Goal: Task Accomplishment & Management: Complete application form

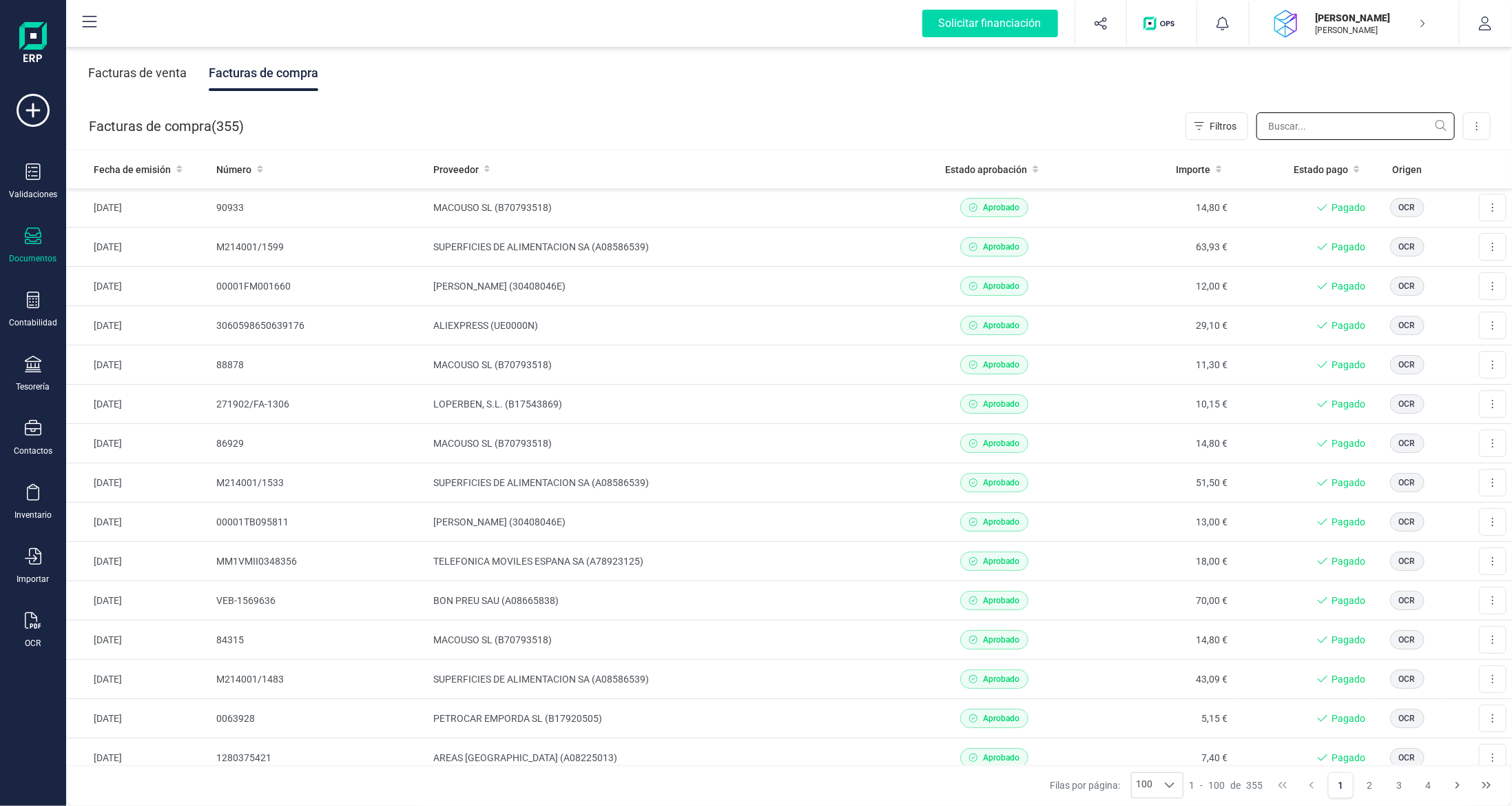
click at [1276, 121] on input "text" at bounding box center [1355, 126] width 198 height 28
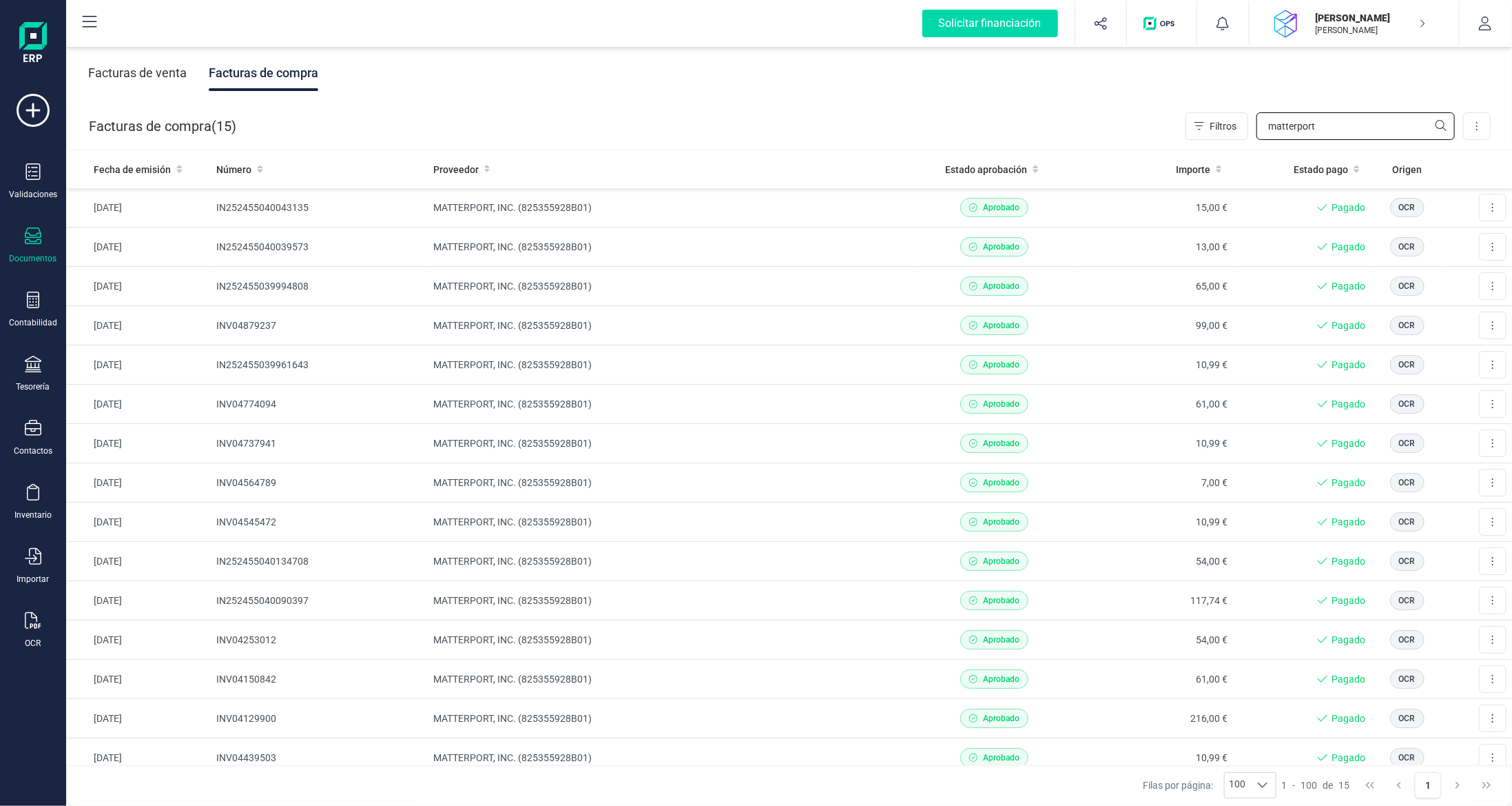
type input "matterport"
click at [28, 287] on div "Validaciones Documentos Documentos Presupuestos Pedidos Albaranes Facturas Fact…" at bounding box center [34, 377] width 55 height 566
click at [25, 304] on icon at bounding box center [33, 299] width 17 height 17
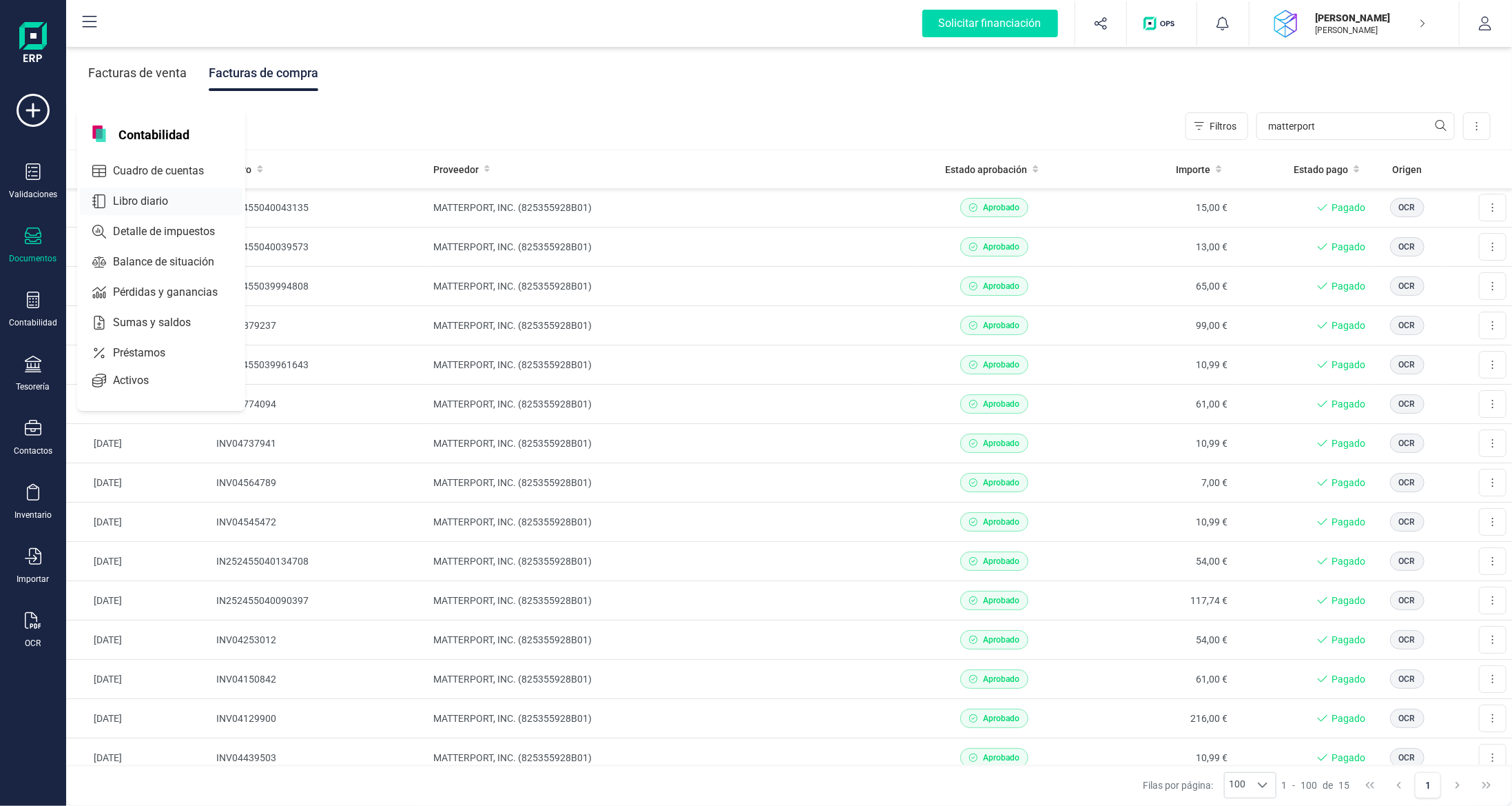
click at [155, 196] on span "Libro diario" at bounding box center [150, 201] width 85 height 17
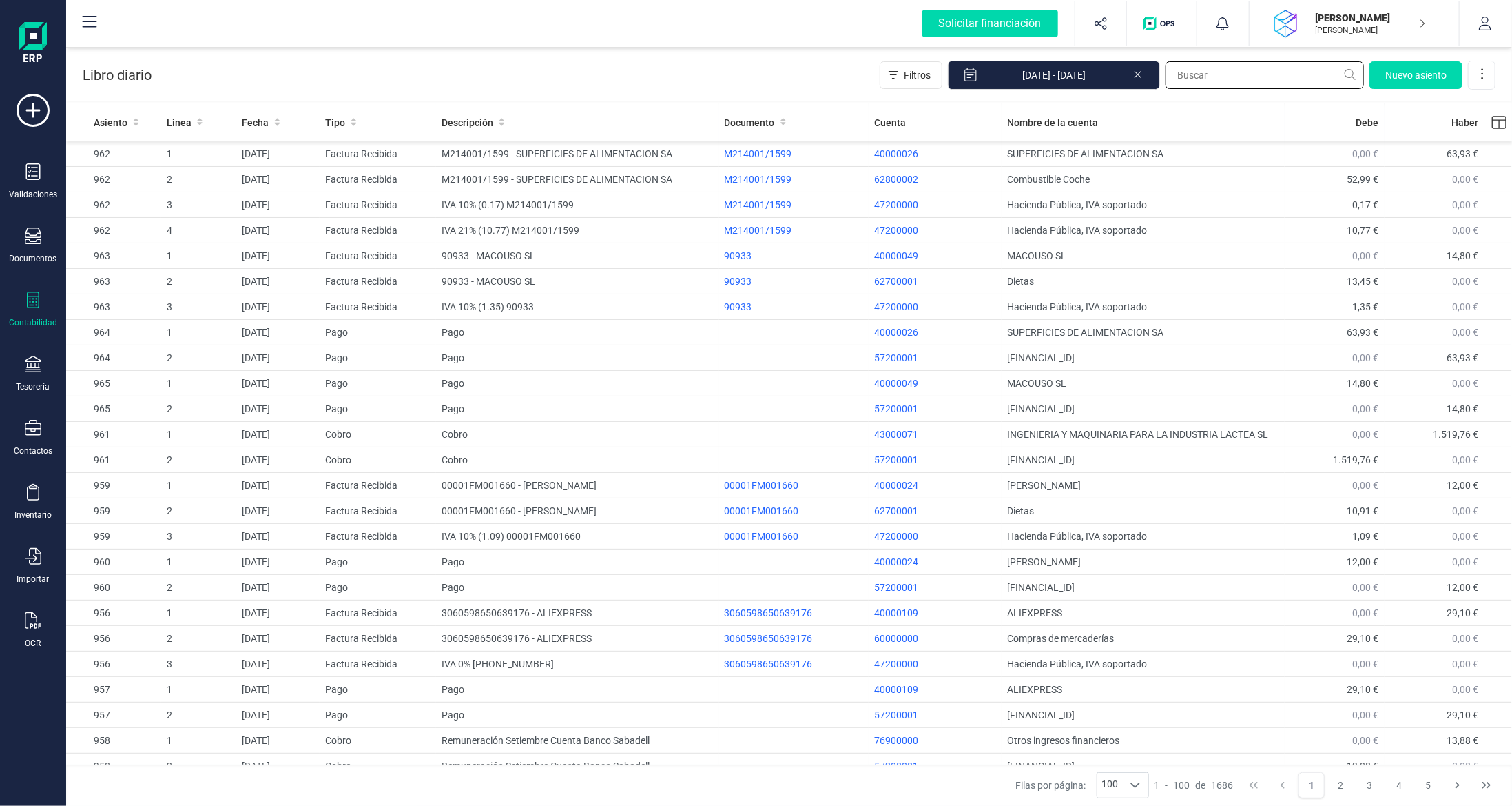
click at [1279, 71] on input "text" at bounding box center [1265, 75] width 198 height 28
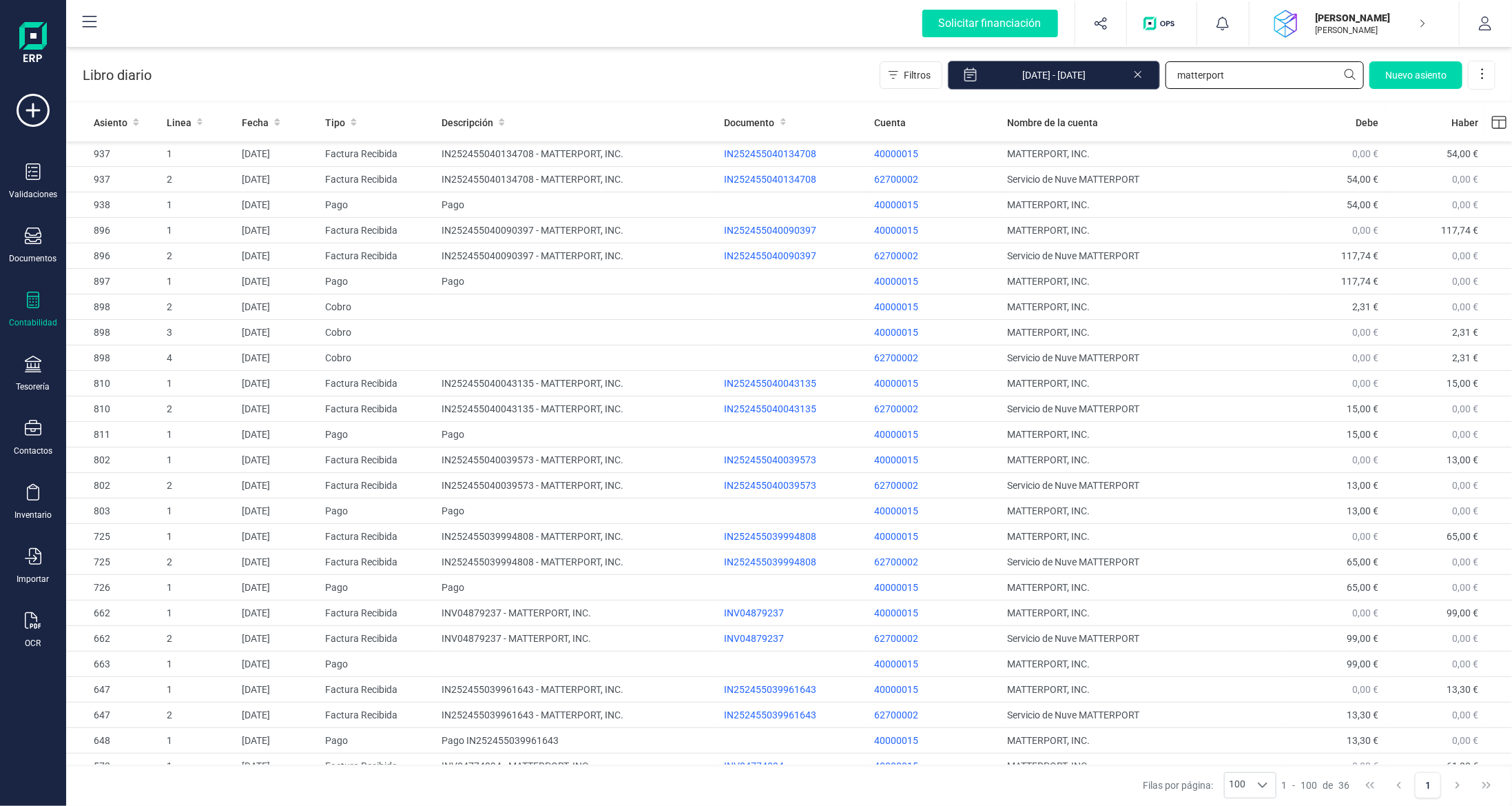
drag, startPoint x: 1157, startPoint y: 80, endPoint x: 976, endPoint y: 65, distance: 181.6
click at [990, 68] on div "Filtros [DATE] - [DATE] [GEOGRAPHIC_DATA] [GEOGRAPHIC_DATA]" at bounding box center [1188, 74] width 616 height 29
paste input "IN252455040162175"
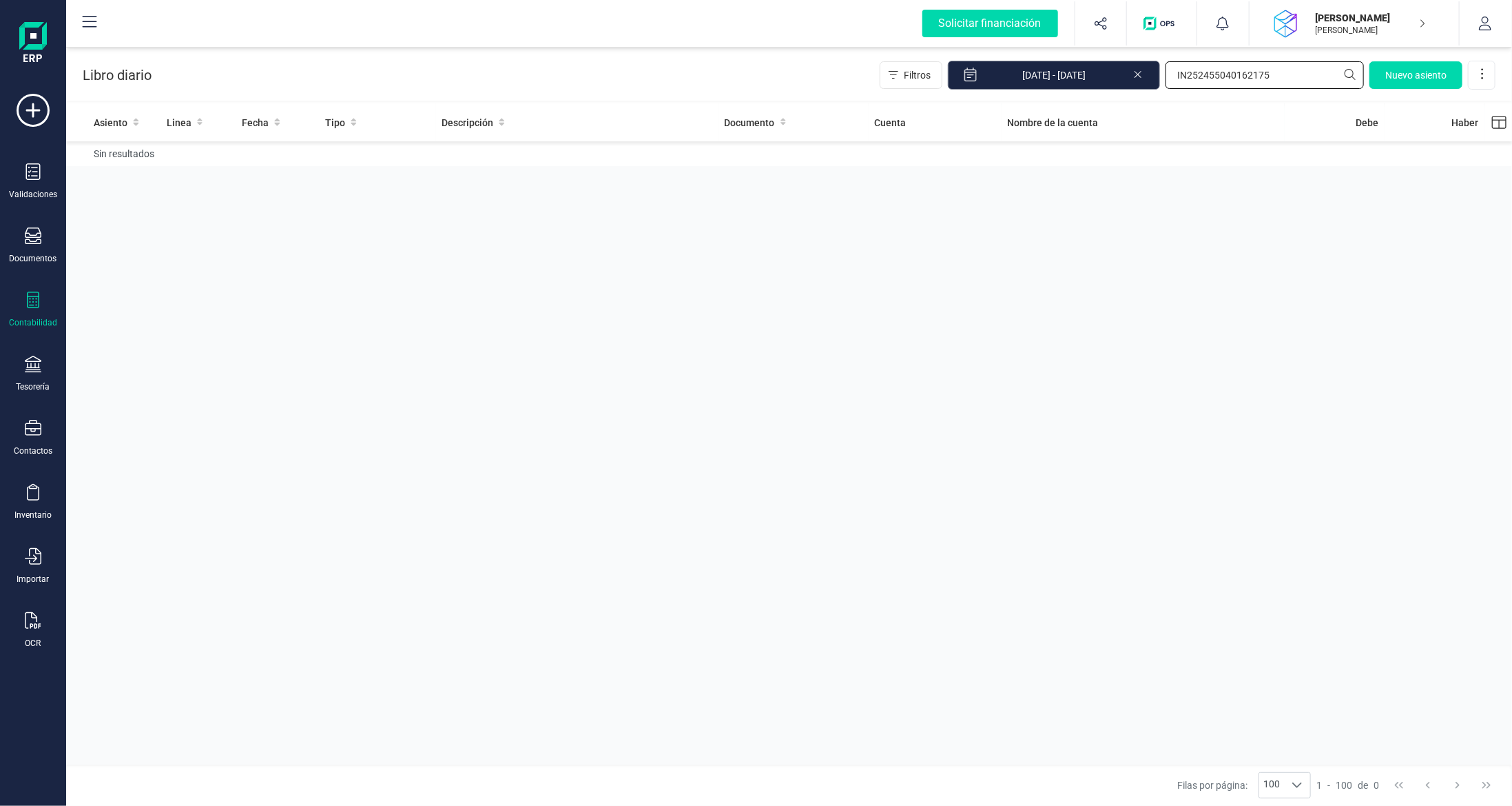
type input "IN252455040162175"
click at [24, 247] on div "Documentos" at bounding box center [34, 245] width 55 height 37
click at [140, 198] on span "Facturas" at bounding box center [144, 197] width 73 height 17
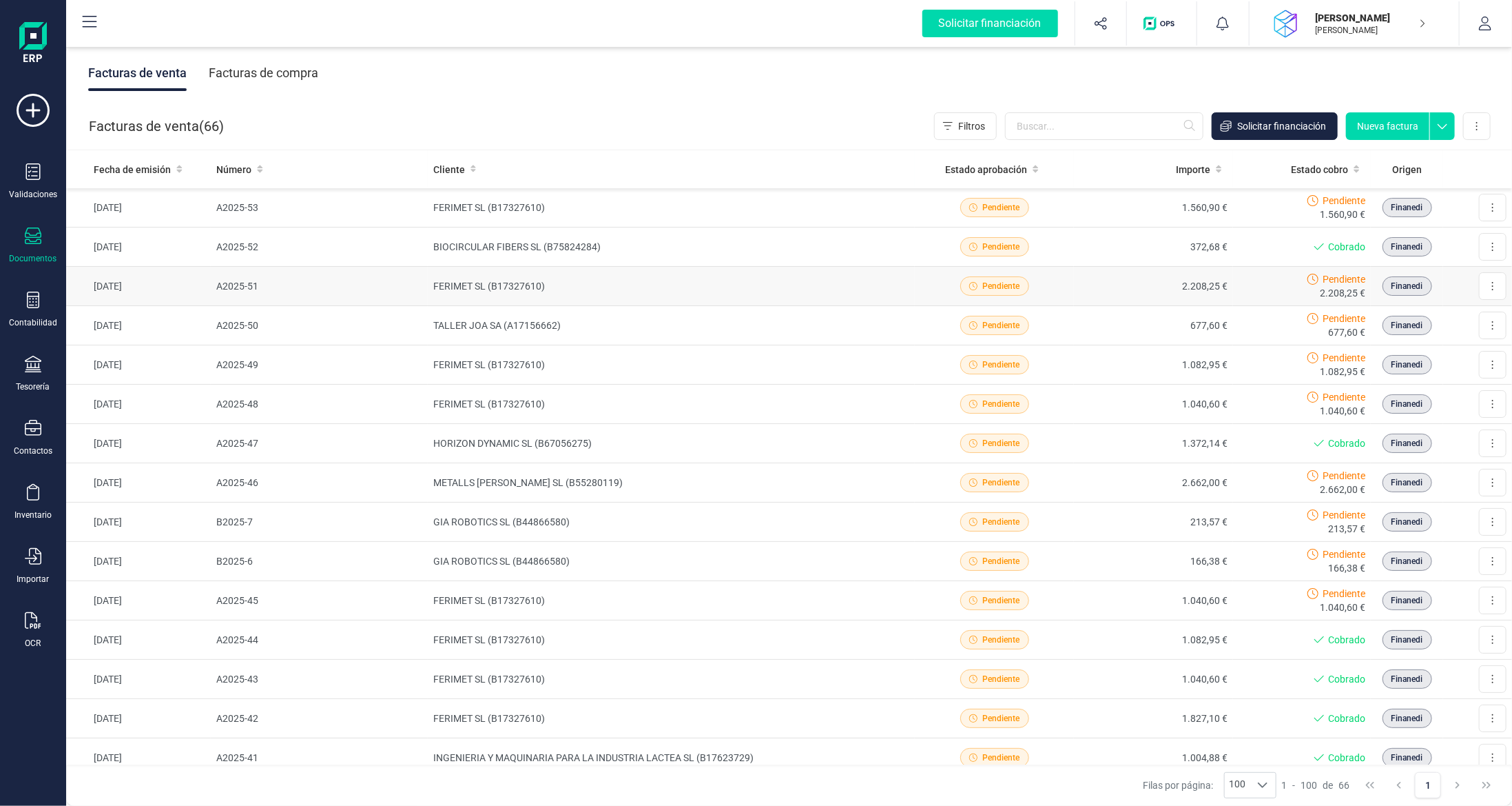
click at [676, 289] on td "FERIMET SL (B17327610)" at bounding box center [672, 287] width 487 height 40
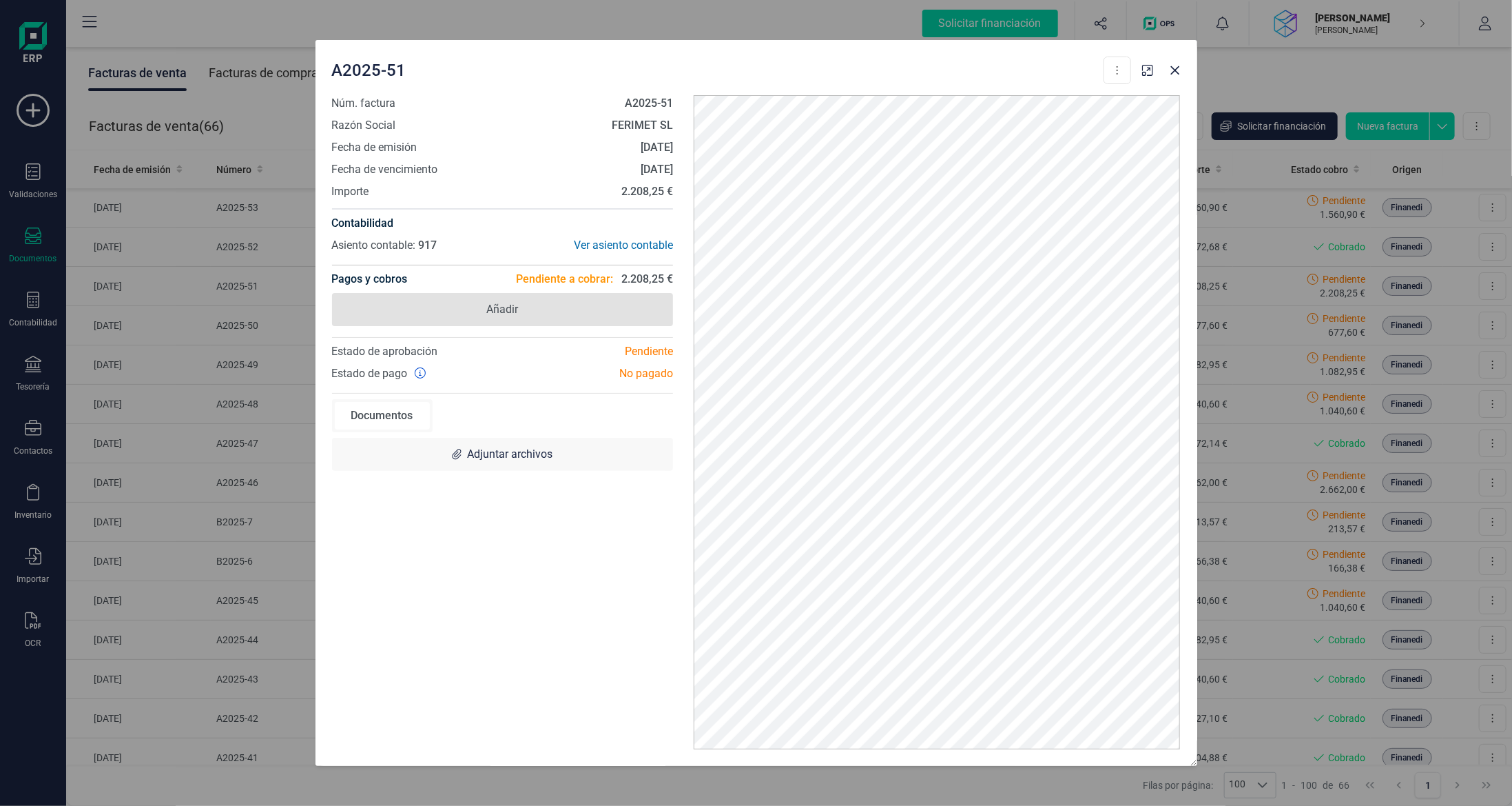
click at [584, 315] on span "Añadir" at bounding box center [502, 309] width 342 height 33
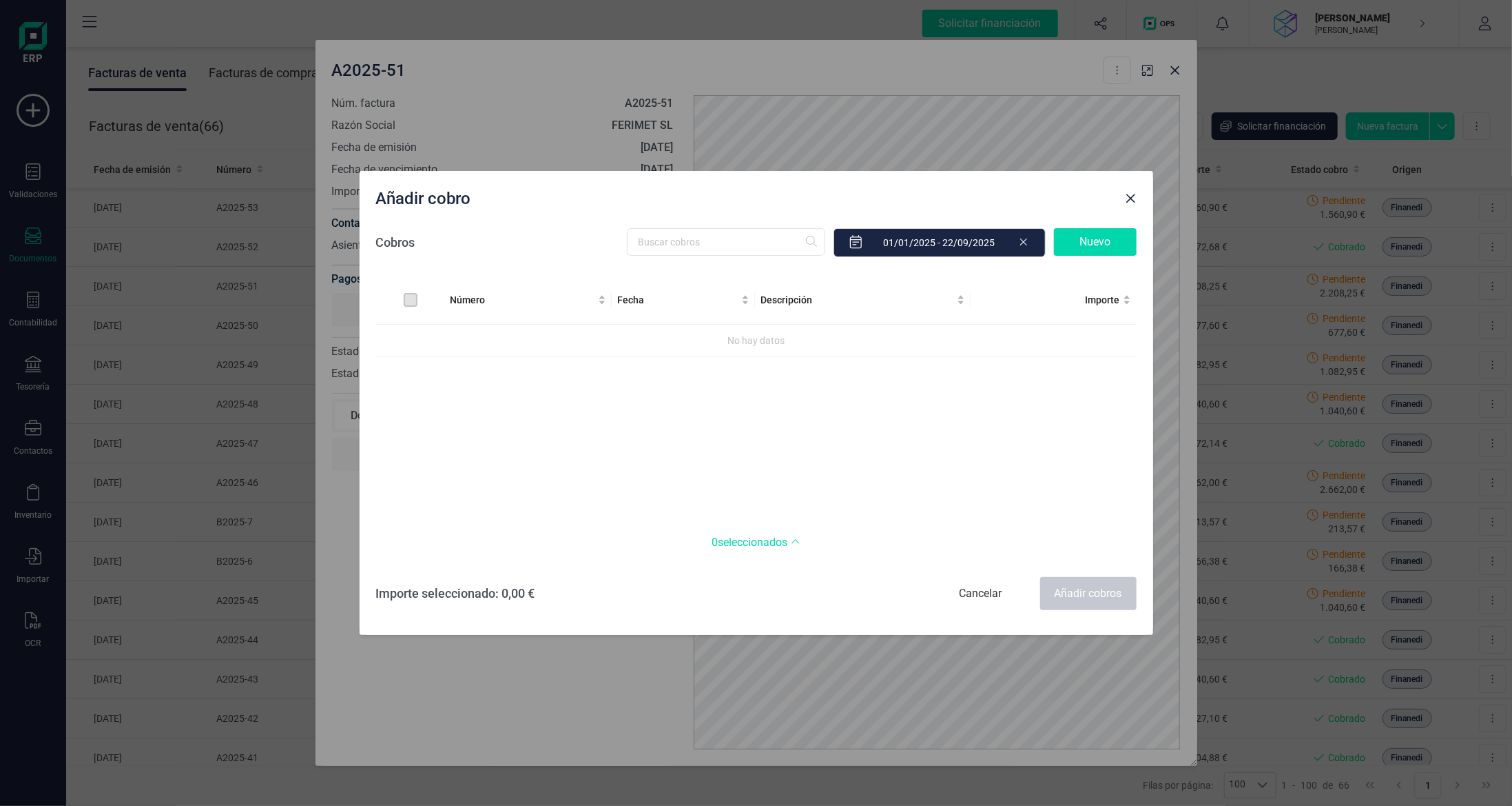
click at [1083, 239] on div "Nuevo" at bounding box center [1095, 242] width 82 height 28
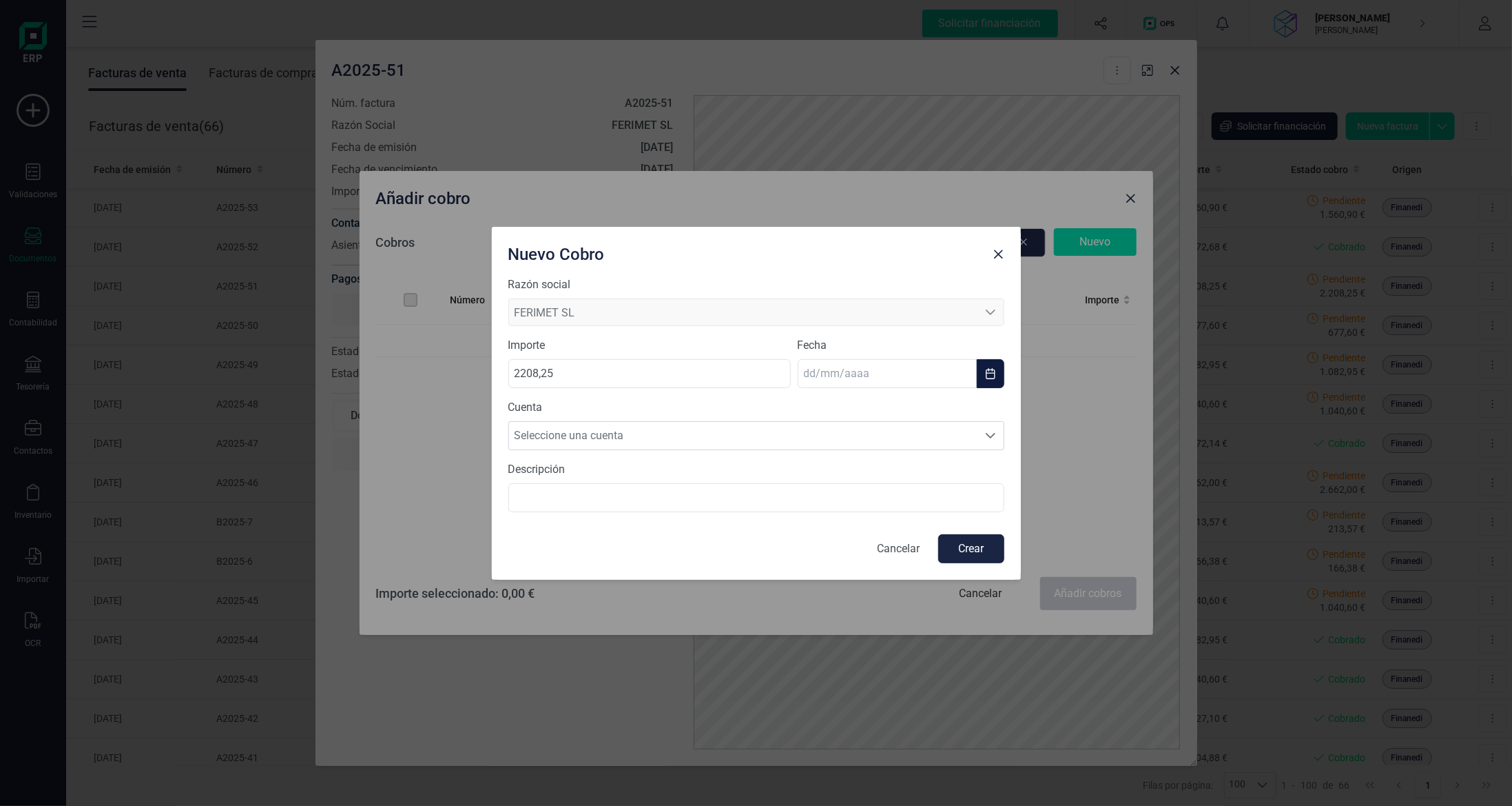
click at [876, 374] on input "text" at bounding box center [887, 373] width 179 height 29
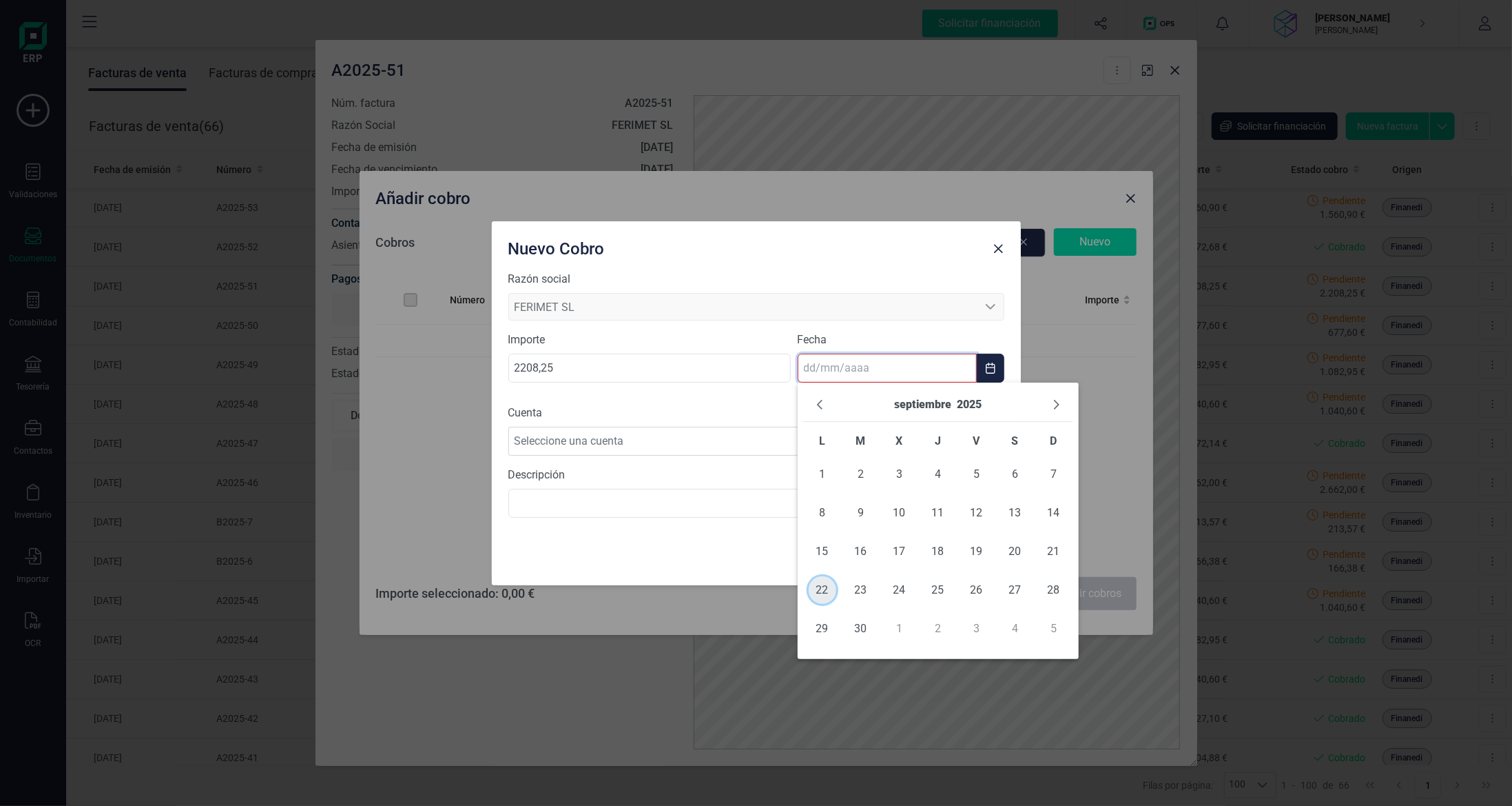
click at [819, 594] on span "22" at bounding box center [822, 590] width 28 height 28
type input "[DATE]"
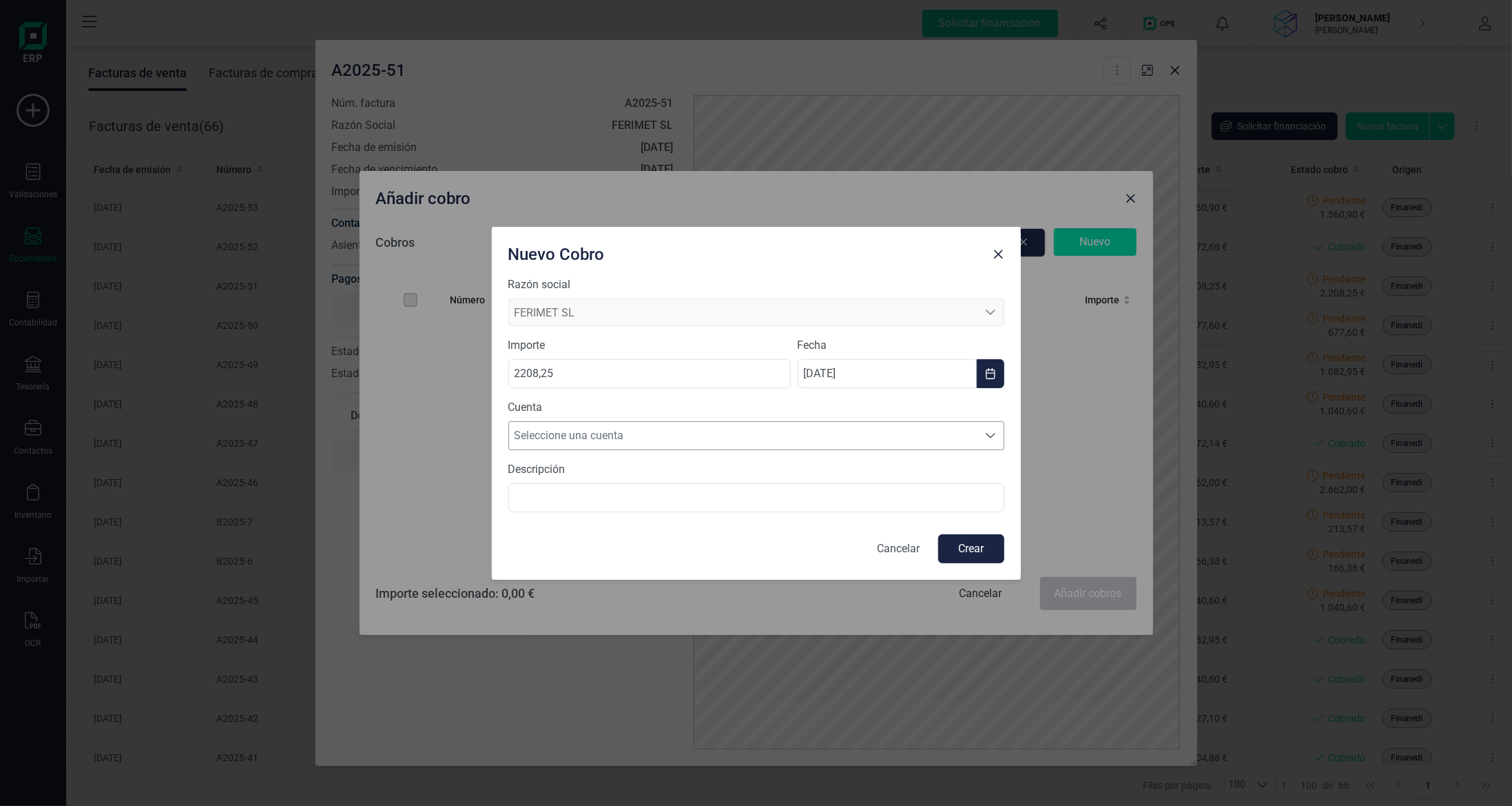
click at [775, 433] on span "Seleccione una cuenta" at bounding box center [743, 436] width 469 height 28
click at [769, 474] on li "[FINANCIAL_ID]" at bounding box center [756, 469] width 496 height 28
click at [976, 547] on button "Crear" at bounding box center [971, 548] width 66 height 29
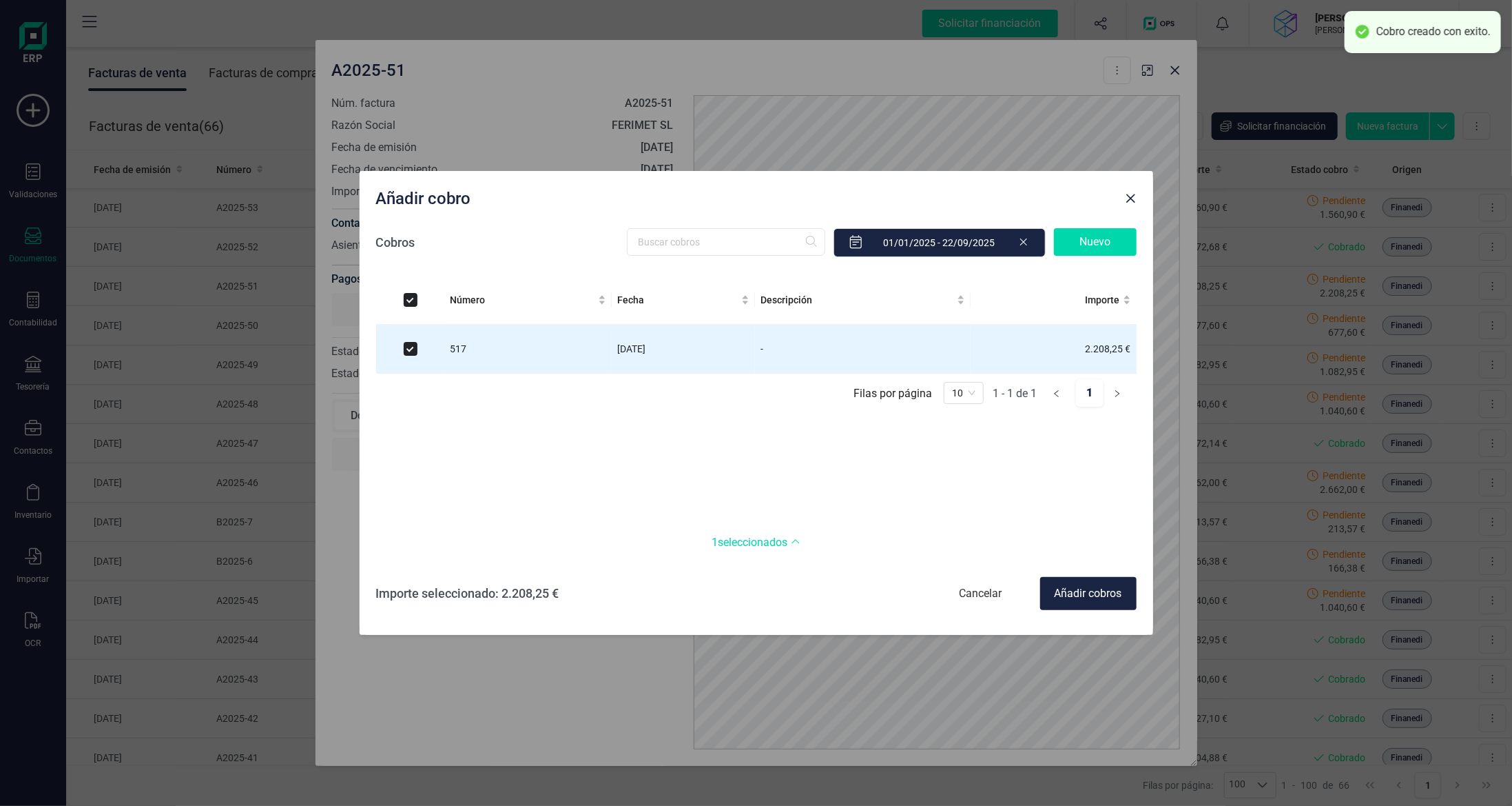
click at [1079, 590] on div "Añadir cobros" at bounding box center [1088, 593] width 96 height 33
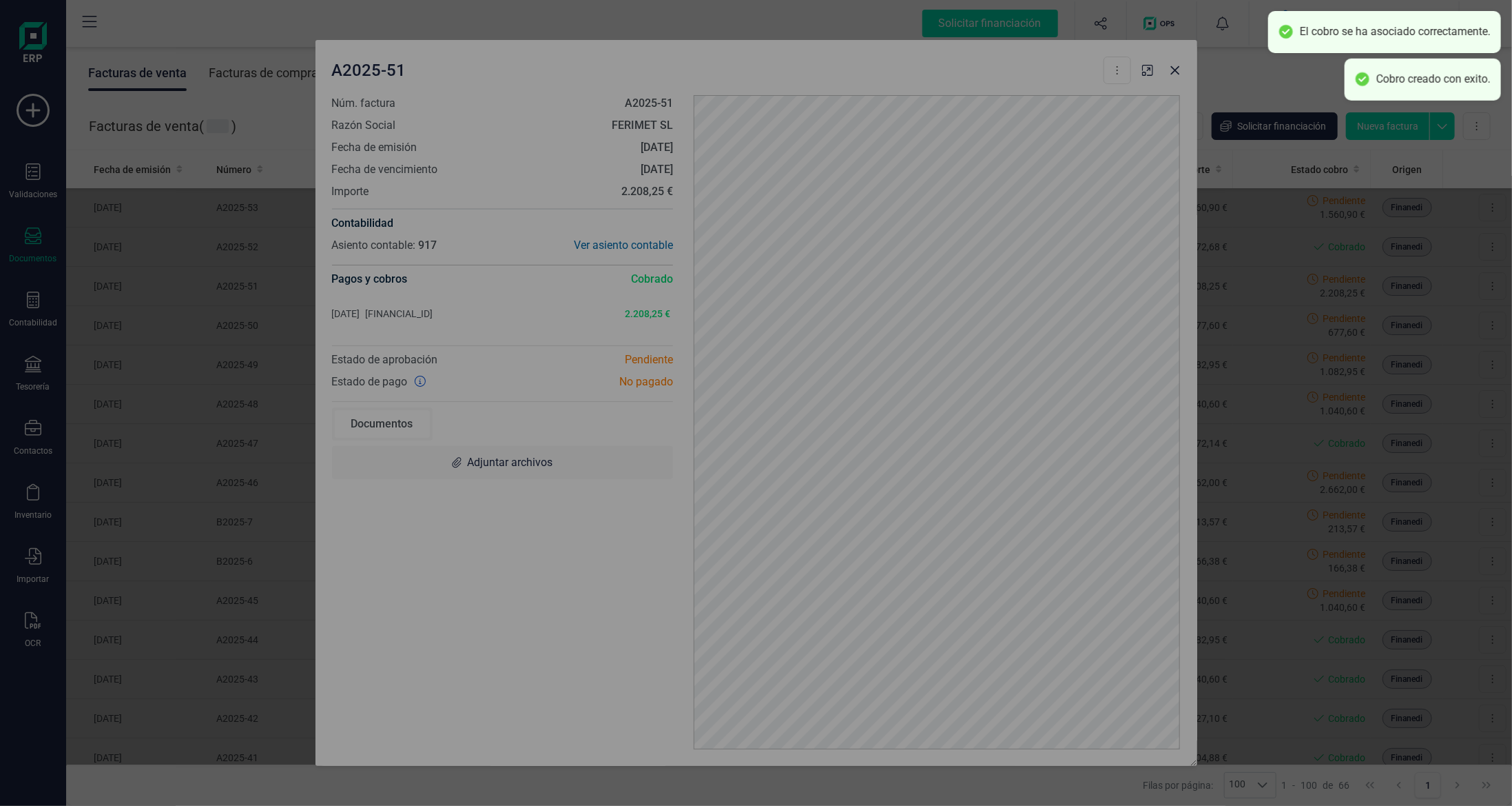
checkbox input "false"
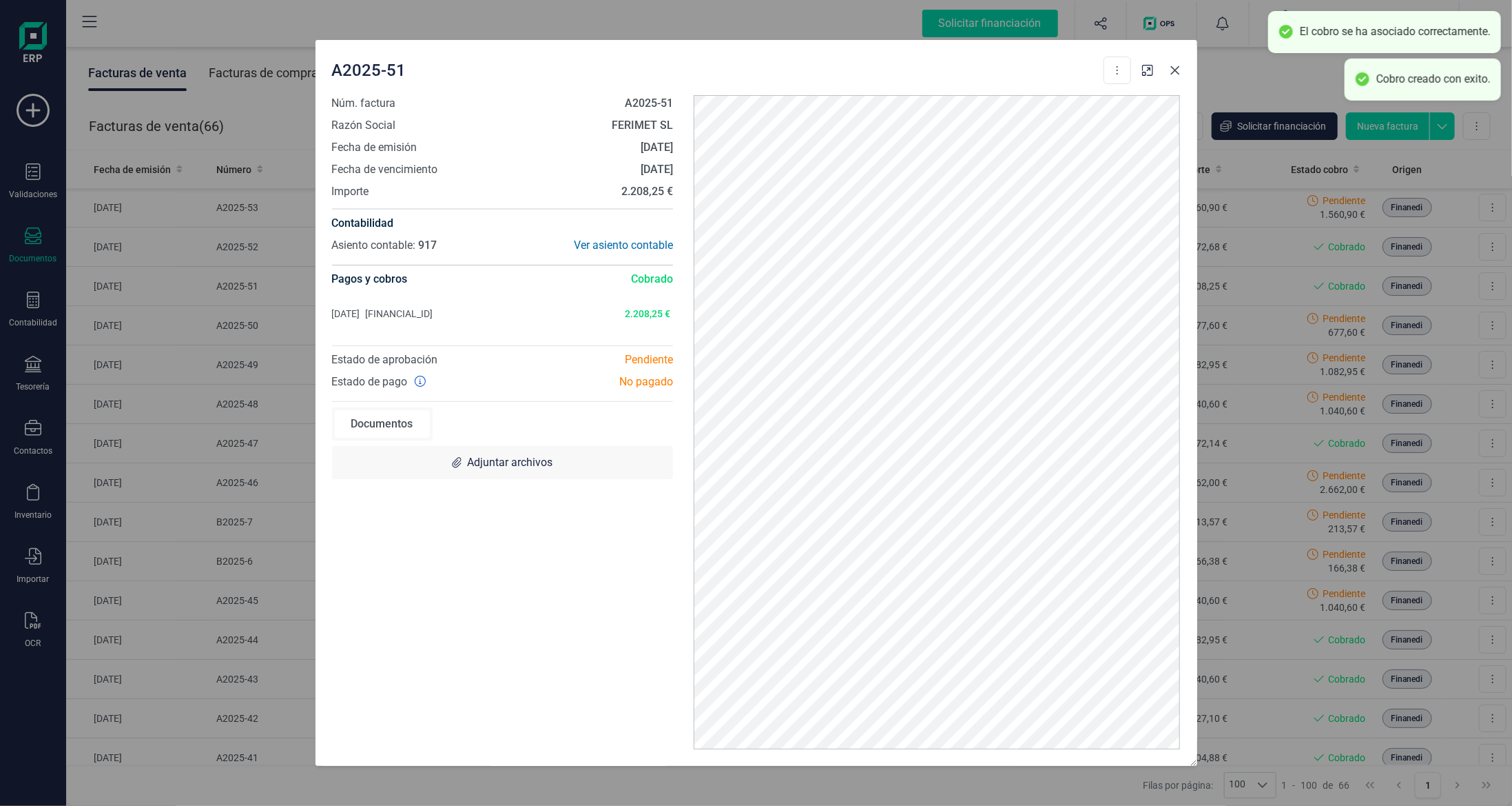
click at [1177, 73] on icon "Close" at bounding box center [1175, 69] width 11 height 11
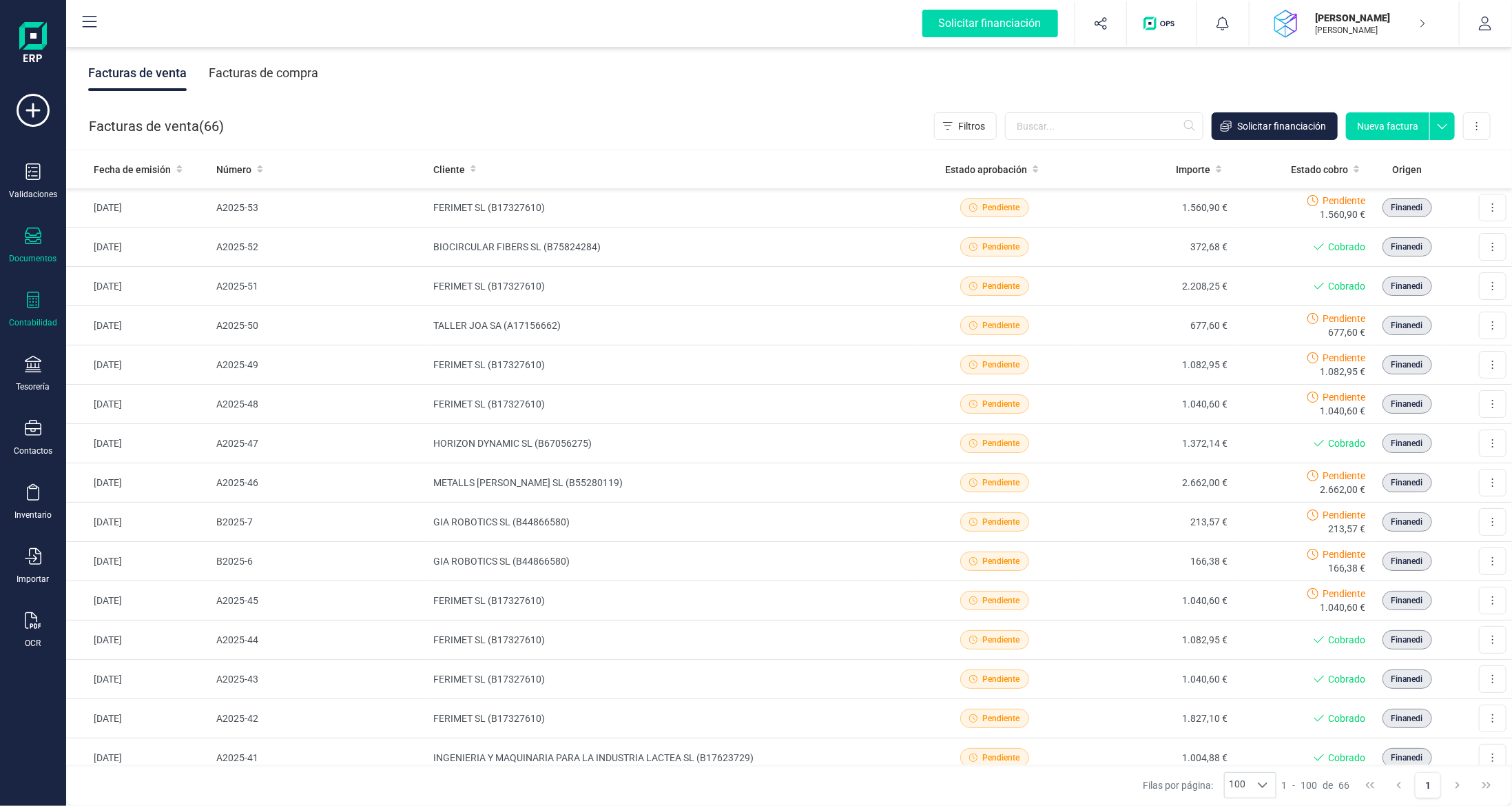
click at [29, 301] on icon at bounding box center [33, 299] width 17 height 17
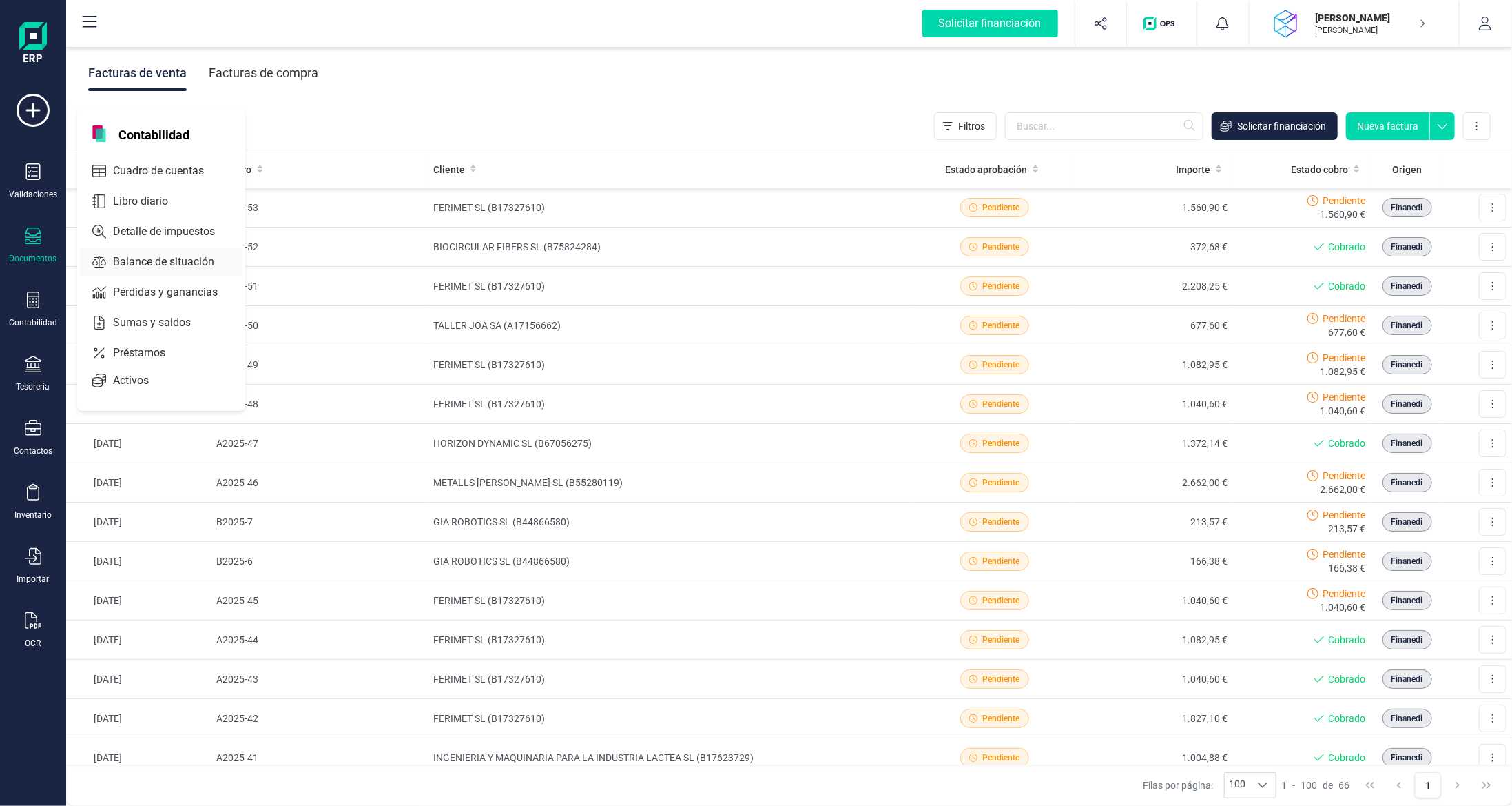
click at [134, 257] on span "Balance de situación" at bounding box center [172, 262] width 132 height 17
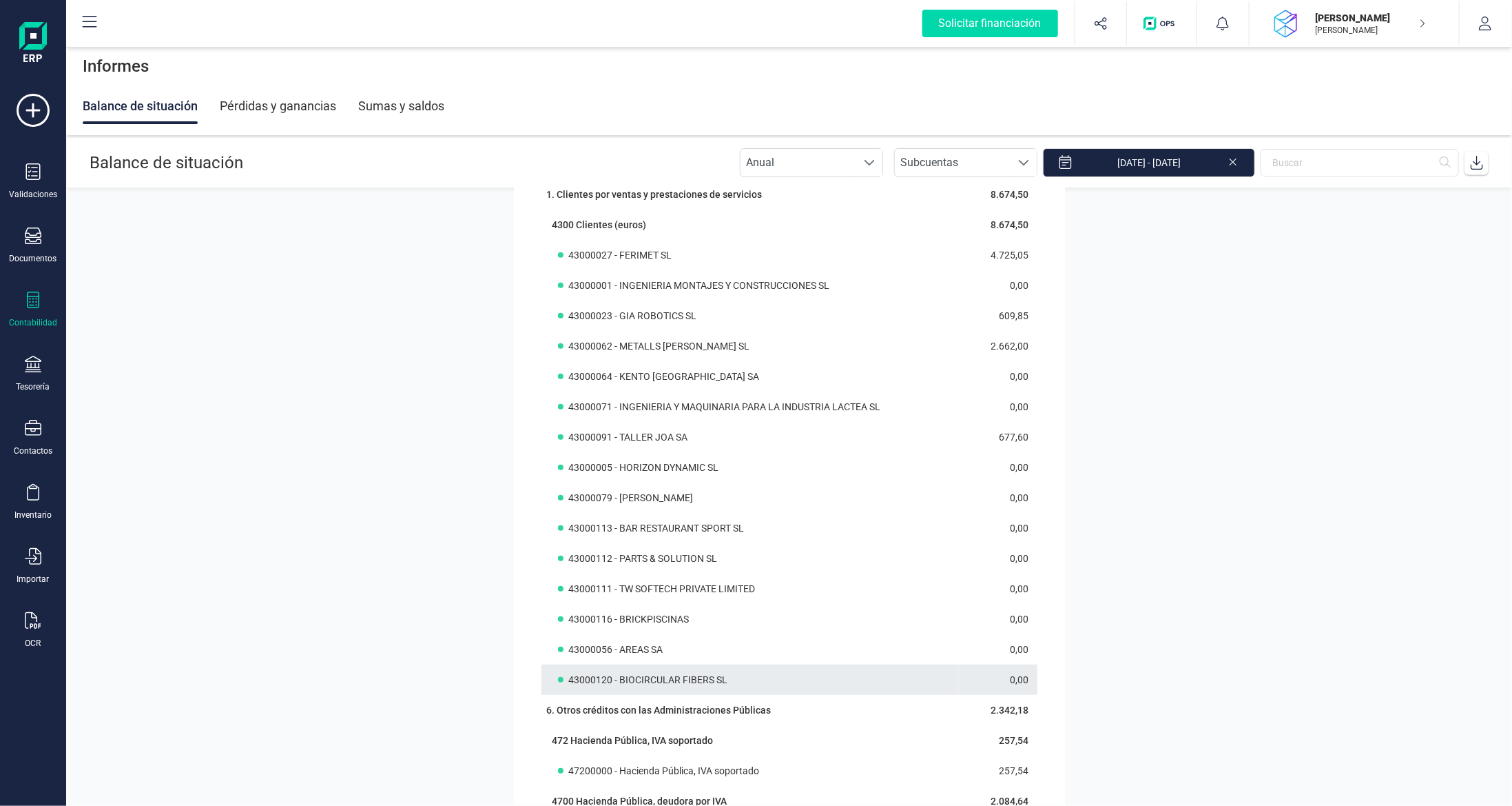
scroll to position [551, 0]
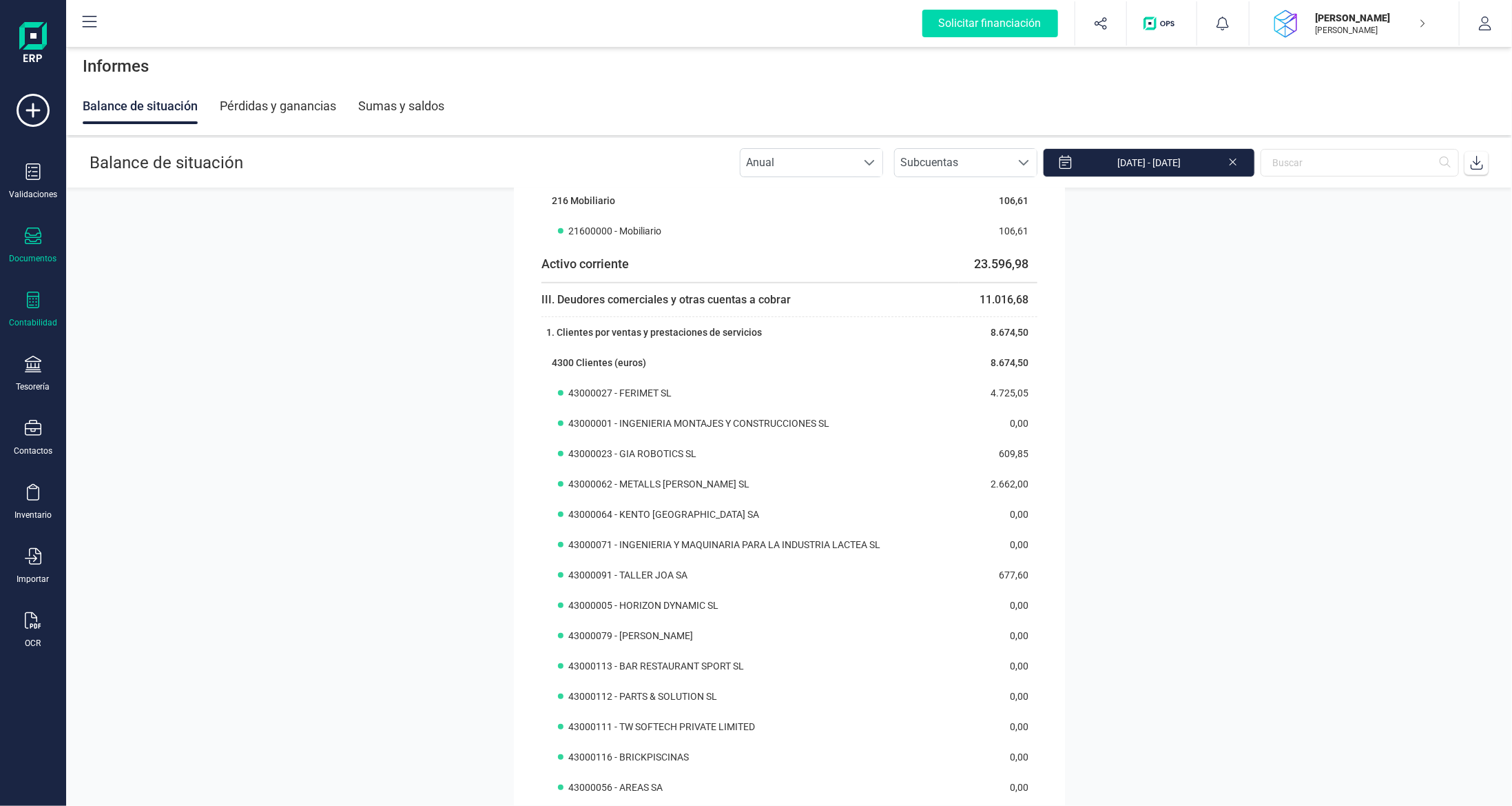
click at [17, 247] on div "Documentos" at bounding box center [34, 245] width 55 height 37
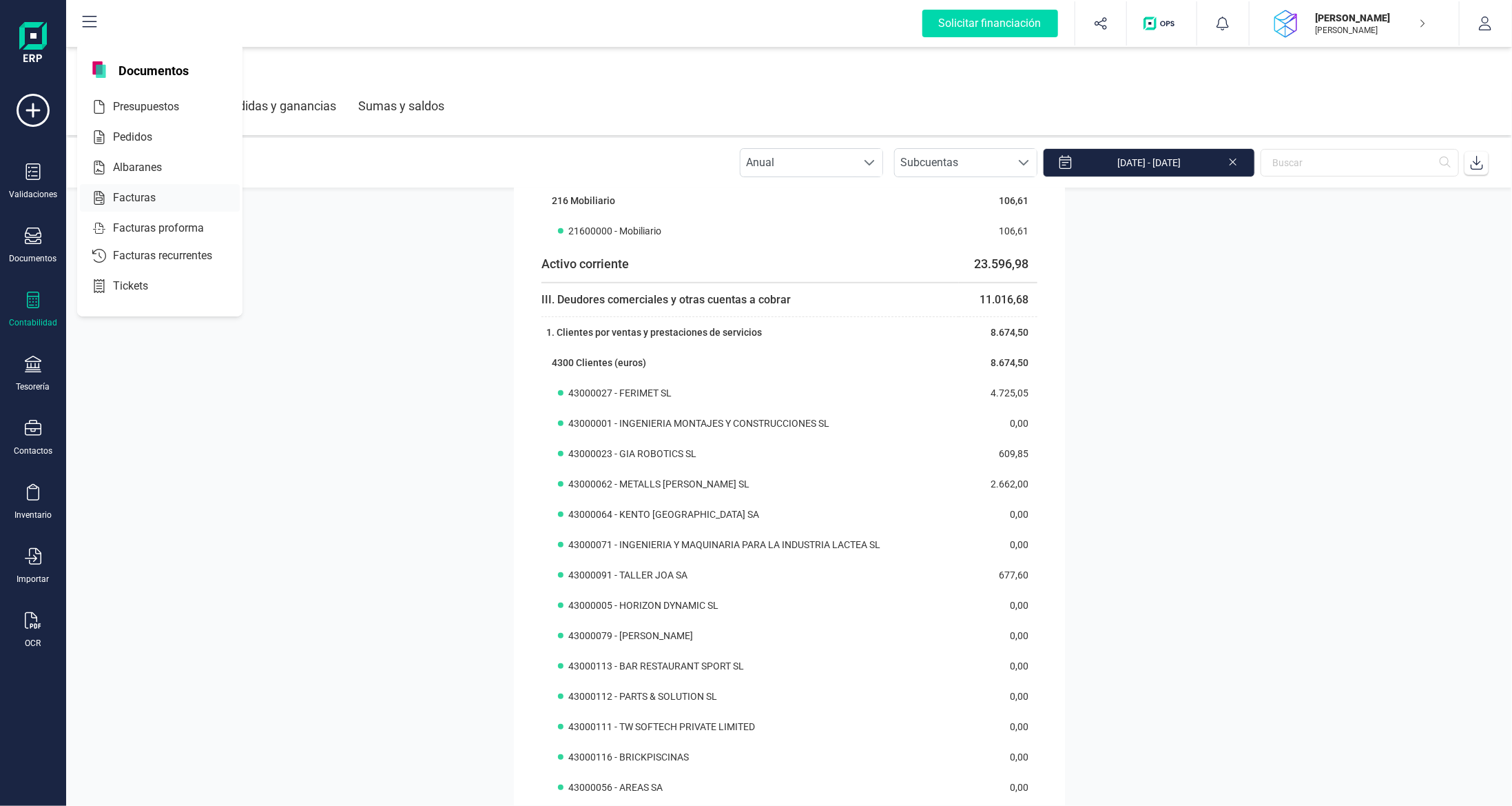
click at [143, 190] on span "Facturas" at bounding box center [144, 197] width 73 height 17
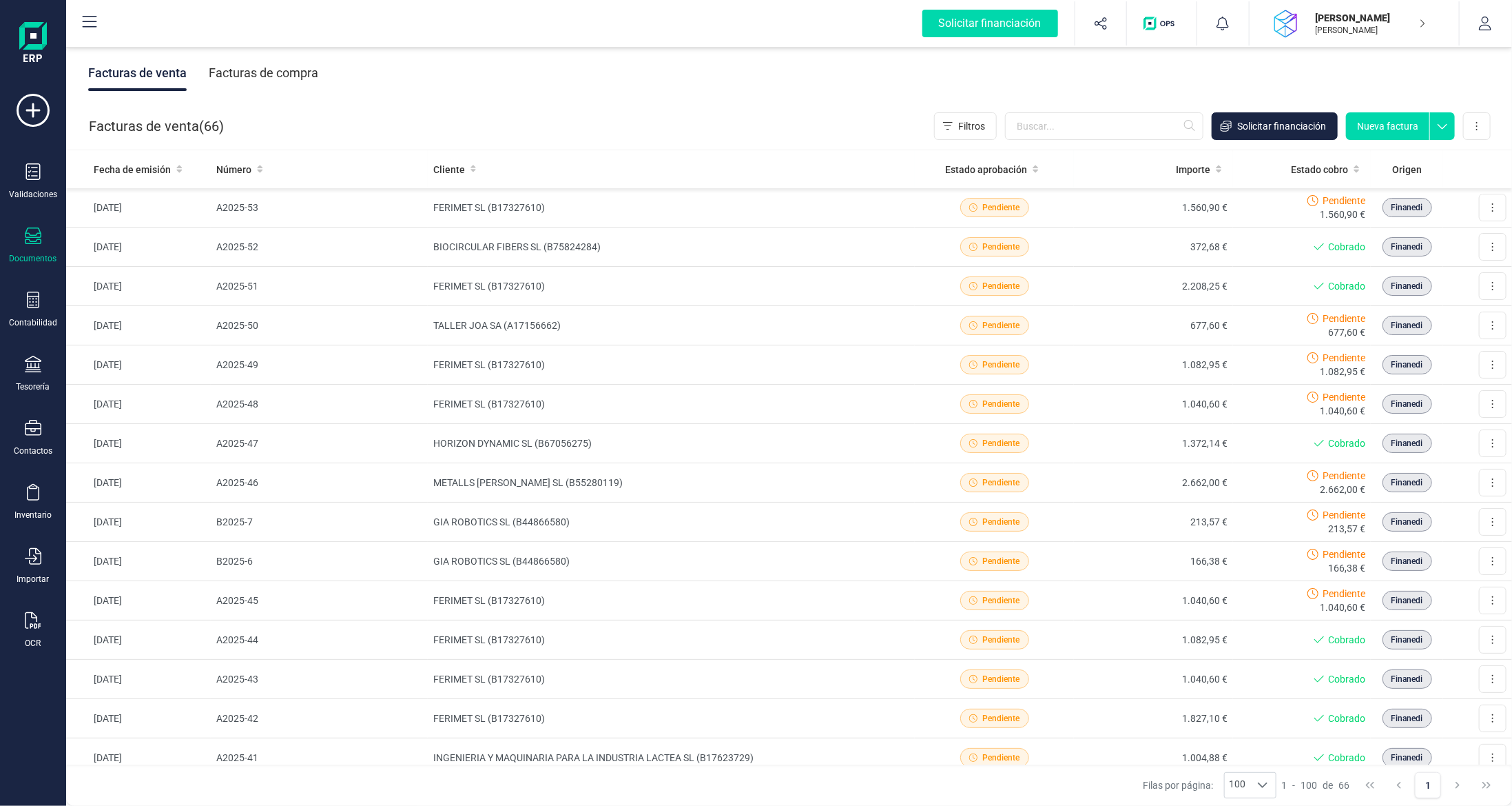
click at [289, 76] on div "Facturas de compra" at bounding box center [264, 73] width 110 height 36
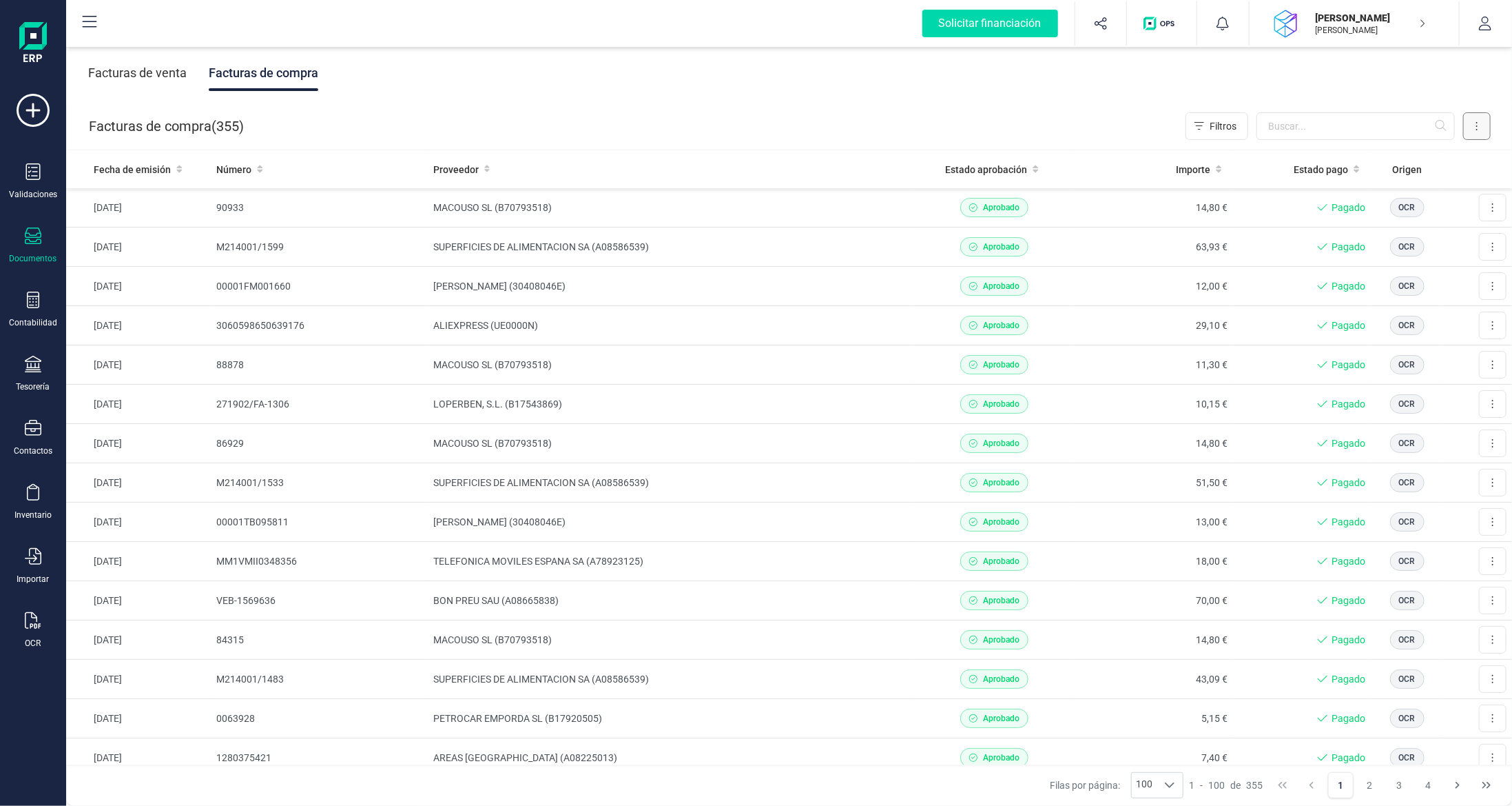
click at [1467, 131] on button at bounding box center [1477, 126] width 28 height 28
click at [1394, 243] on span "Escanear (OCR)" at bounding box center [1382, 243] width 68 height 14
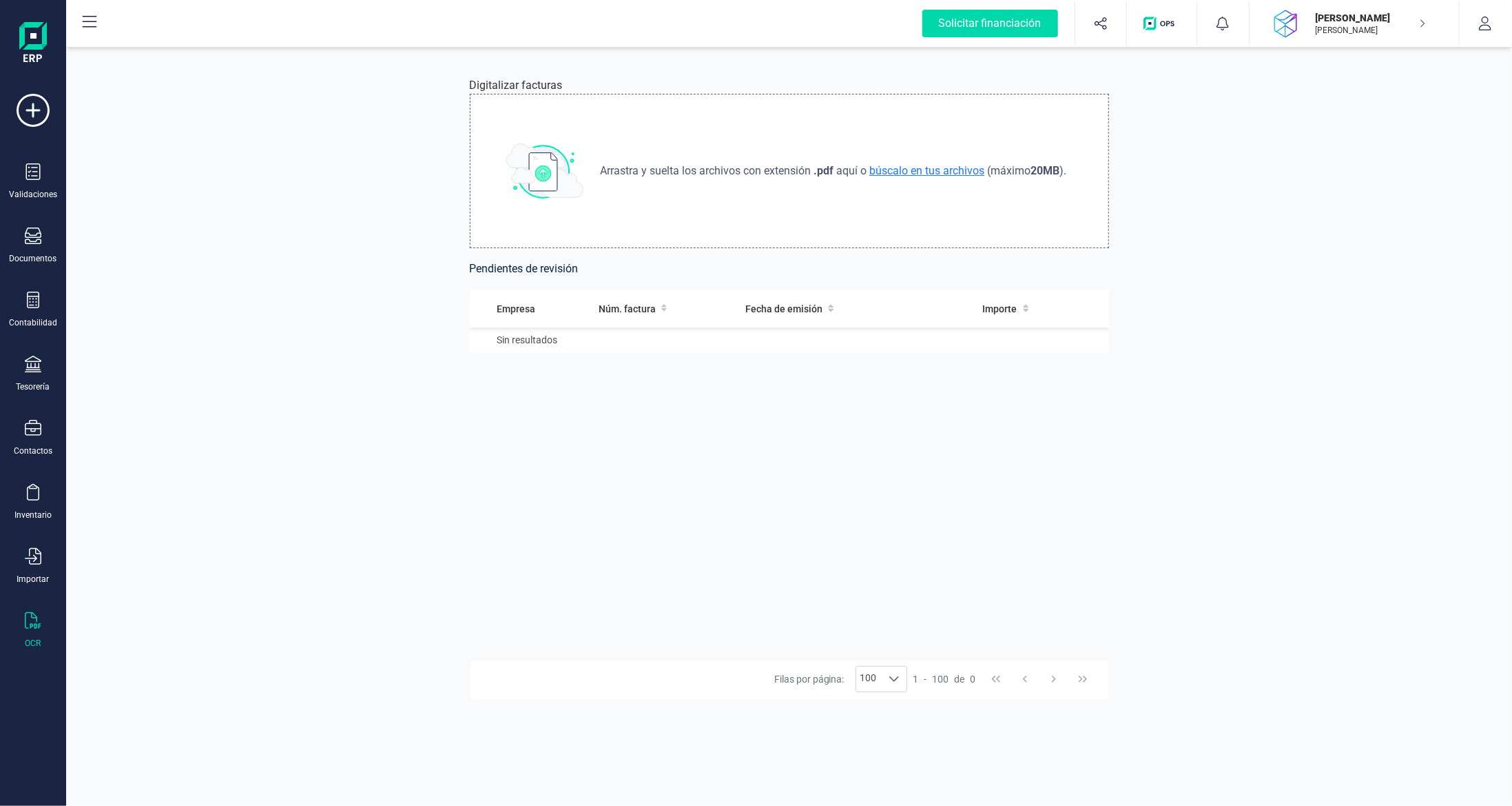
click at [918, 173] on span "búscalo en tus archivos" at bounding box center [927, 170] width 121 height 13
type input "C:\fakepath\35682497.pdf"
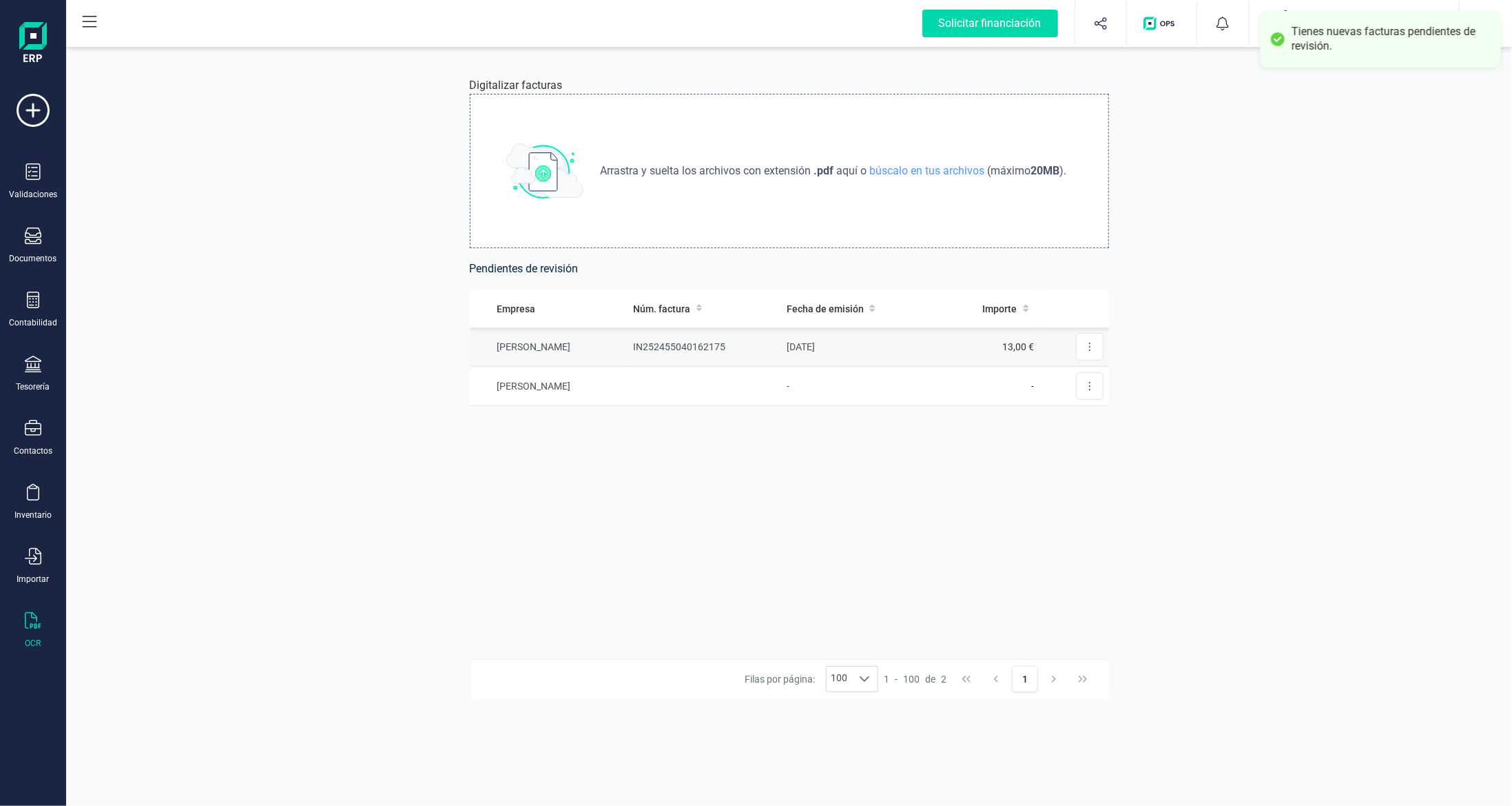
click at [730, 347] on td "IN252455040162175" at bounding box center [704, 347] width 154 height 40
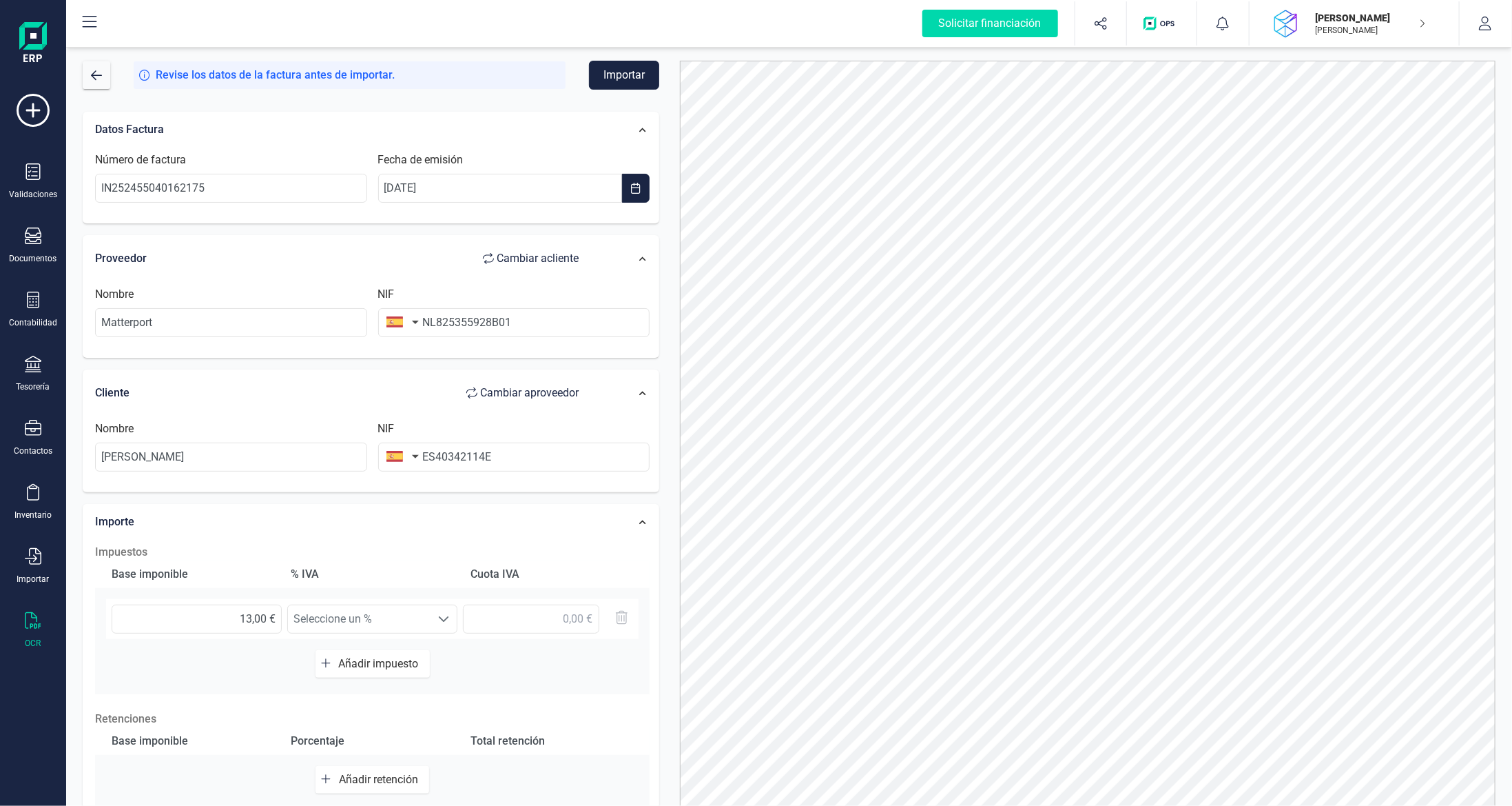
click at [413, 315] on button "button" at bounding box center [400, 322] width 44 height 28
click at [431, 354] on input "text" at bounding box center [477, 361] width 183 height 29
type input "baj"
click at [440, 372] on input "baj" at bounding box center [477, 361] width 183 height 29
click at [447, 391] on span "[GEOGRAPHIC_DATA]" at bounding box center [455, 390] width 111 height 17
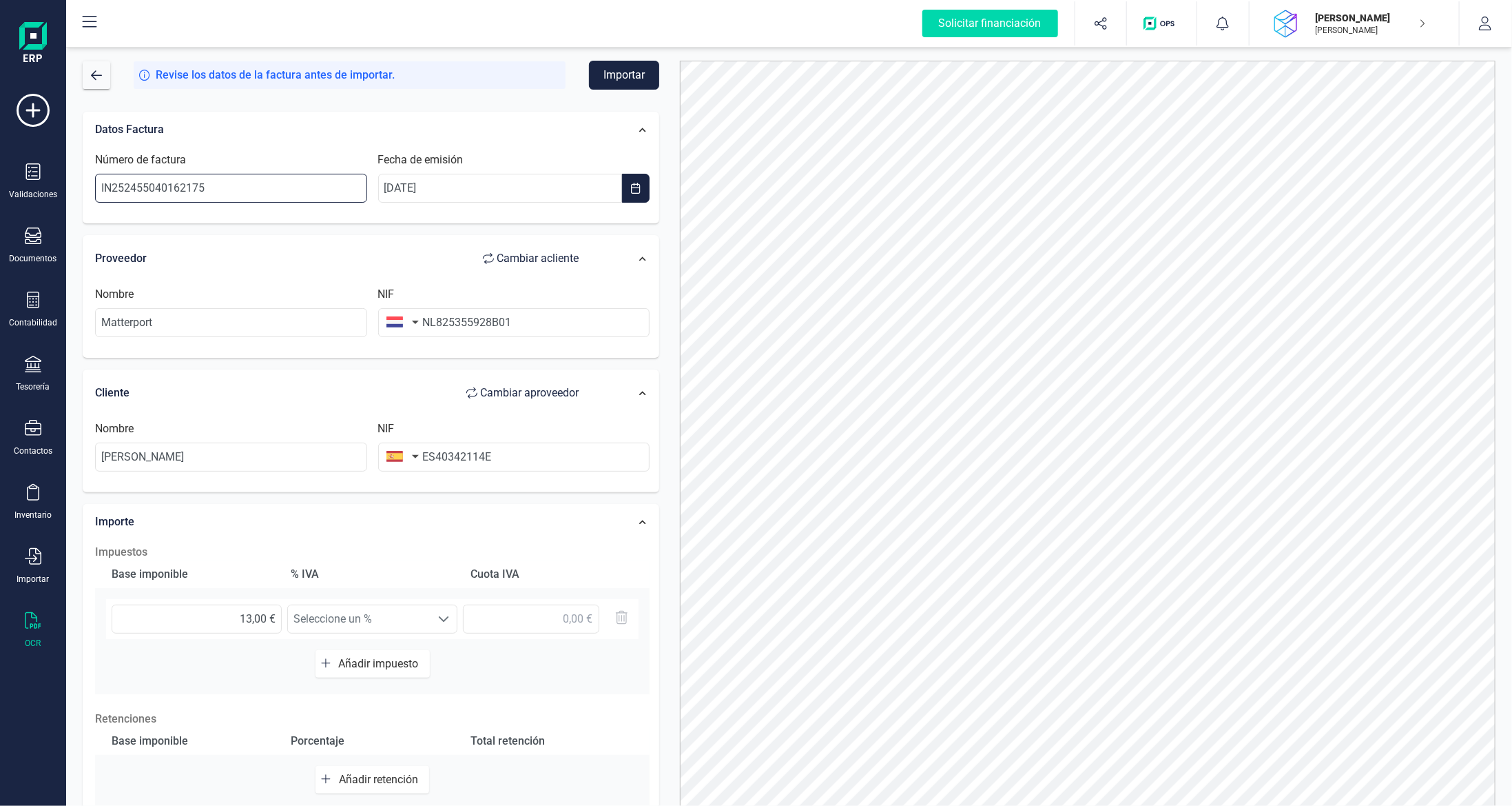
click at [290, 186] on input "IN252455040162175" at bounding box center [231, 187] width 272 height 29
click at [212, 319] on input "Matterport" at bounding box center [231, 322] width 272 height 29
type input "Matterport, LLC"
drag, startPoint x: 435, startPoint y: 454, endPoint x: 413, endPoint y: 454, distance: 22.0
click at [417, 455] on div "NIF ES40342114E" at bounding box center [514, 445] width 283 height 51
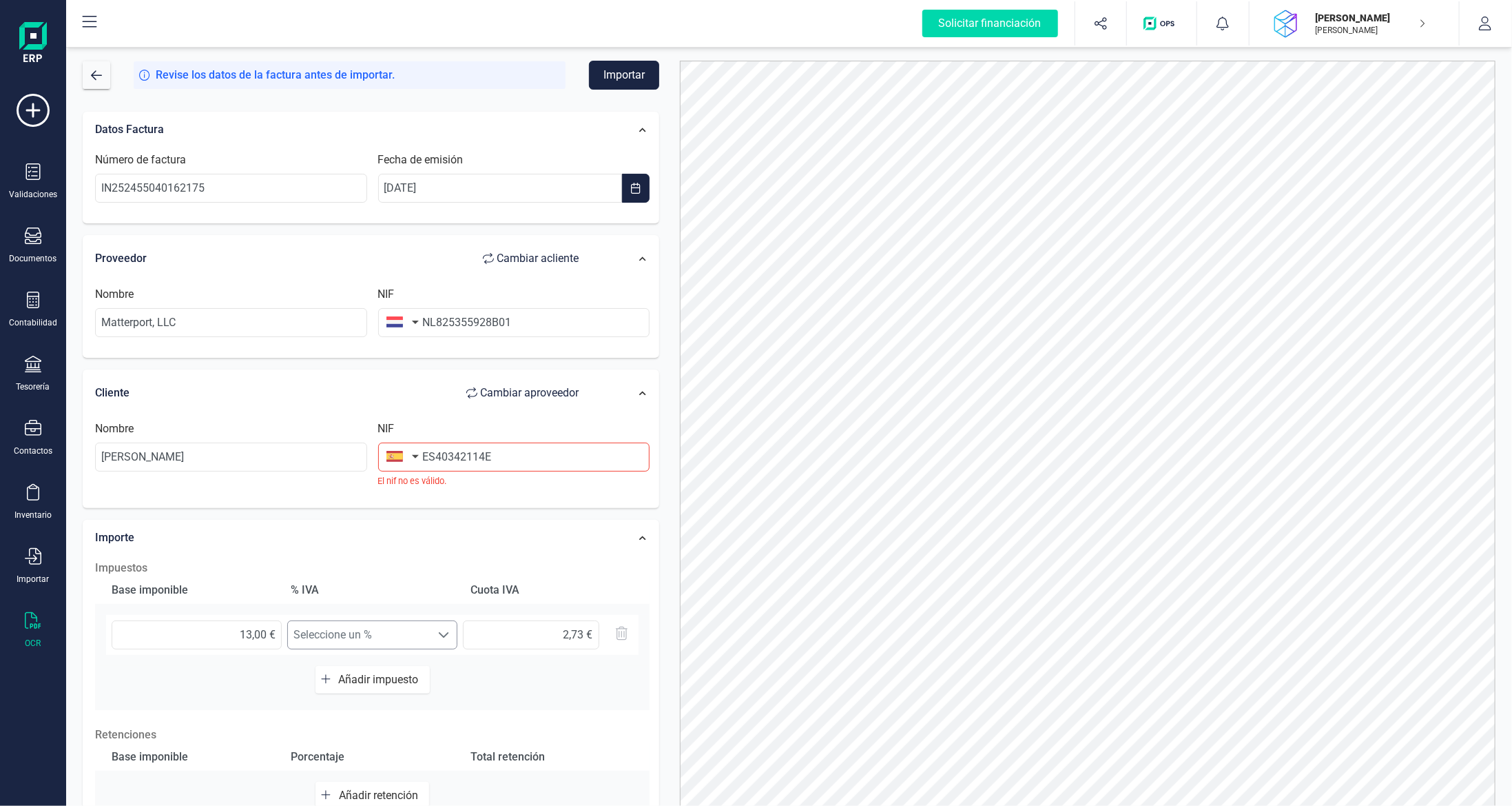
click at [428, 610] on div "Base imponible % [PERSON_NAME] [PERSON_NAME] 13,00 € Seleccione un % Seleccione…" at bounding box center [373, 642] width 555 height 134
click at [435, 456] on input "ES40342114E" at bounding box center [514, 456] width 272 height 29
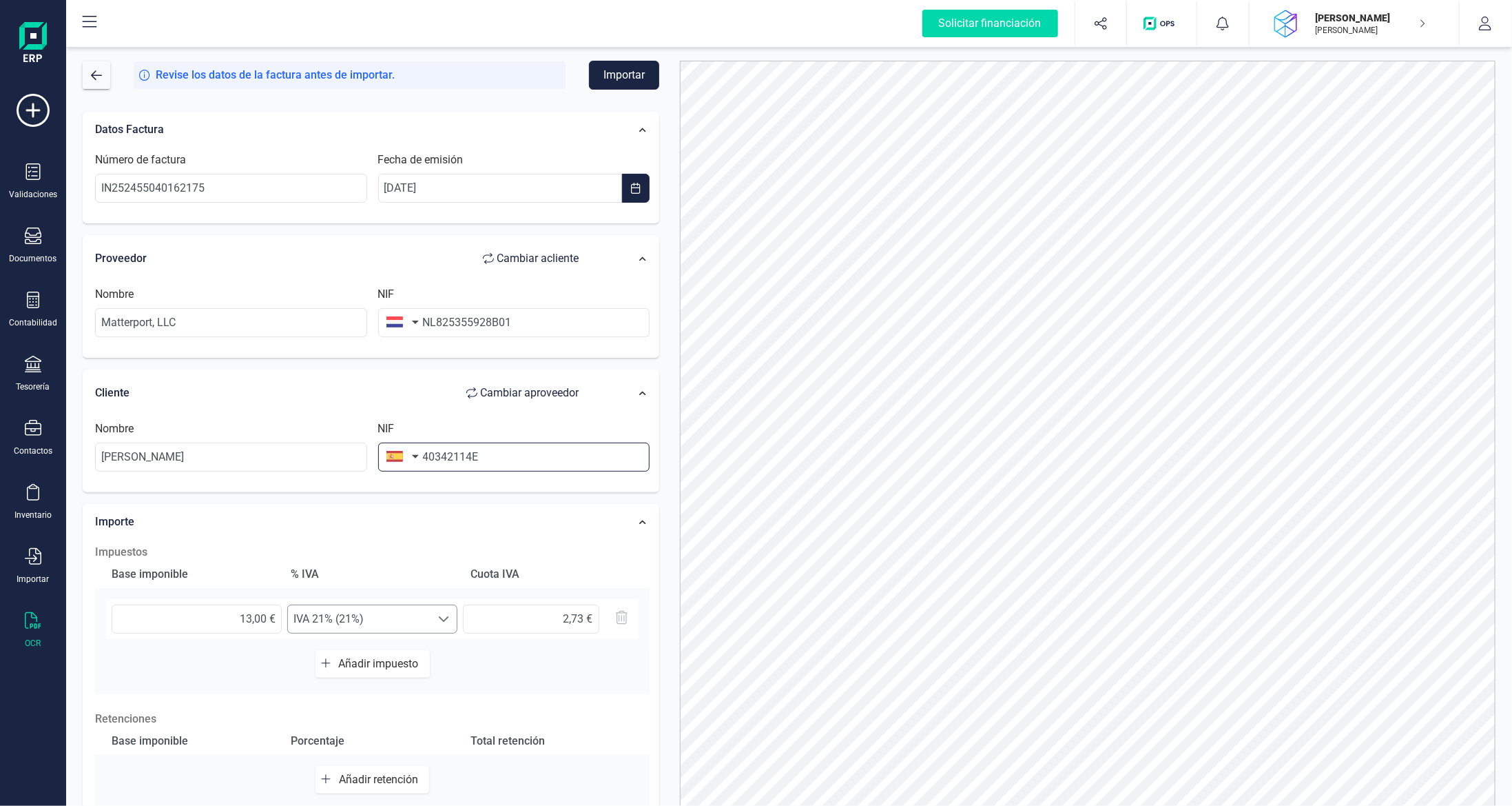
type input "40342114E"
click at [415, 612] on span "IVA 21% (21%)" at bounding box center [360, 620] width 143 height 28
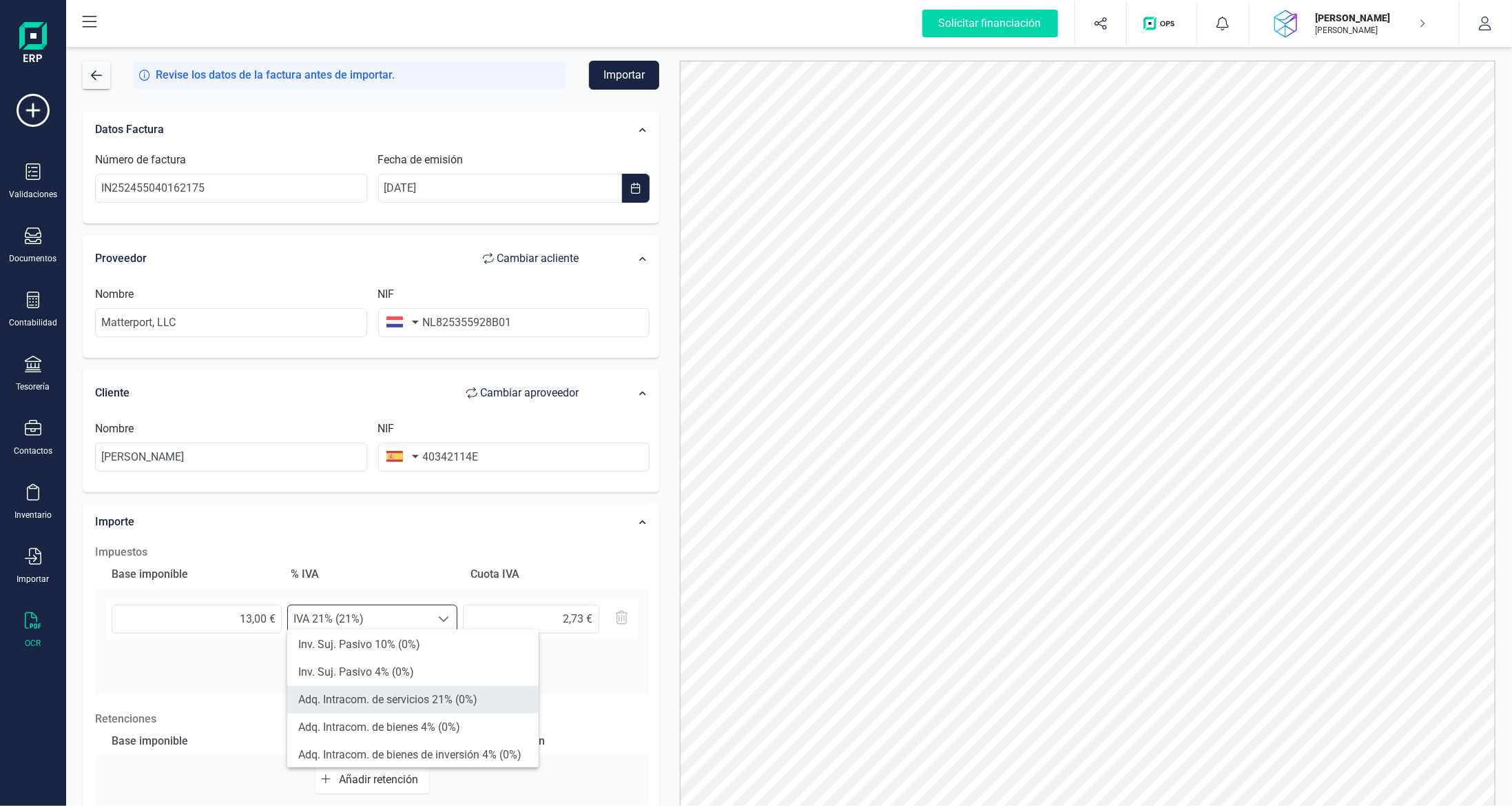
scroll to position [483, 0]
click at [451, 694] on li "Adq. Intracom. de servicios 21% (0%)" at bounding box center [413, 690] width 252 height 28
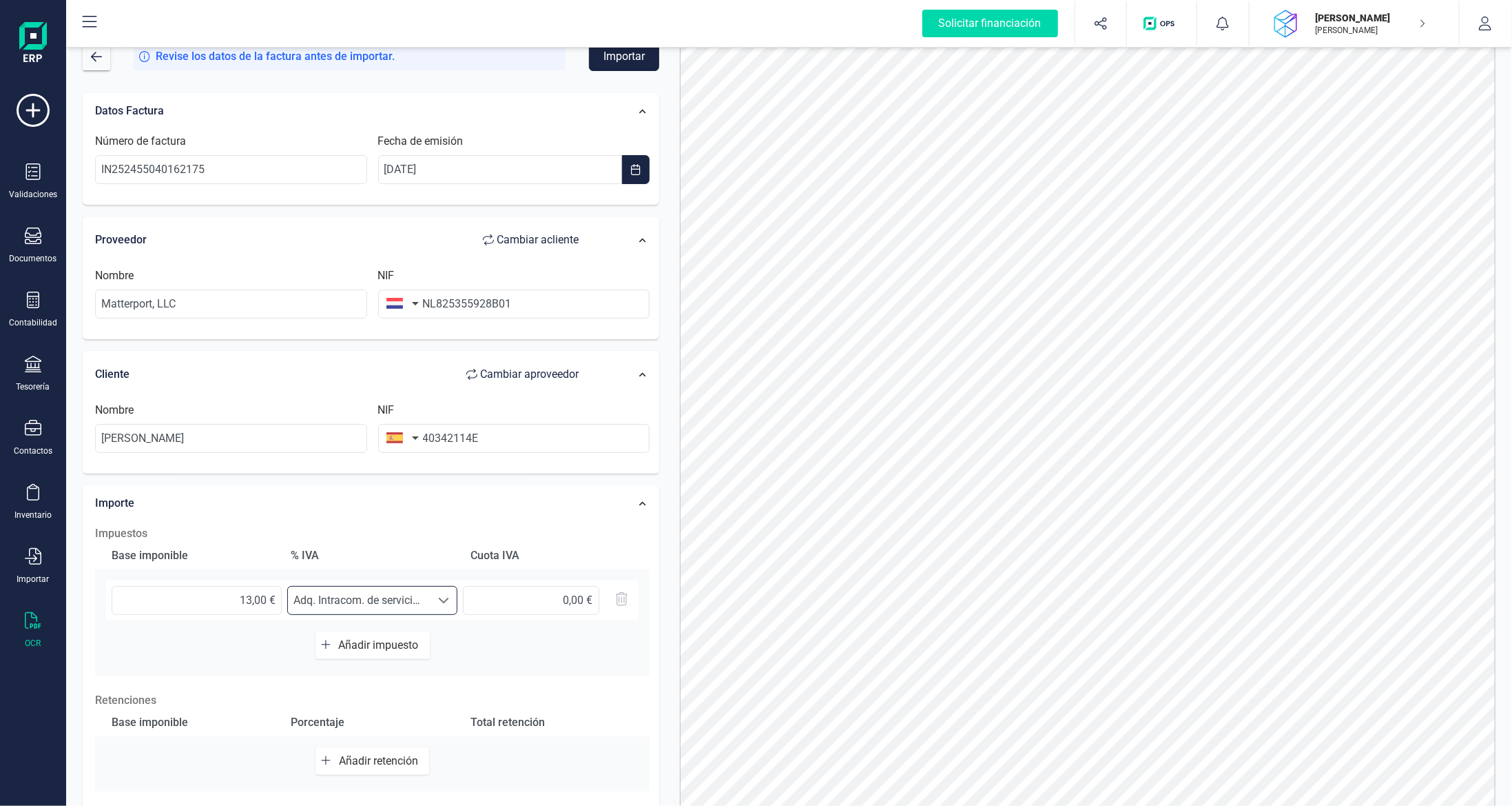
scroll to position [0, 0]
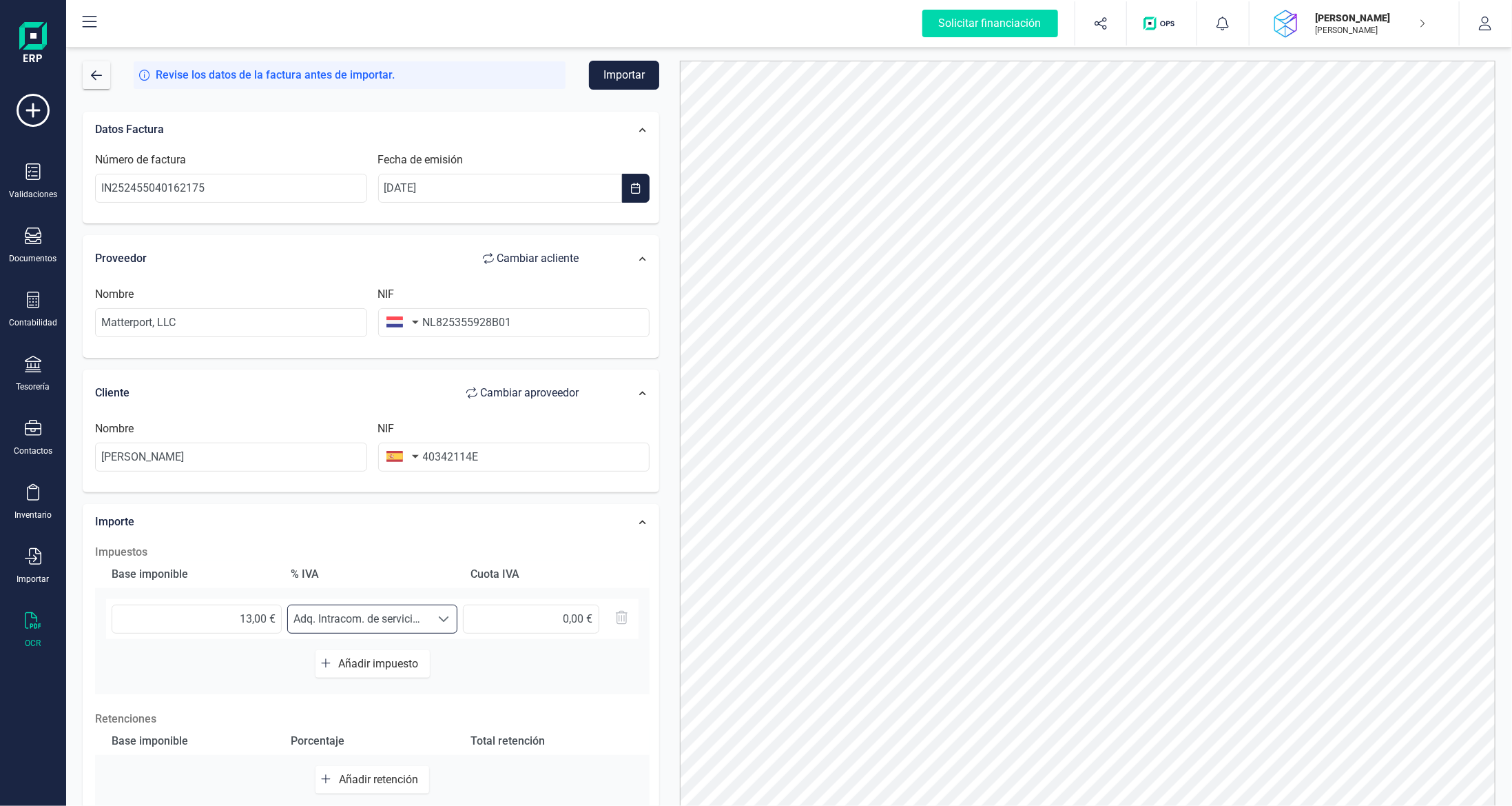
click at [642, 73] on button "Importar" at bounding box center [624, 74] width 70 height 29
drag, startPoint x: 433, startPoint y: 322, endPoint x: 409, endPoint y: 321, distance: 24.0
click at [409, 321] on div "NIF NL825355928B01" at bounding box center [514, 311] width 283 height 51
type input "825355928B01"
click at [640, 72] on button "Importar" at bounding box center [624, 74] width 70 height 29
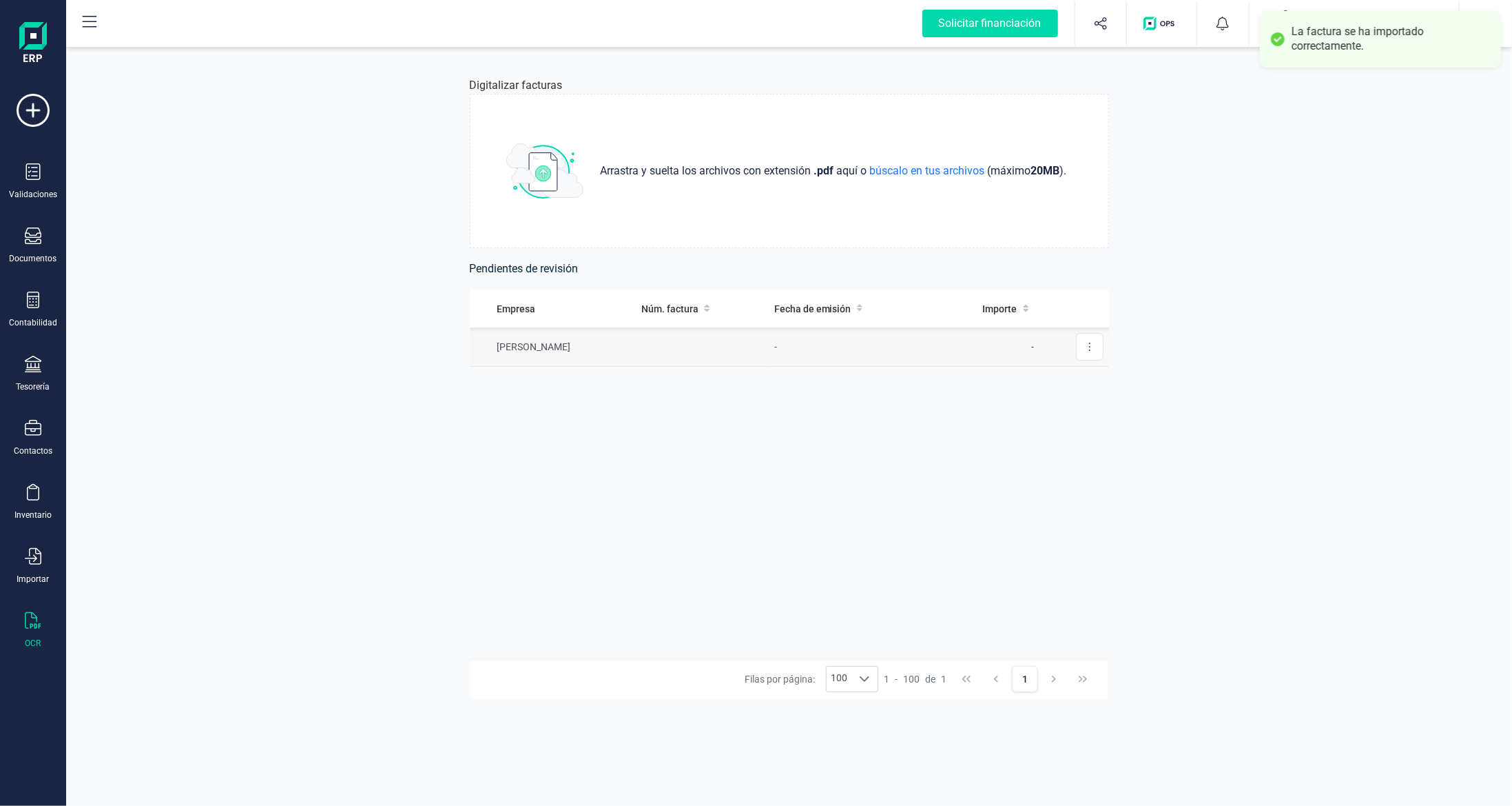
click at [769, 343] on td at bounding box center [702, 347] width 133 height 40
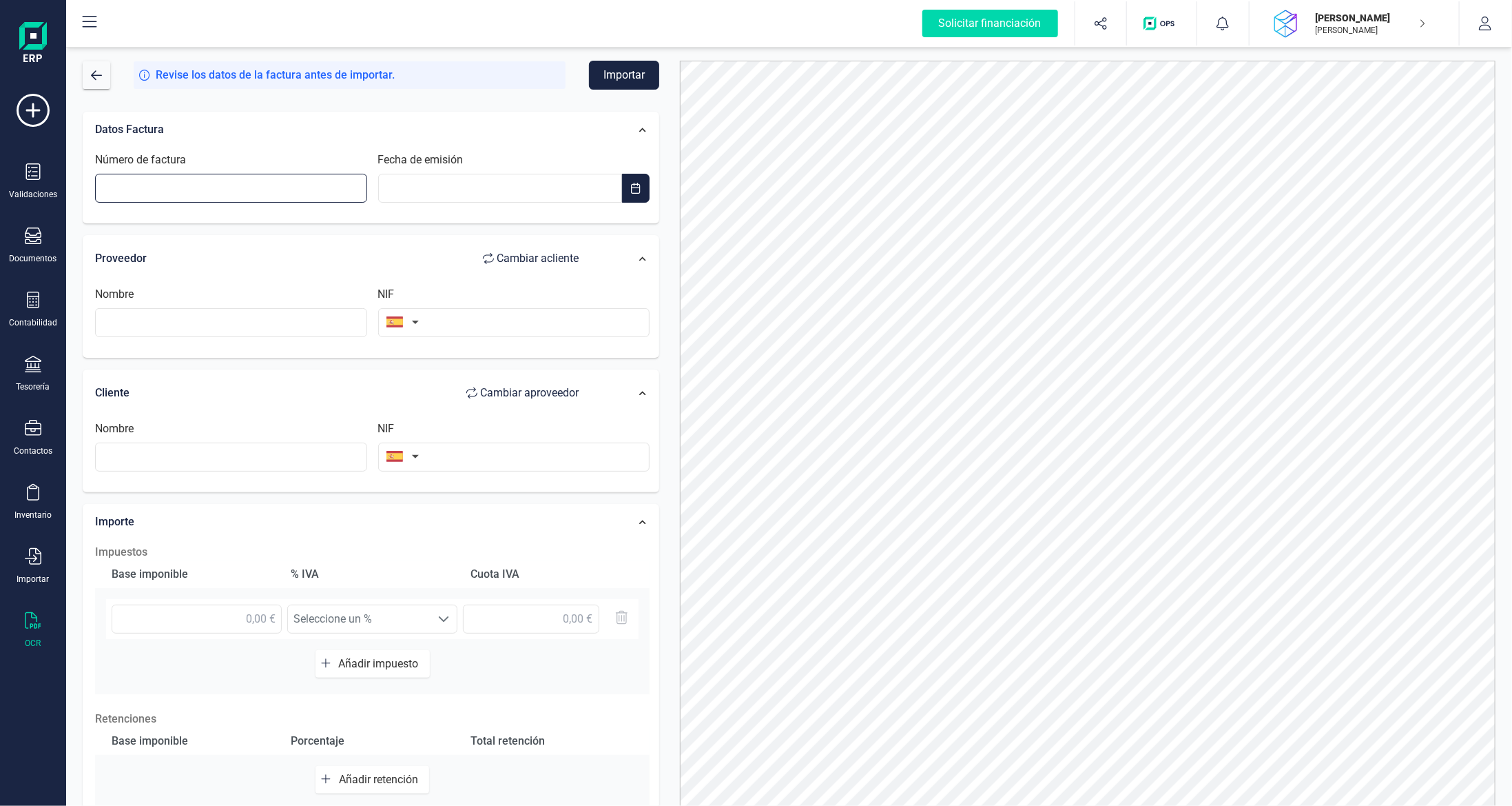
click at [297, 192] on input "Número de factura" at bounding box center [231, 187] width 272 height 29
type input "00001FM001666"
type input "__/__/____"
click at [472, 173] on input "__/__/____" at bounding box center [500, 187] width 245 height 29
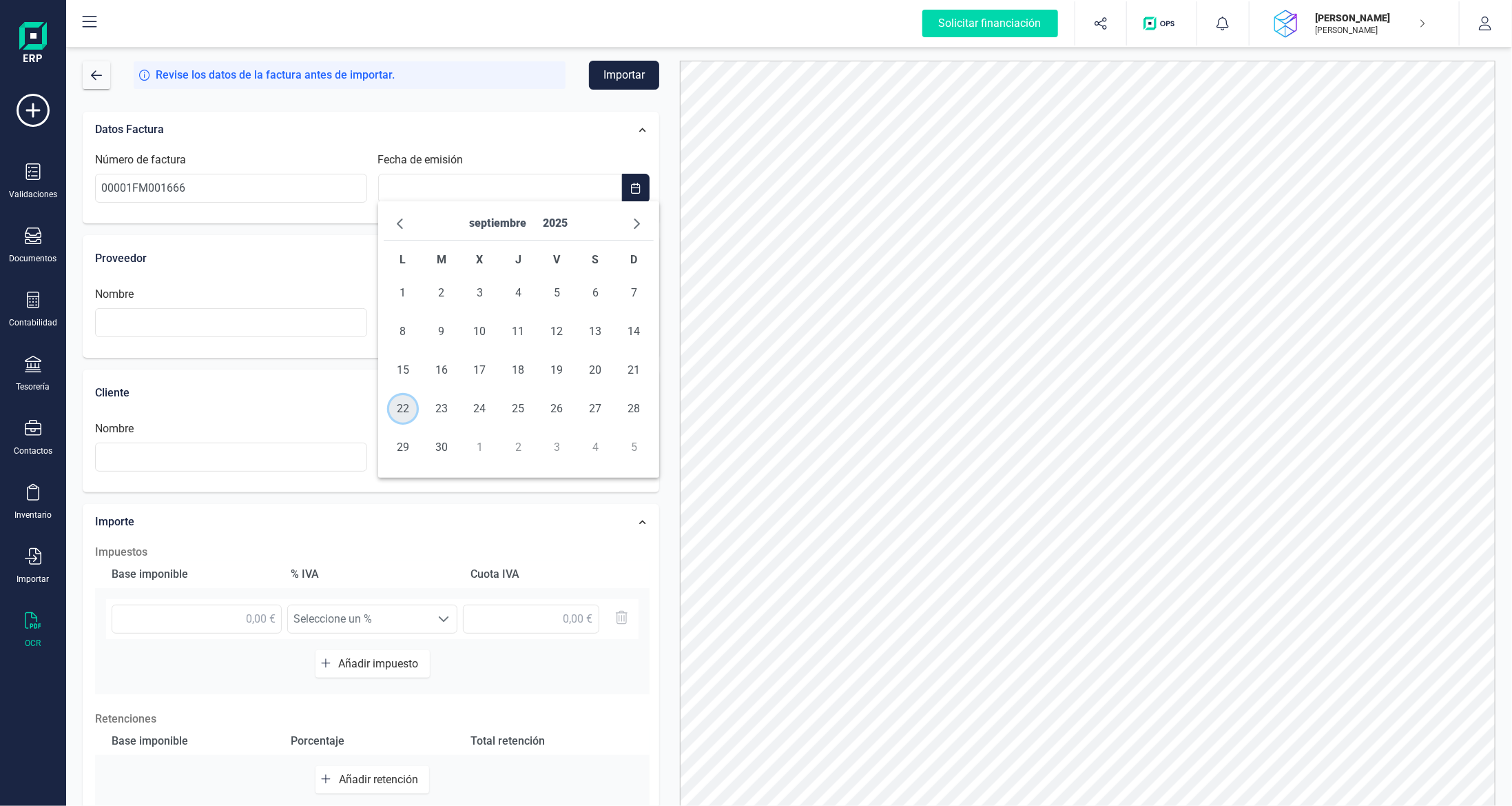
click at [406, 407] on span "22" at bounding box center [403, 408] width 28 height 28
type input "[DATE]"
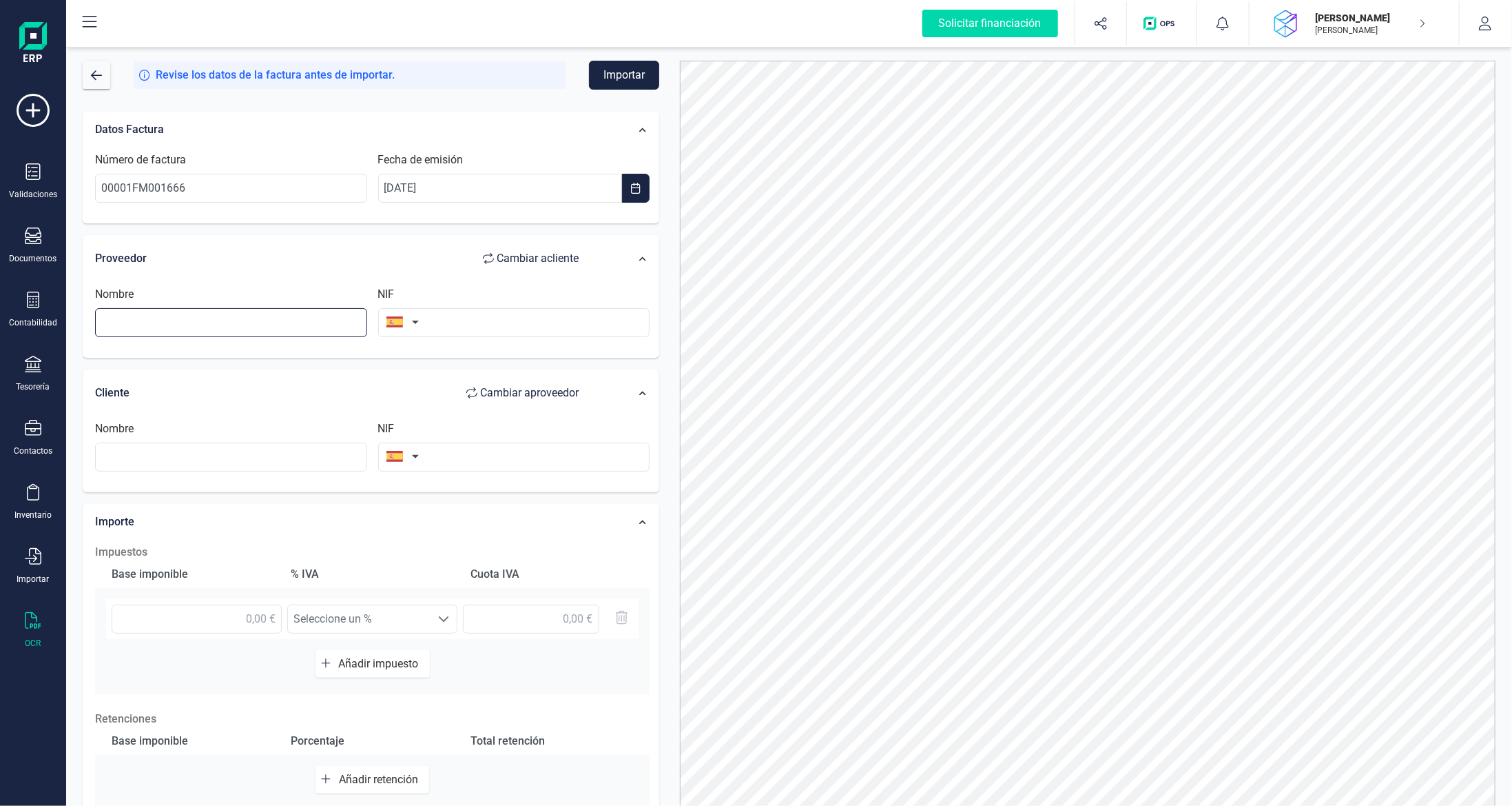
click at [226, 325] on input "text" at bounding box center [231, 322] width 272 height 29
type input "Setefilla [PERSON_NAME]"
type input "30408046E"
click at [162, 451] on input "text" at bounding box center [231, 456] width 272 height 29
type input "[PERSON_NAME]"
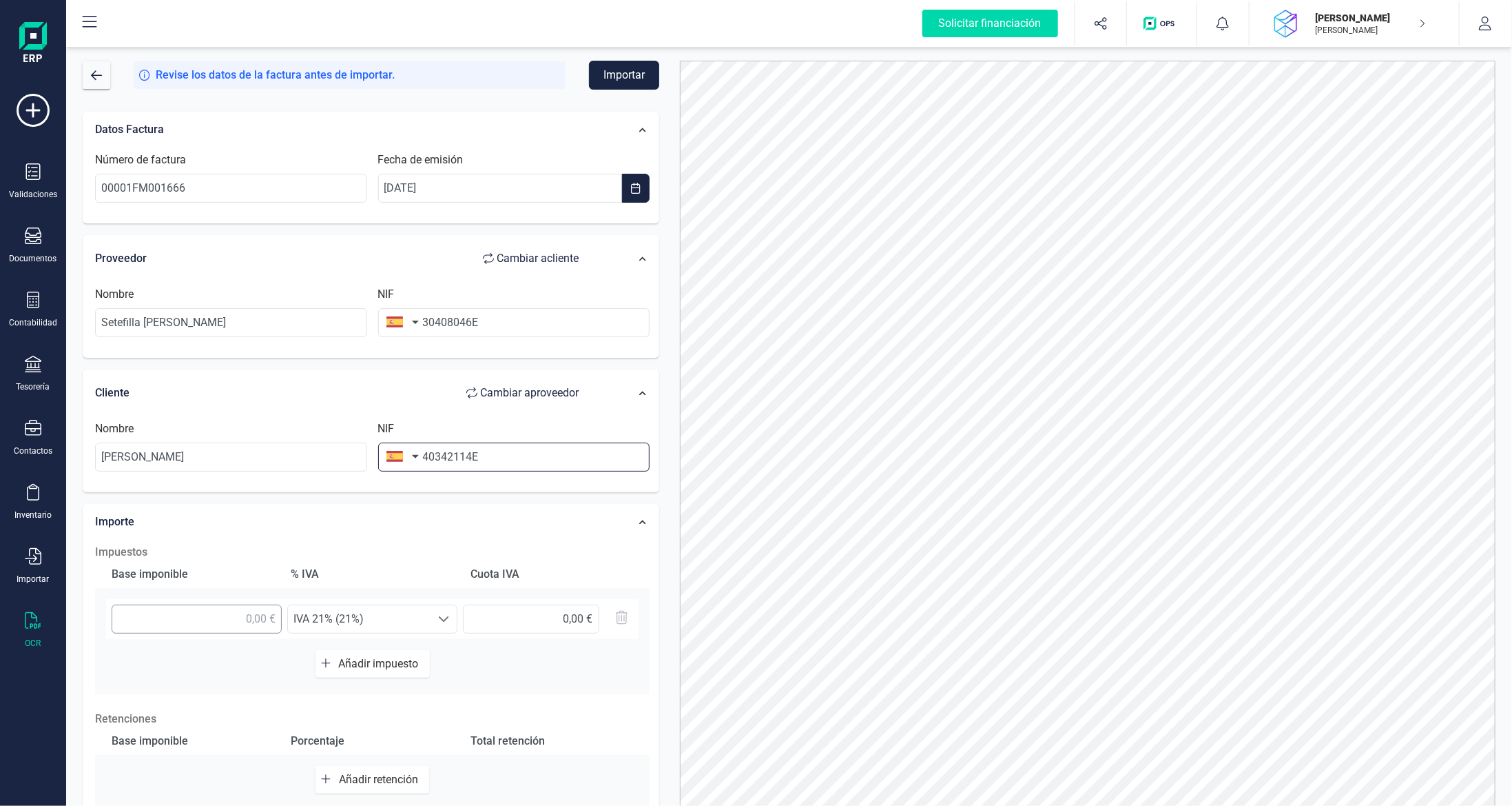
type input "40342114E"
click at [210, 628] on input "text" at bounding box center [197, 619] width 170 height 29
type input "11,82 €"
click at [365, 622] on span "IVA 21% (21%)" at bounding box center [360, 620] width 143 height 28
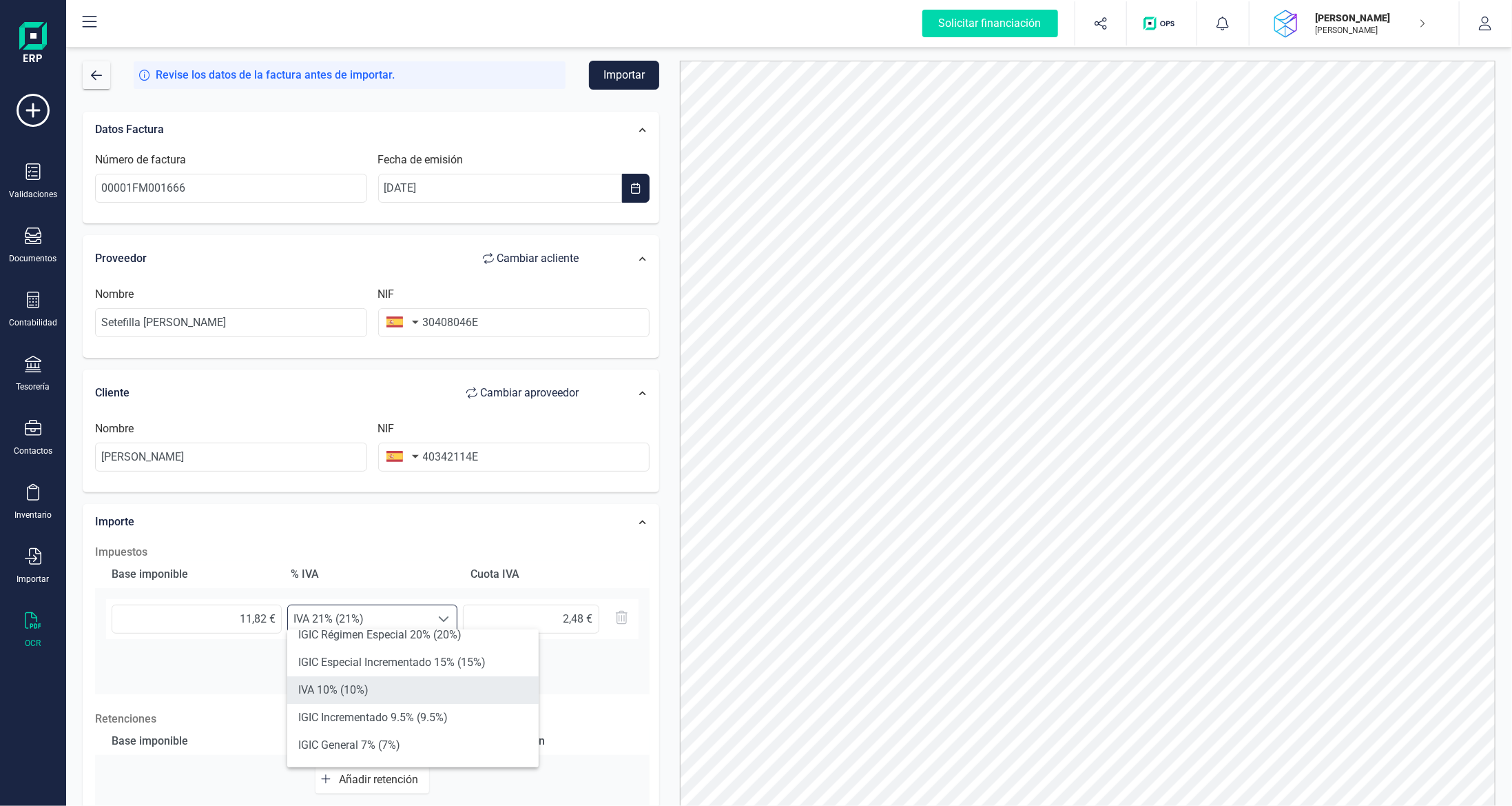
click at [431, 678] on li "IVA 10% (10%)" at bounding box center [413, 690] width 252 height 28
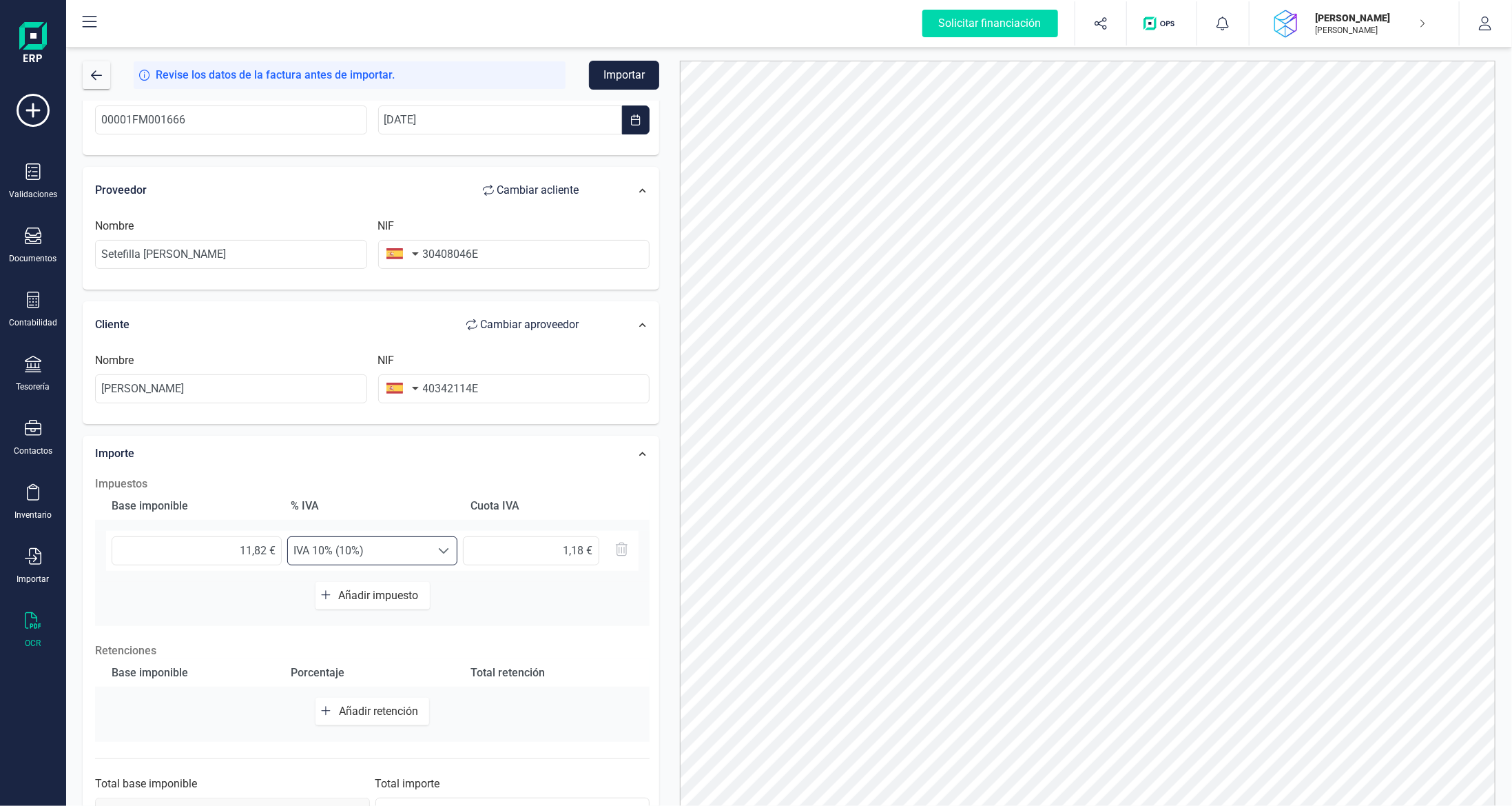
scroll to position [110, 0]
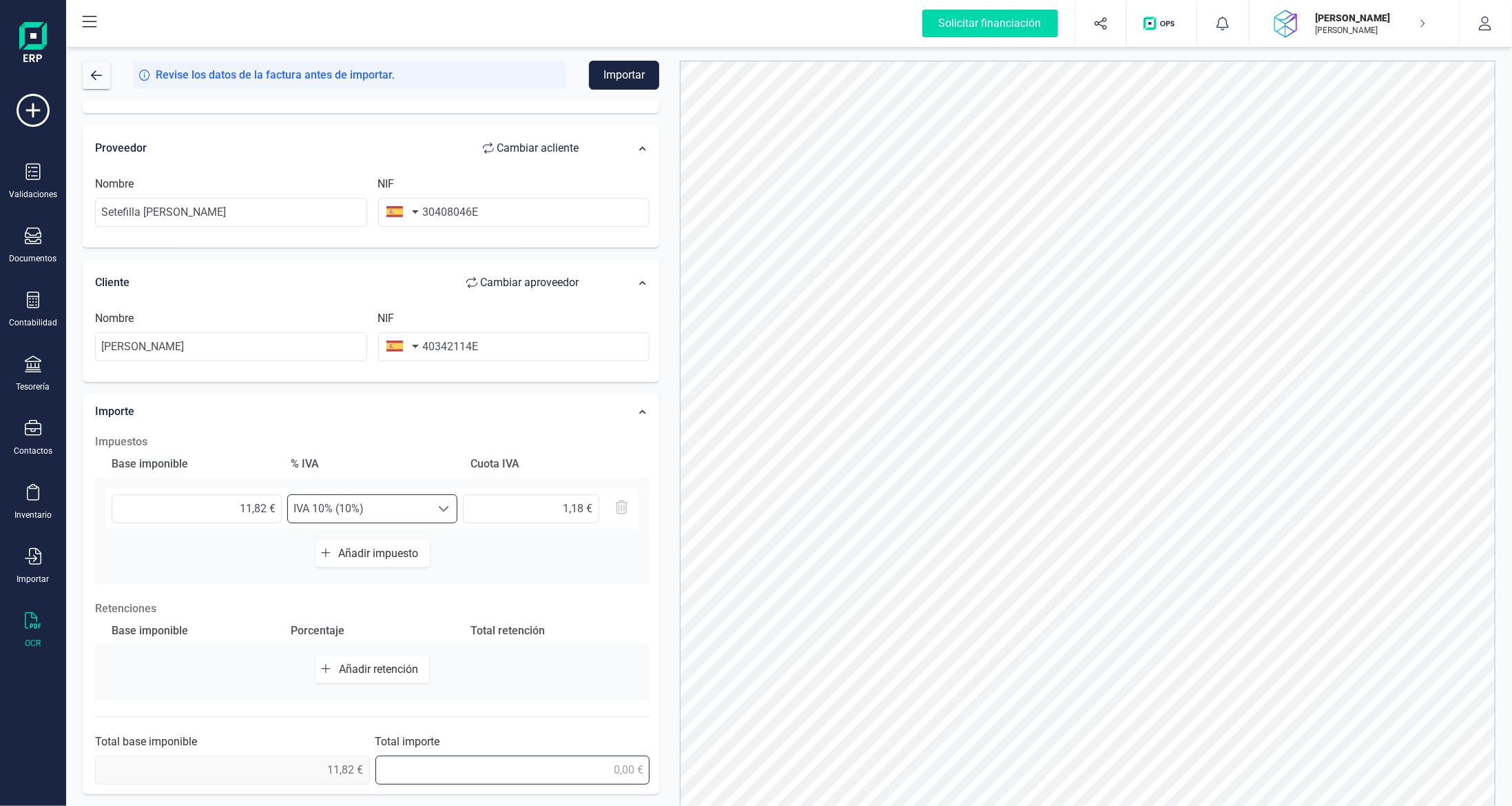
click at [585, 766] on input "text" at bounding box center [512, 769] width 274 height 29
type input "13,00 €"
click at [643, 84] on button "Importar" at bounding box center [624, 74] width 70 height 29
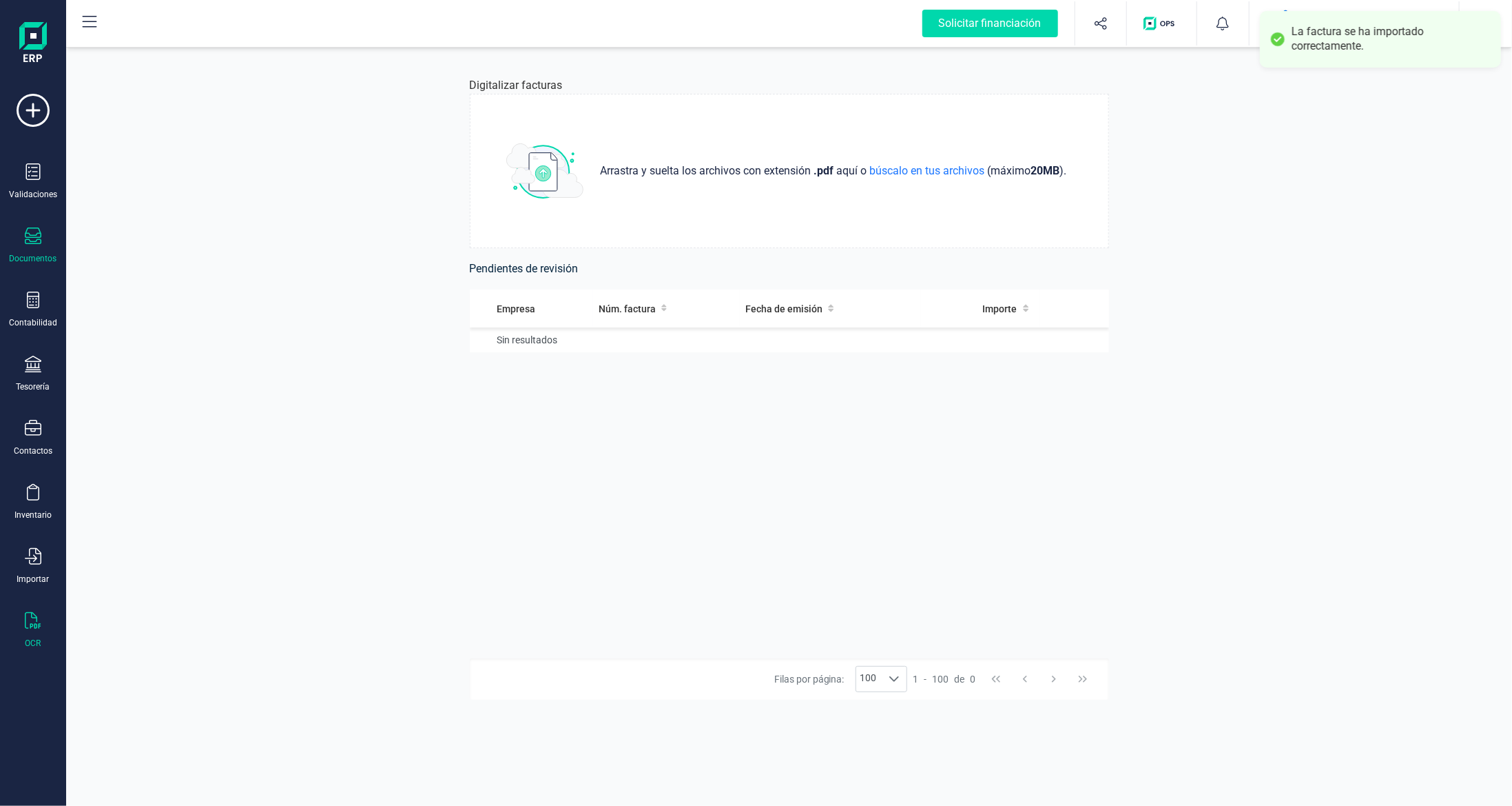
click at [35, 239] on icon at bounding box center [33, 235] width 17 height 17
click at [42, 179] on div "Validaciones" at bounding box center [34, 181] width 55 height 37
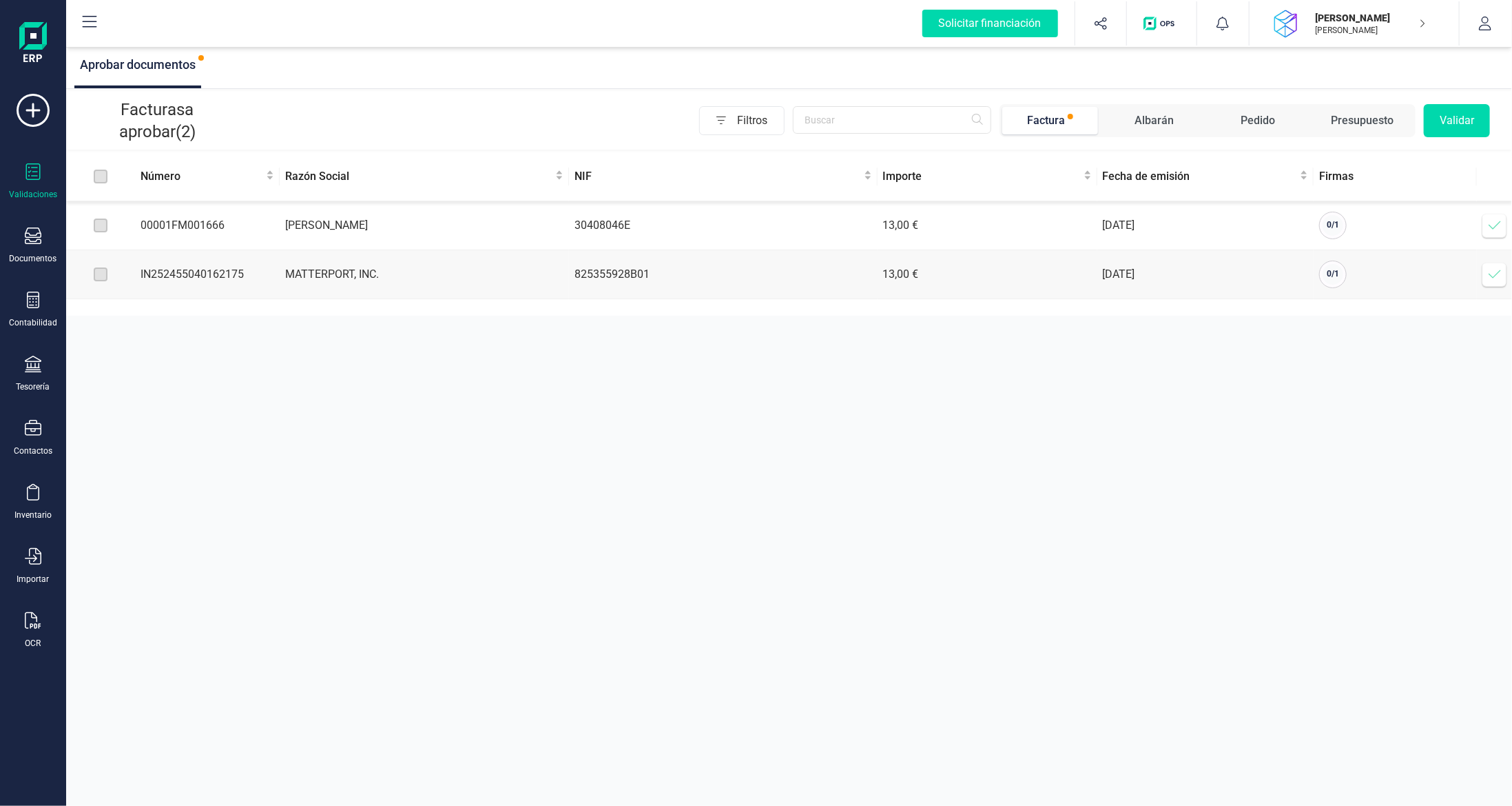
click at [1499, 224] on icon at bounding box center [1495, 225] width 14 height 14
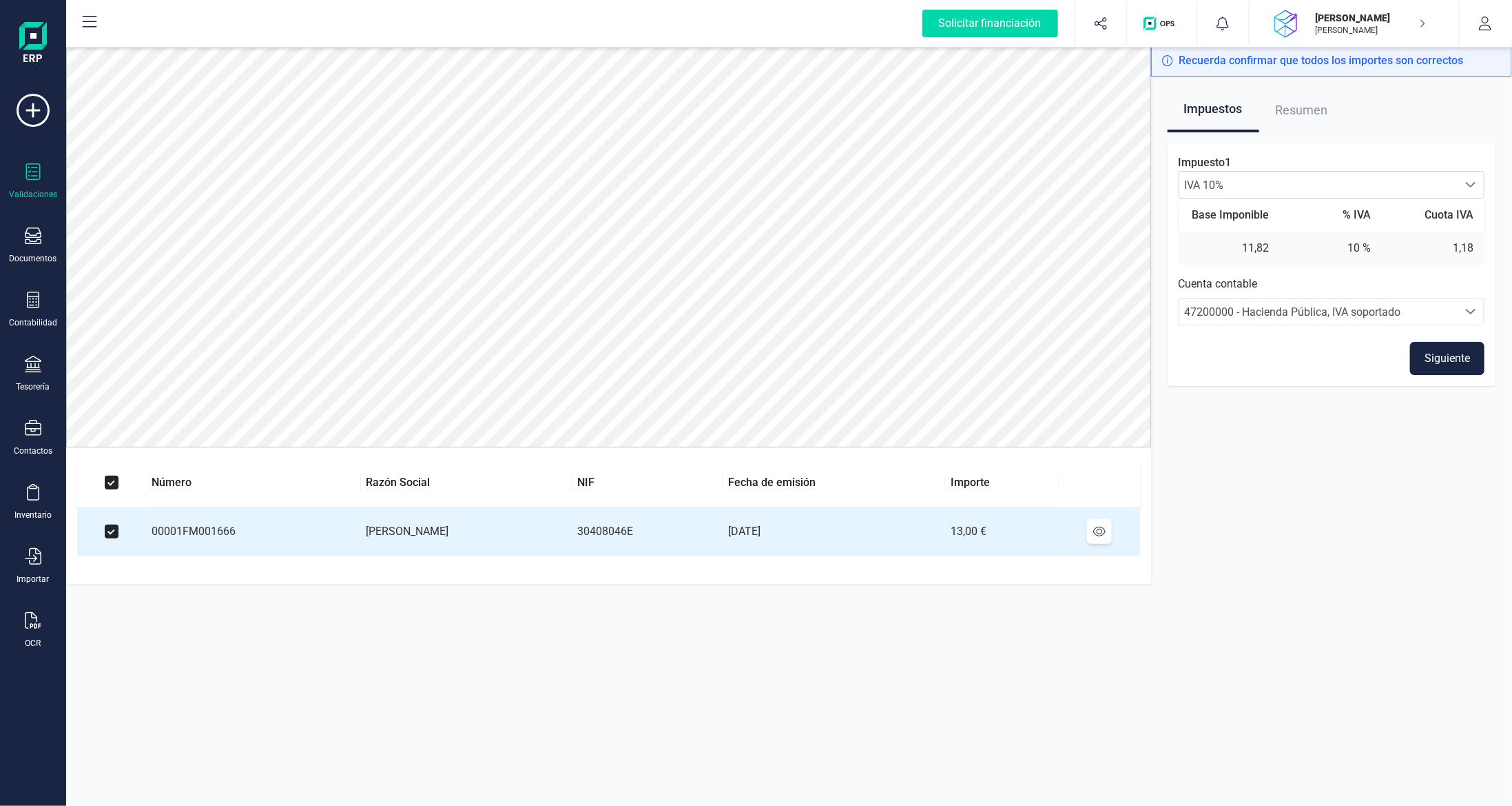
click at [1450, 371] on button "Siguiente" at bounding box center [1447, 358] width 74 height 33
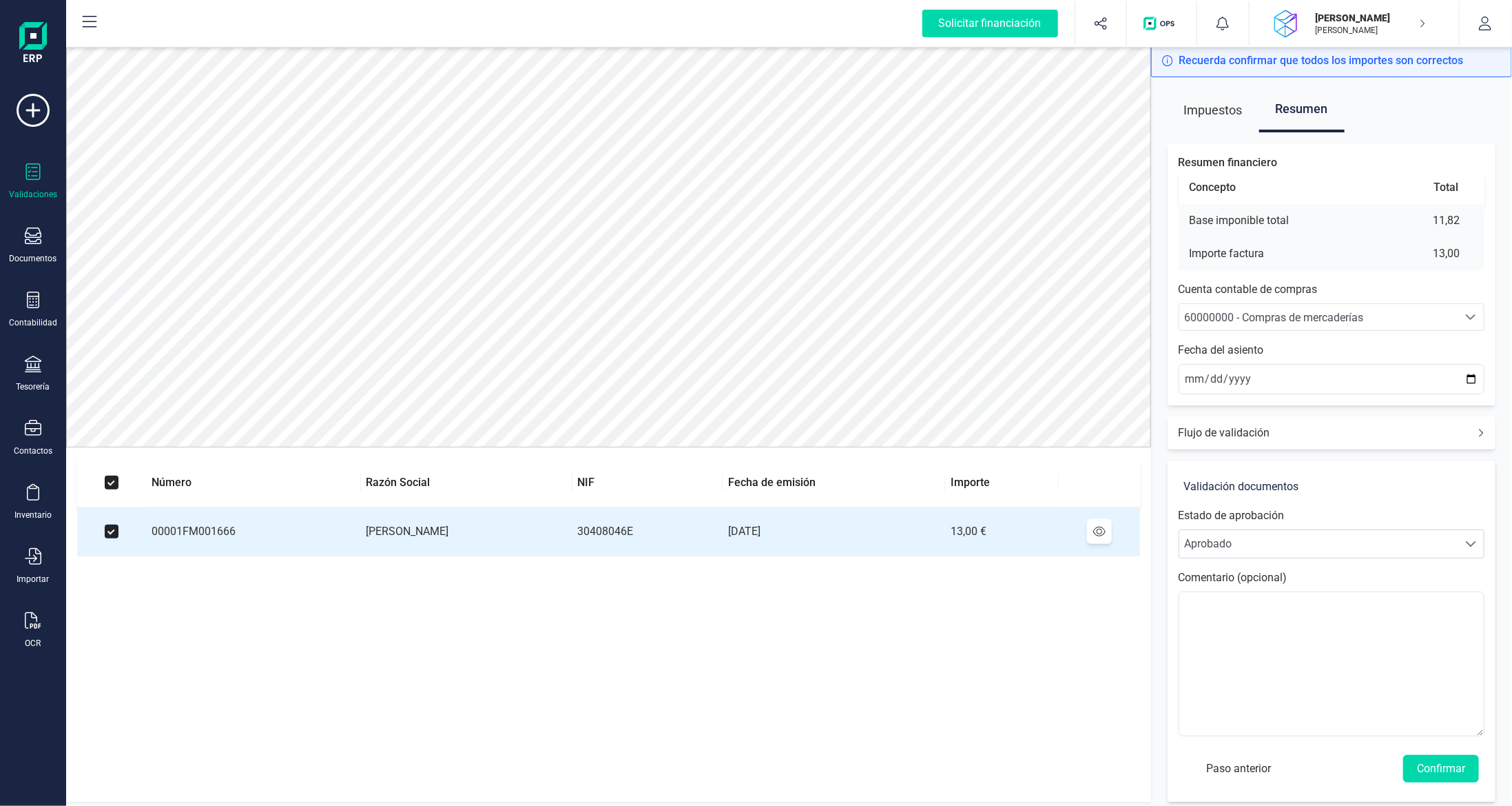
click at [1333, 309] on div "60000000 - Compras de mercaderías" at bounding box center [1319, 317] width 268 height 17
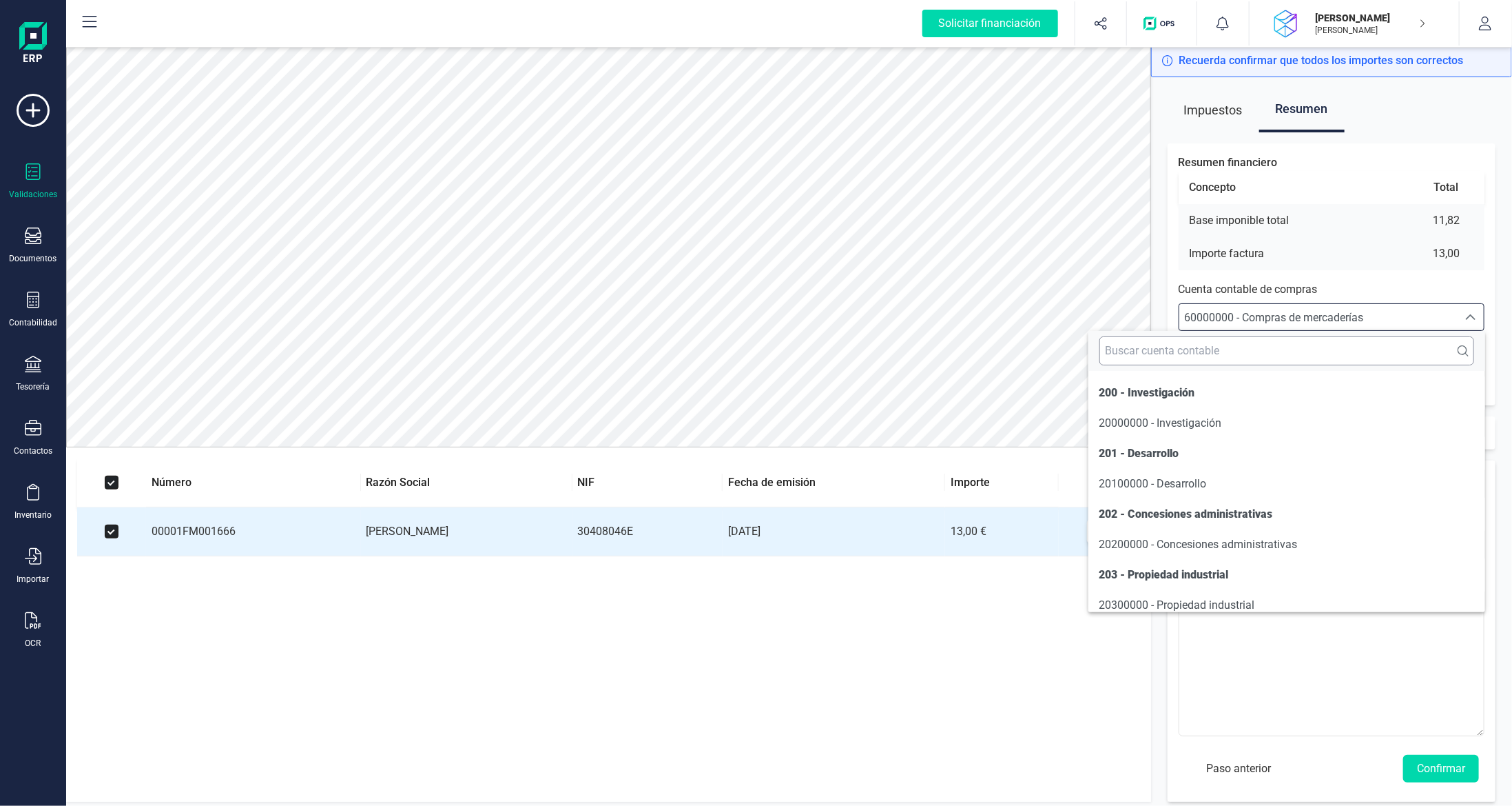
scroll to position [6592, 0]
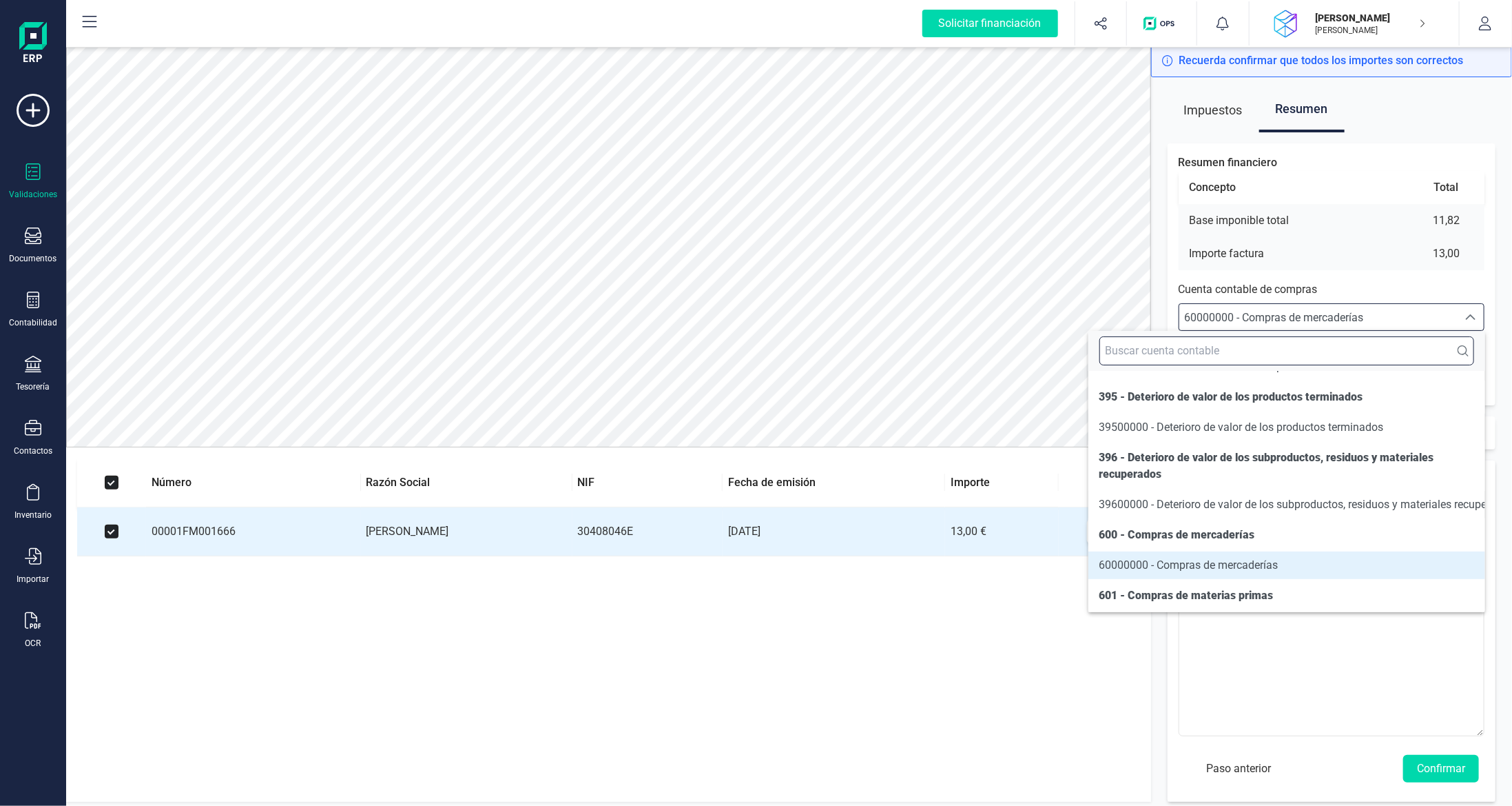
click at [1317, 345] on input "text" at bounding box center [1287, 350] width 375 height 29
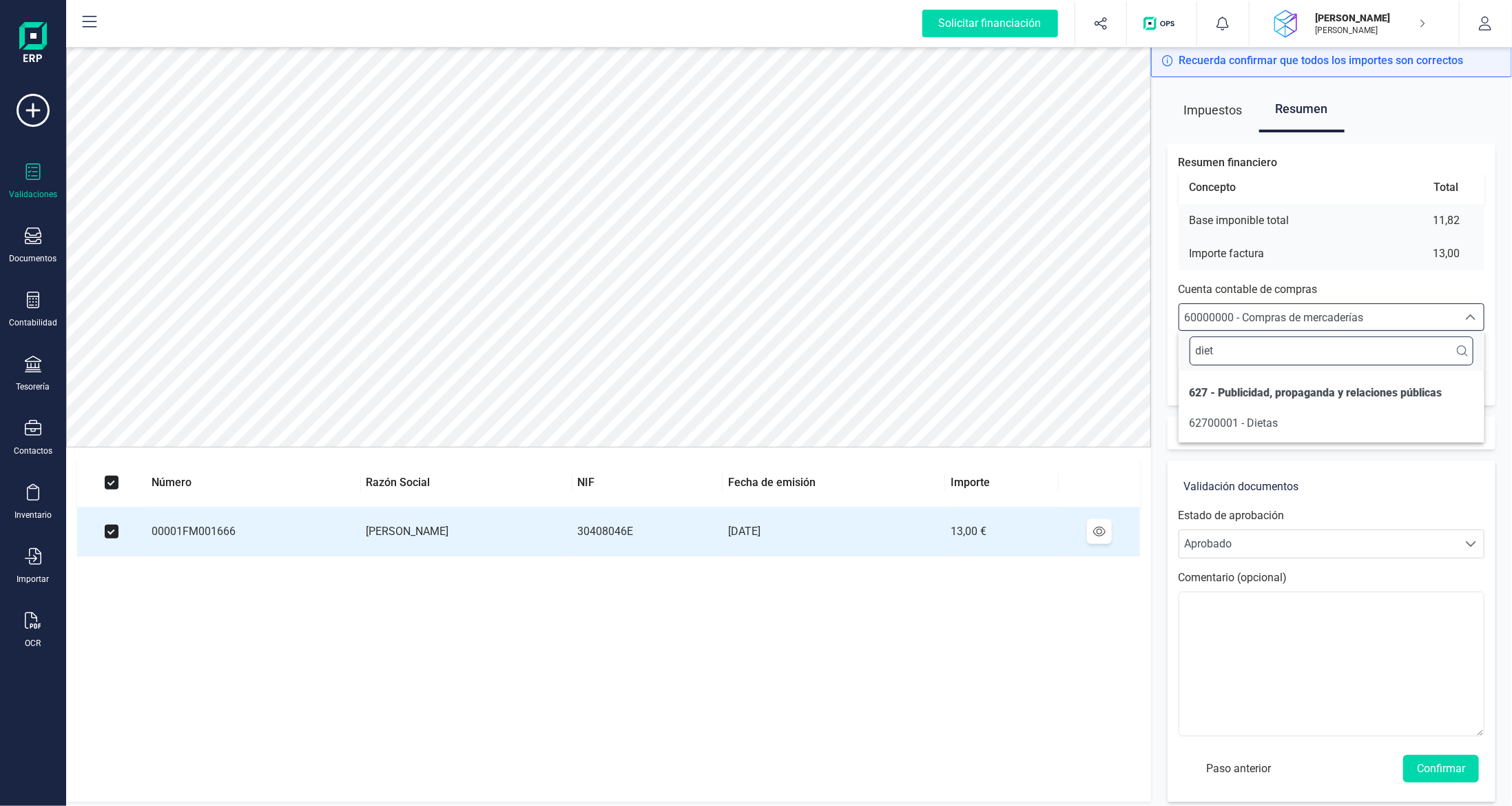
scroll to position [0, 0]
type input "dieta"
click at [1265, 431] on li "62700001 - Dietas" at bounding box center [1332, 423] width 306 height 28
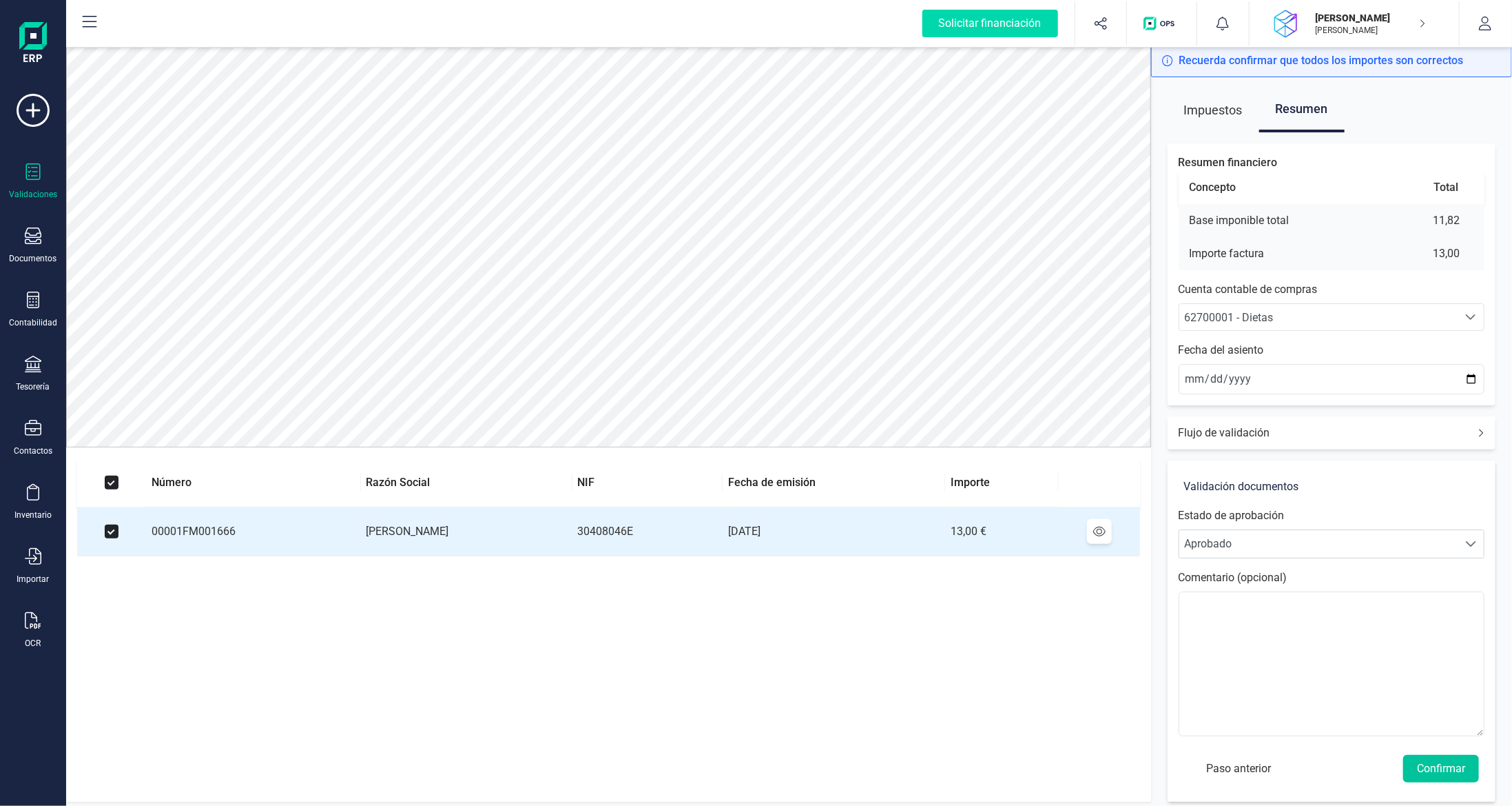
click at [1448, 770] on button "Confirmar" at bounding box center [1441, 768] width 75 height 28
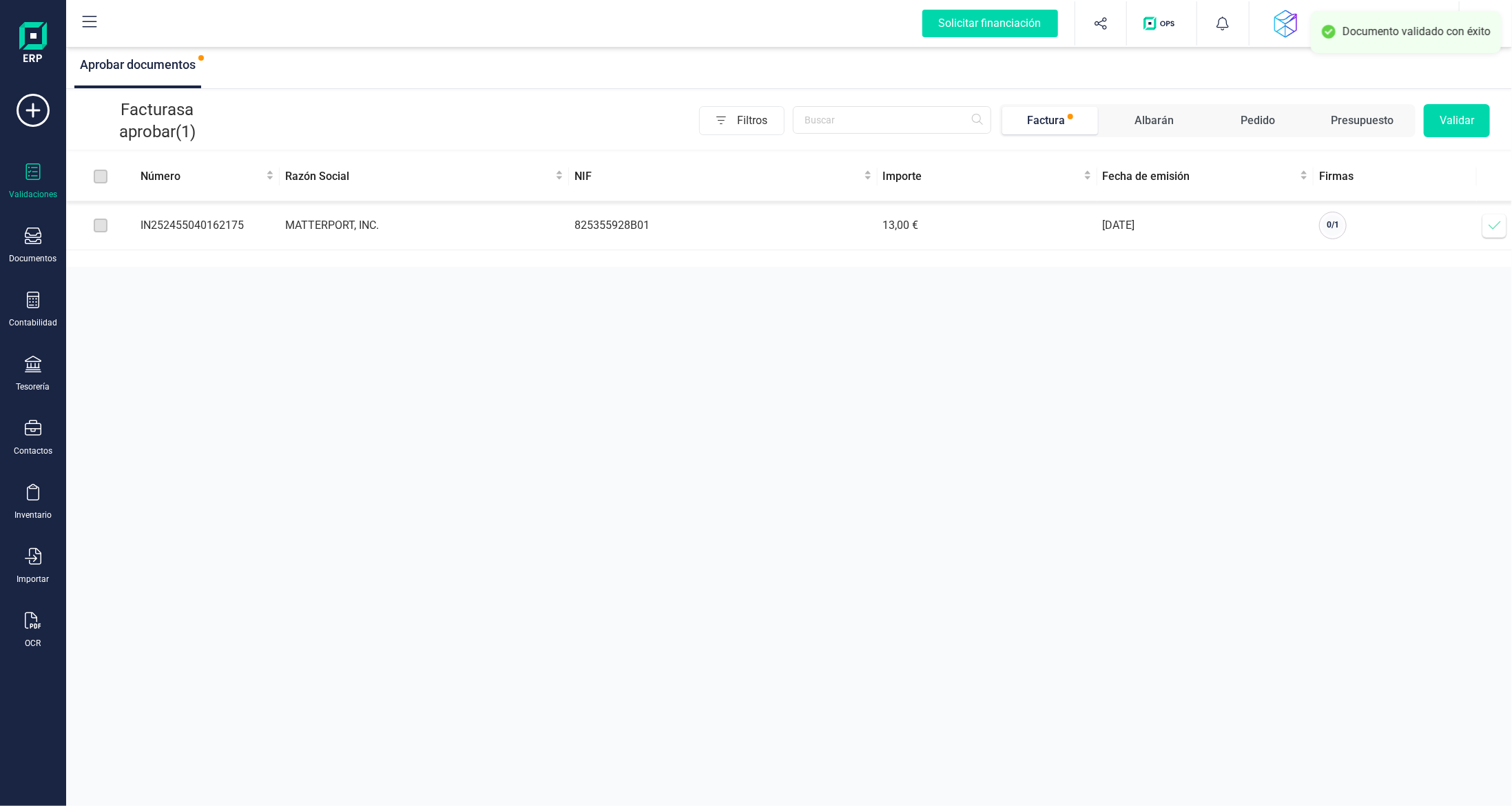
click at [1491, 229] on icon at bounding box center [1495, 225] width 14 height 14
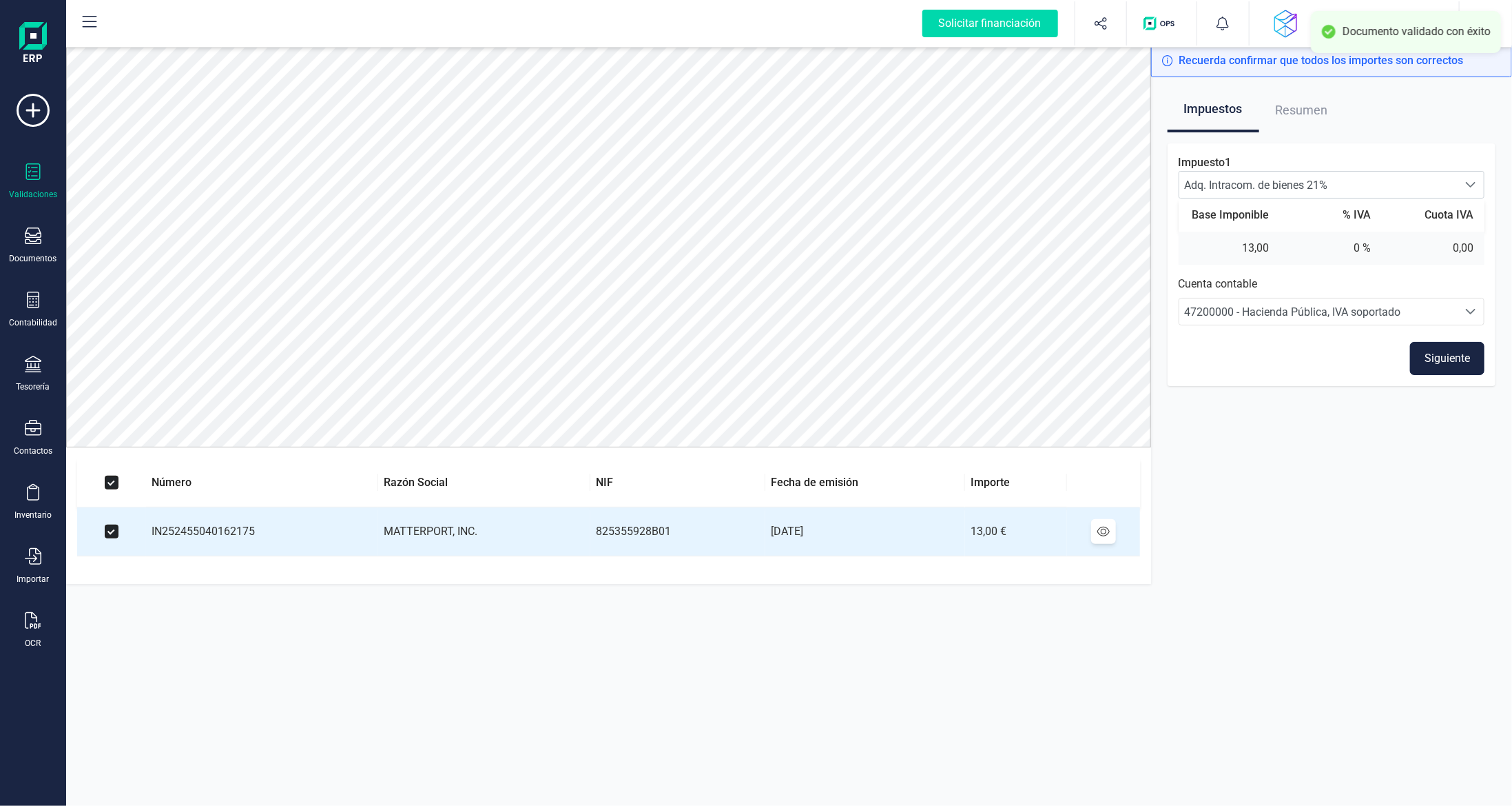
click at [1437, 354] on button "Siguiente" at bounding box center [1447, 358] width 74 height 33
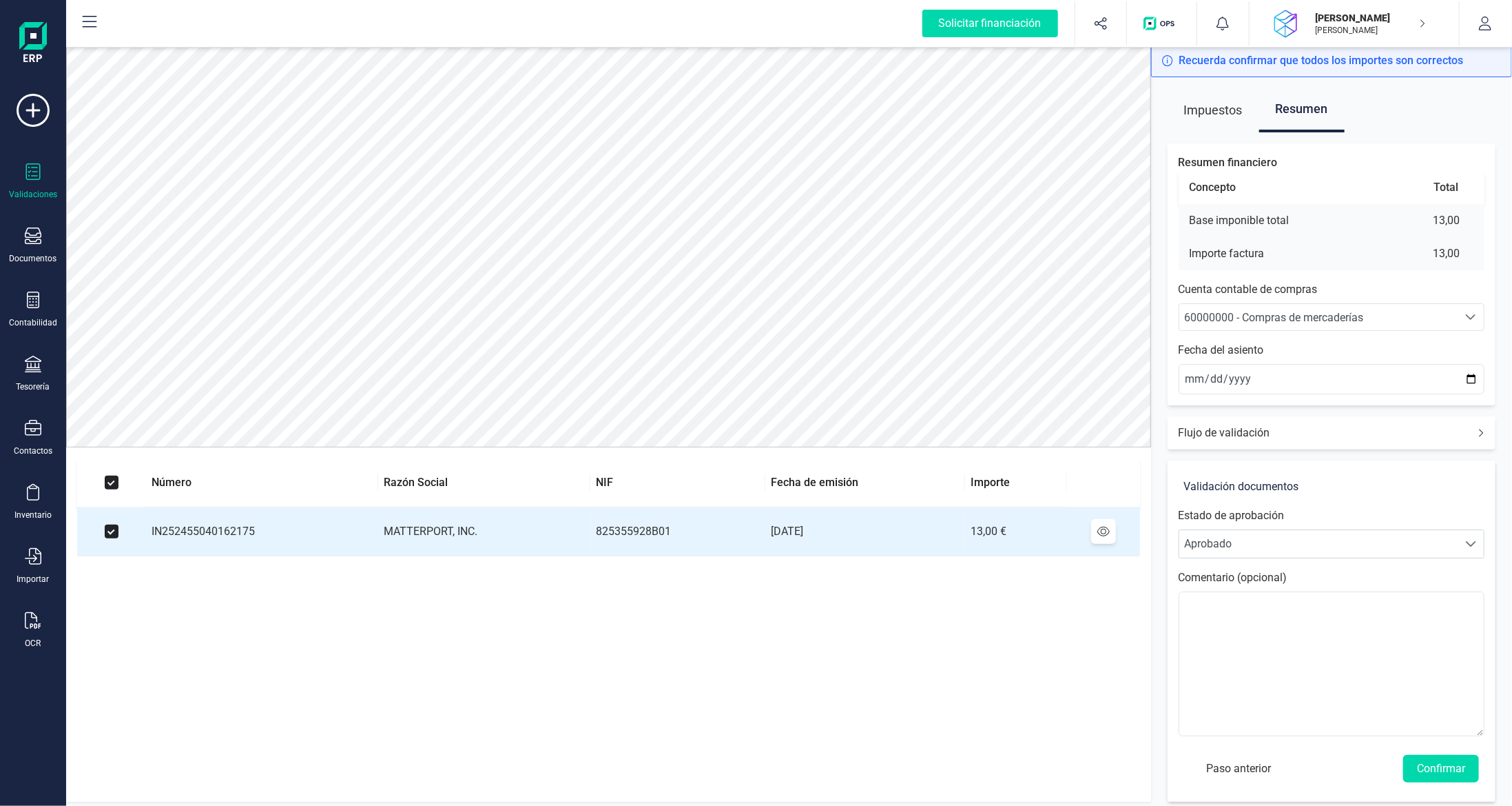
click at [1350, 320] on span "60000000 - Compras de mercaderías" at bounding box center [1274, 317] width 179 height 13
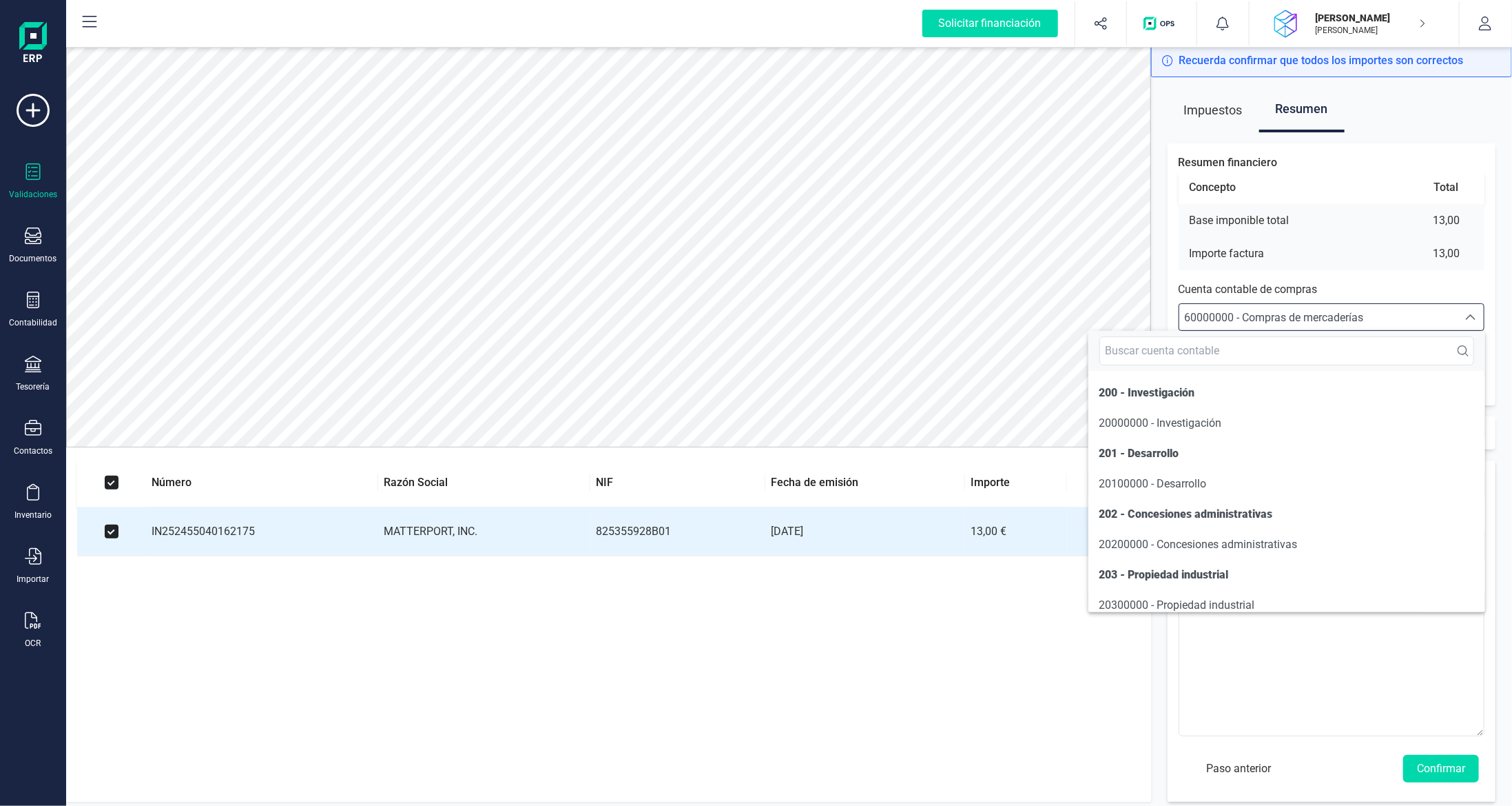
scroll to position [6592, 0]
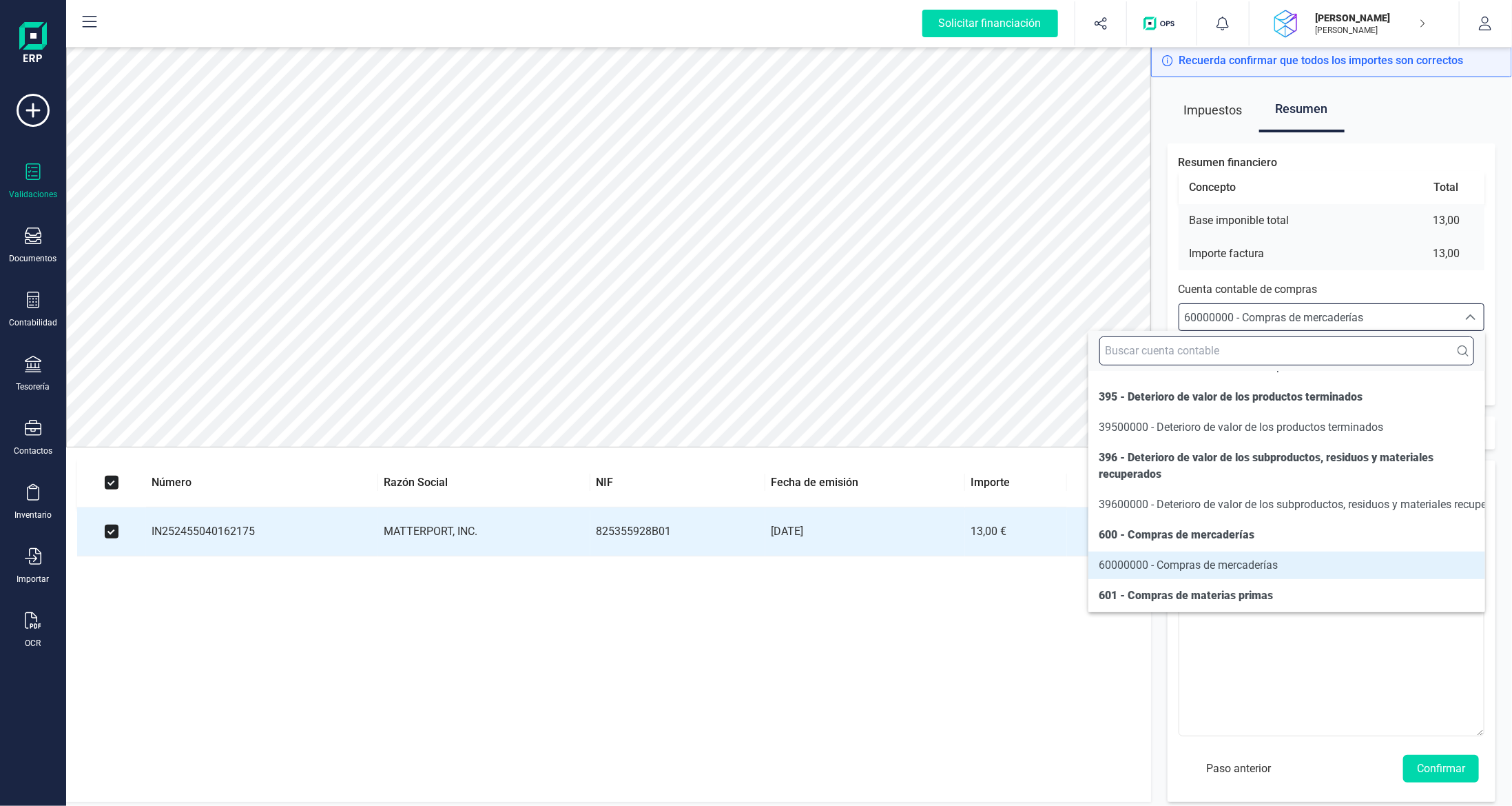
click at [1293, 350] on input "text" at bounding box center [1287, 350] width 375 height 29
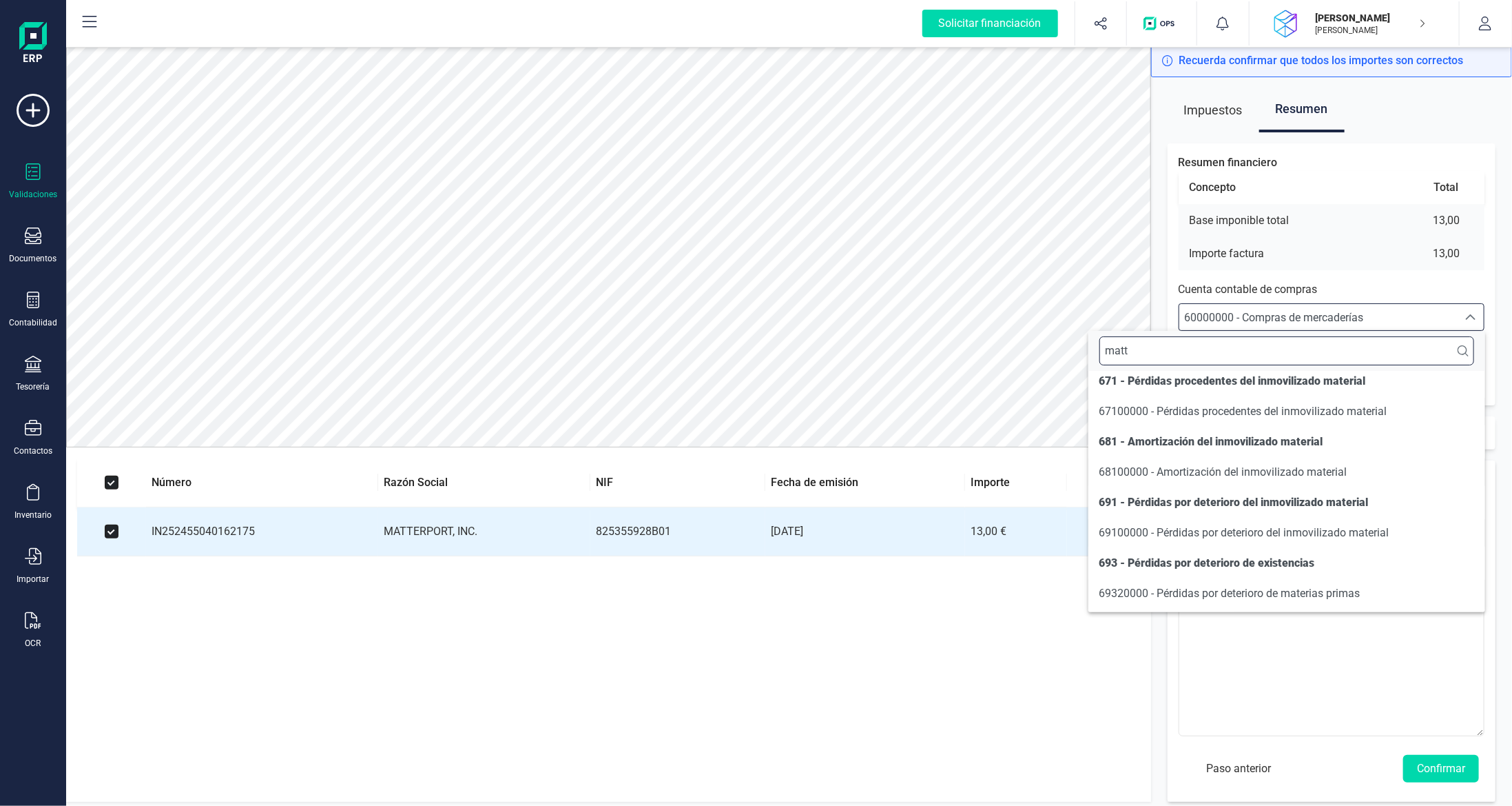
scroll to position [0, 0]
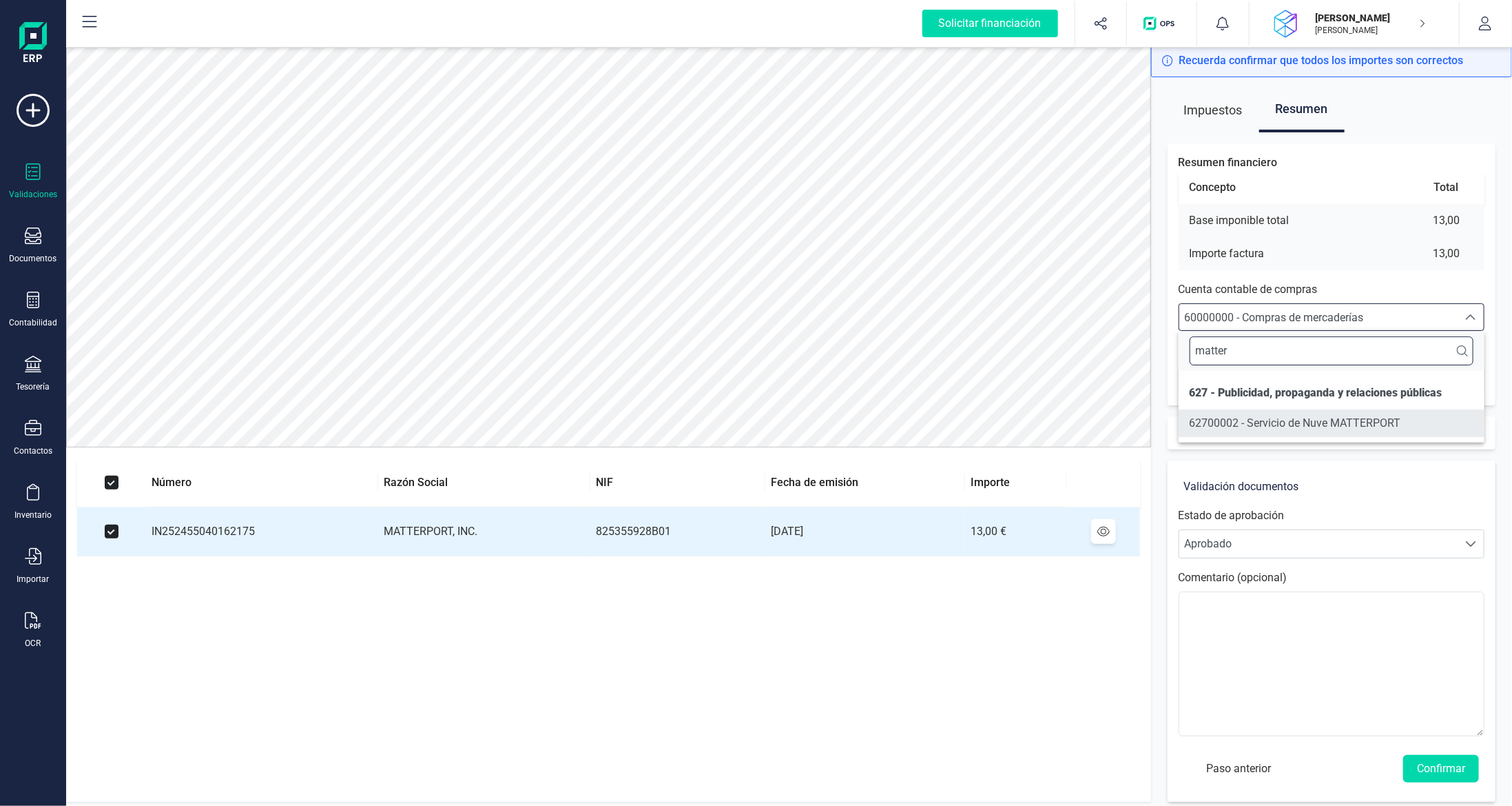
type input "matter"
click at [1323, 423] on span "62700002 - Servicio de Nuve MATTERPORT" at bounding box center [1295, 422] width 211 height 13
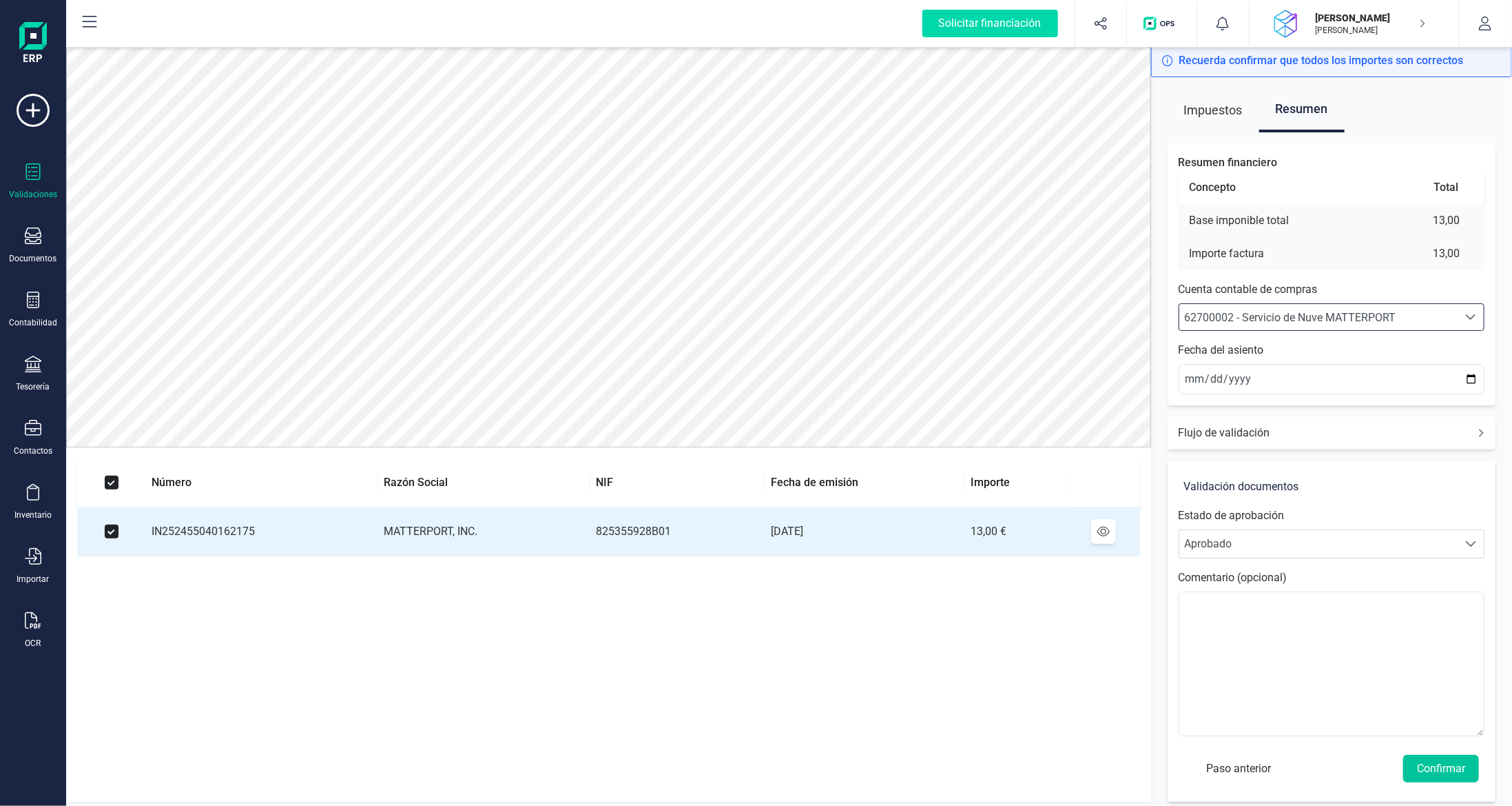
click at [1444, 769] on button "Confirmar" at bounding box center [1441, 768] width 75 height 28
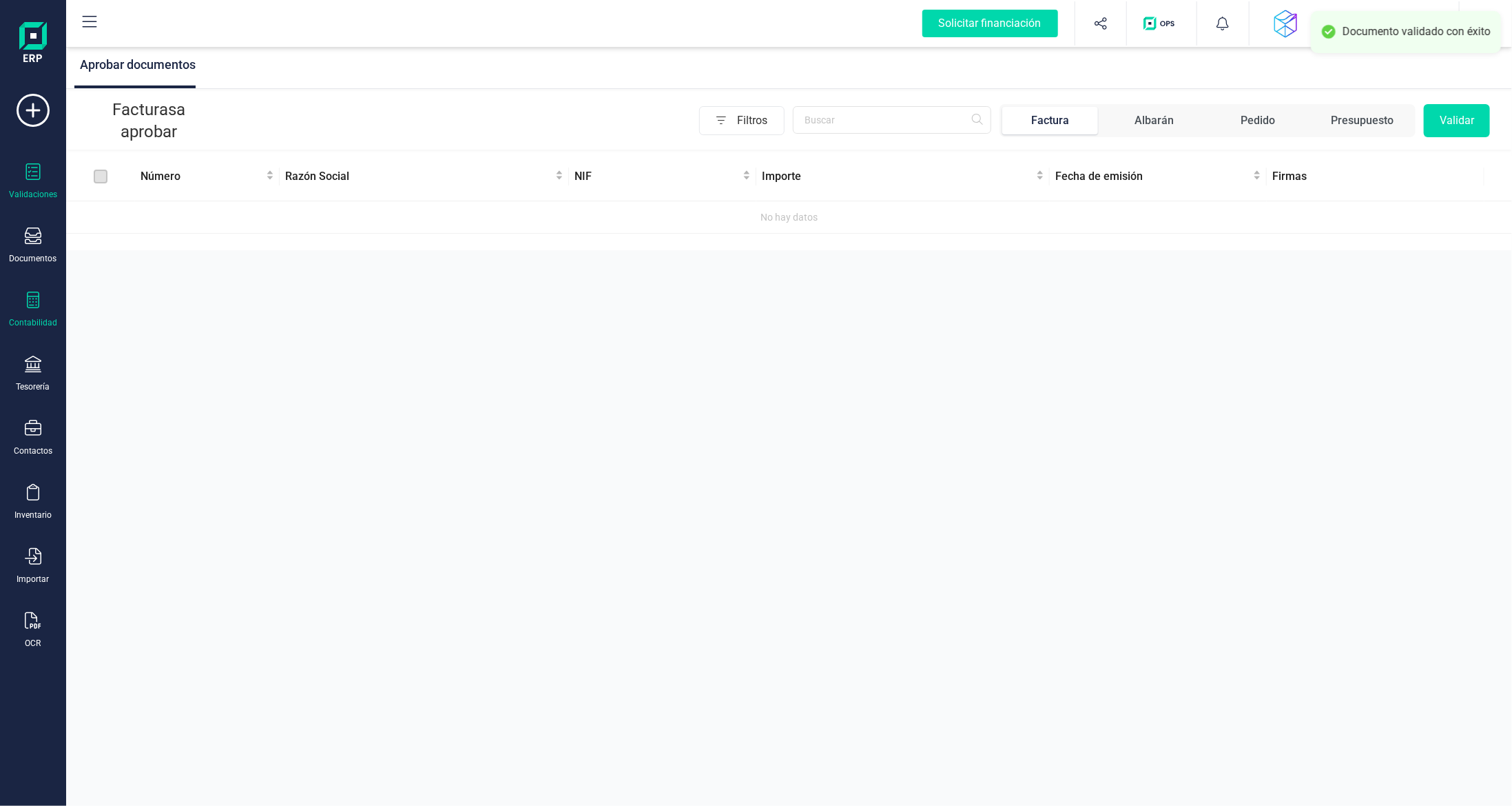
click at [26, 295] on icon at bounding box center [33, 299] width 17 height 17
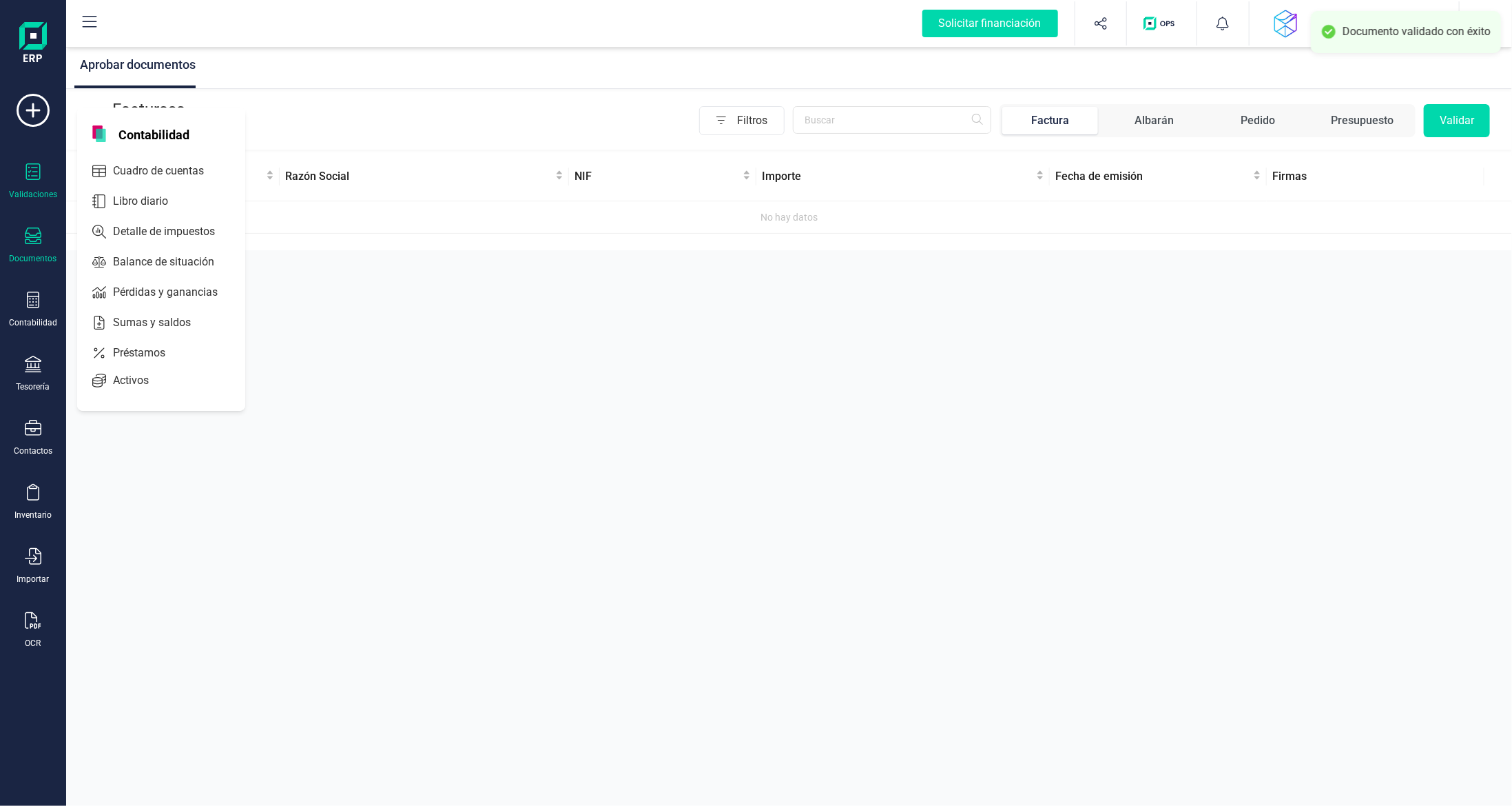
click at [39, 239] on icon at bounding box center [33, 235] width 17 height 17
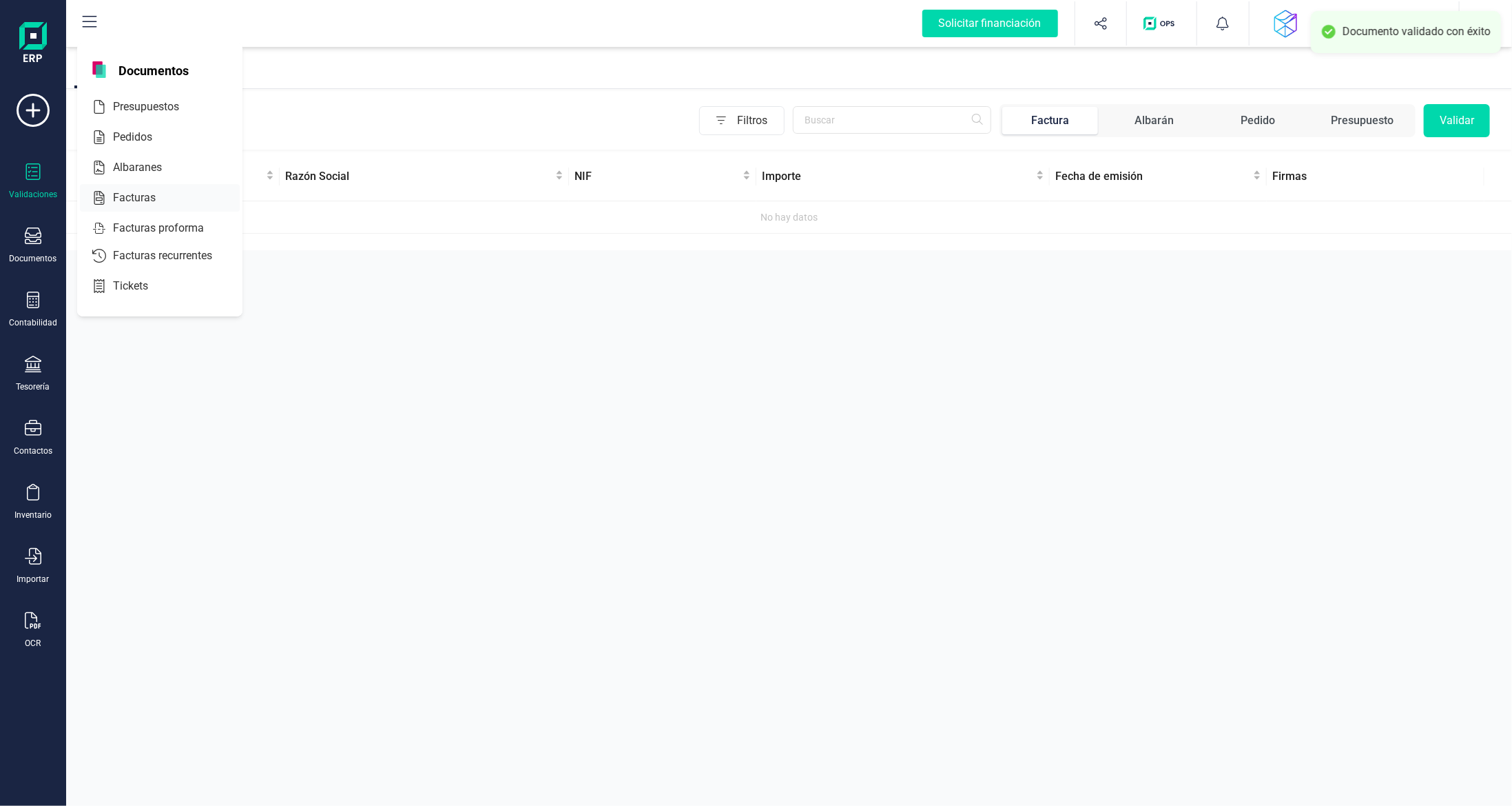
click at [137, 189] on span "Facturas" at bounding box center [144, 197] width 73 height 17
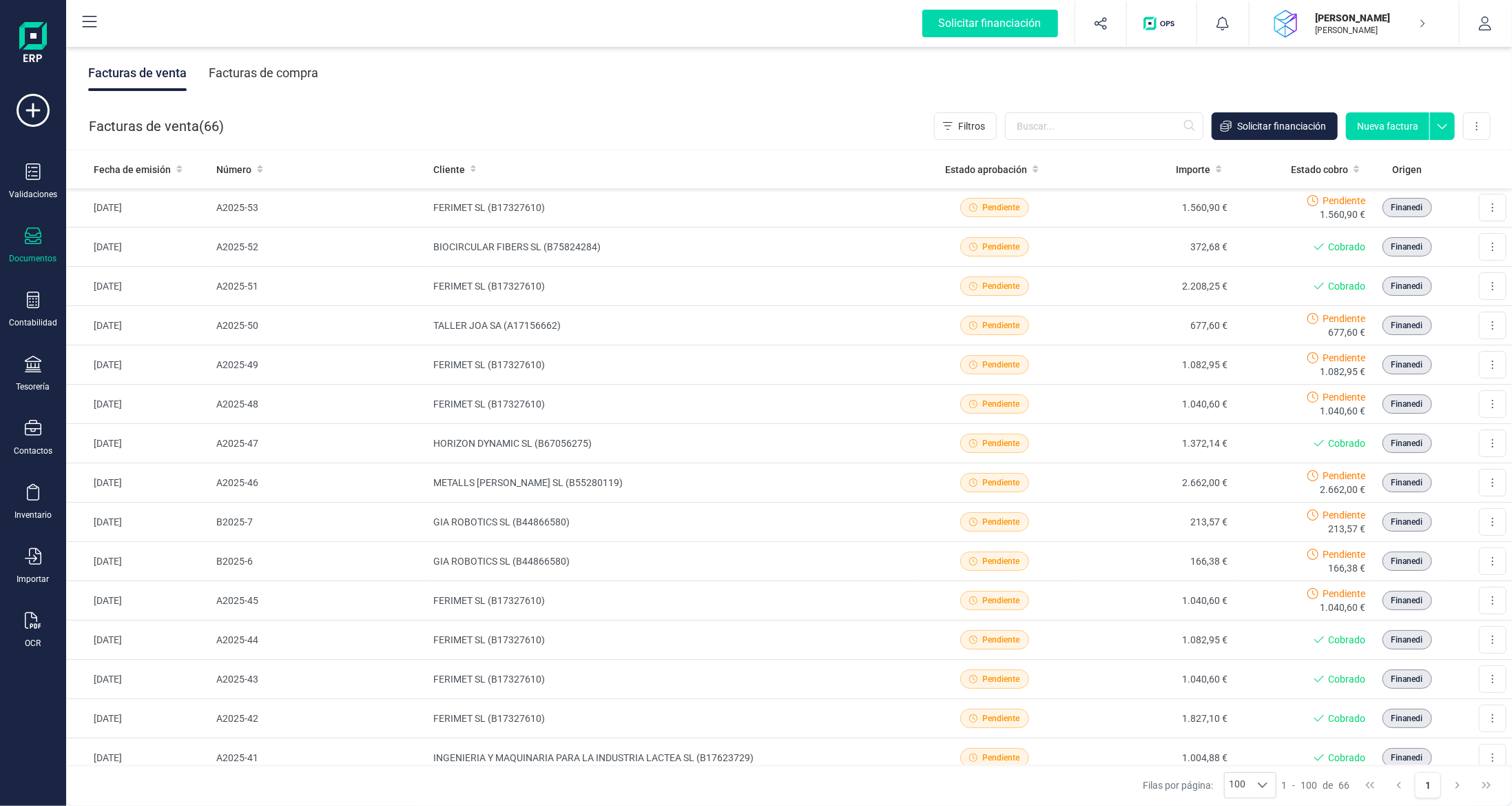
click at [285, 66] on div "Facturas de compra" at bounding box center [264, 73] width 110 height 36
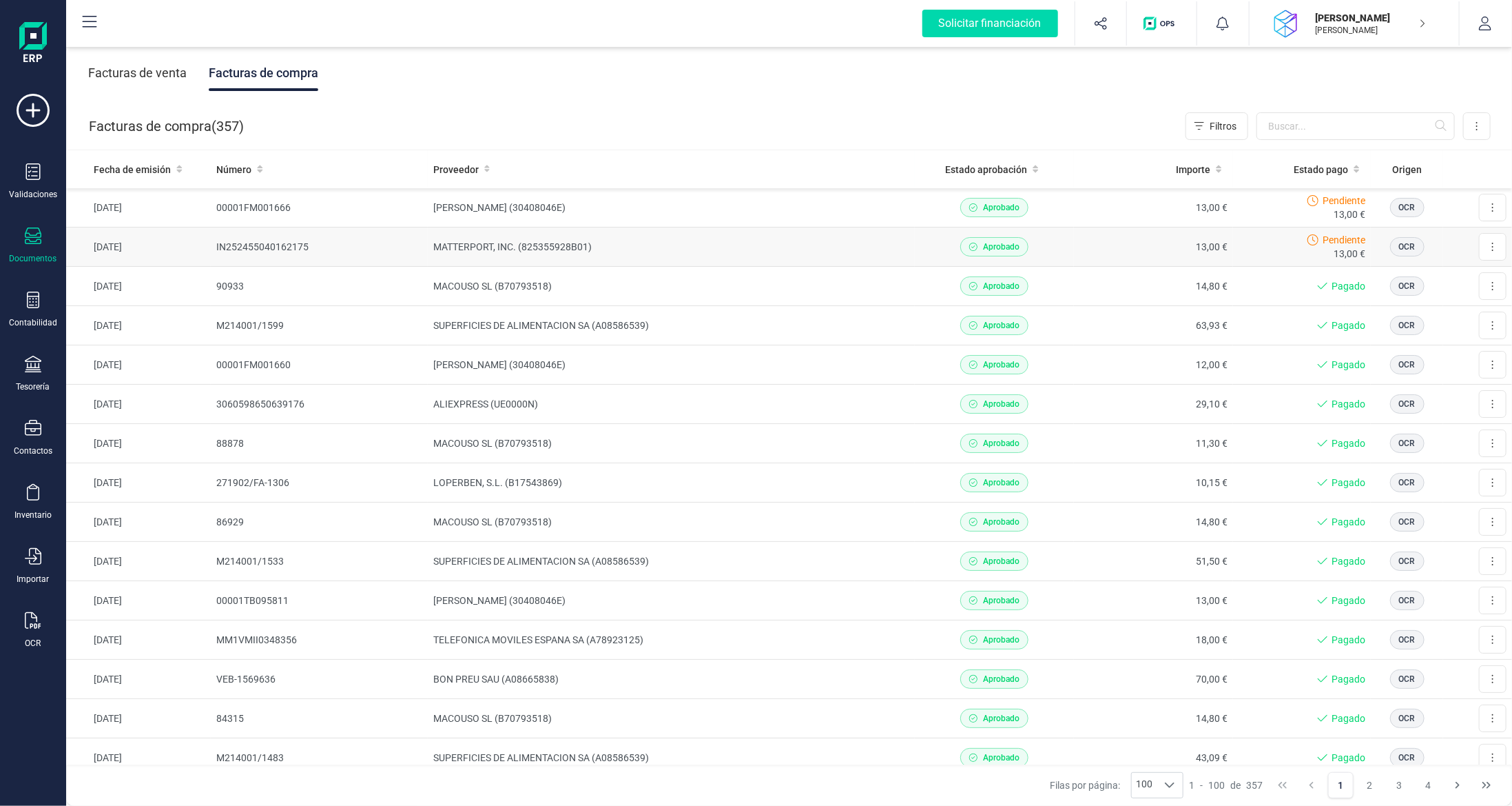
click at [689, 262] on td "MATTERPORT, INC. (825355928B01)" at bounding box center [672, 247] width 487 height 40
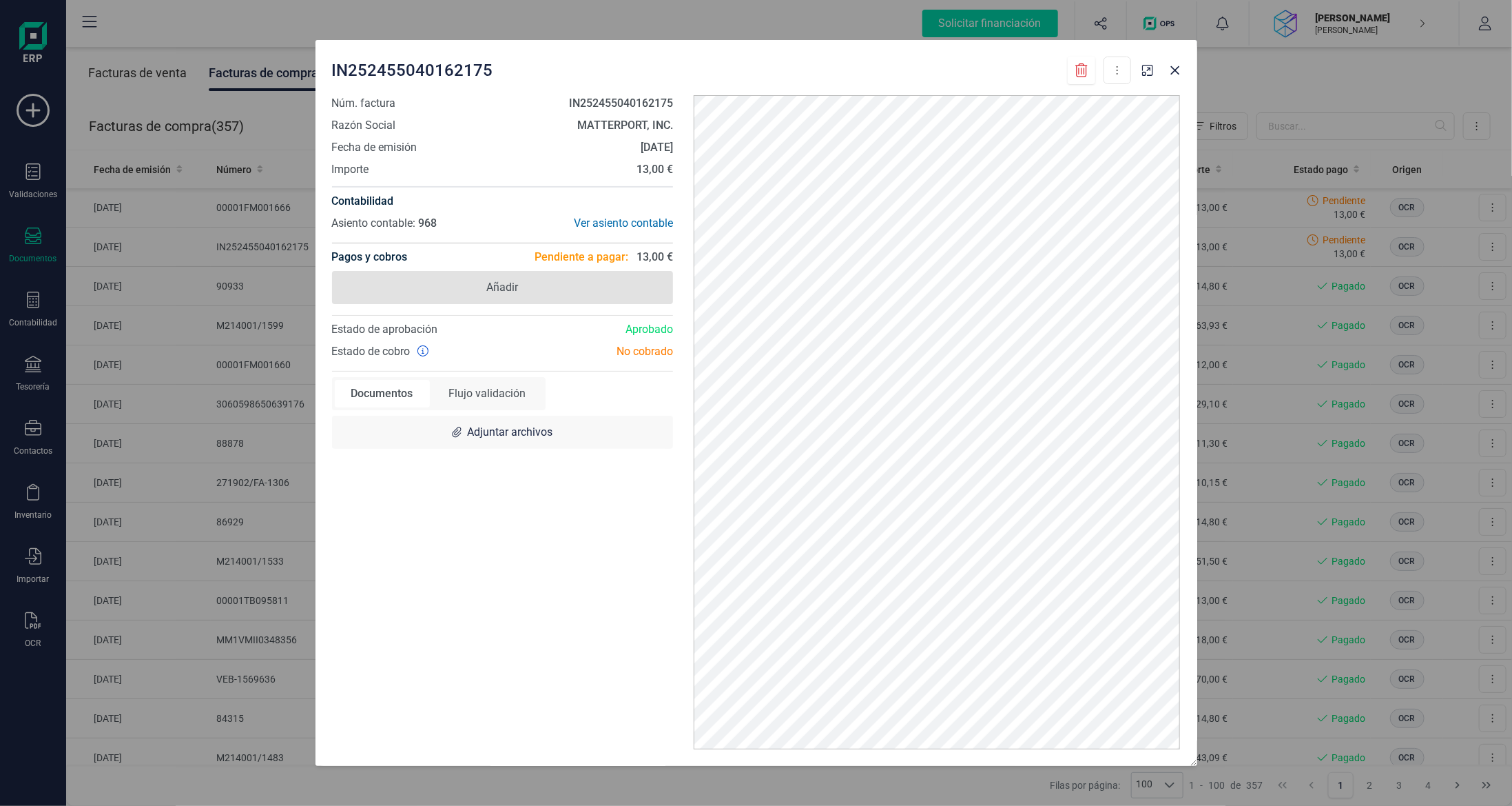
click at [563, 280] on span "Añadir" at bounding box center [502, 287] width 342 height 33
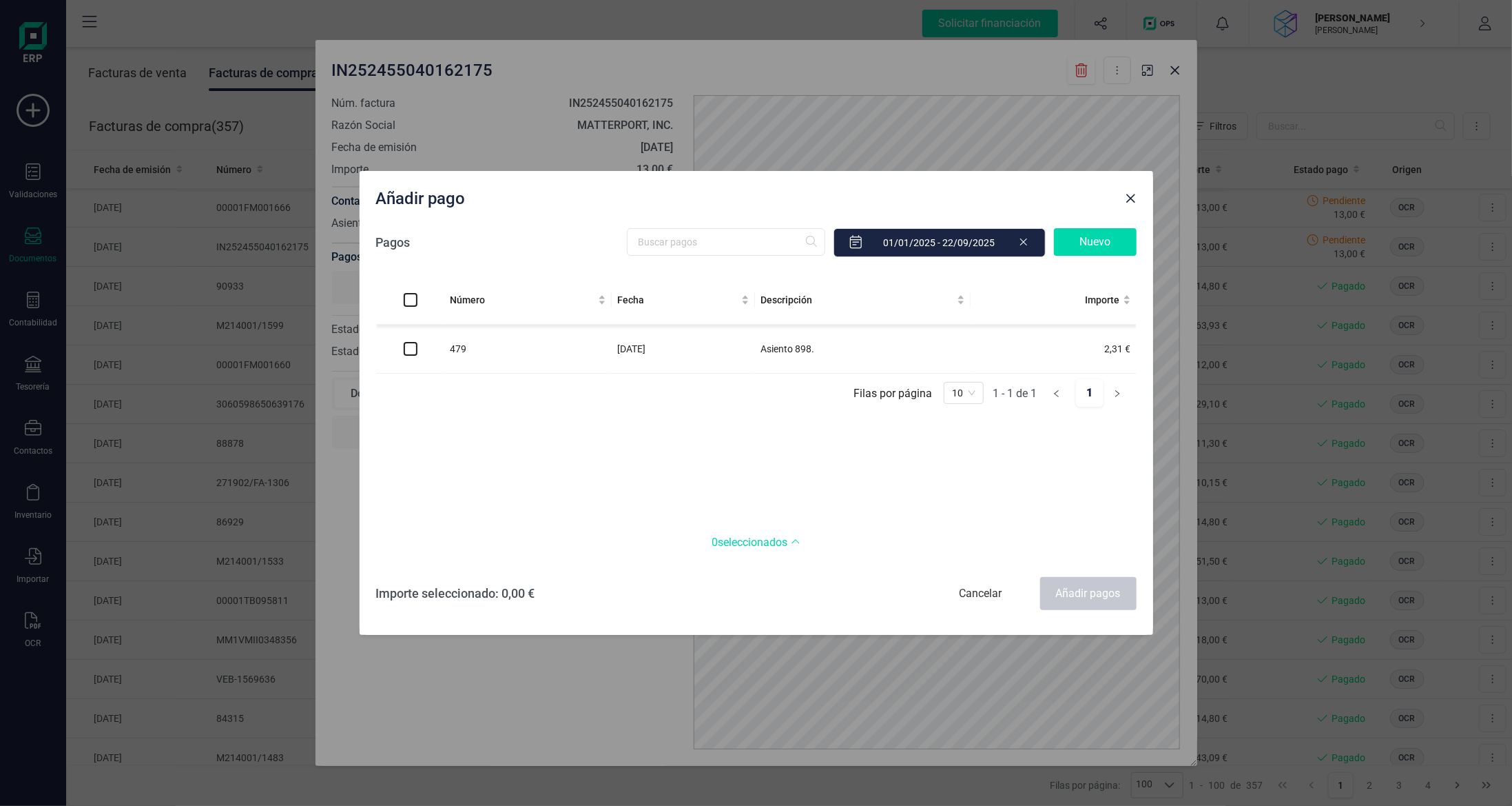
click at [1103, 239] on div "Nuevo" at bounding box center [1095, 242] width 82 height 28
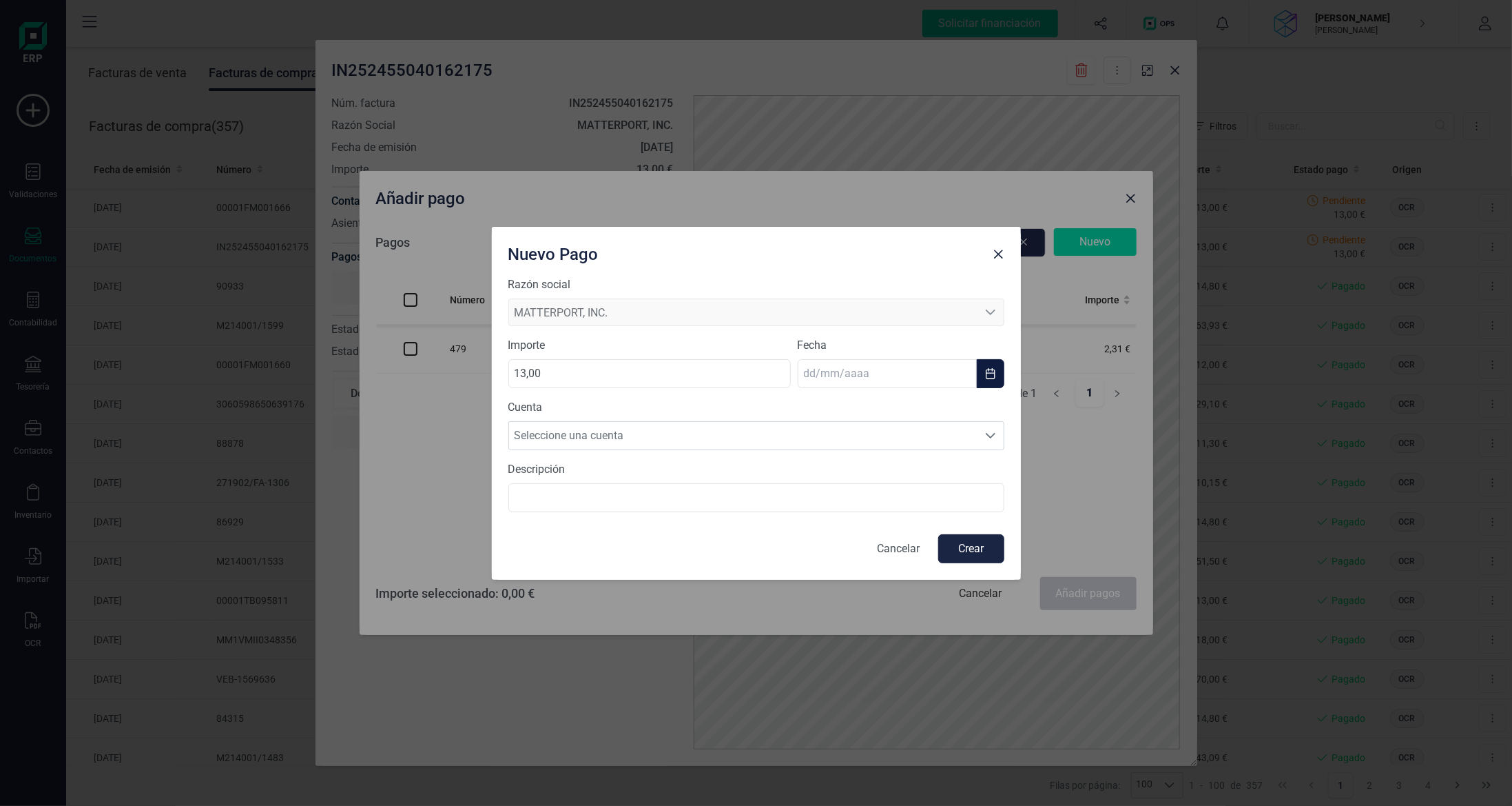
click at [847, 379] on input "text" at bounding box center [887, 373] width 179 height 29
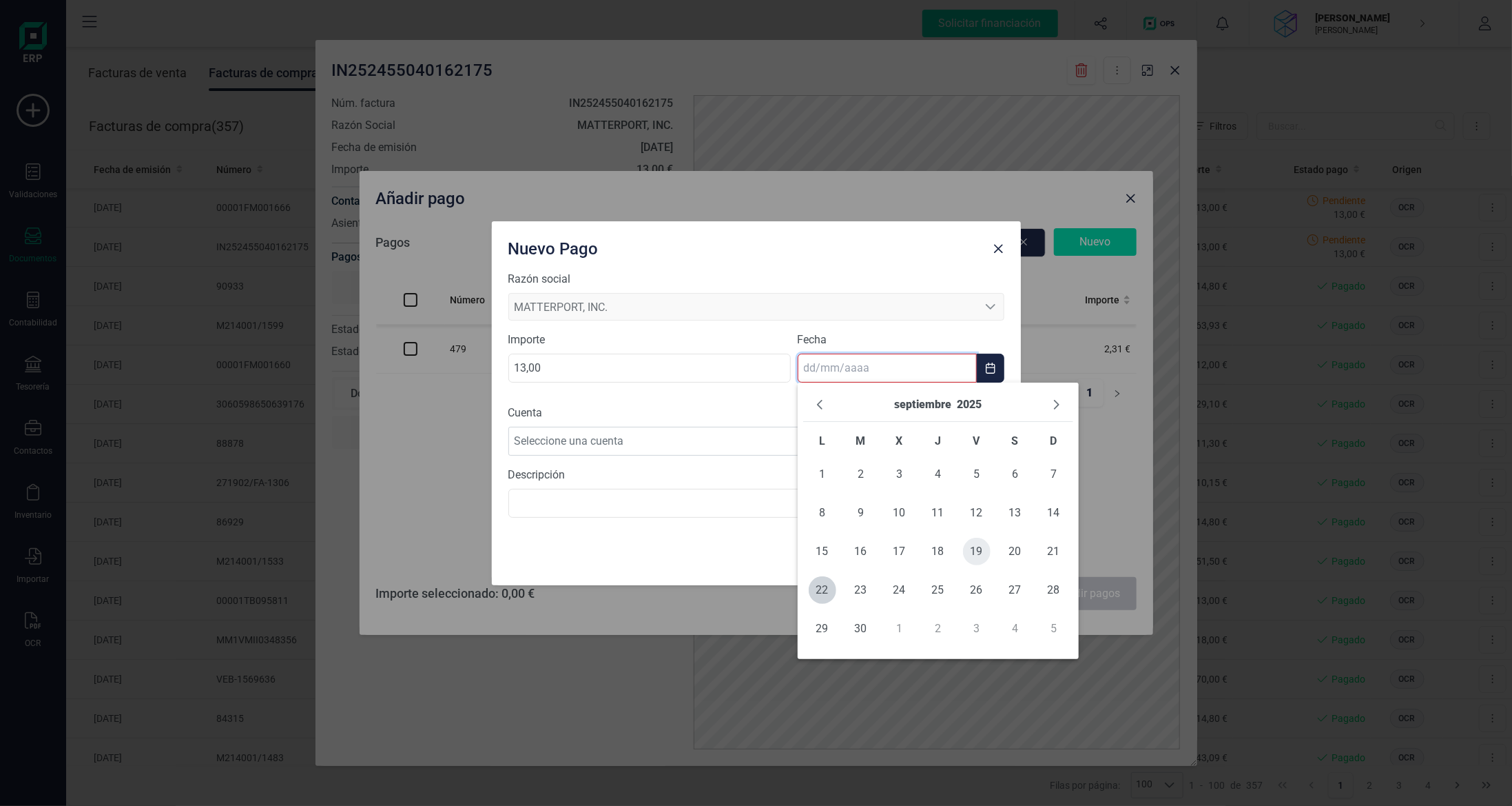
click at [969, 558] on span "19" at bounding box center [977, 551] width 28 height 28
type input "[DATE]"
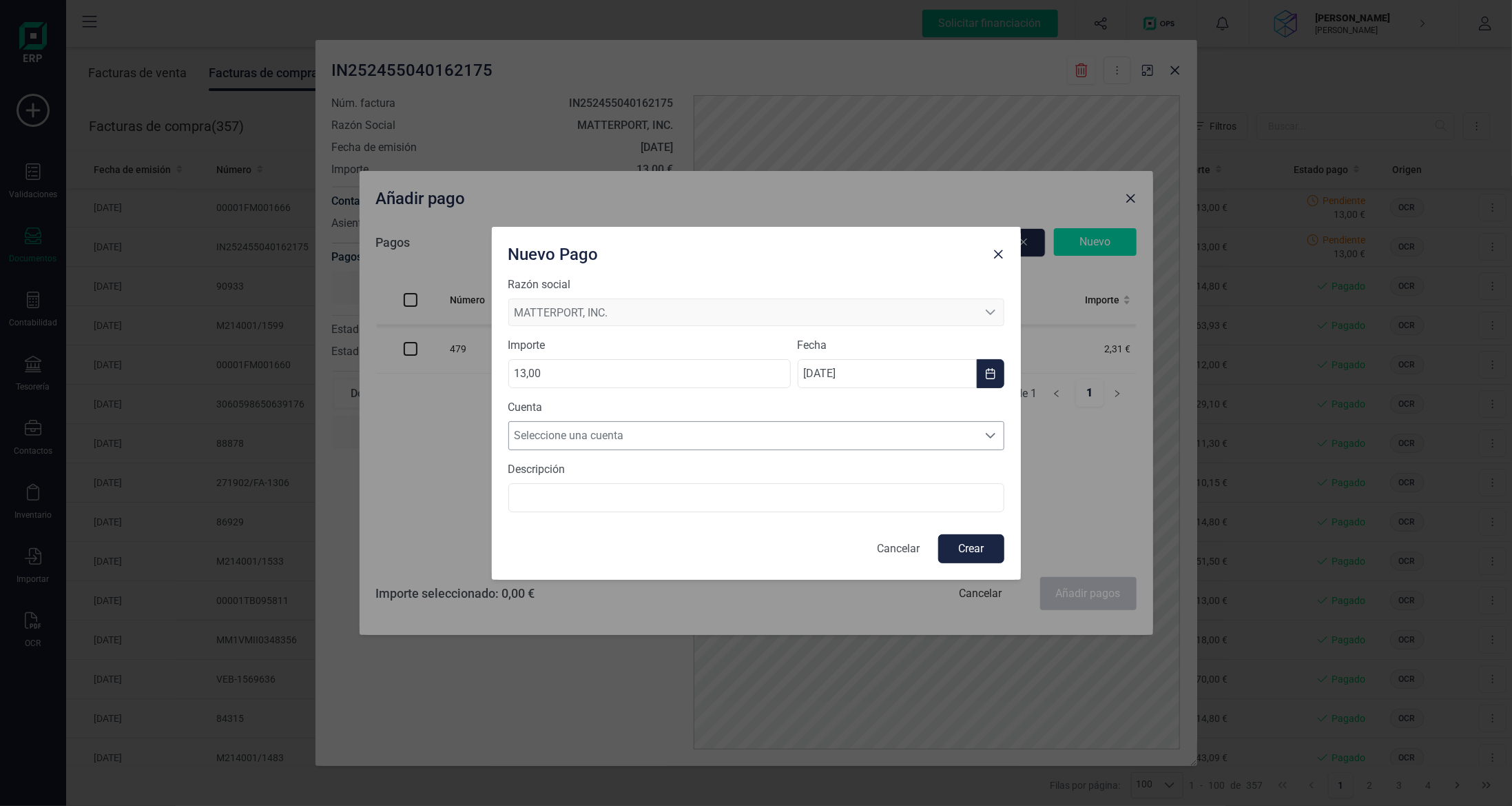
click at [767, 431] on span "Seleccione una cuenta" at bounding box center [743, 436] width 469 height 28
click at [759, 468] on li "[FINANCIAL_ID]" at bounding box center [756, 469] width 496 height 28
click at [979, 547] on button "Crear" at bounding box center [971, 548] width 66 height 29
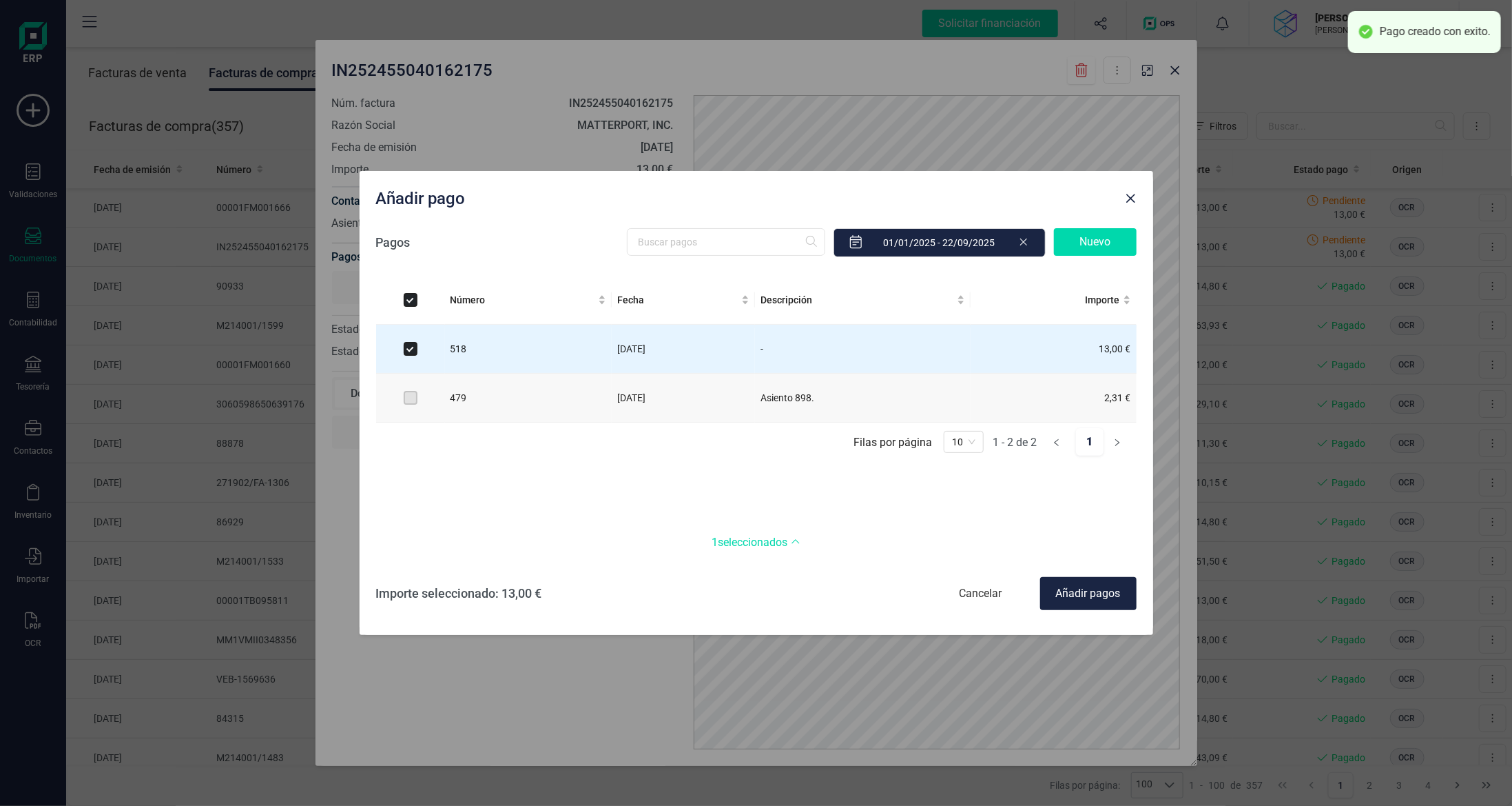
click at [1109, 595] on div "Añadir pagos" at bounding box center [1088, 593] width 96 height 33
checkbox input "false"
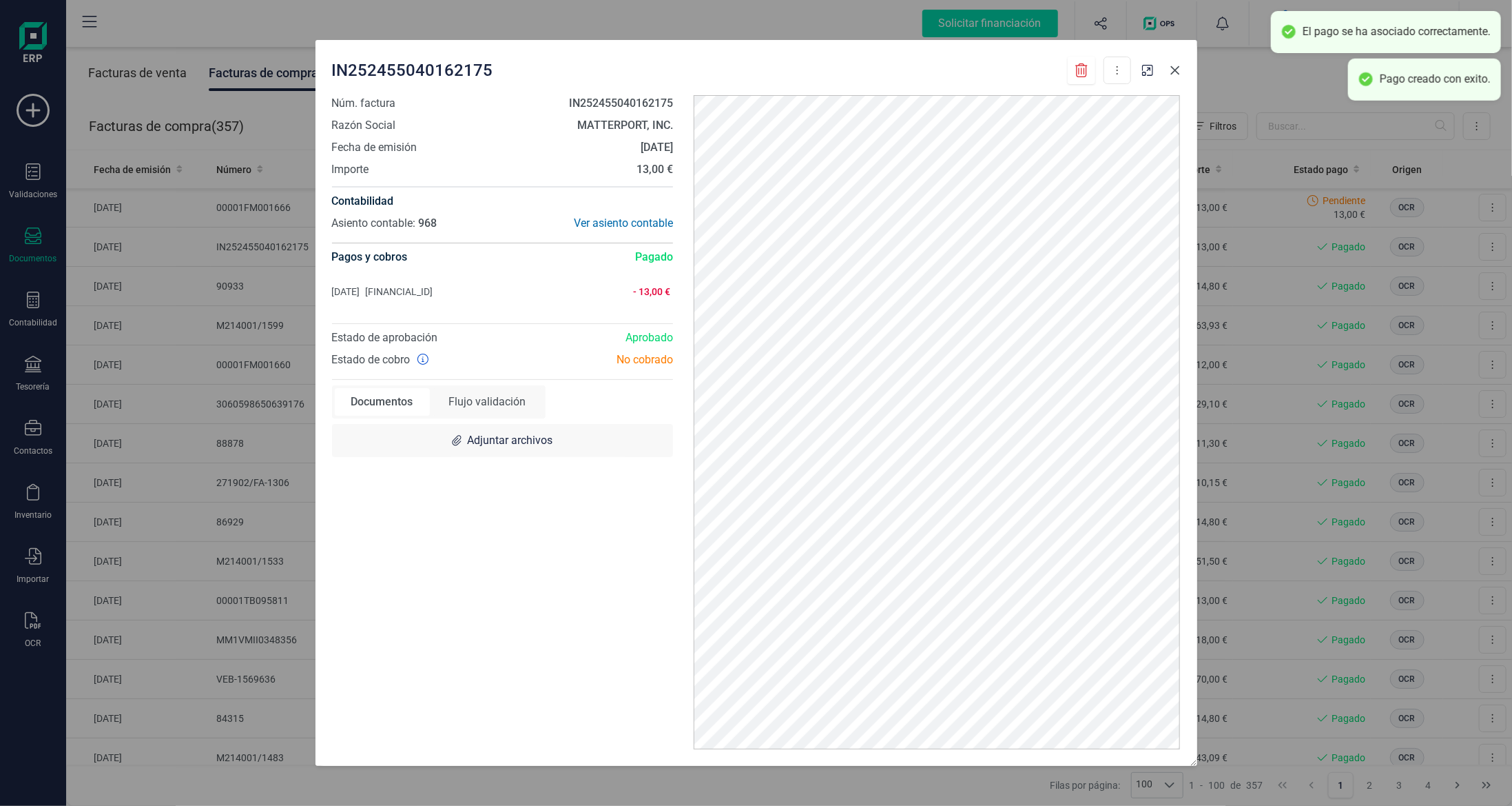
click at [1170, 76] on button "Close" at bounding box center [1175, 70] width 22 height 22
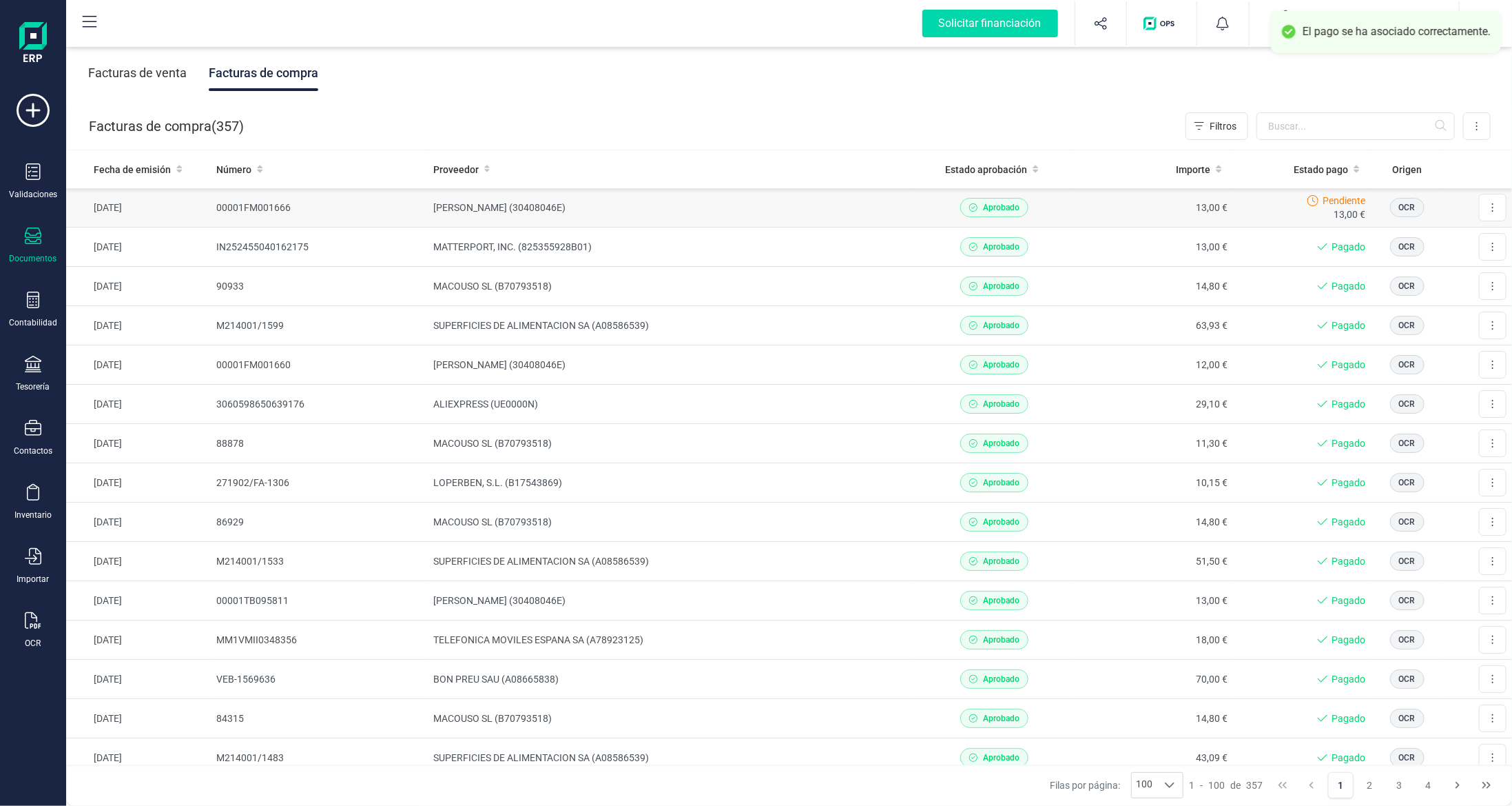
click at [849, 209] on td "[PERSON_NAME] (30408046E)" at bounding box center [672, 208] width 487 height 40
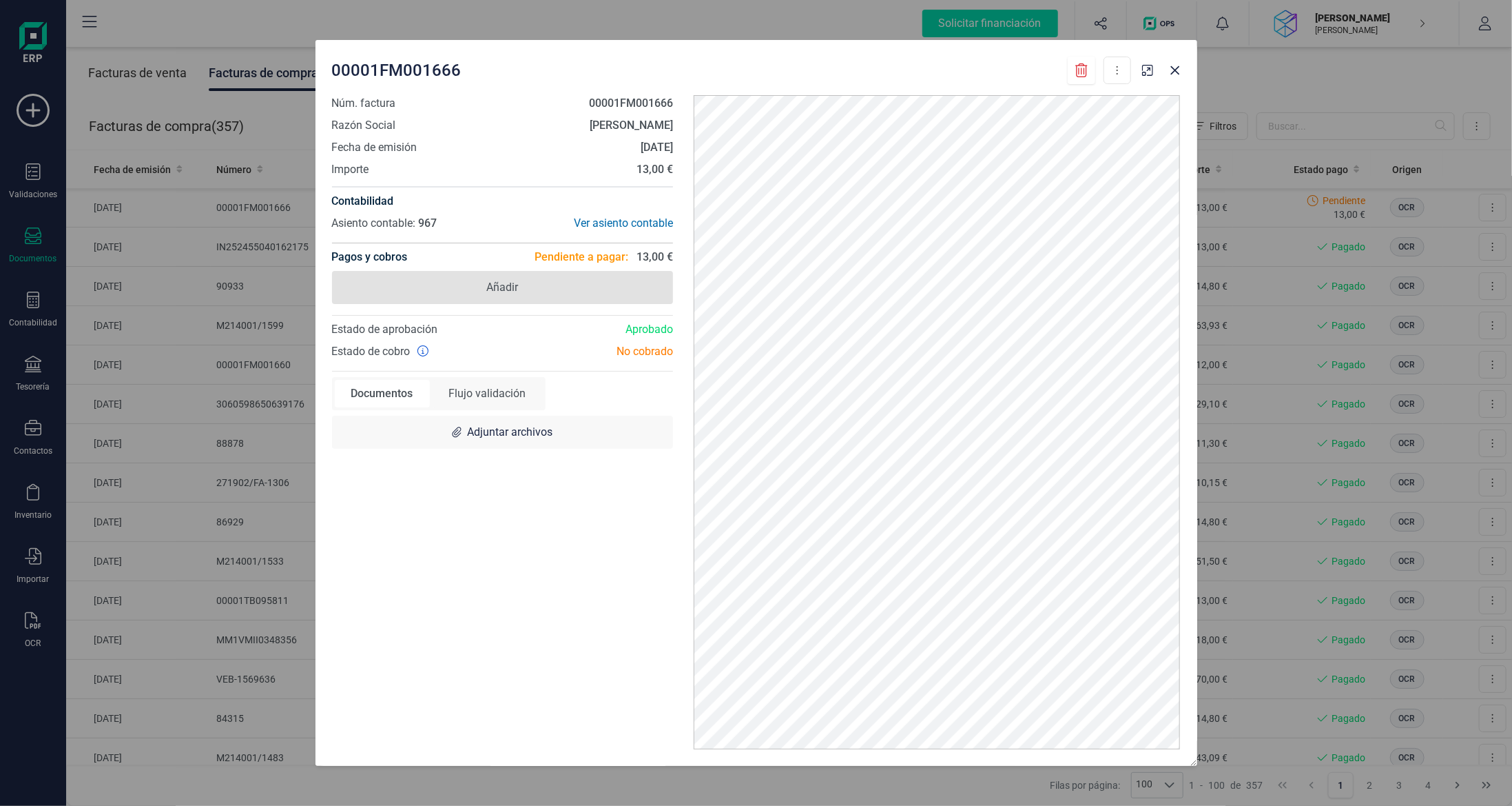
click at [558, 287] on span "Añadir" at bounding box center [502, 287] width 342 height 33
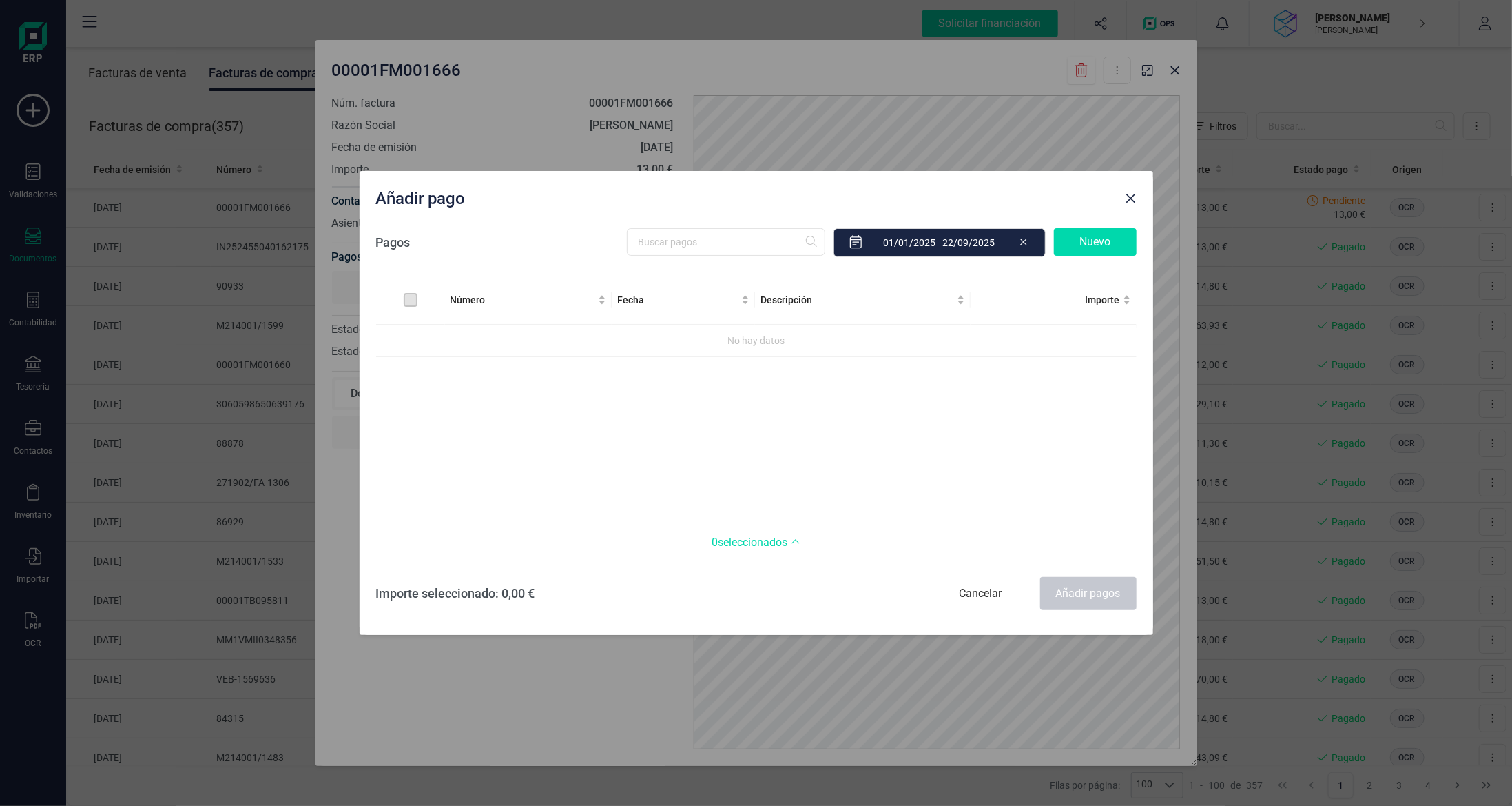
click at [1100, 243] on div "Nuevo" at bounding box center [1095, 242] width 82 height 28
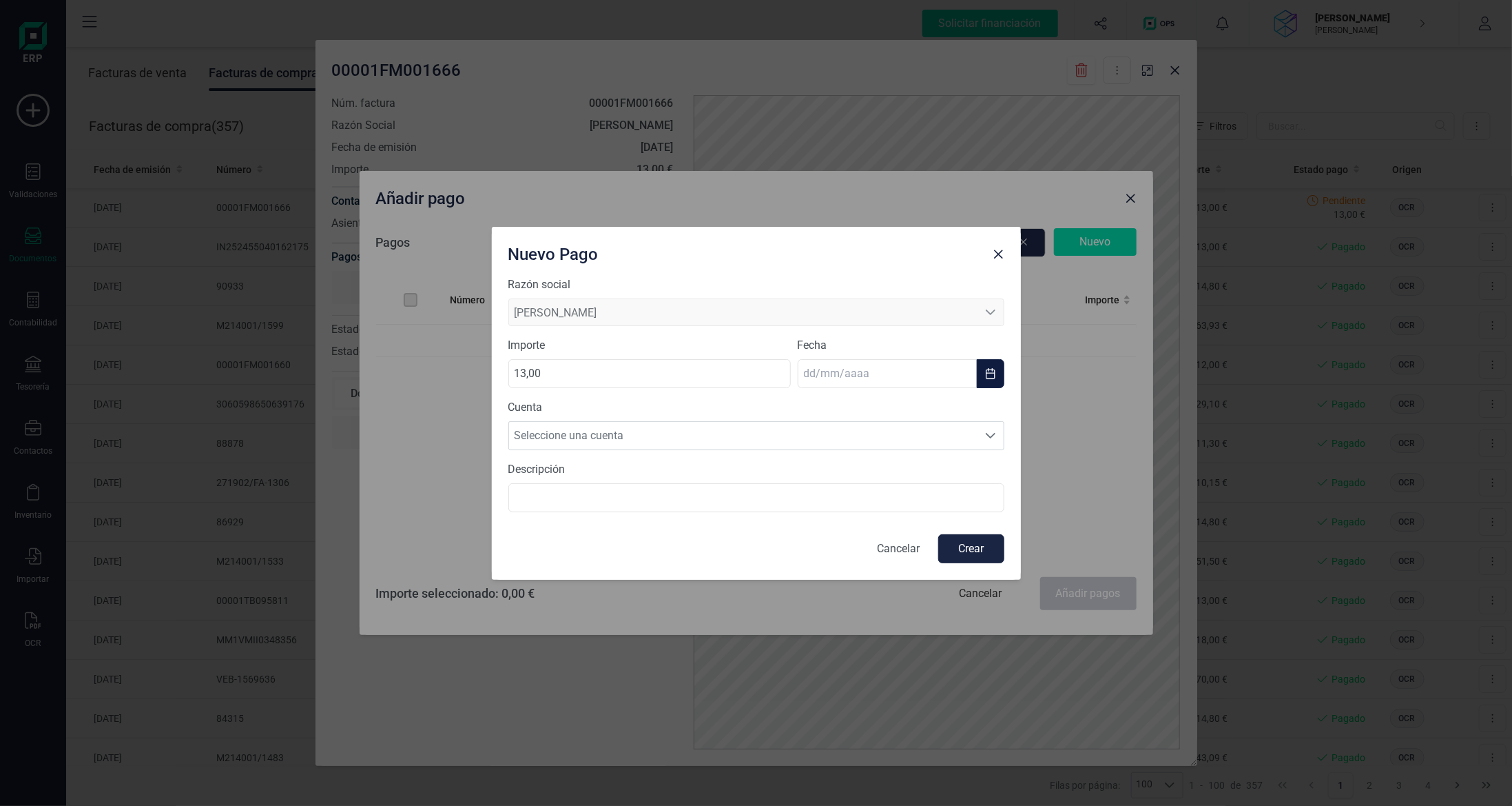
click at [850, 374] on input "text" at bounding box center [887, 373] width 179 height 29
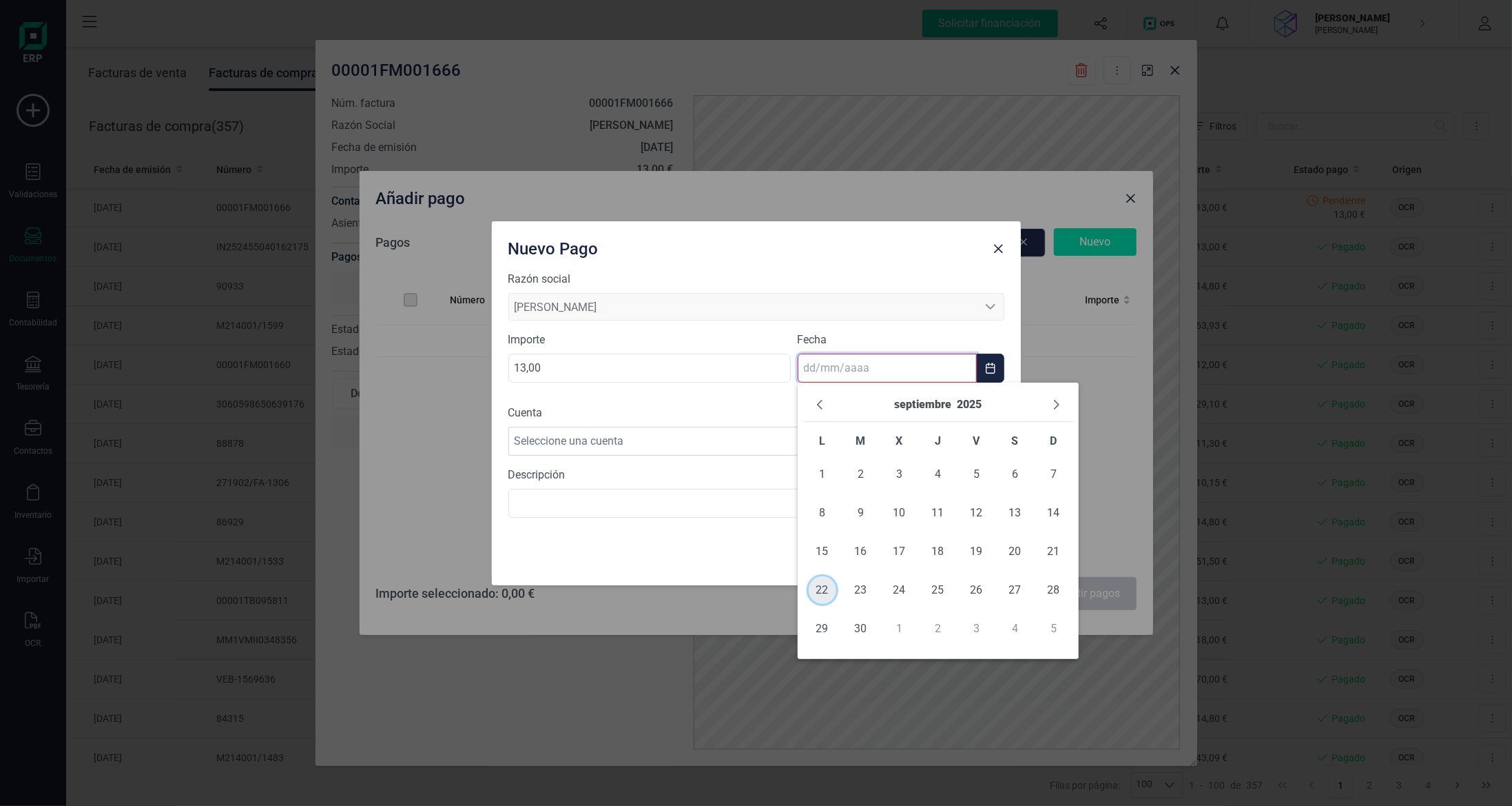
click at [824, 587] on span "22" at bounding box center [822, 590] width 28 height 28
type input "[DATE]"
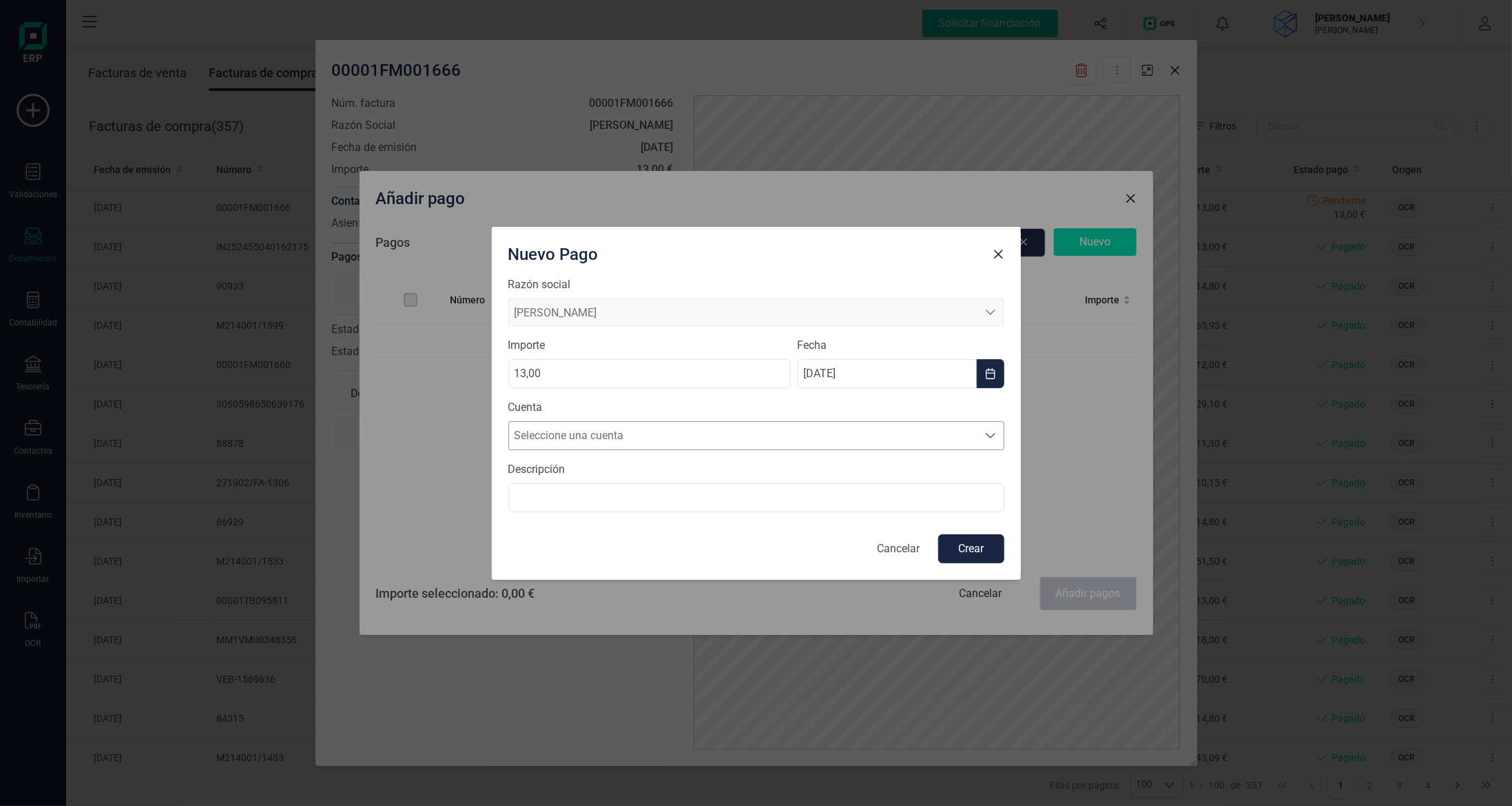
click at [793, 438] on span "Seleccione una cuenta" at bounding box center [743, 436] width 469 height 28
click at [784, 482] on li "[FINANCIAL_ID]" at bounding box center [756, 469] width 496 height 28
click at [983, 550] on button "Crear" at bounding box center [971, 548] width 66 height 29
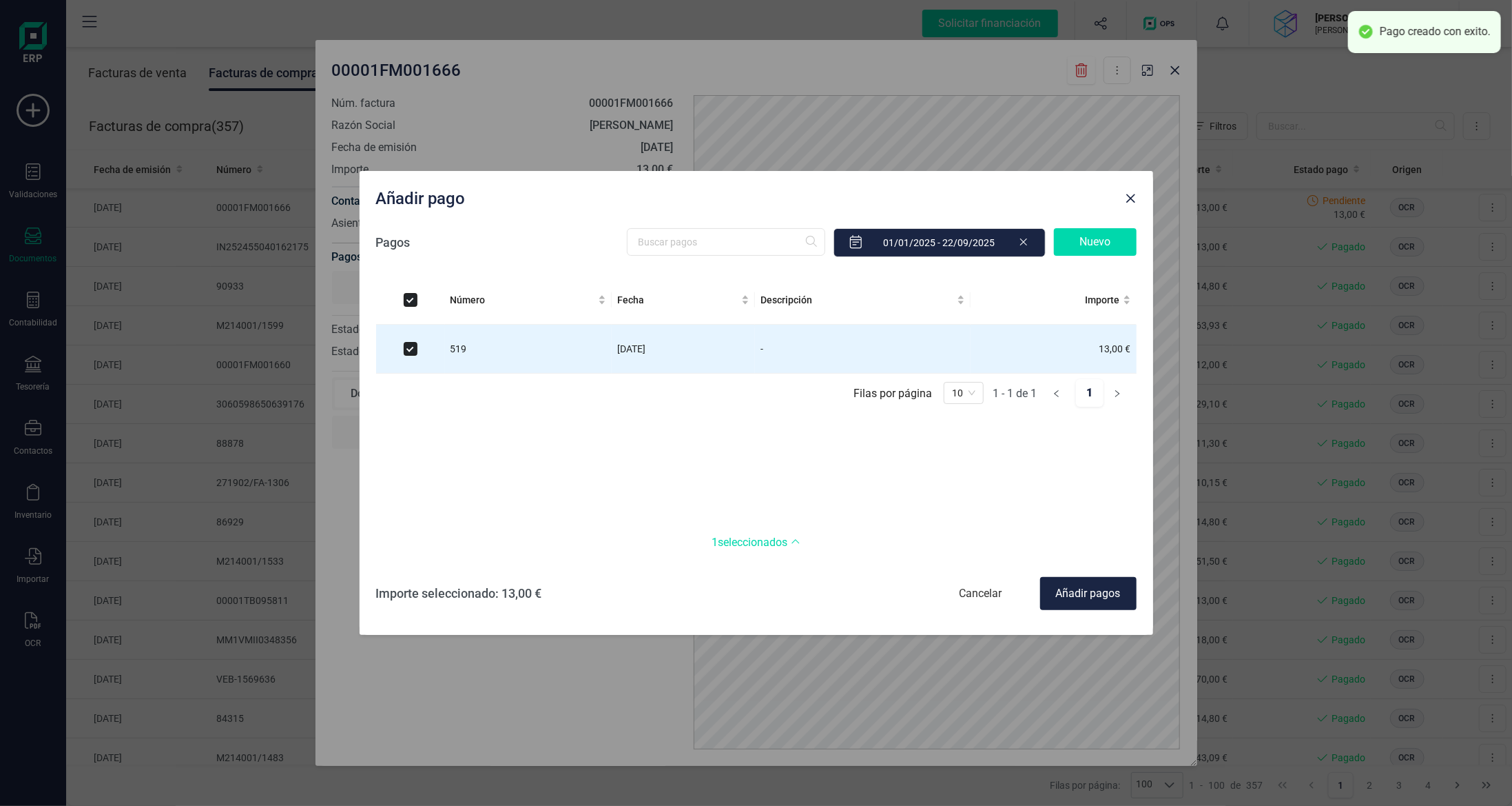
click at [1098, 587] on div "Añadir pagos" at bounding box center [1088, 593] width 96 height 33
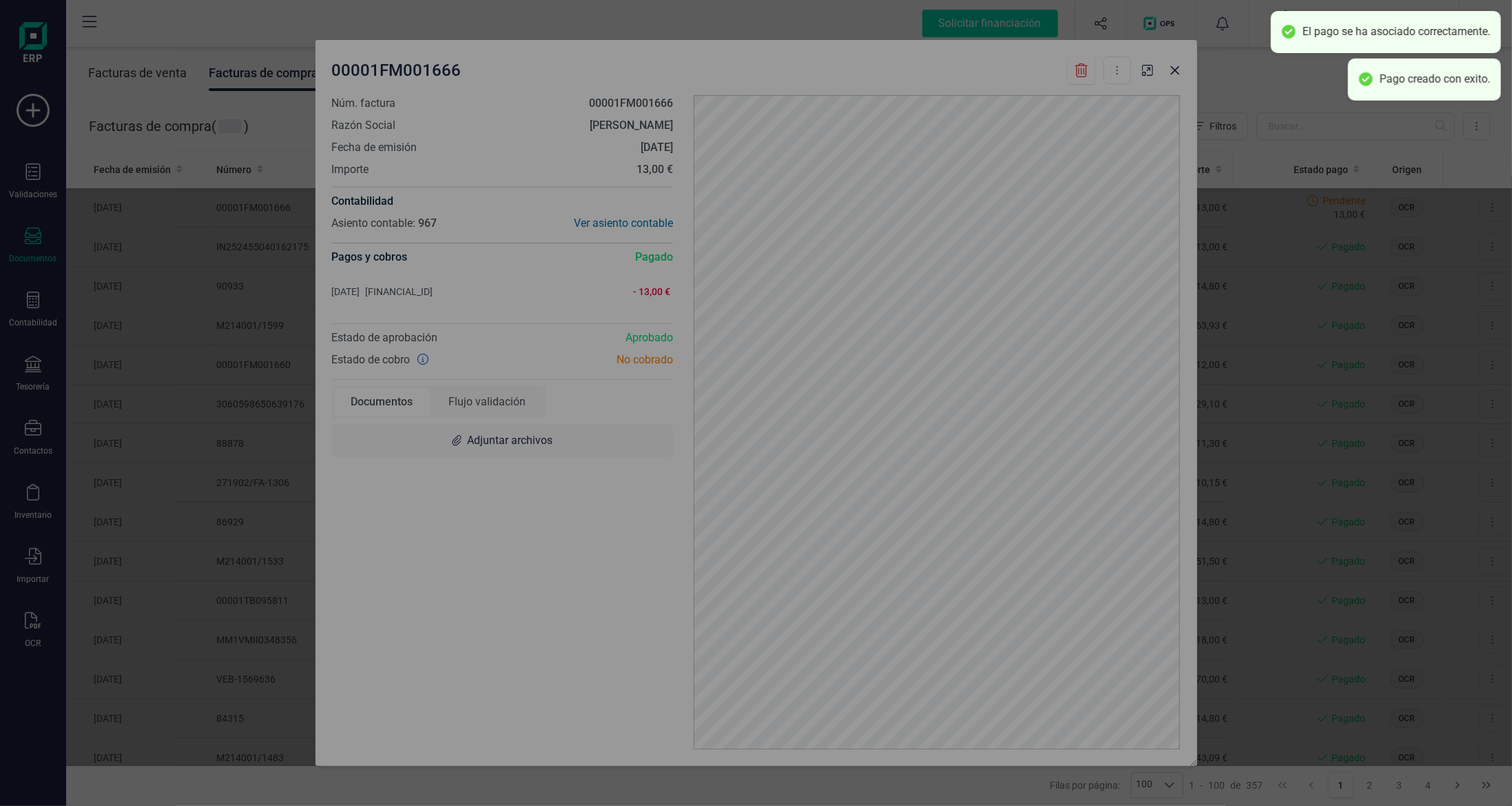
checkbox input "false"
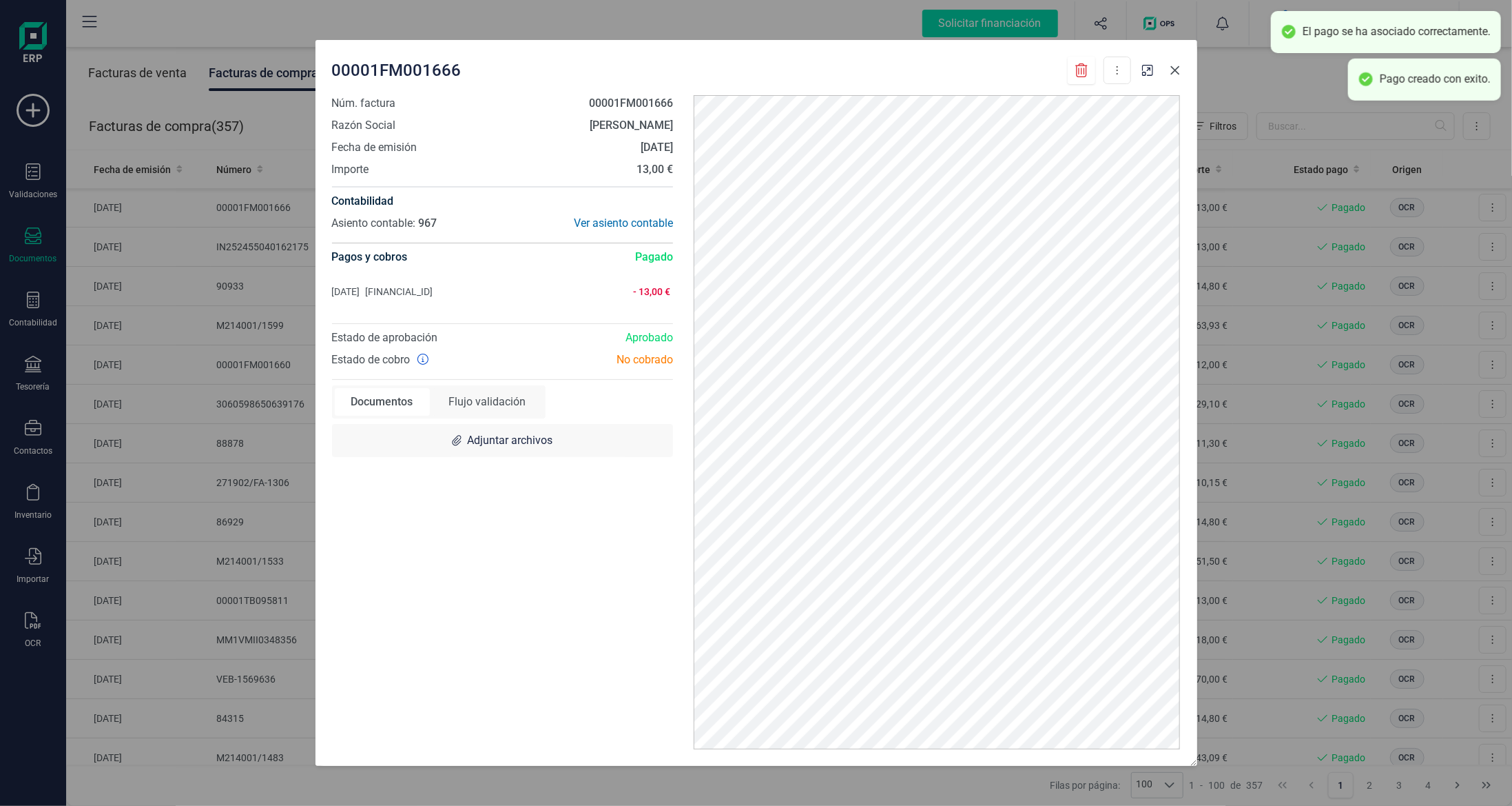
click at [1173, 69] on icon "Close" at bounding box center [1174, 70] width 9 height 9
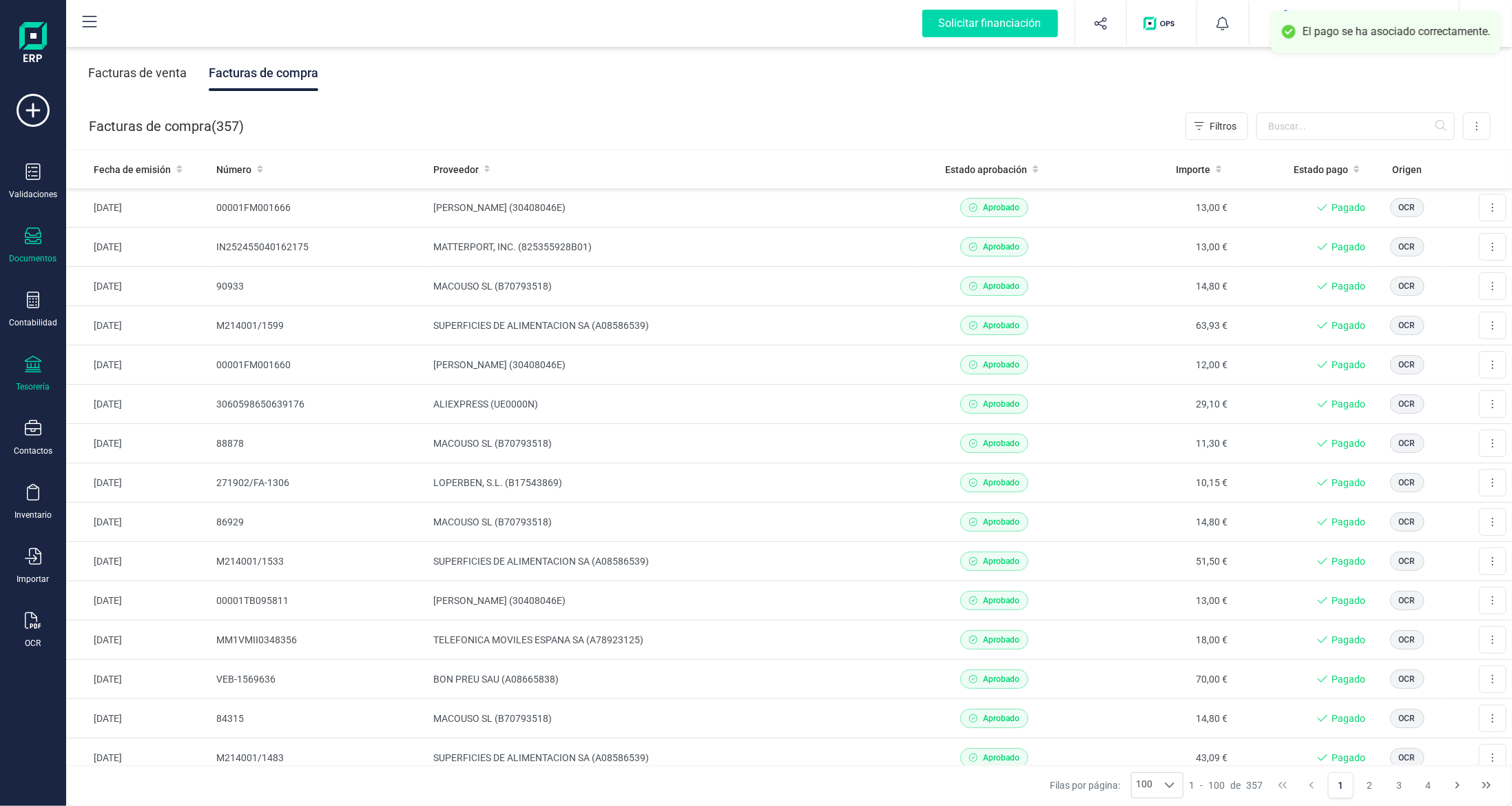
click at [37, 369] on icon at bounding box center [33, 364] width 17 height 17
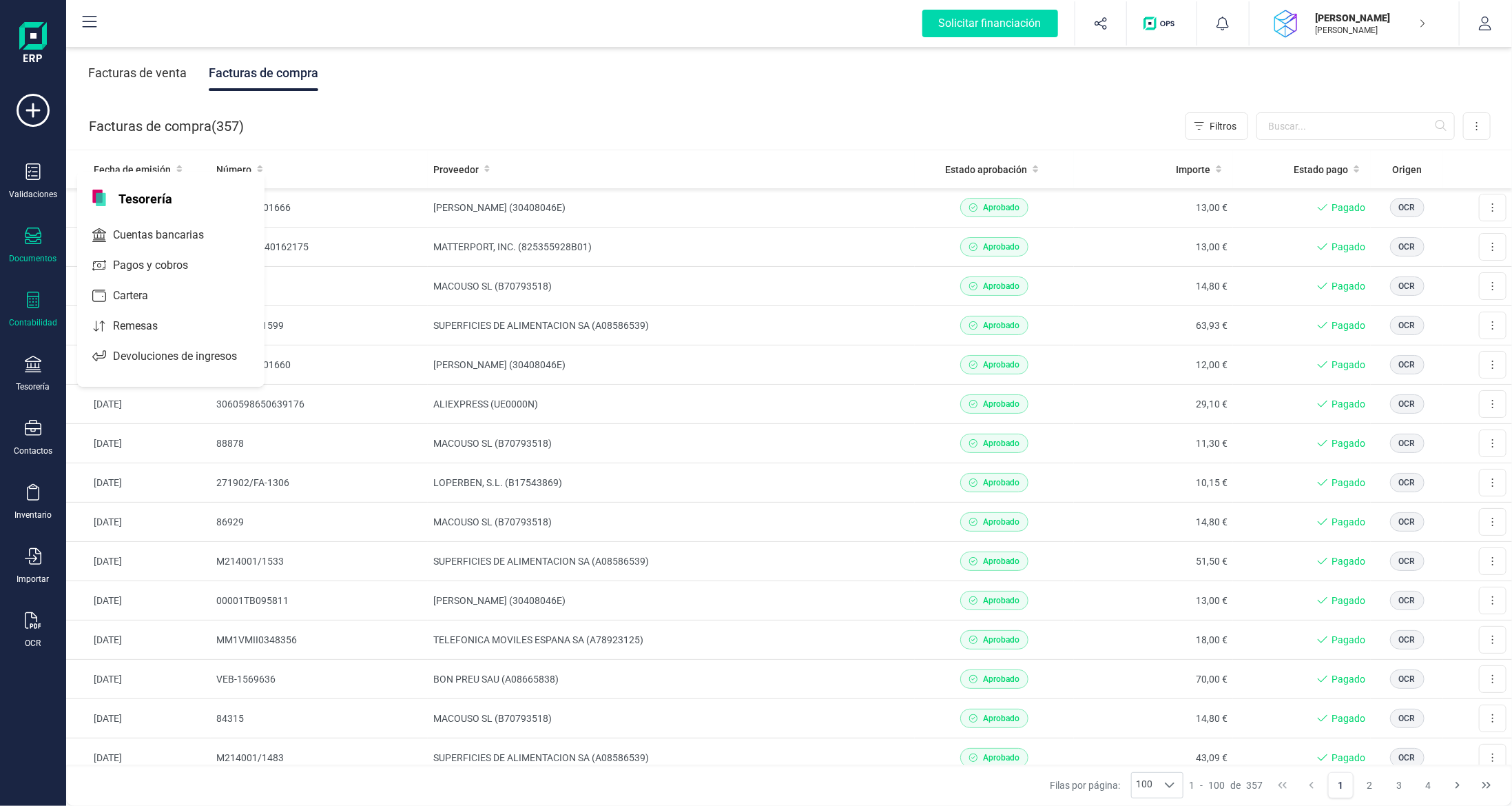
click at [34, 311] on div "Contabilidad" at bounding box center [34, 309] width 55 height 37
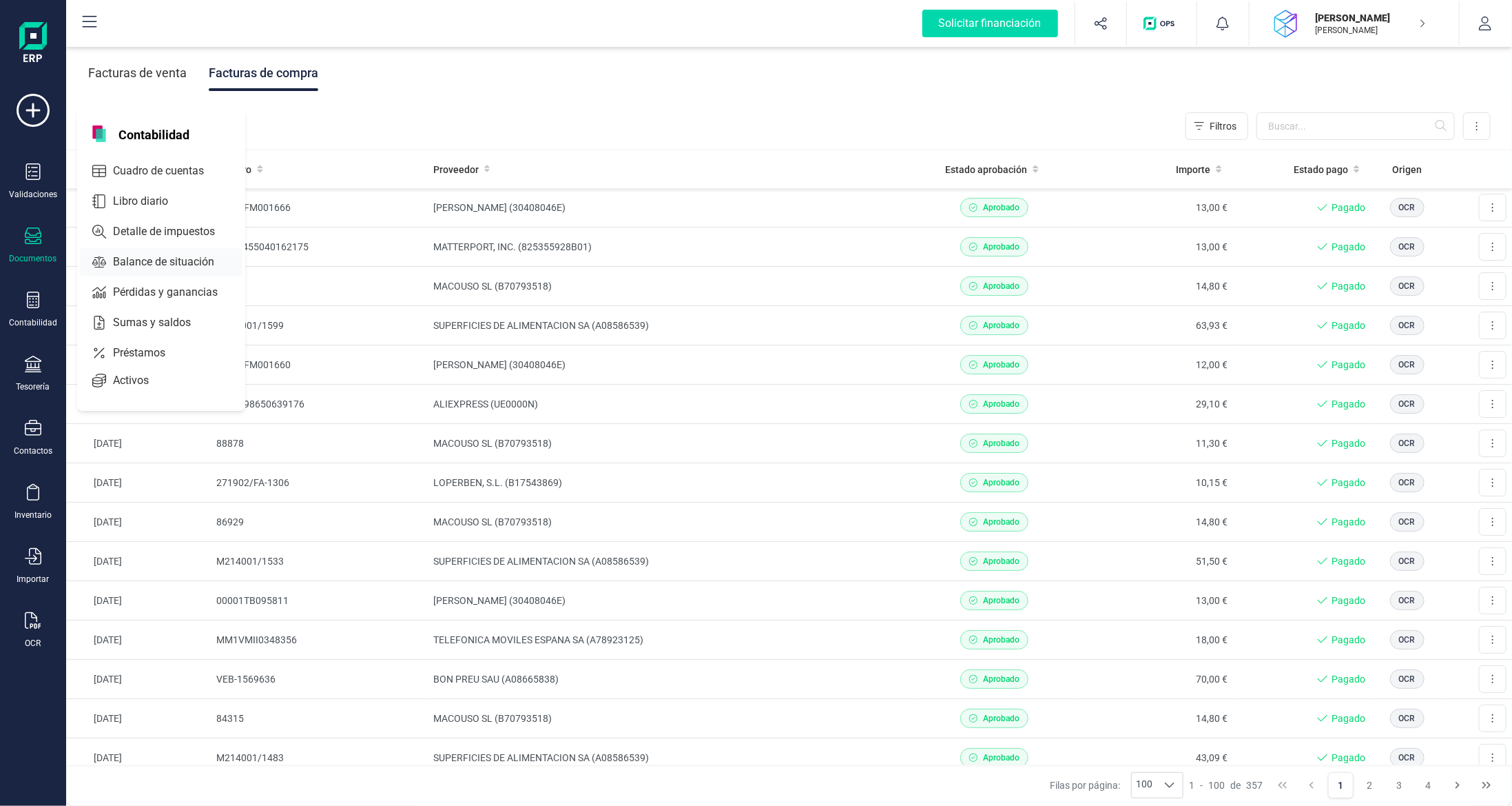
click at [162, 248] on div "Balance de situación" at bounding box center [162, 262] width 162 height 28
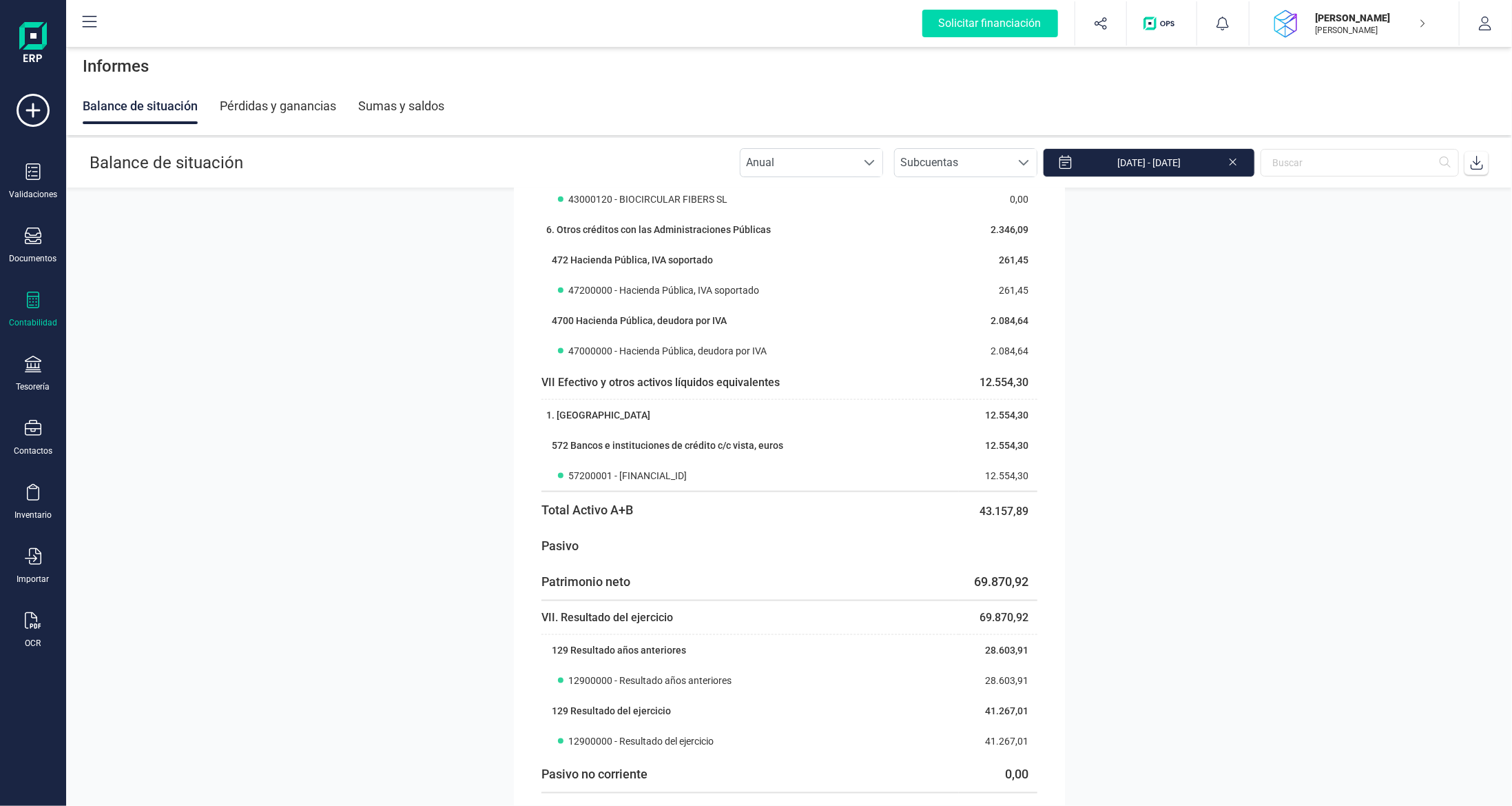
scroll to position [1172, 0]
click at [29, 245] on div at bounding box center [33, 237] width 17 height 20
click at [133, 190] on span "Facturas" at bounding box center [144, 197] width 73 height 17
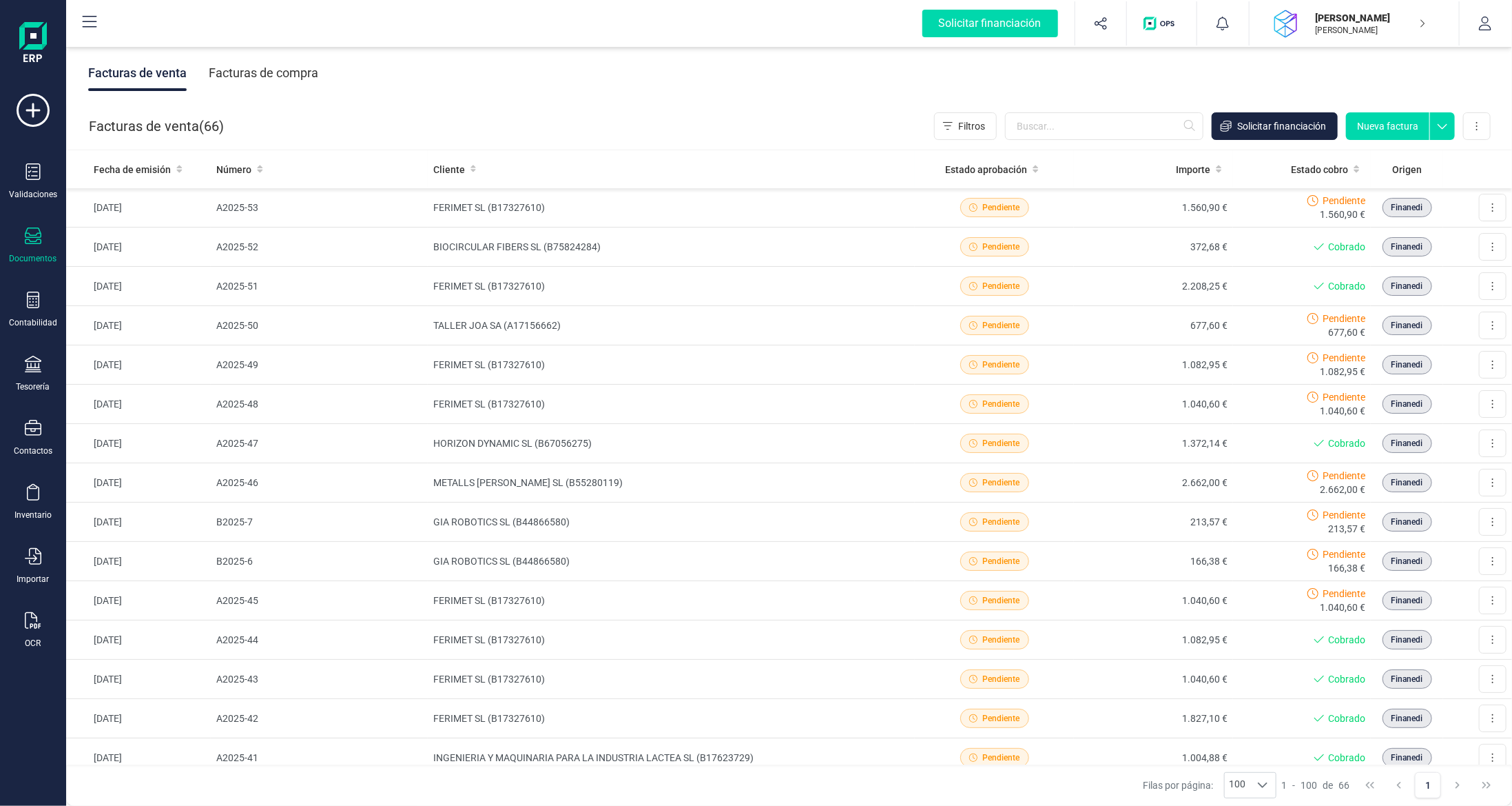
click at [302, 74] on div "Facturas de compra" at bounding box center [264, 73] width 110 height 36
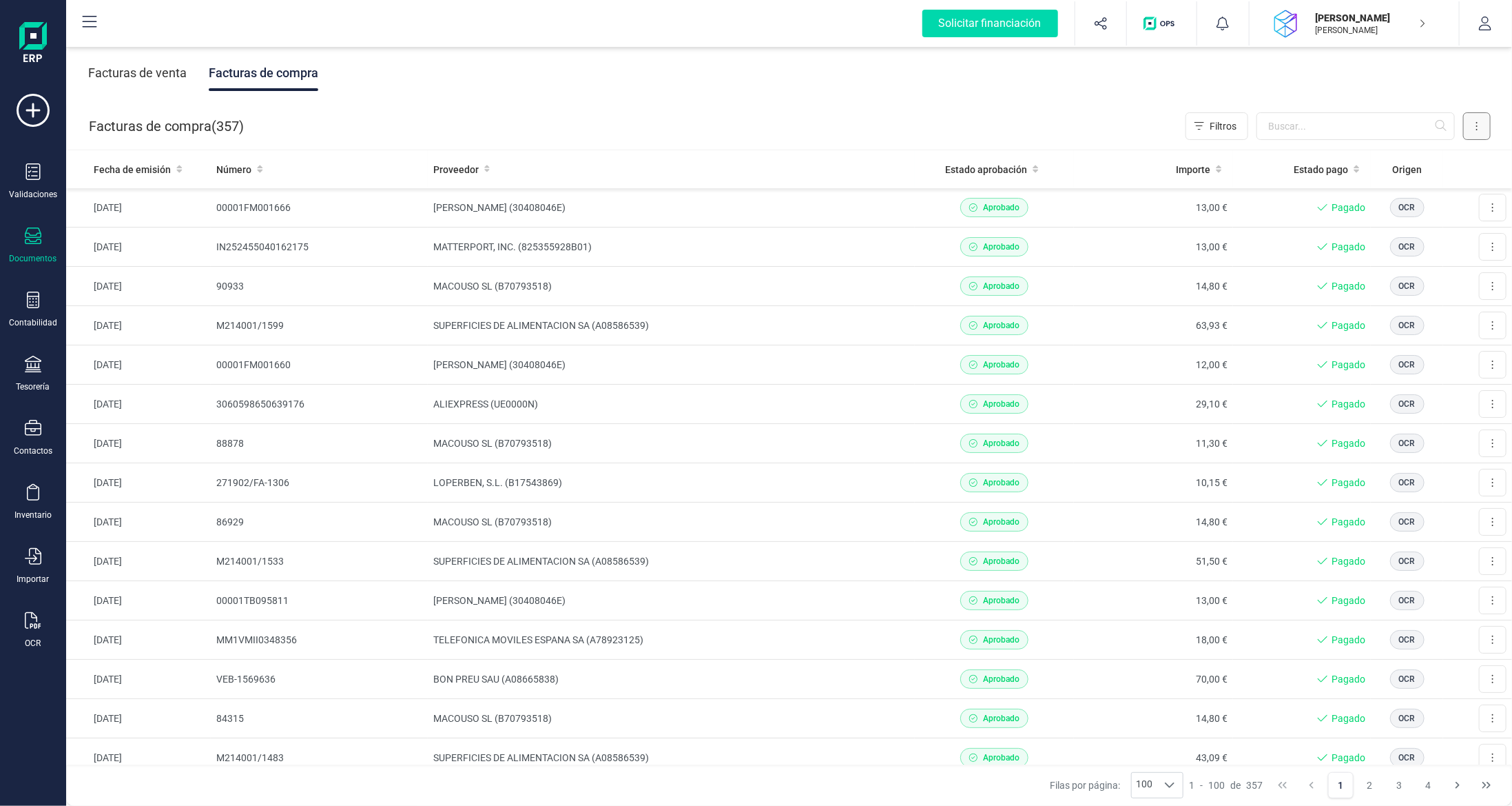
click at [1482, 132] on button at bounding box center [1477, 126] width 28 height 28
click at [1376, 241] on span "Escanear (OCR)" at bounding box center [1382, 243] width 68 height 14
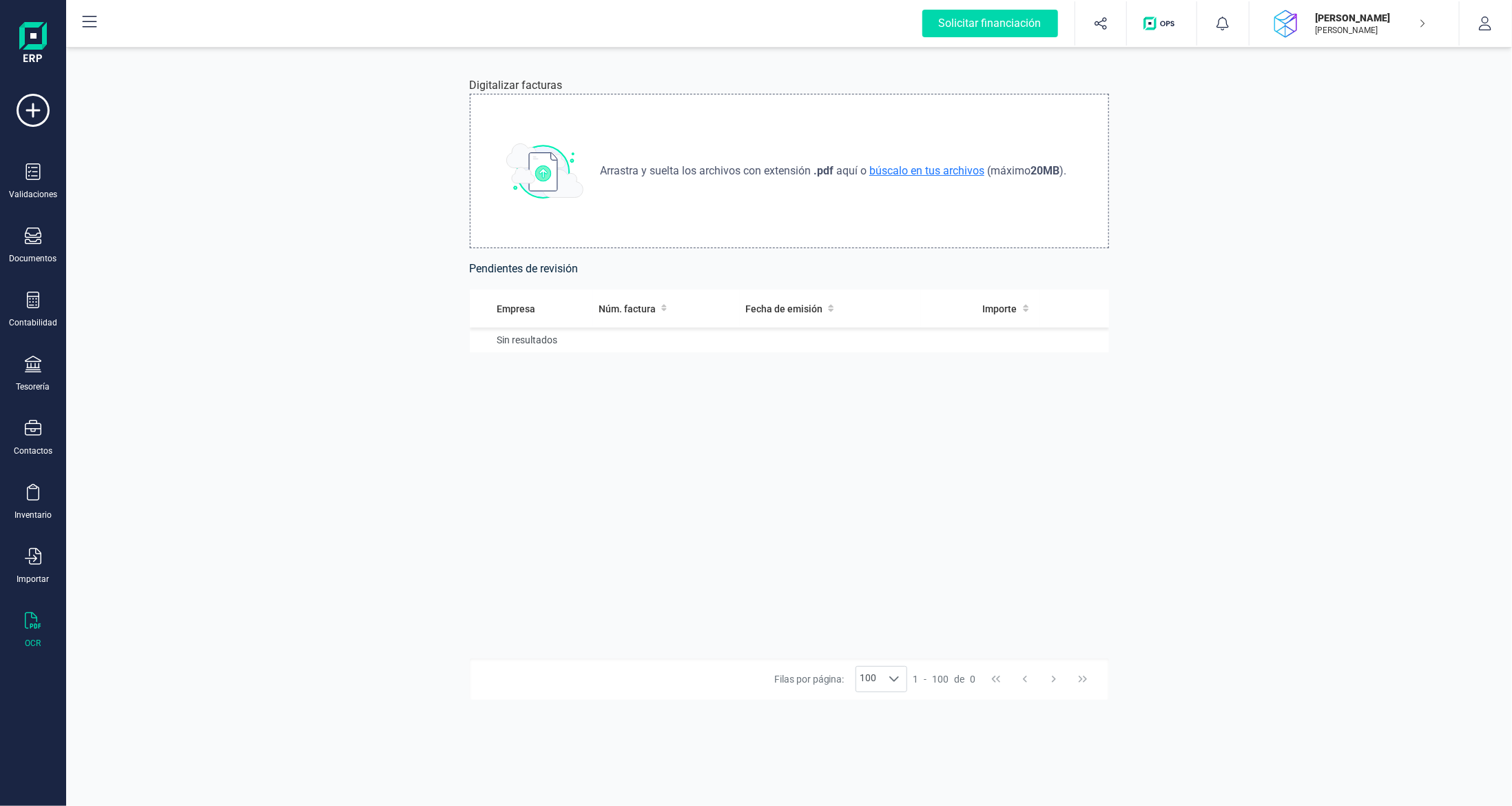
click at [923, 170] on span "búscalo en tus archivos" at bounding box center [927, 170] width 121 height 13
type input "C:\fakepath\Apple.pdf"
click at [636, 345] on td "[PERSON_NAME]" at bounding box center [553, 347] width 166 height 40
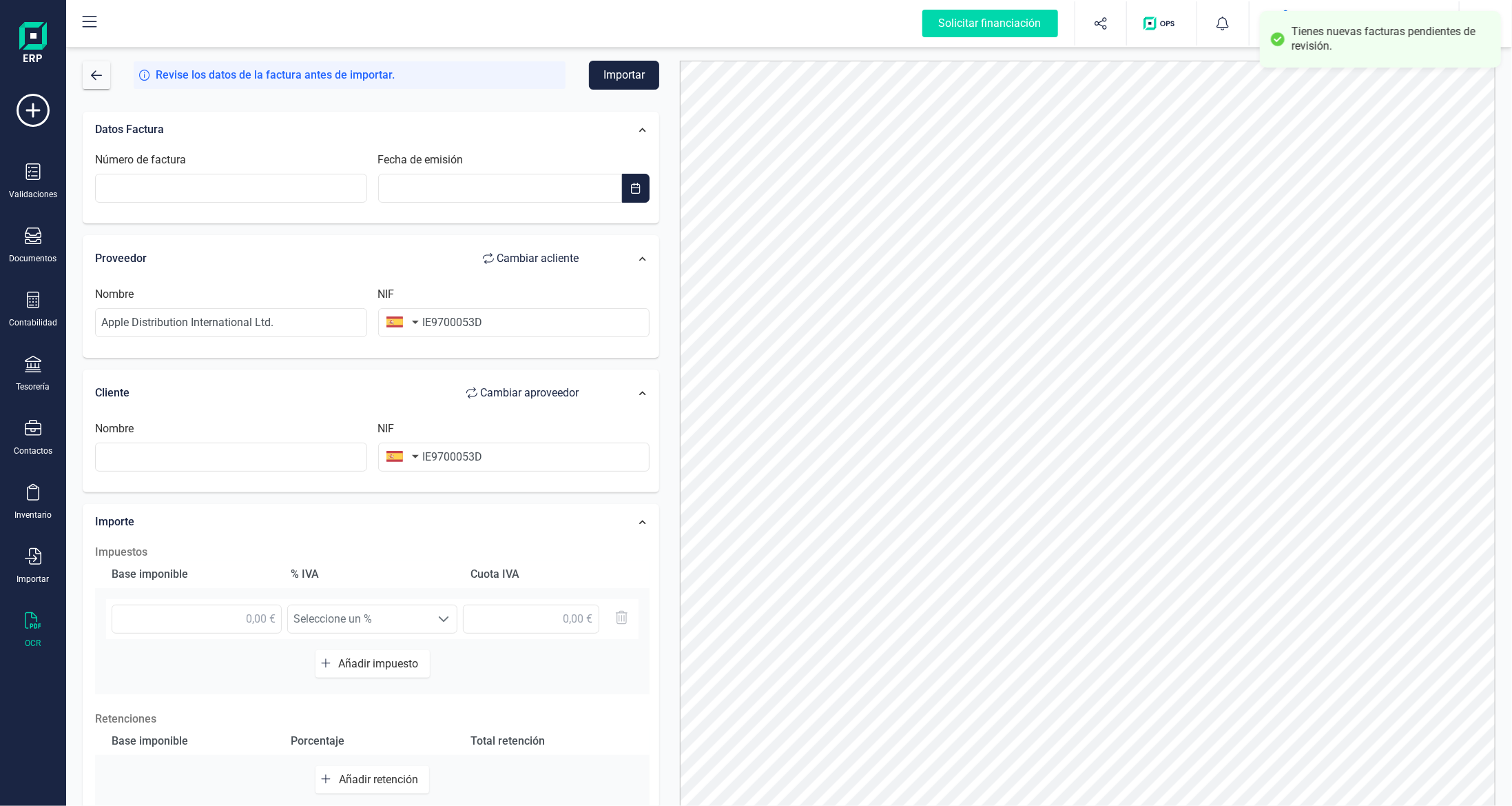
click at [412, 318] on button "button" at bounding box center [400, 322] width 44 height 28
click at [442, 358] on input "text" at bounding box center [477, 361] width 183 height 29
type input "irlan"
click at [474, 398] on li "[GEOGRAPHIC_DATA]" at bounding box center [477, 390] width 197 height 22
click at [311, 452] on input "text" at bounding box center [231, 456] width 272 height 29
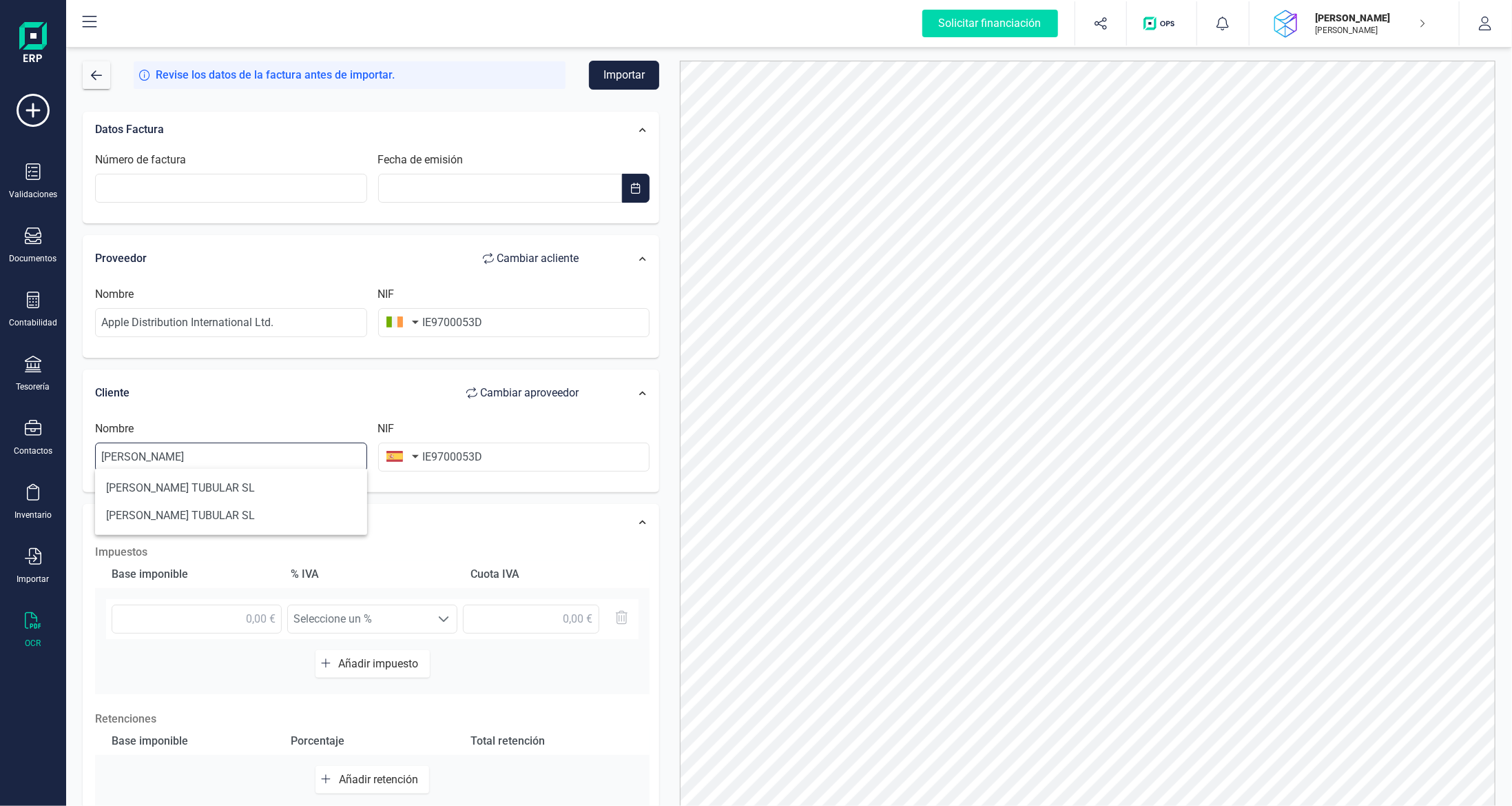
type input "[PERSON_NAME]"
type input "40342114E"
click at [243, 615] on input "text" at bounding box center [197, 619] width 170 height 29
type input "12,39 €"
click at [582, 668] on div "Base imponible % [PERSON_NAME] [PERSON_NAME] 12,39 € Seleccione un % IVA 21% (2…" at bounding box center [373, 627] width 555 height 134
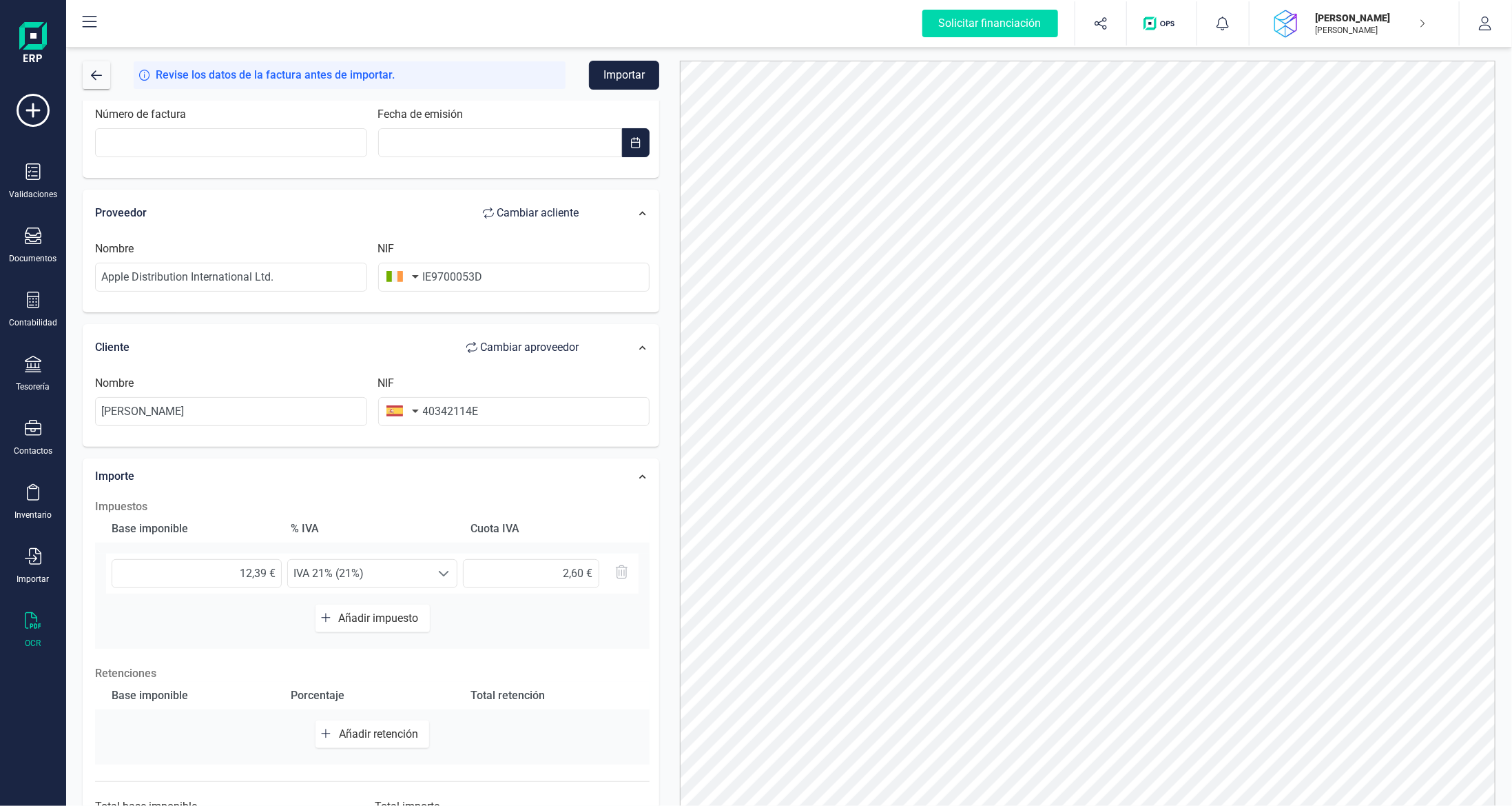
scroll to position [110, 0]
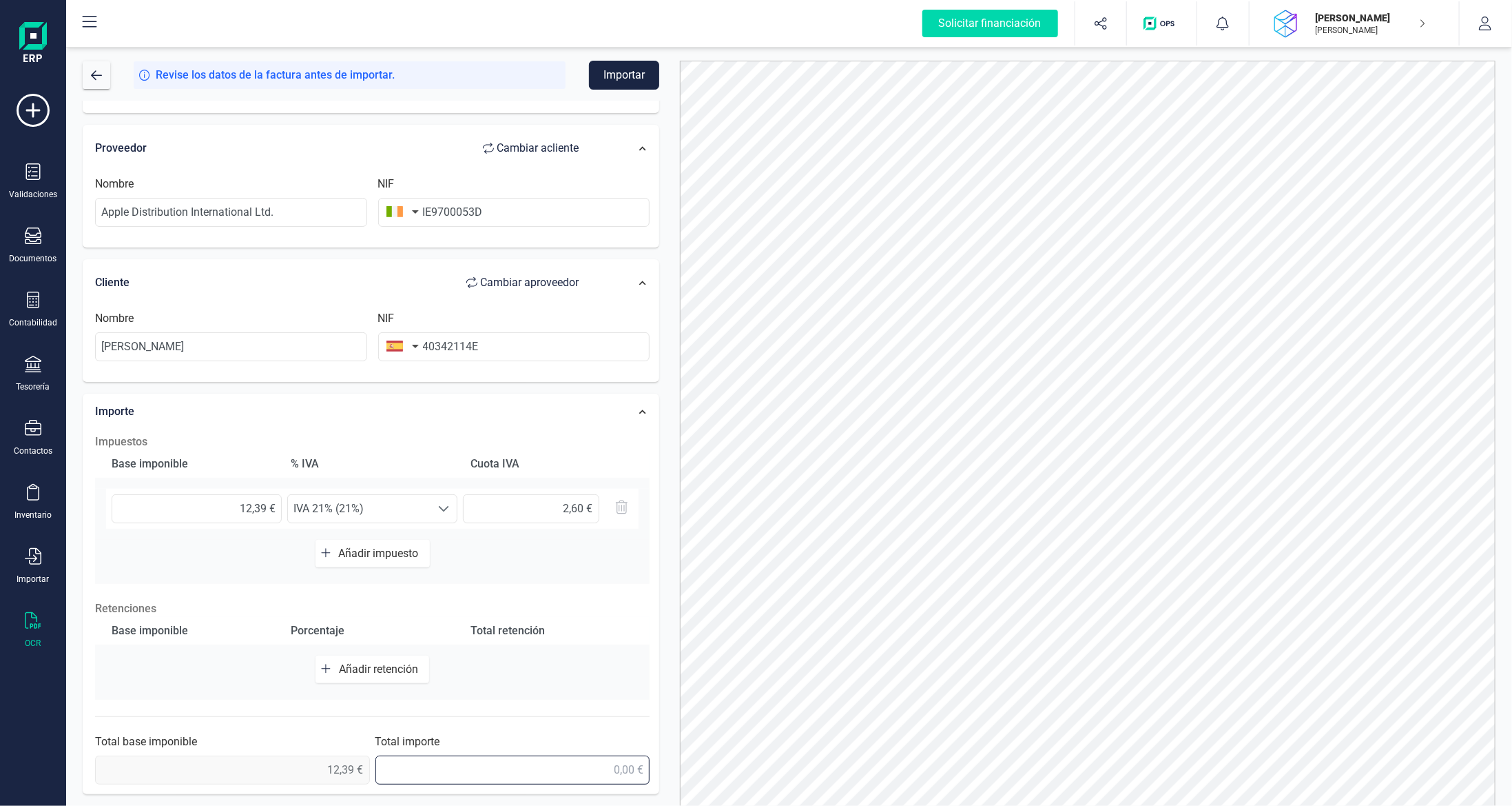
click at [610, 770] on input "text" at bounding box center [512, 769] width 274 height 29
type input "14,99 €"
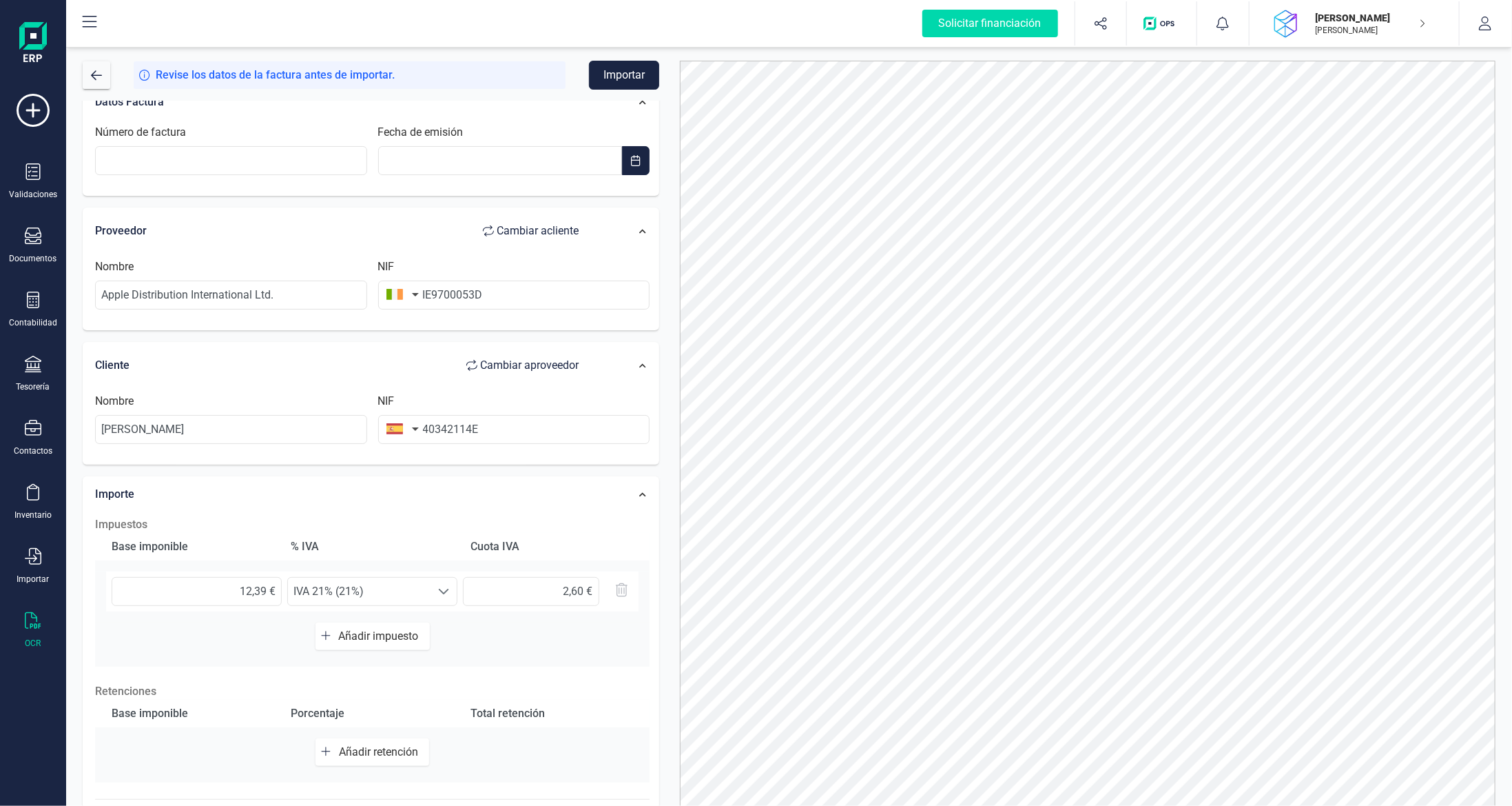
scroll to position [0, 0]
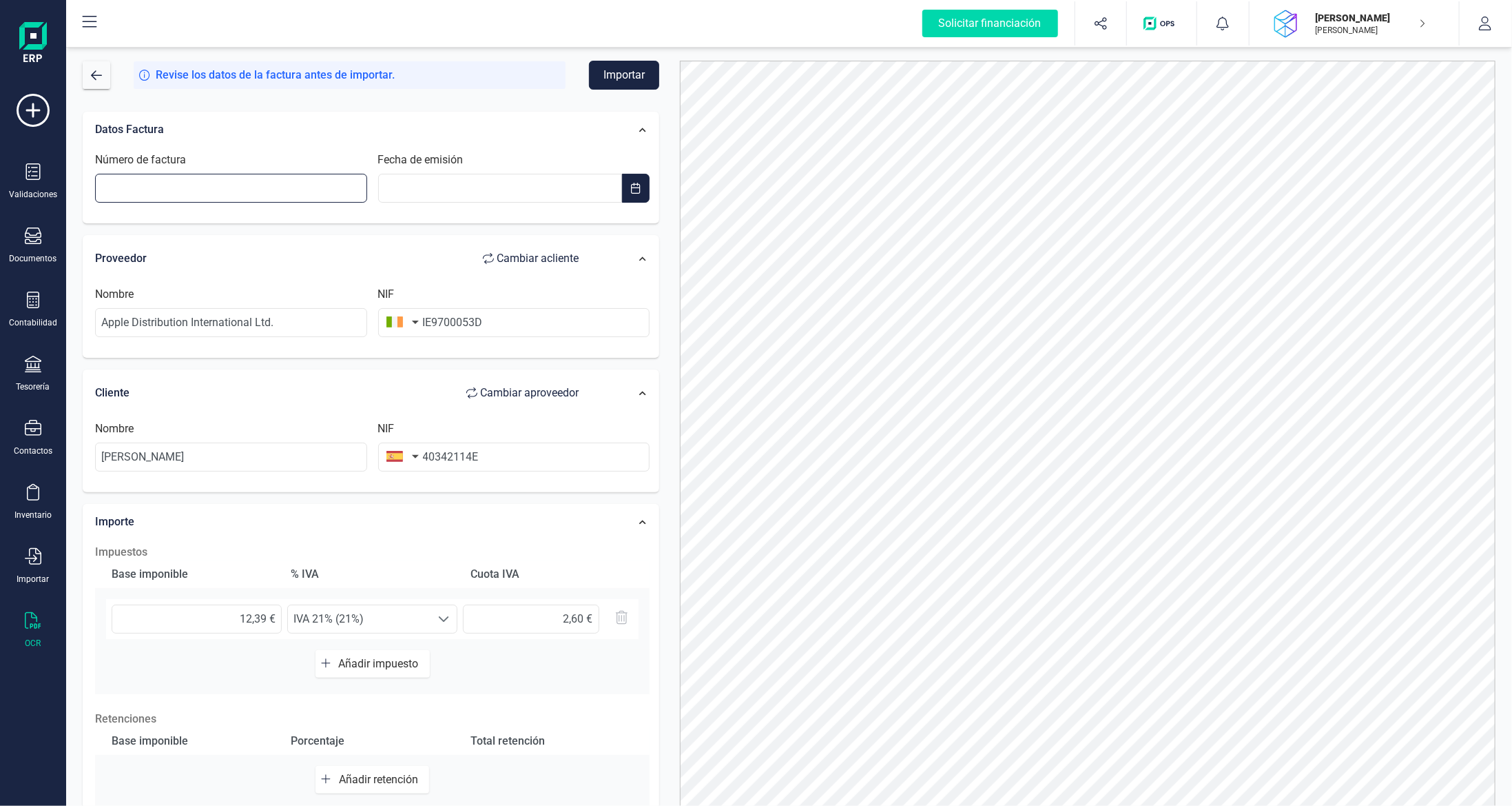
click at [168, 189] on input "Número de factura" at bounding box center [231, 187] width 272 height 29
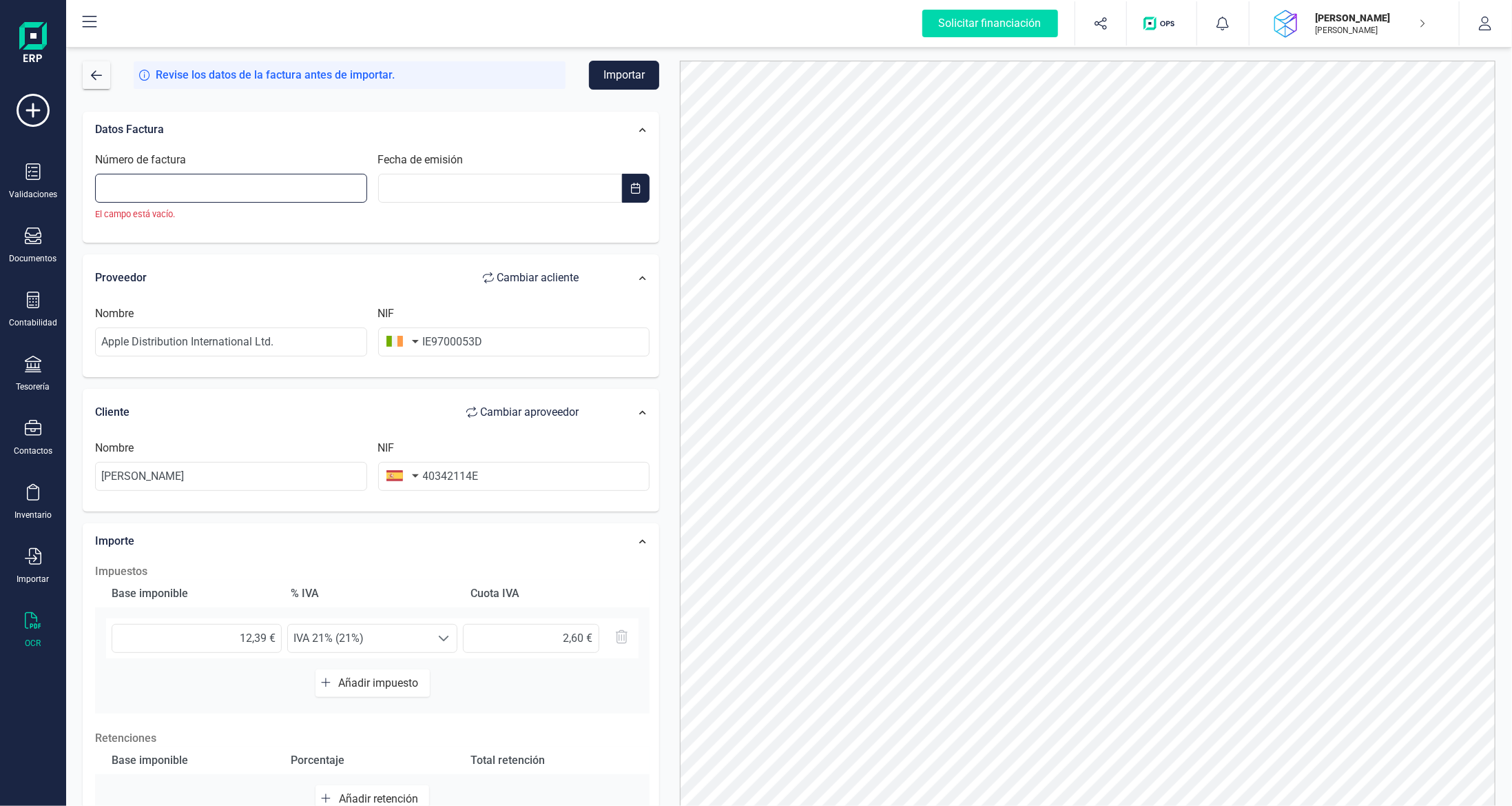
click at [259, 177] on input "Número de factura" at bounding box center [231, 187] width 272 height 29
paste input "814023923901"
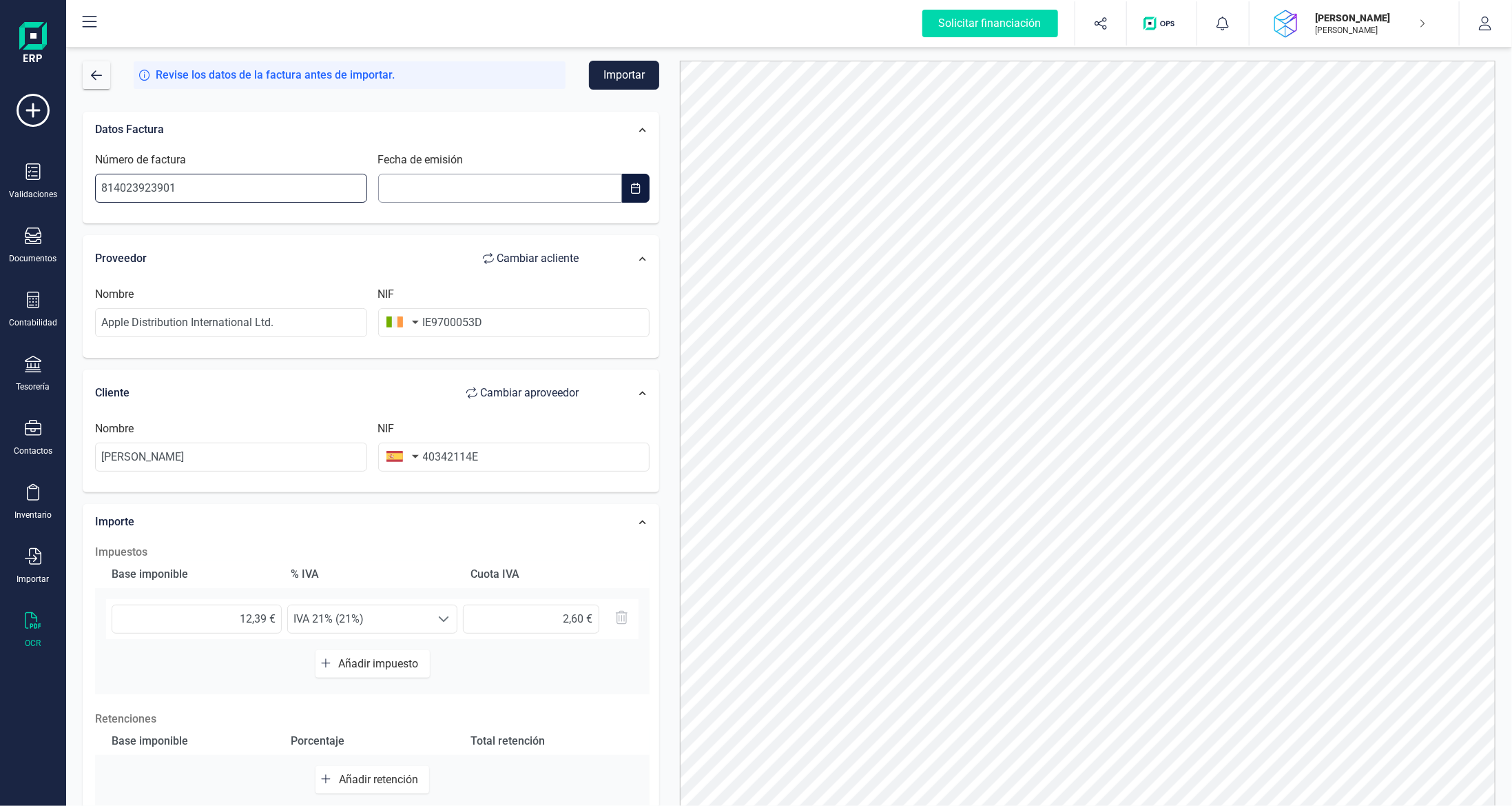
type input "814023923901"
type input "__/__/____"
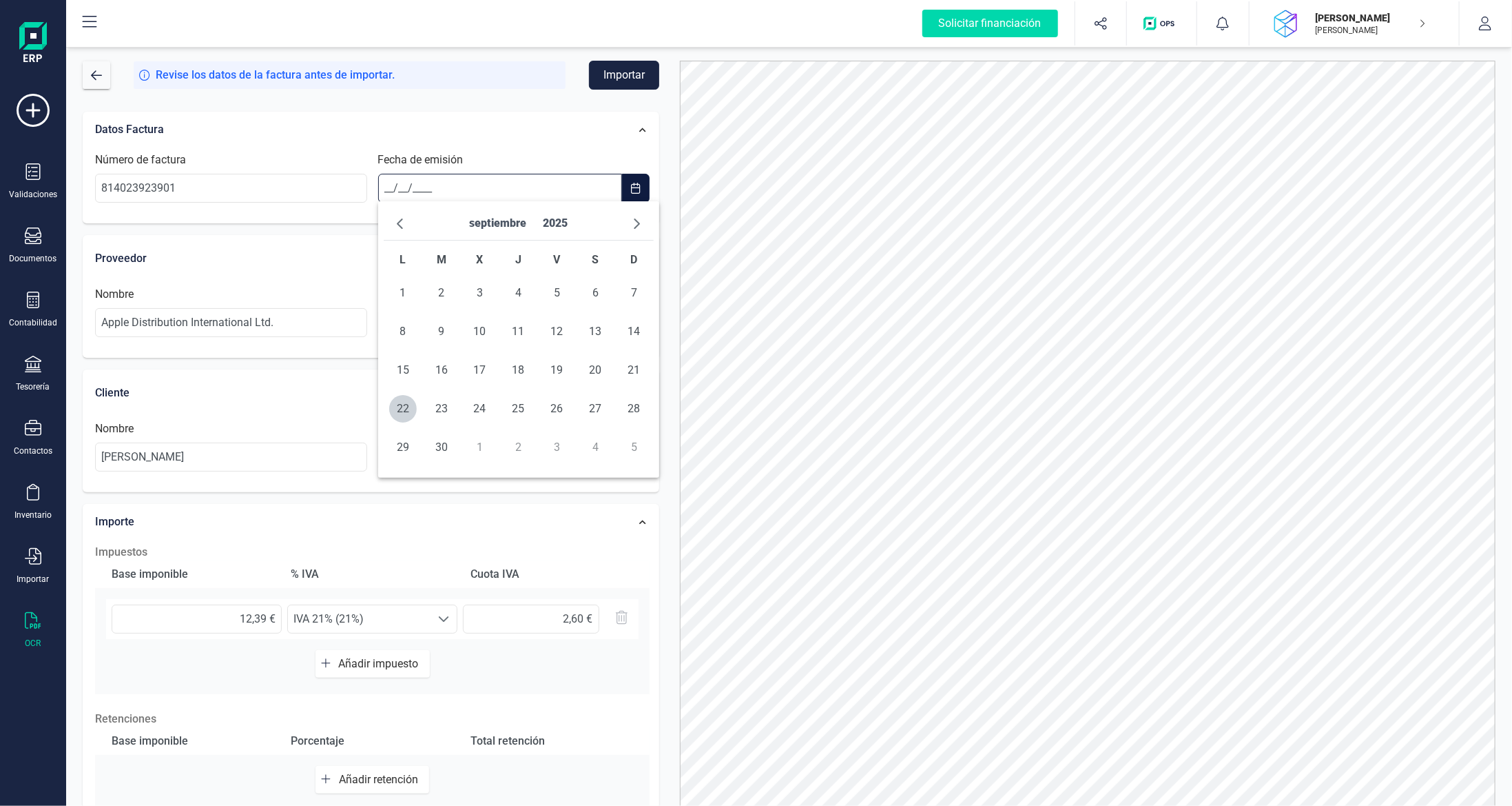
click at [413, 182] on input "__/__/____" at bounding box center [500, 187] width 245 height 29
click at [555, 369] on span "19" at bounding box center [558, 370] width 28 height 28
type input "[DATE]"
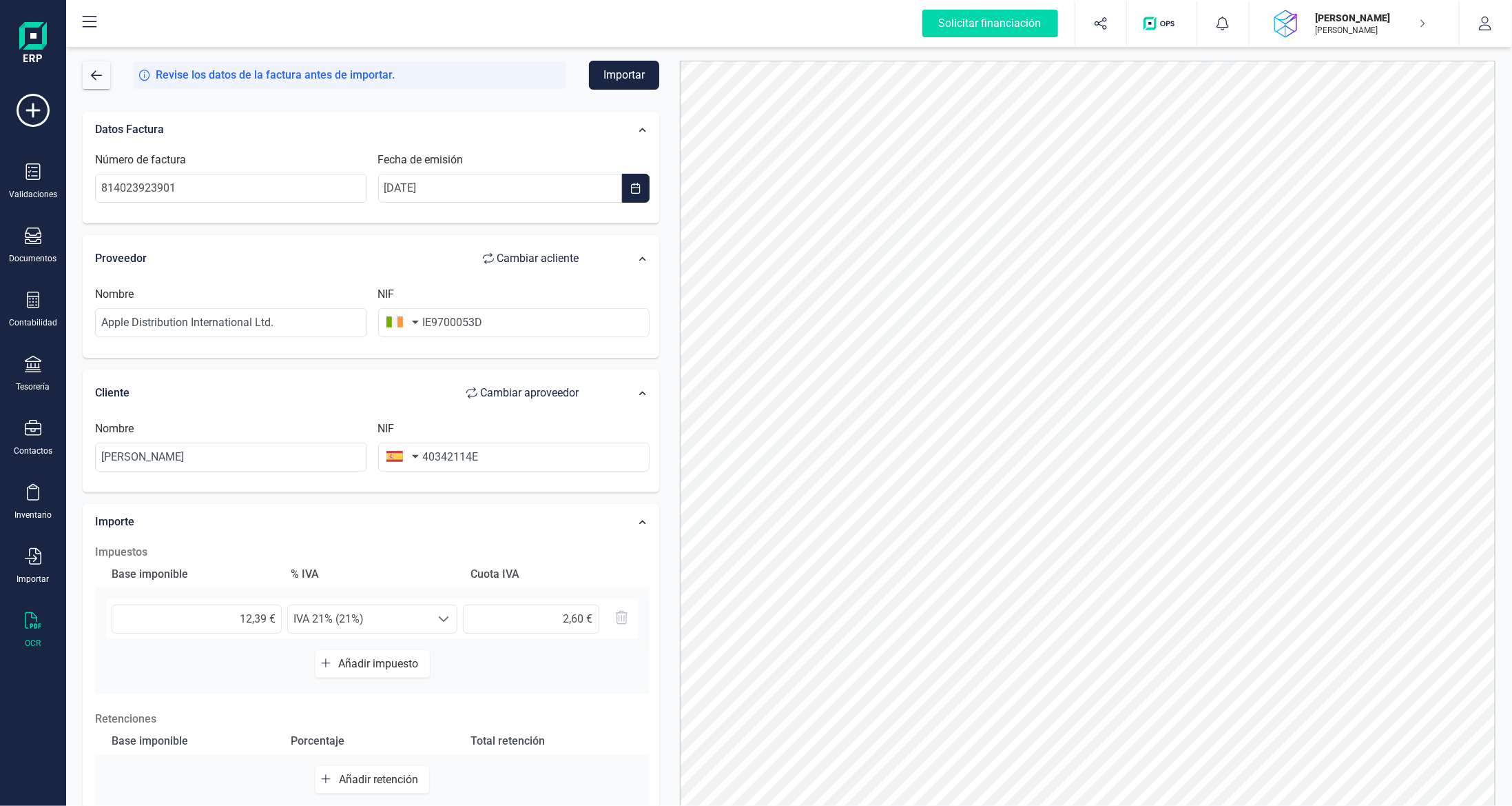
click at [630, 68] on button "Importar" at bounding box center [624, 74] width 70 height 29
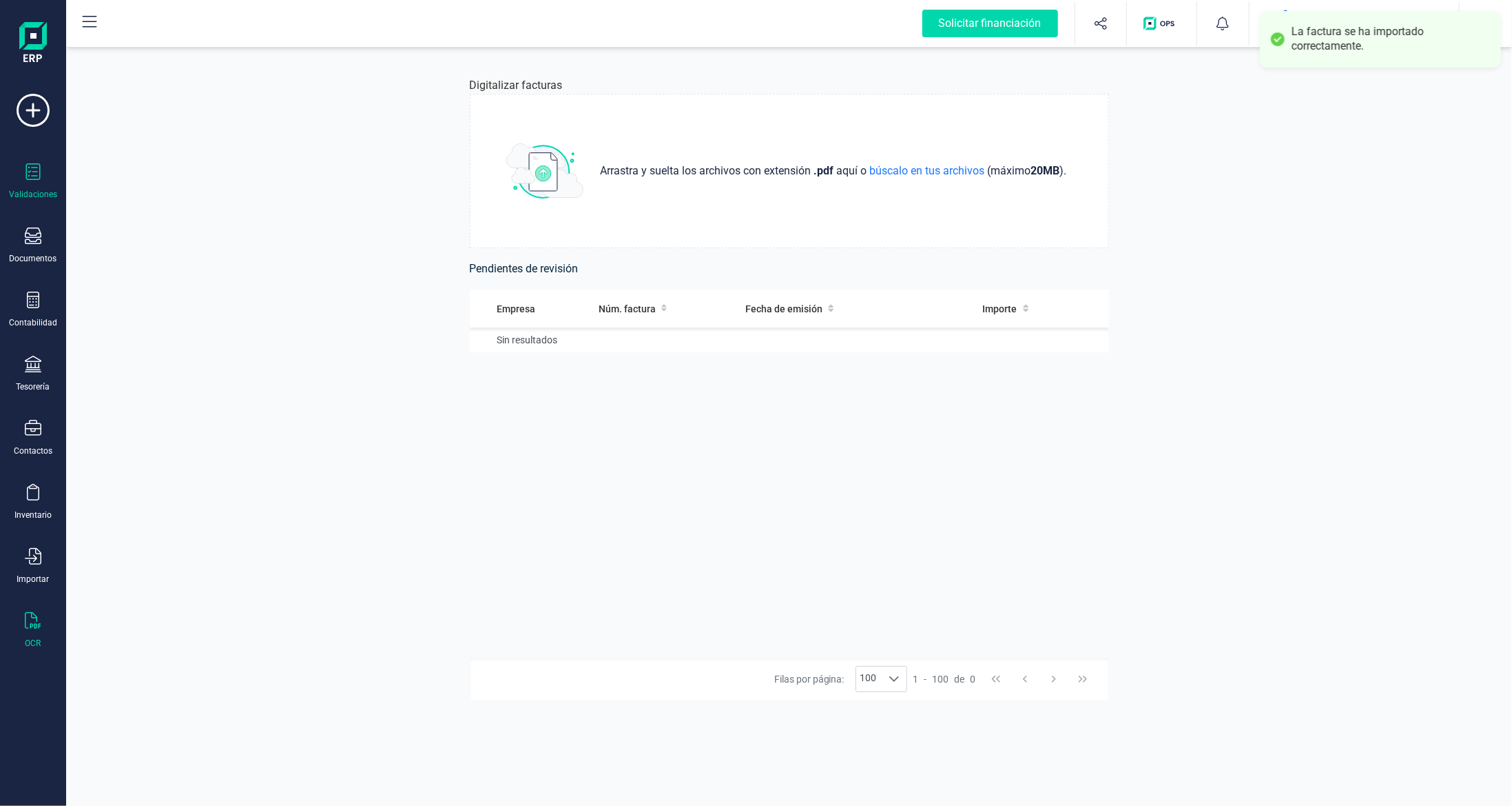
click at [37, 180] on div at bounding box center [33, 173] width 17 height 20
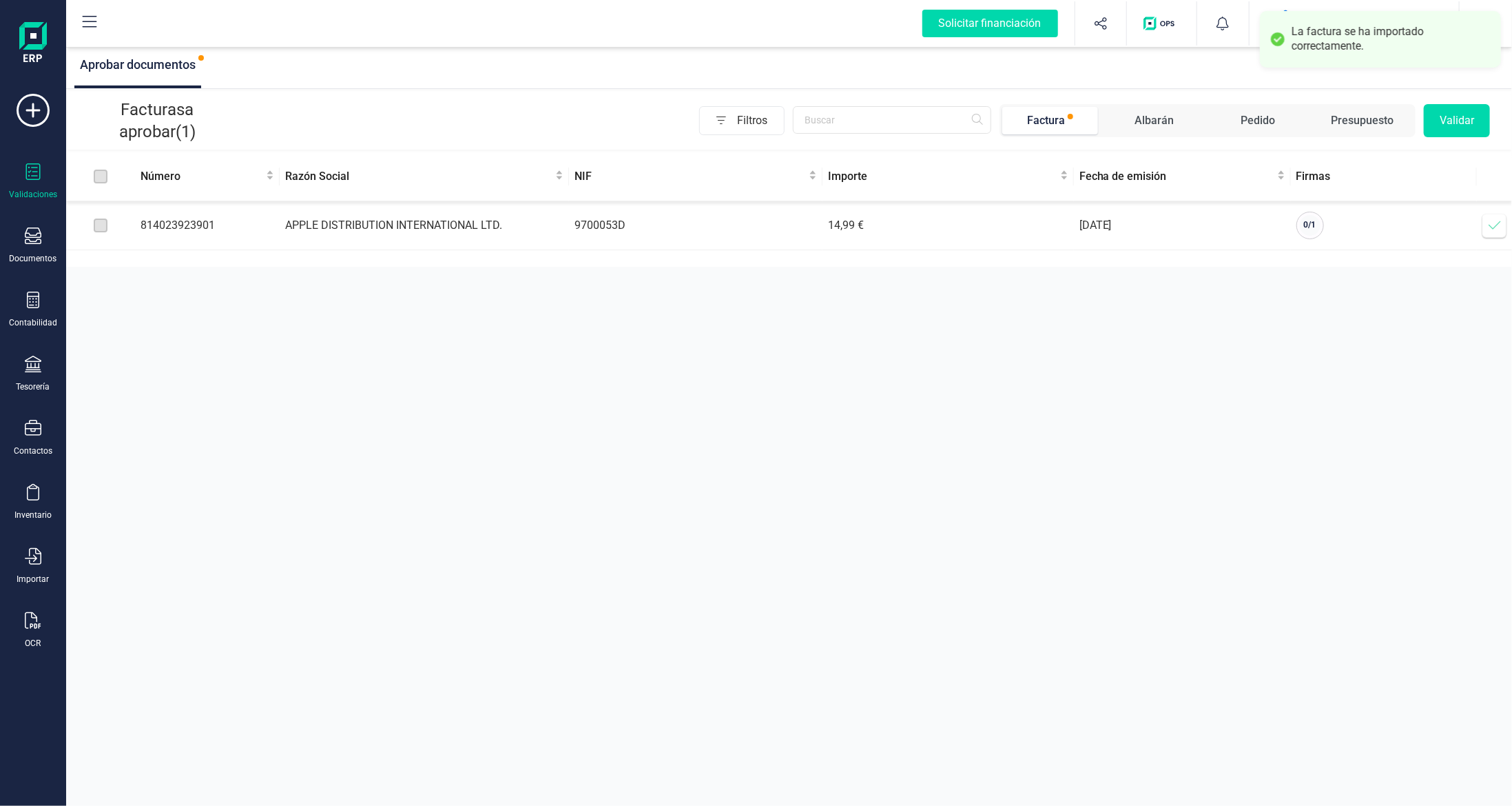
click at [1491, 227] on icon at bounding box center [1495, 225] width 14 height 14
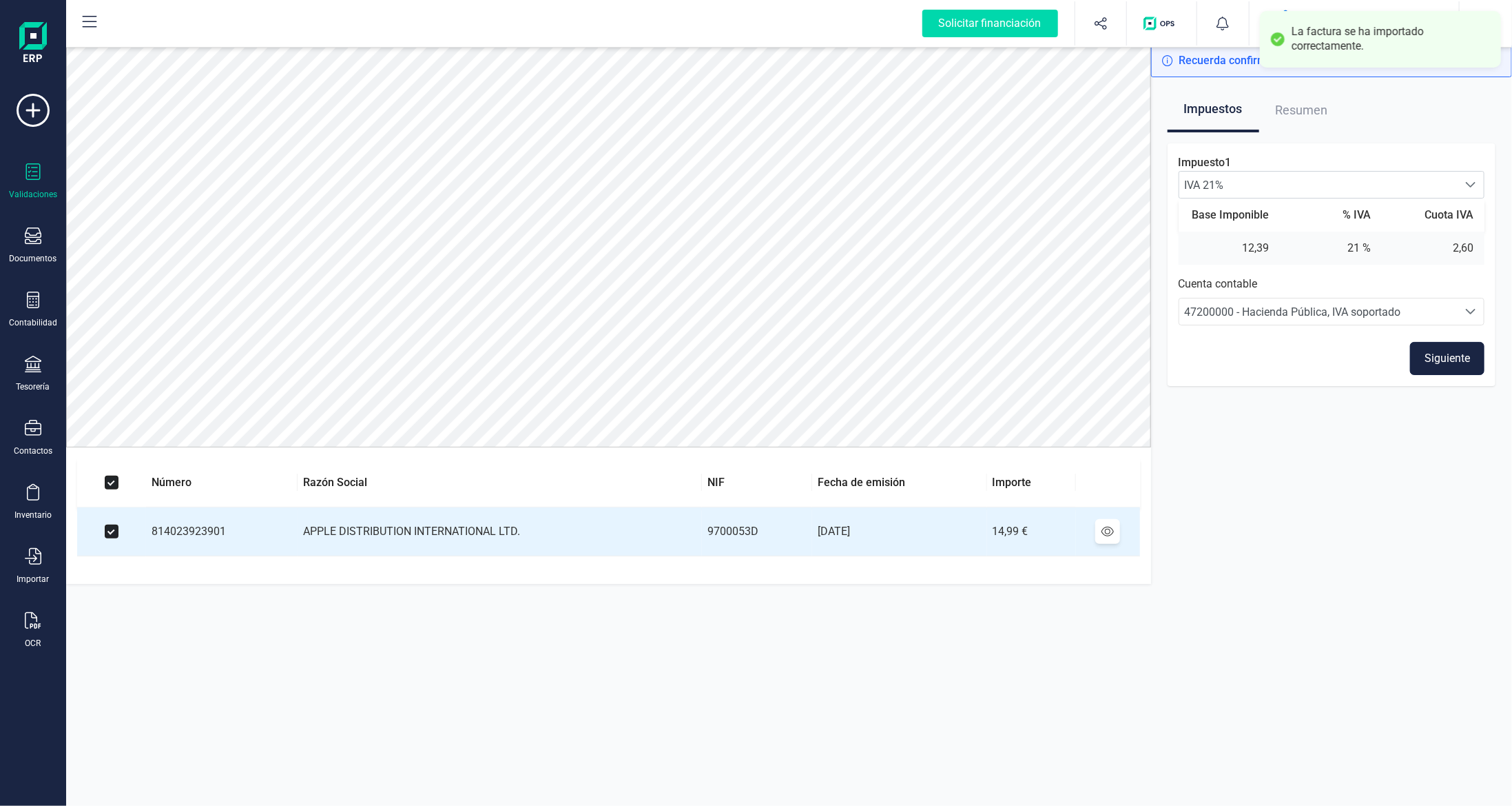
click at [1431, 362] on button "Siguiente" at bounding box center [1447, 358] width 74 height 33
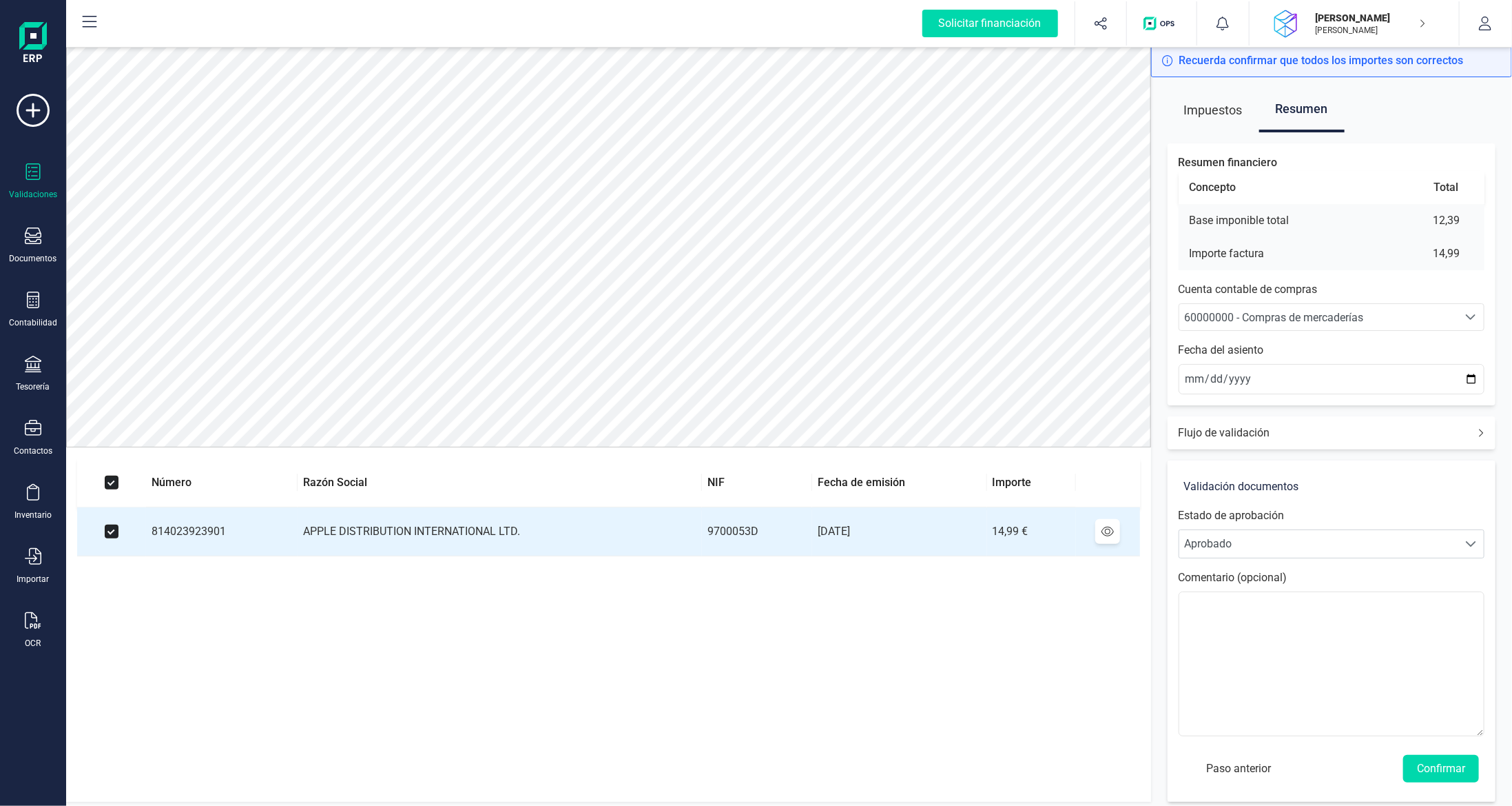
click at [1329, 320] on span "60000000 - Compras de mercaderías" at bounding box center [1274, 317] width 179 height 13
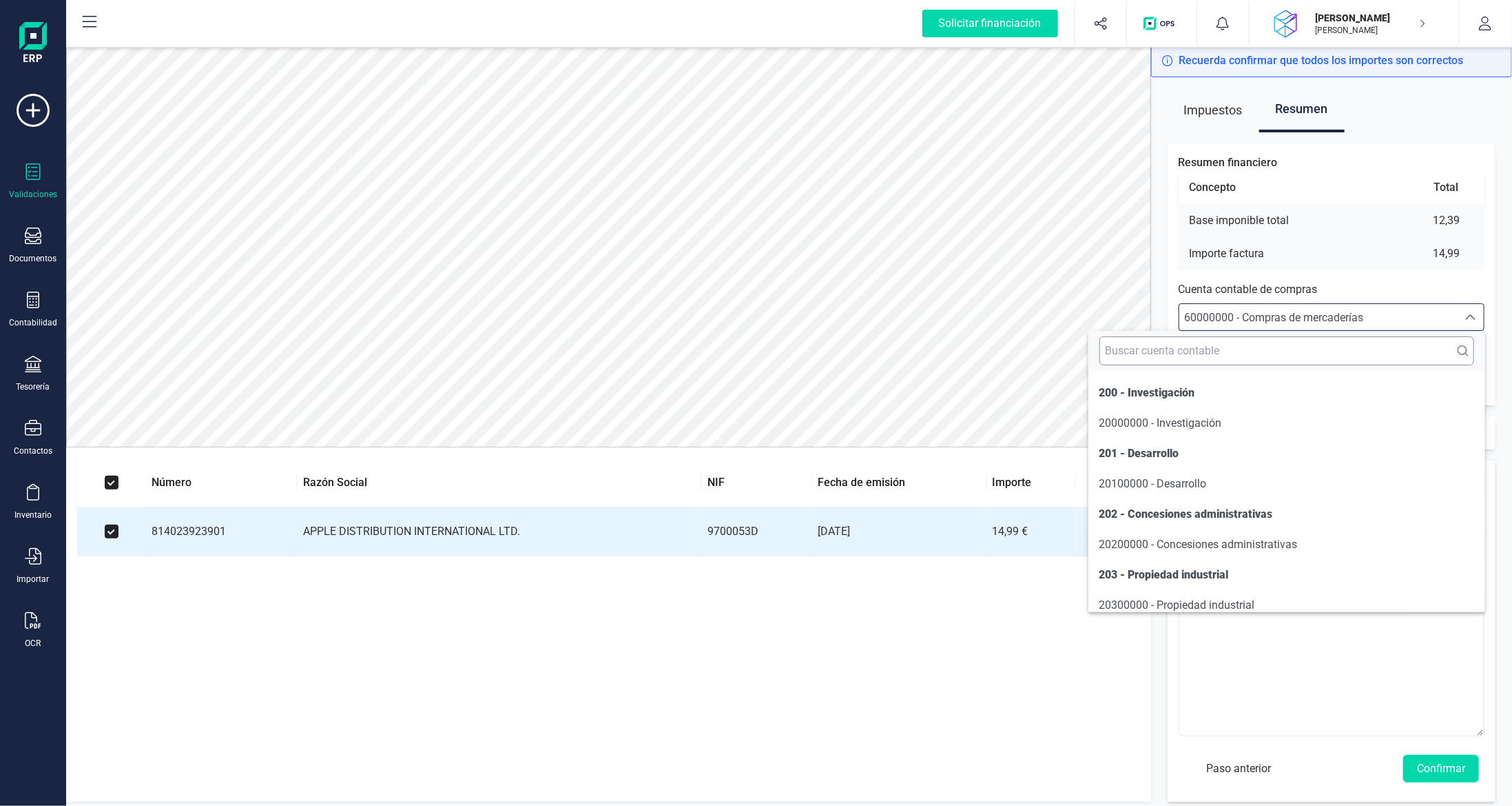
scroll to position [6592, 0]
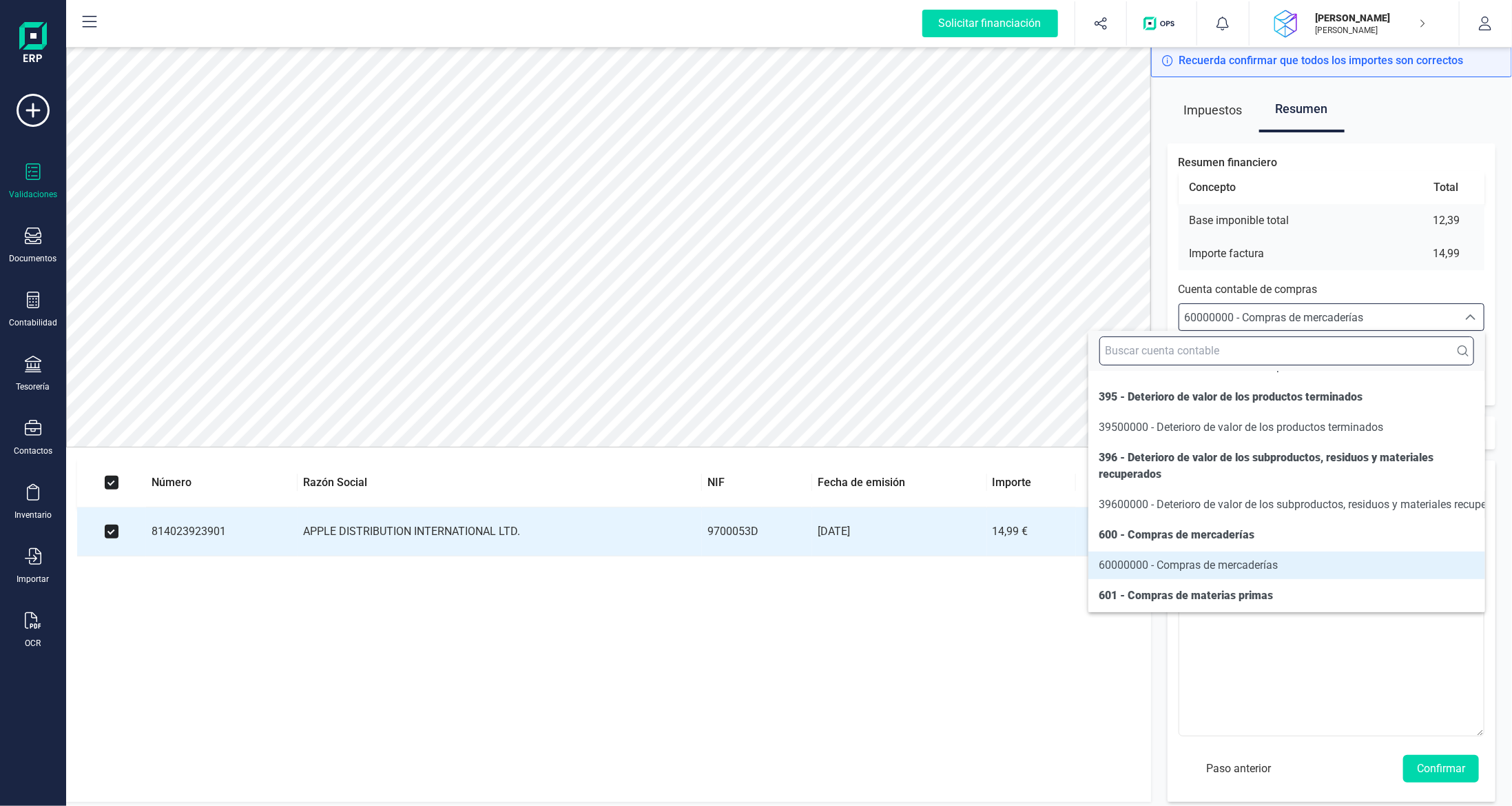
click at [1303, 345] on input "text" at bounding box center [1287, 350] width 375 height 29
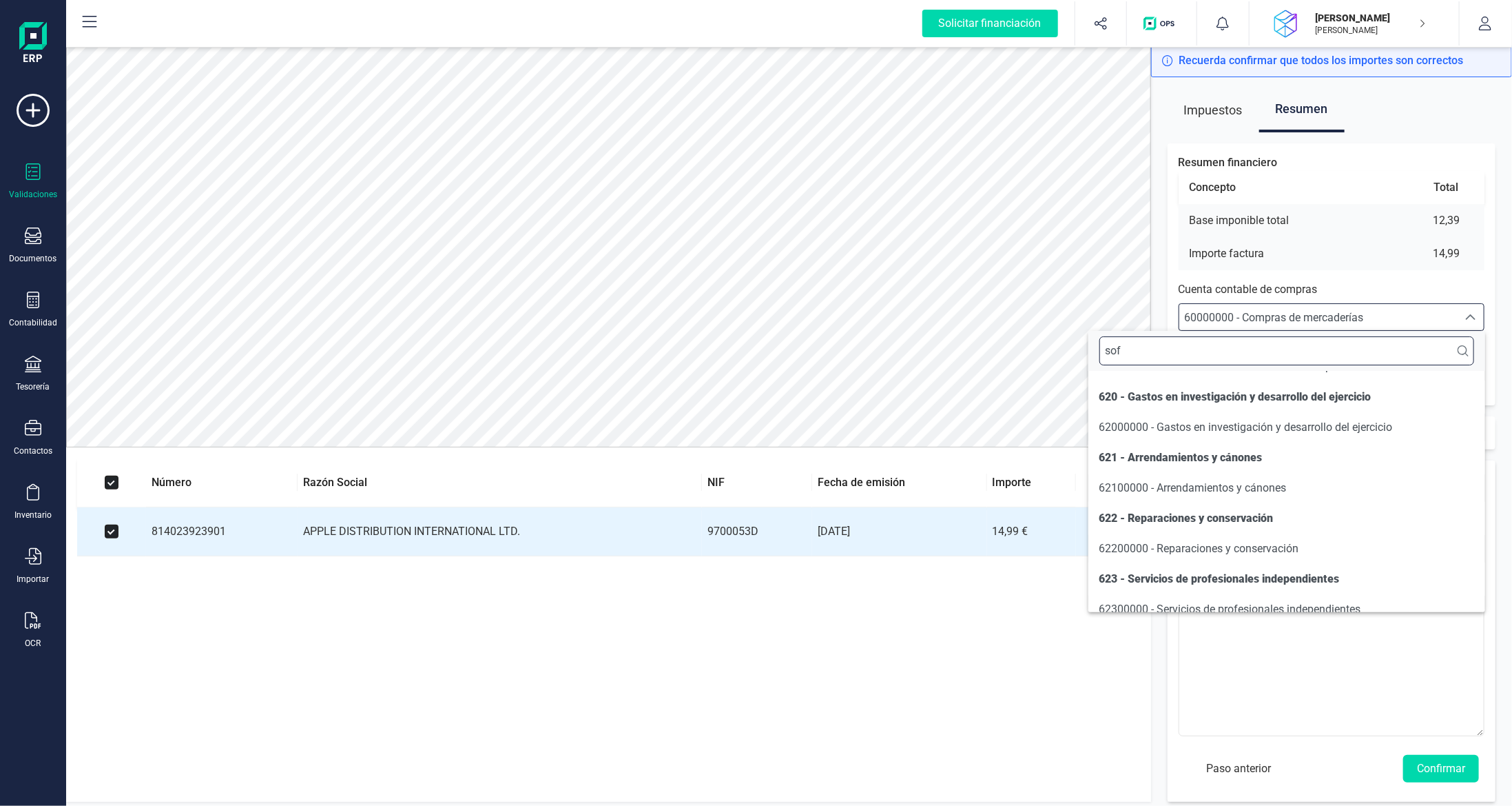
scroll to position [0, 0]
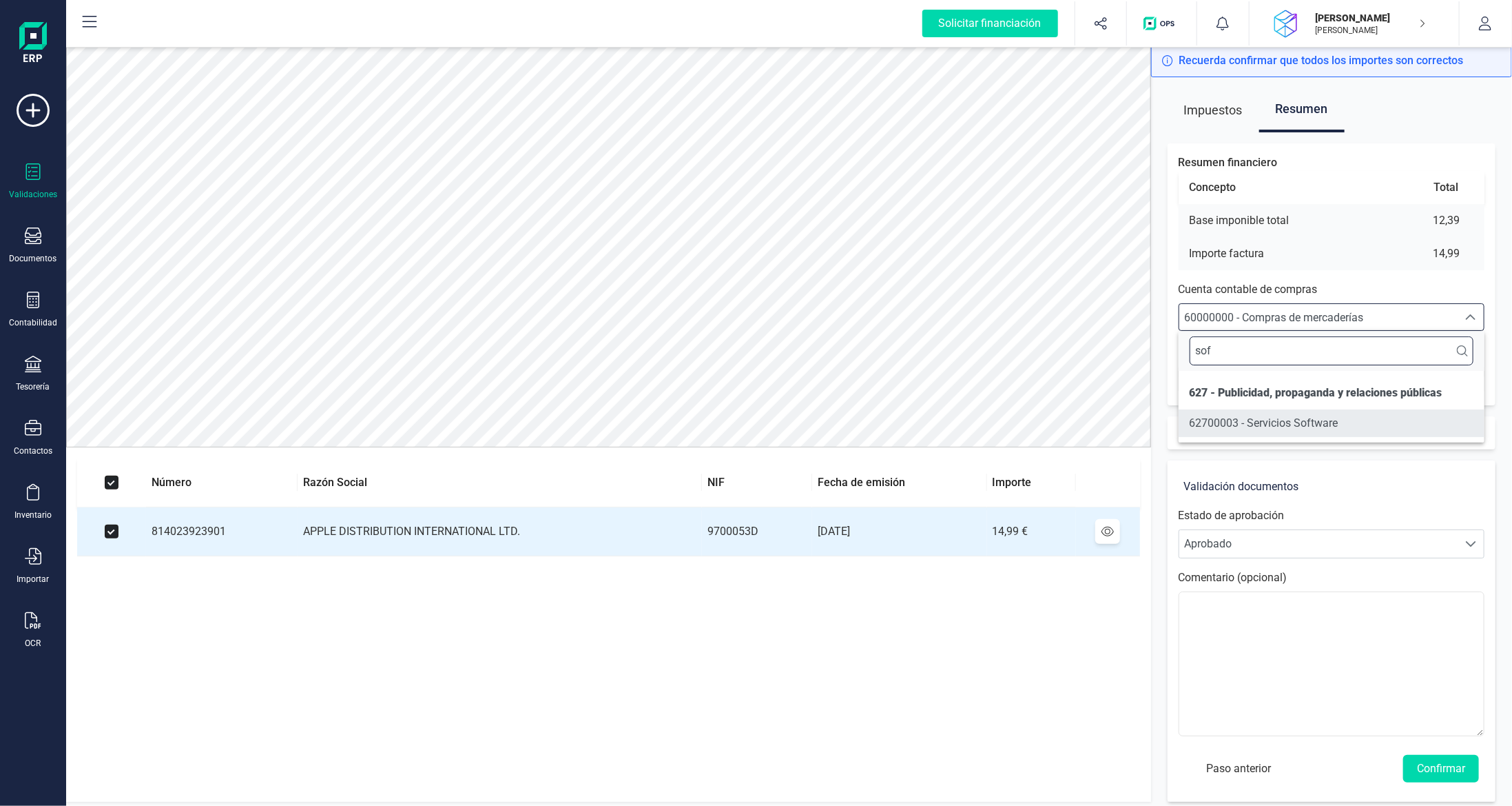
type input "sof"
click at [1292, 417] on span "62700003 - Servicios Software" at bounding box center [1264, 422] width 149 height 13
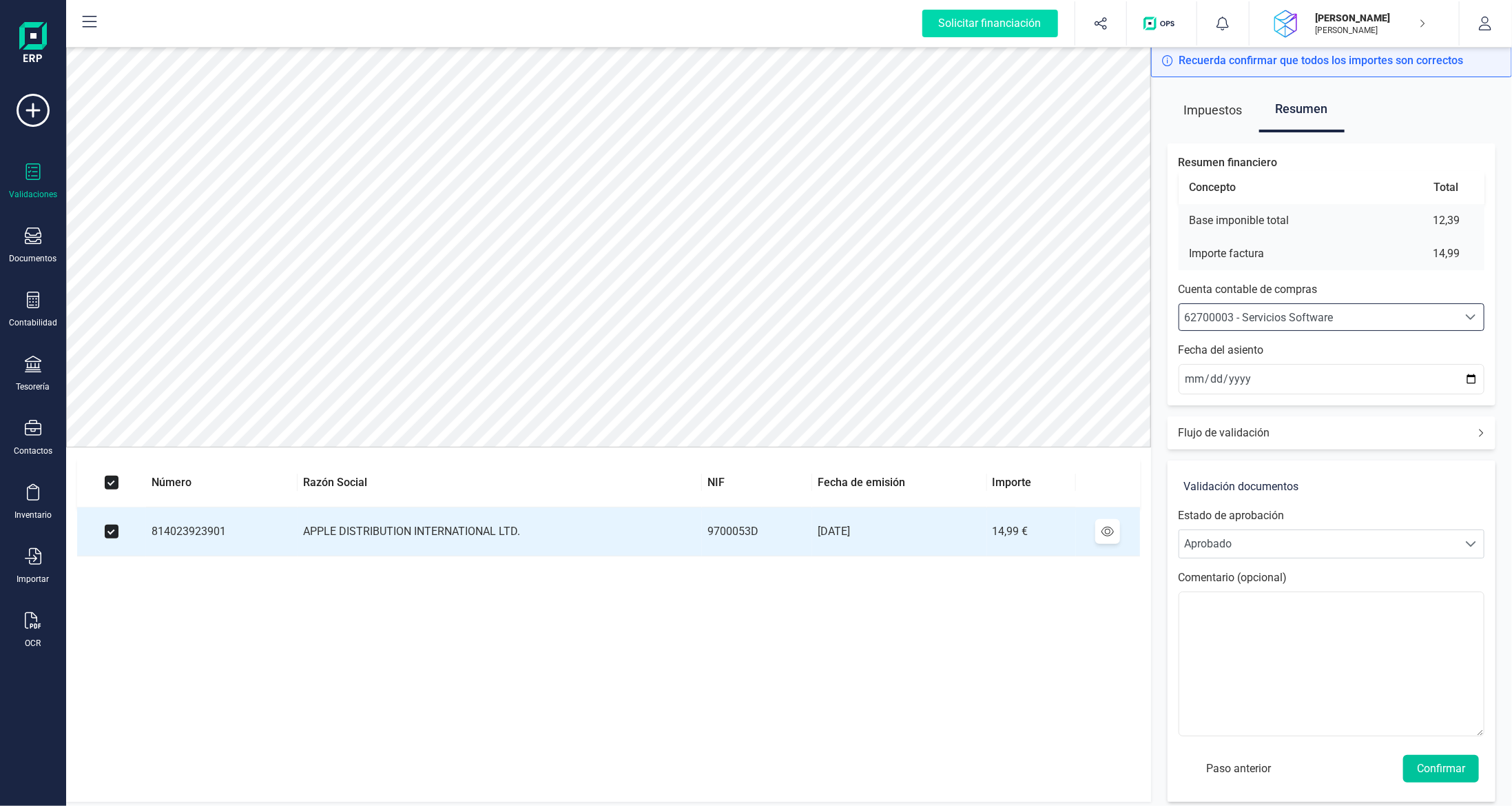
click at [1442, 773] on button "Confirmar" at bounding box center [1441, 768] width 75 height 28
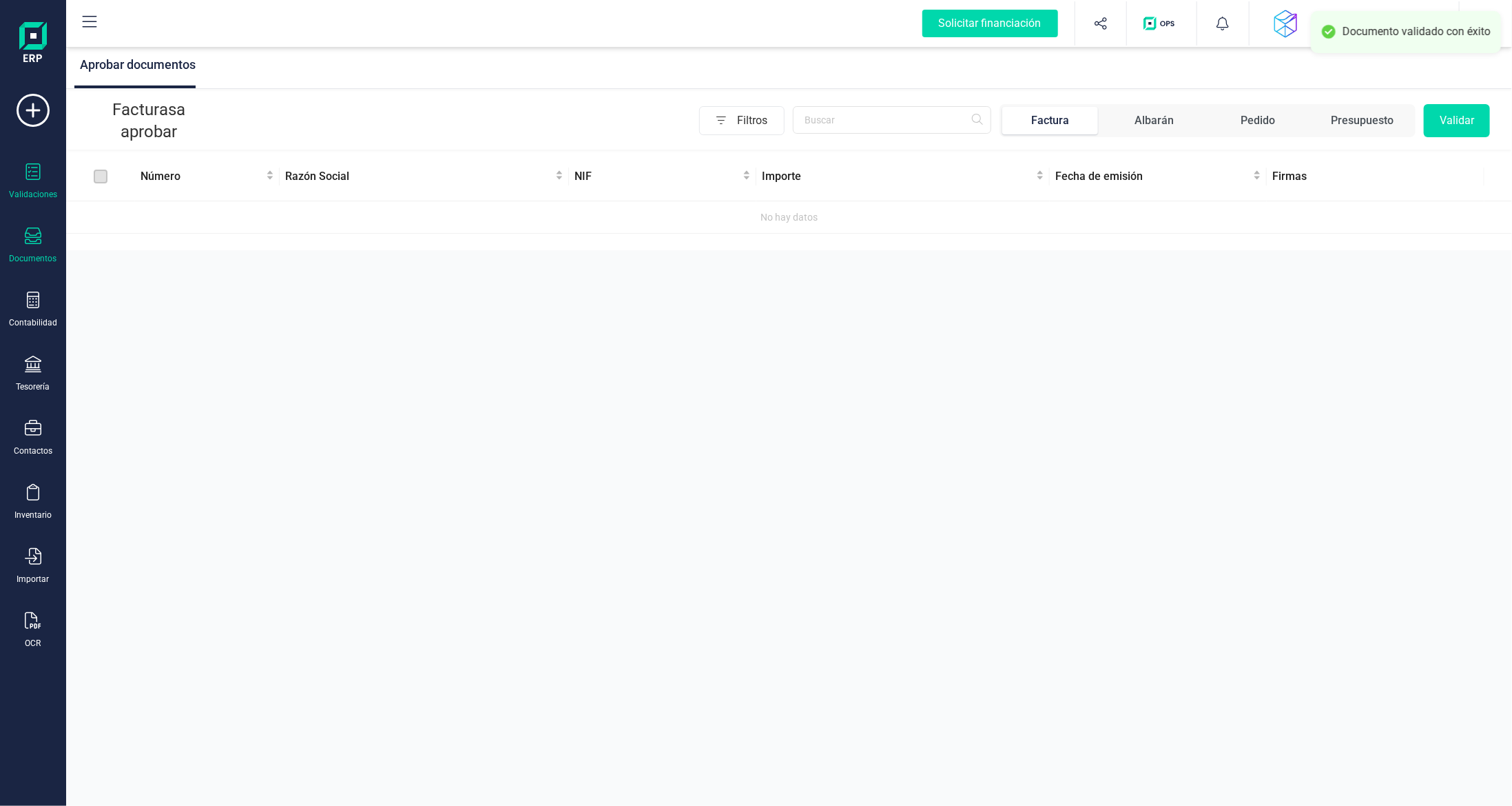
click at [31, 231] on icon at bounding box center [33, 235] width 17 height 17
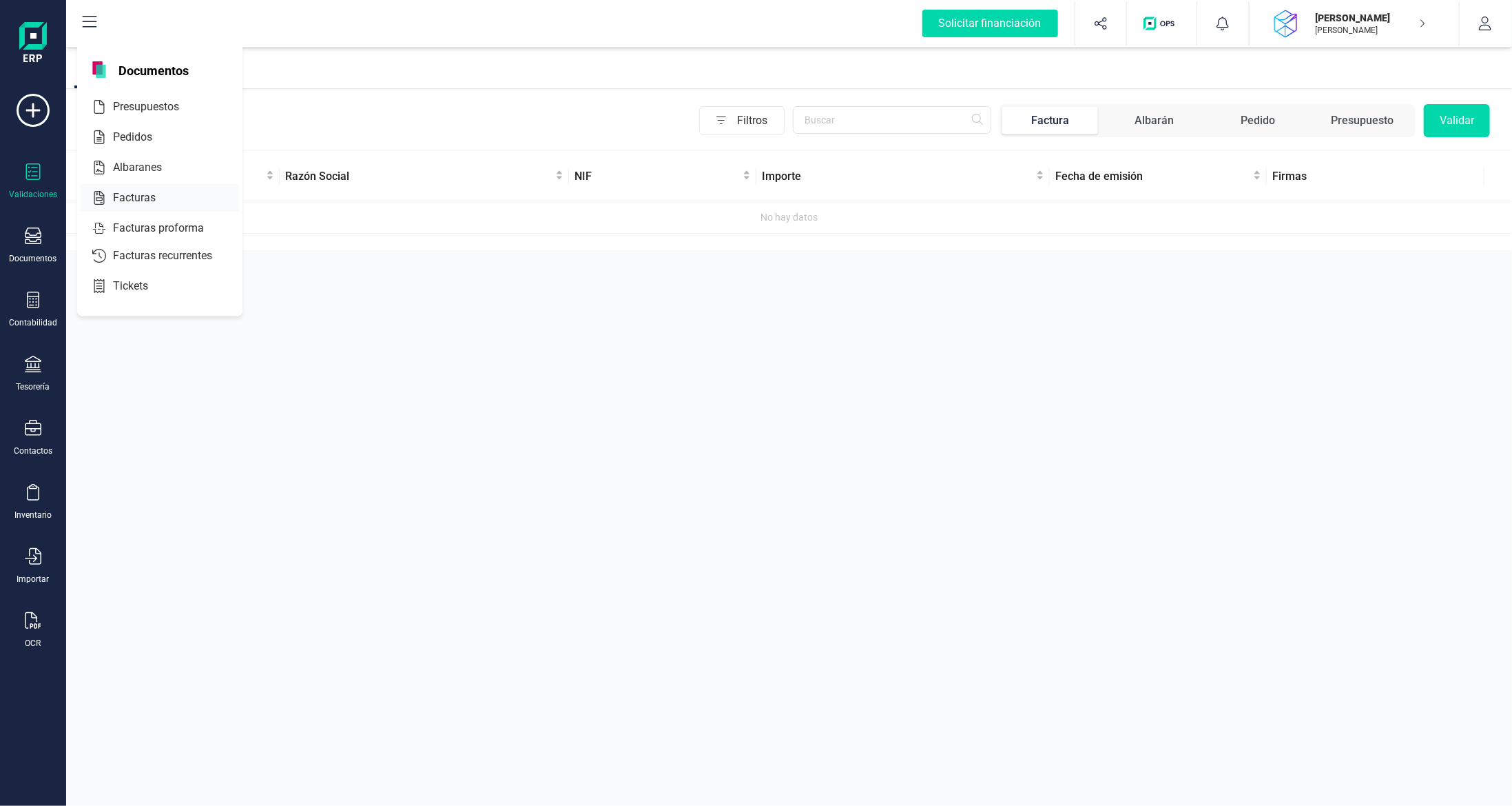
click at [117, 189] on span "Facturas" at bounding box center [144, 197] width 73 height 17
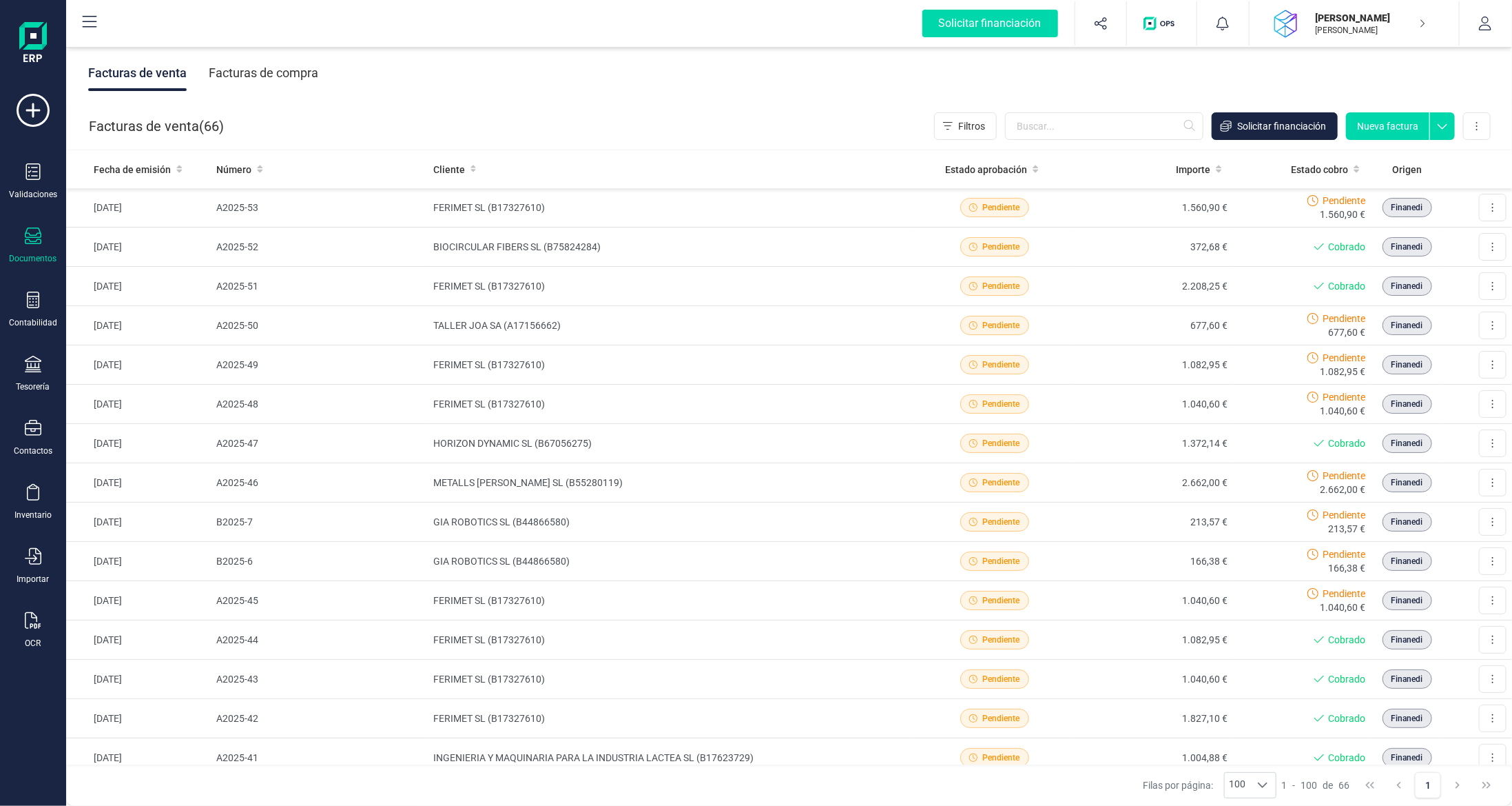
click at [275, 82] on div "Facturas de compra" at bounding box center [264, 73] width 110 height 36
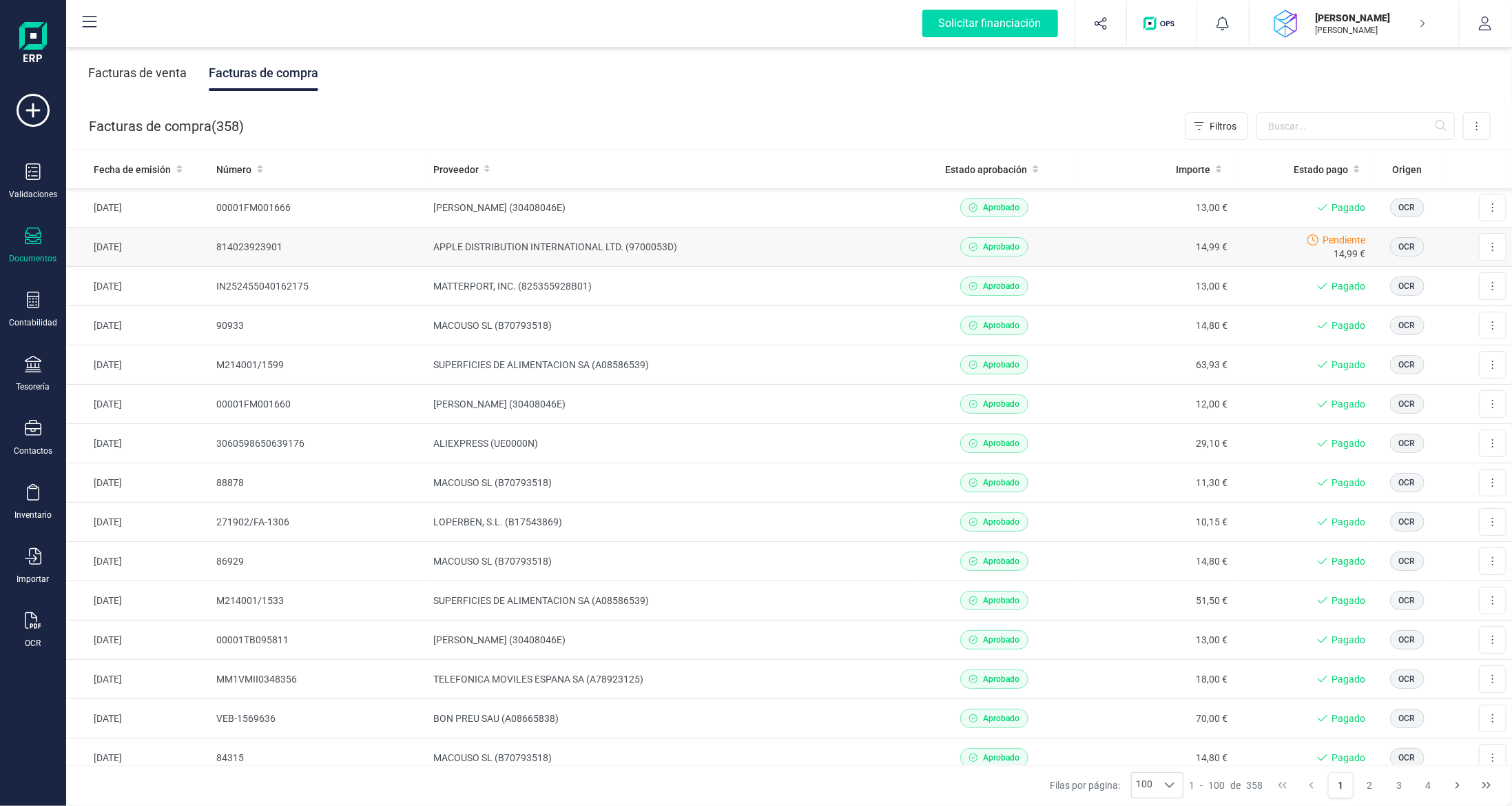
click at [1091, 250] on td "14,99 €" at bounding box center [1153, 247] width 160 height 40
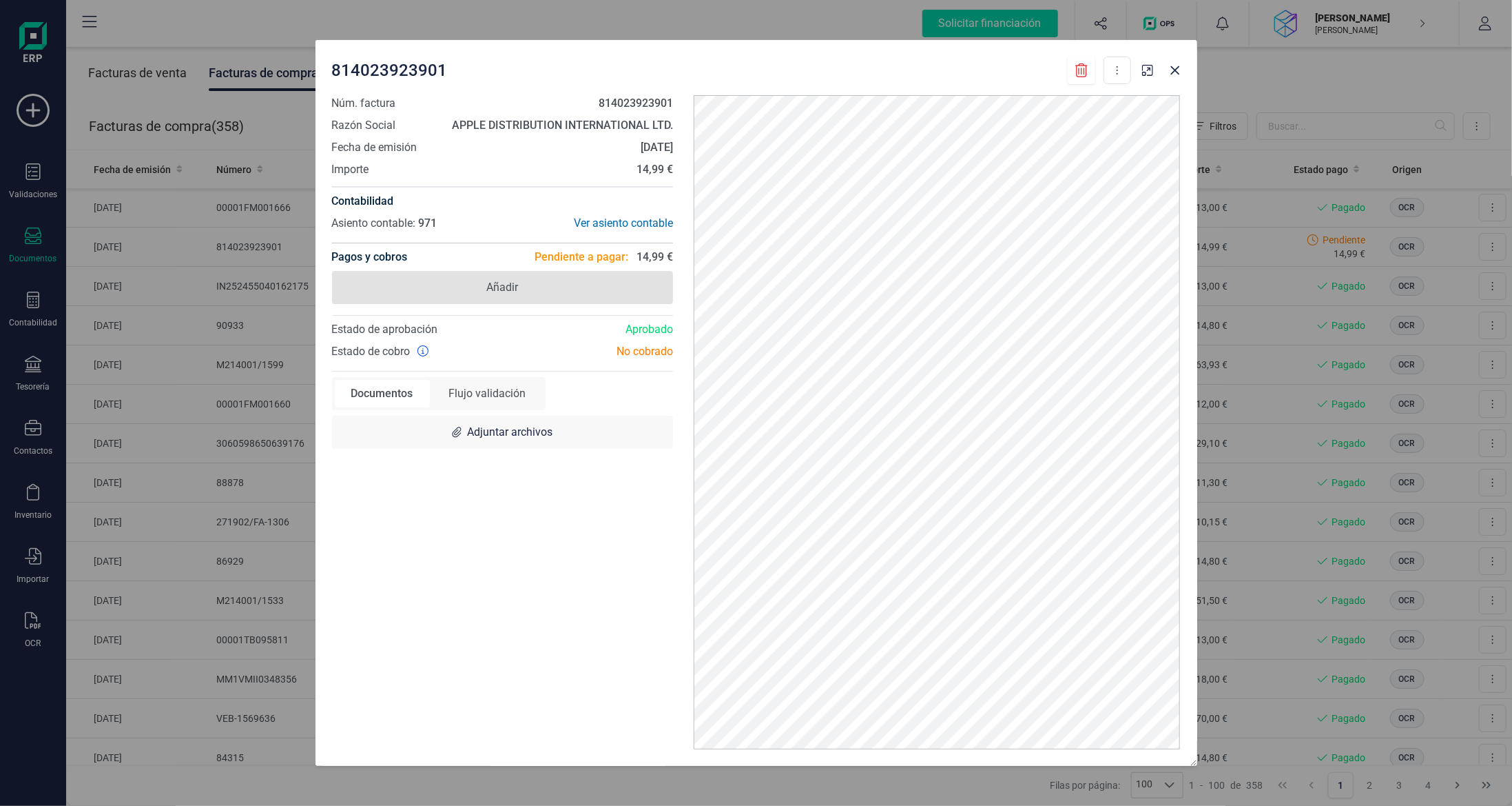
click at [567, 272] on span "Añadir" at bounding box center [502, 287] width 342 height 33
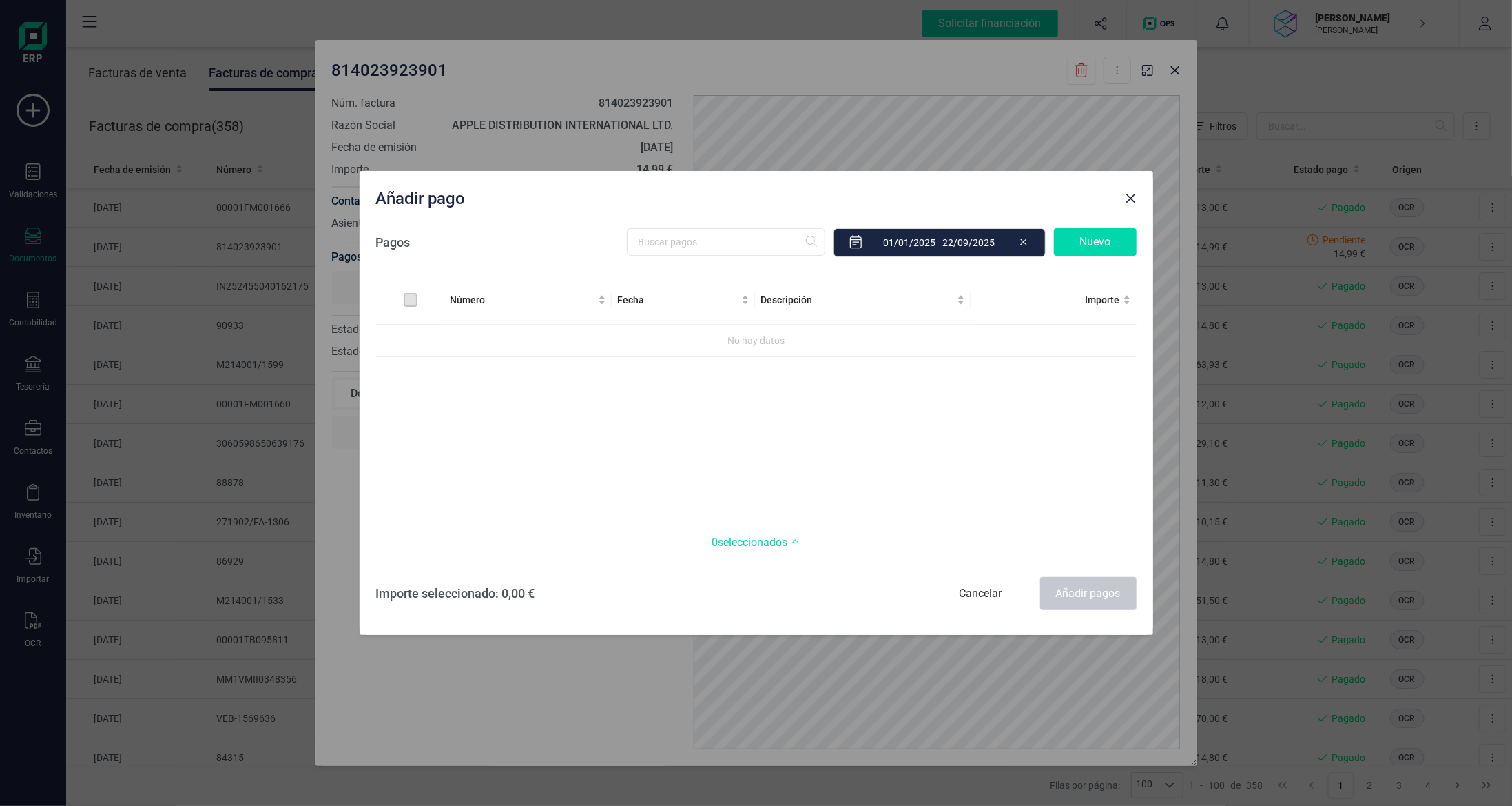
click at [1087, 230] on div "Nuevo" at bounding box center [1095, 242] width 82 height 28
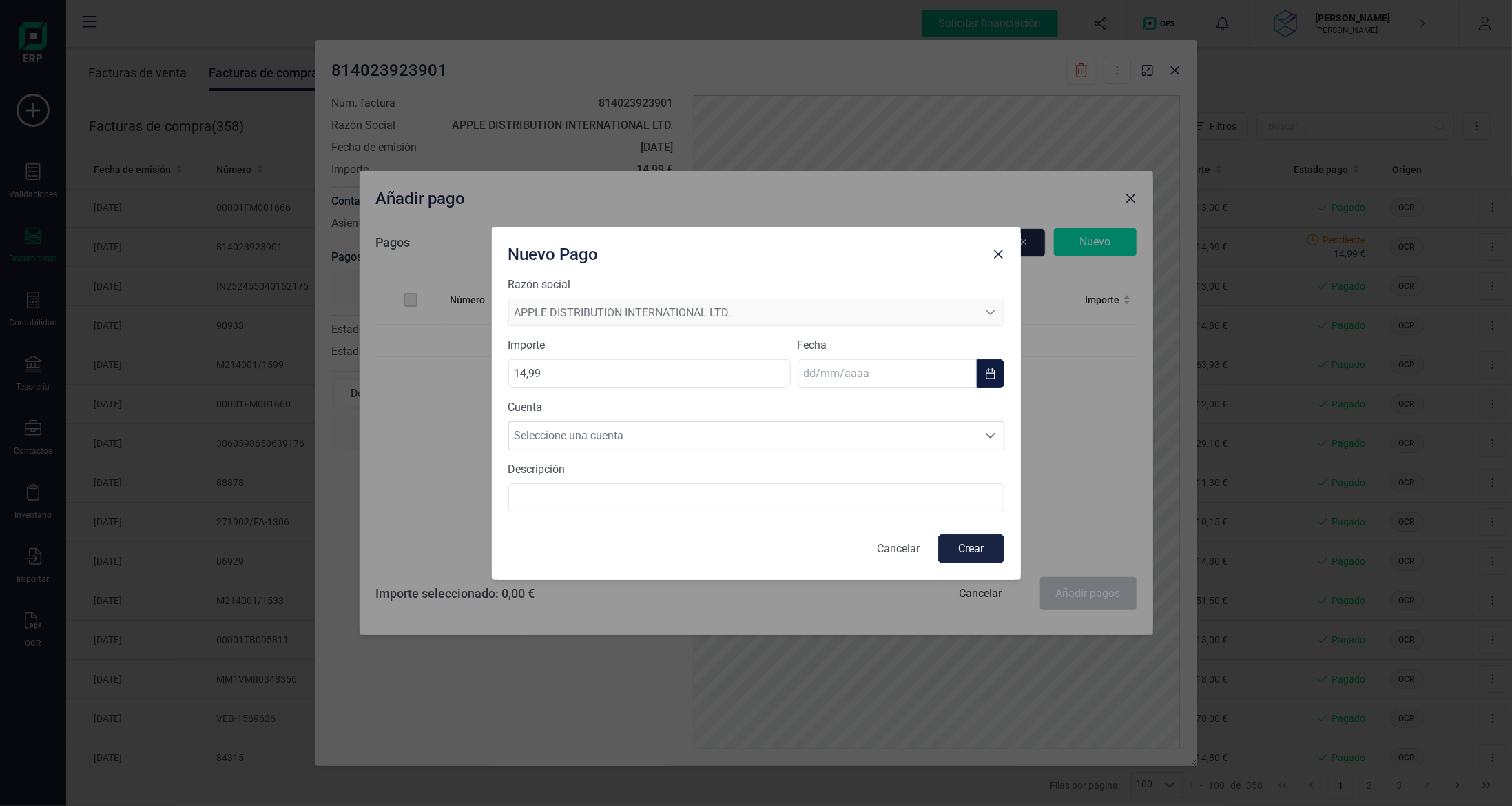
click at [880, 369] on input "text" at bounding box center [887, 373] width 179 height 29
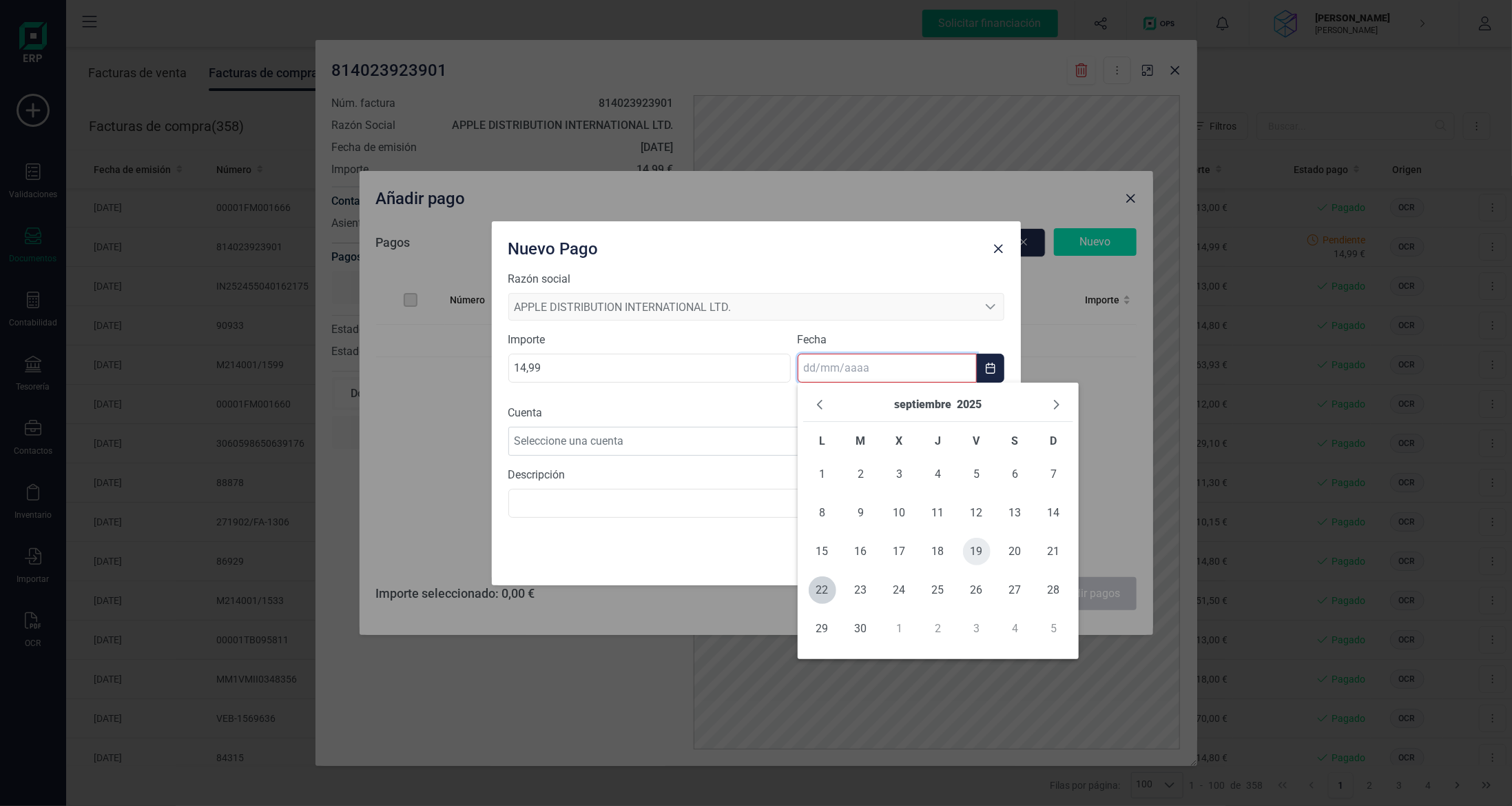
click at [980, 558] on span "19" at bounding box center [977, 551] width 28 height 28
type input "[DATE]"
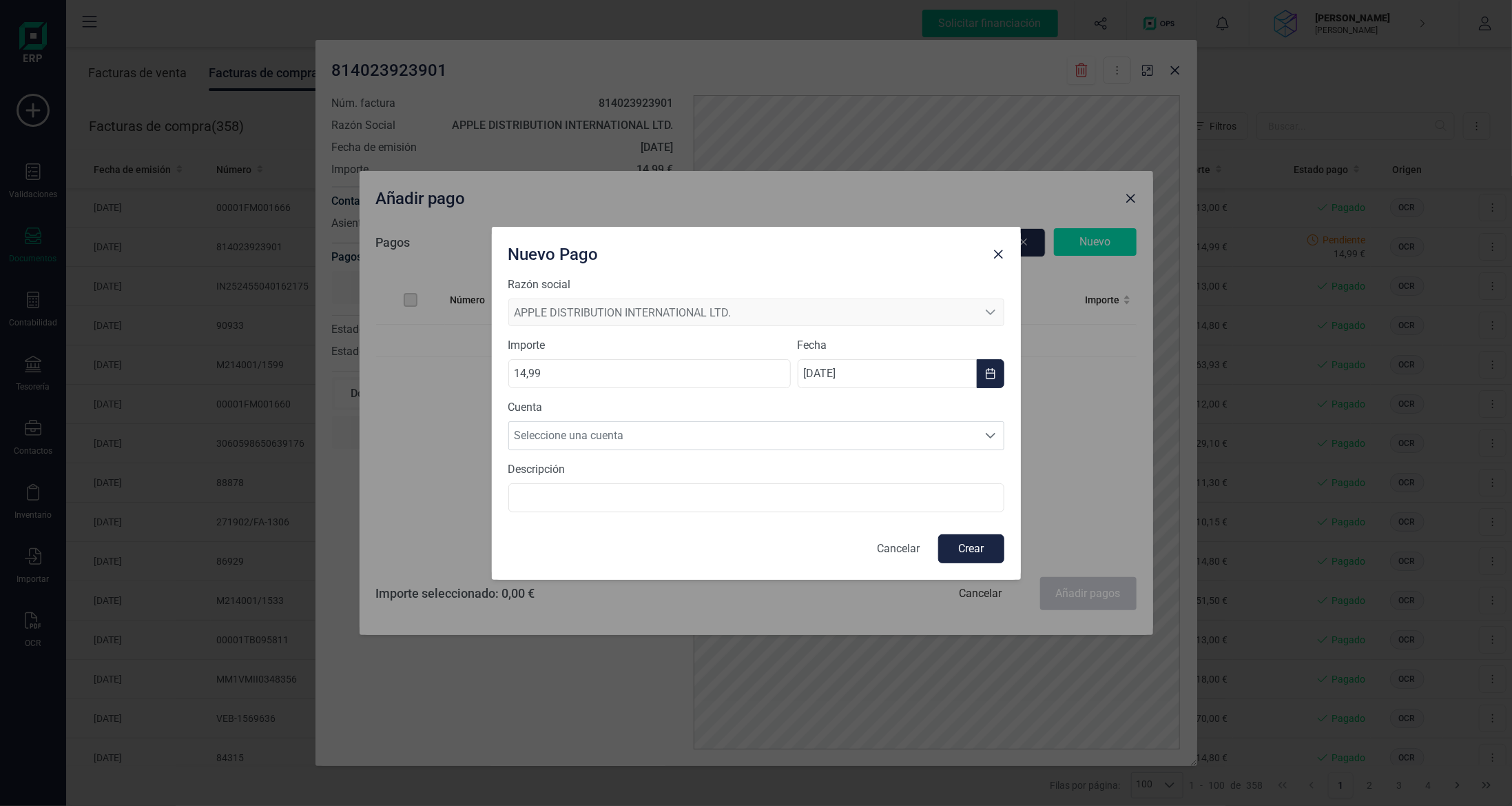
click at [702, 417] on div "Cuenta Seleccione una cuenta Seleccione una cuenta" at bounding box center [756, 424] width 496 height 51
click at [687, 435] on span "Seleccione una cuenta" at bounding box center [743, 436] width 469 height 28
click at [682, 467] on li "[FINANCIAL_ID]" at bounding box center [756, 469] width 496 height 28
click at [962, 546] on button "Crear" at bounding box center [971, 548] width 66 height 29
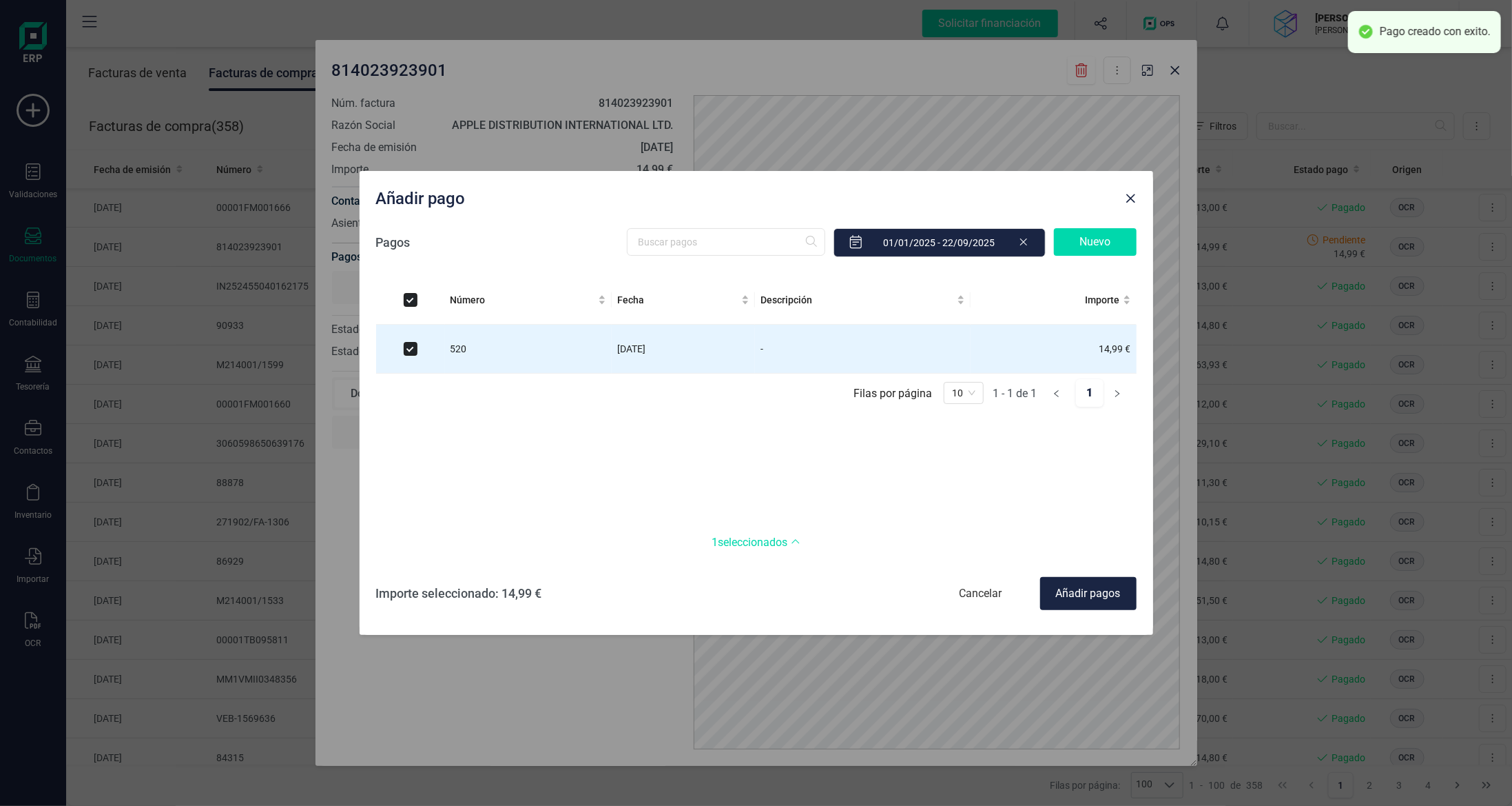
click at [1075, 592] on div "Añadir pagos" at bounding box center [1088, 593] width 96 height 33
checkbox input "false"
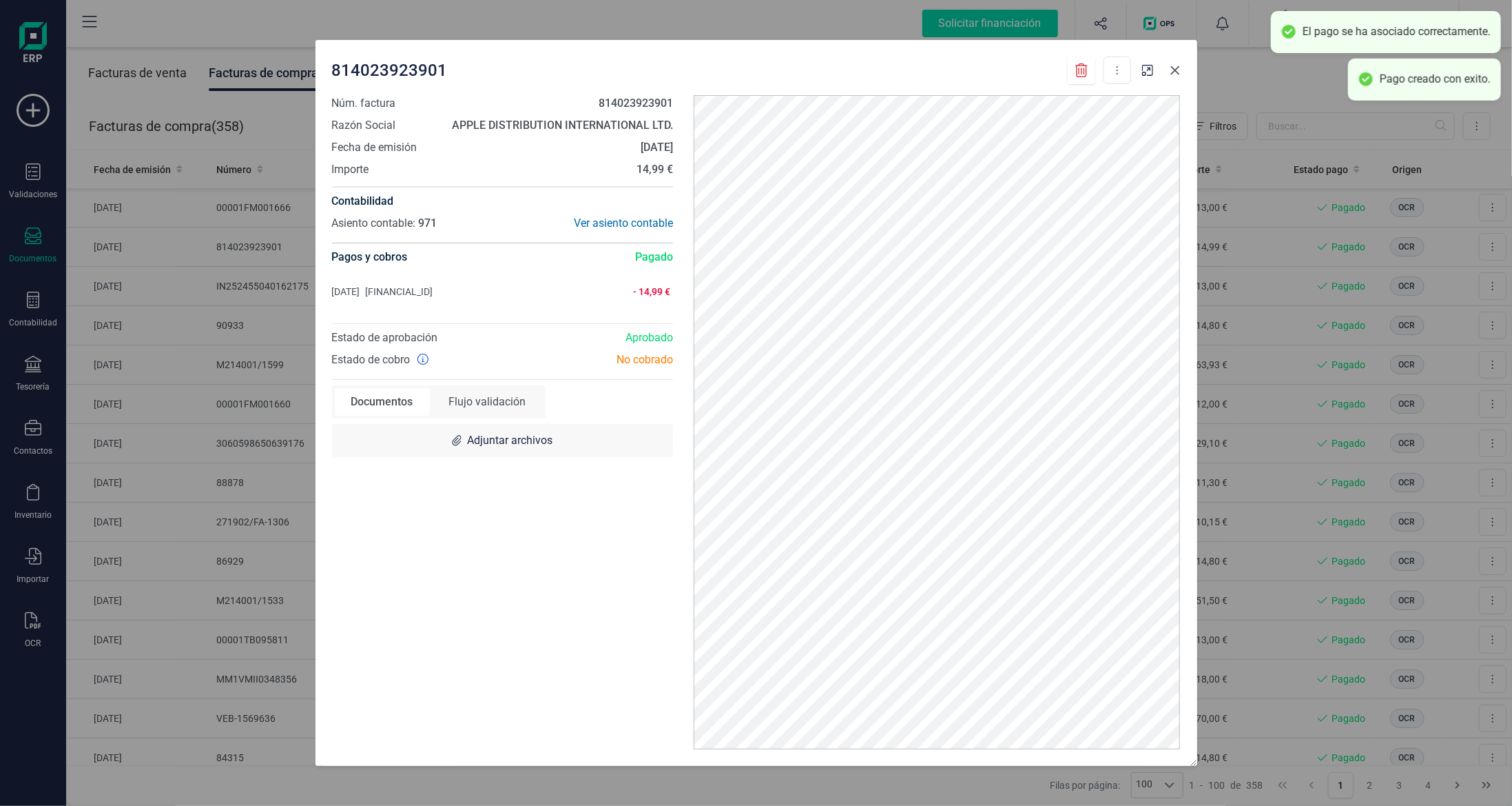
click at [1178, 66] on icon "Close" at bounding box center [1174, 70] width 9 height 9
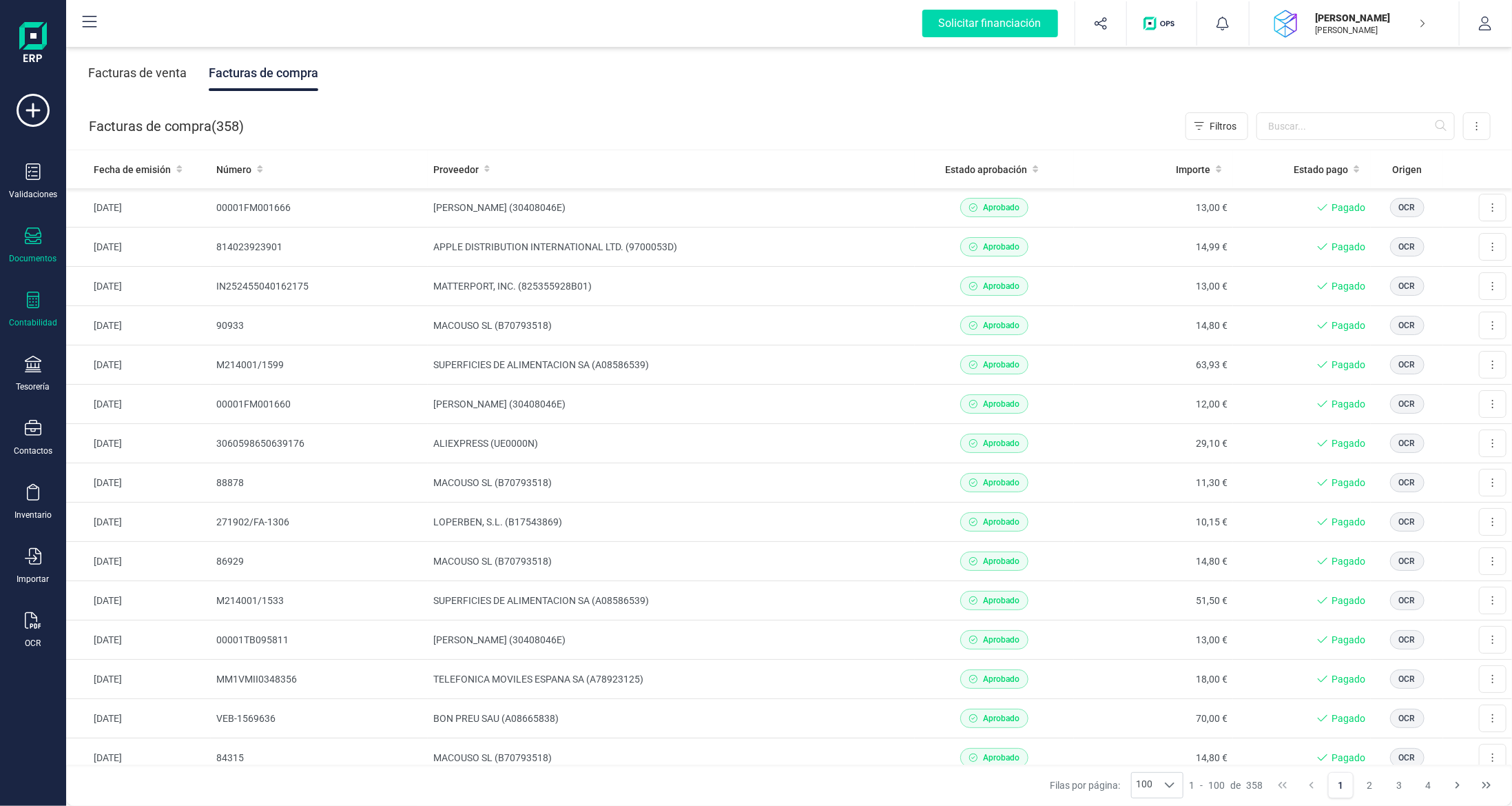
click at [38, 297] on icon at bounding box center [33, 299] width 17 height 17
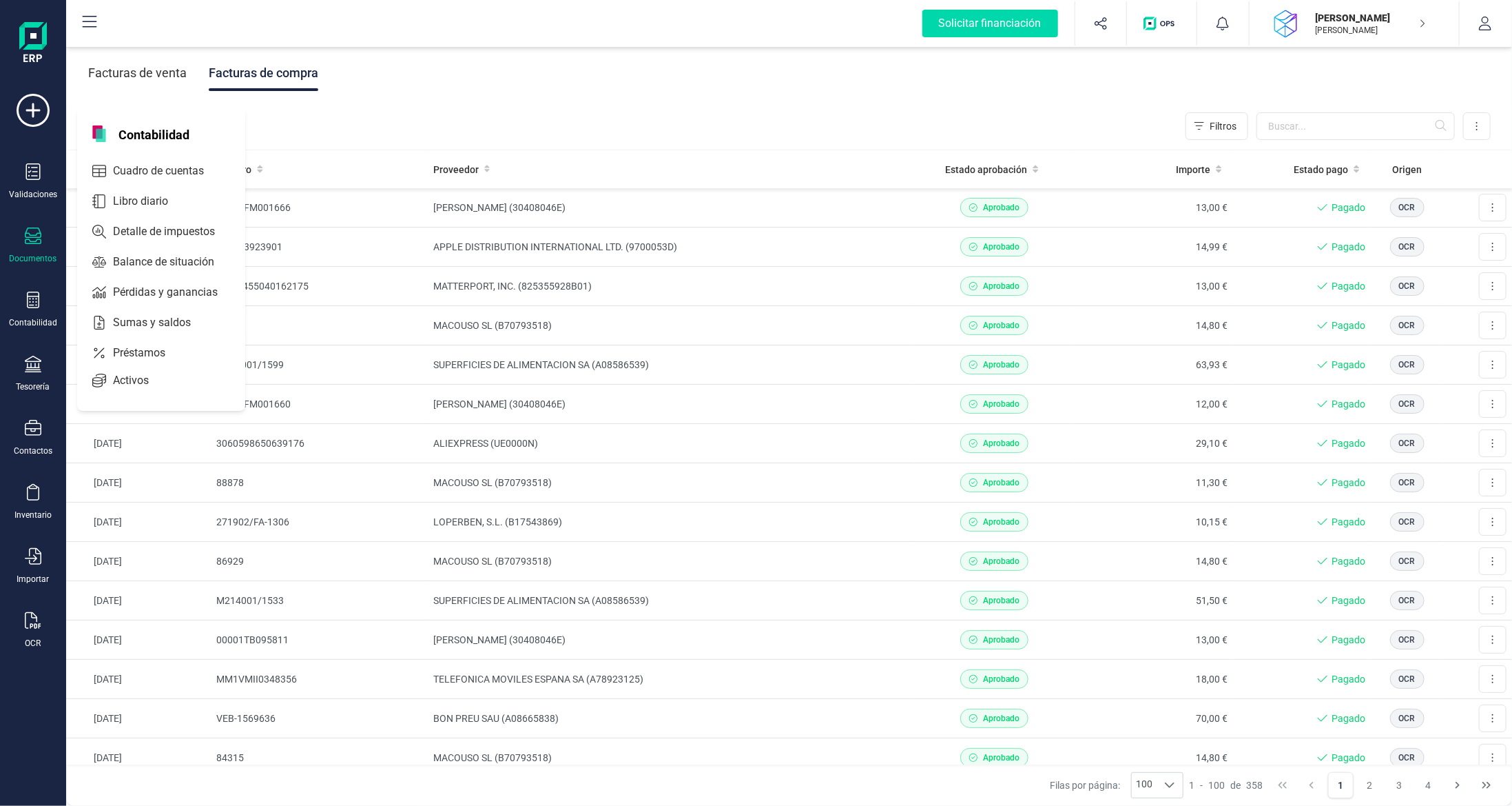
click at [433, 112] on div "Facturas de compra ( 358 ) Filtros Importar Carga masiva (Excel) Factura electr…" at bounding box center [790, 126] width 1447 height 47
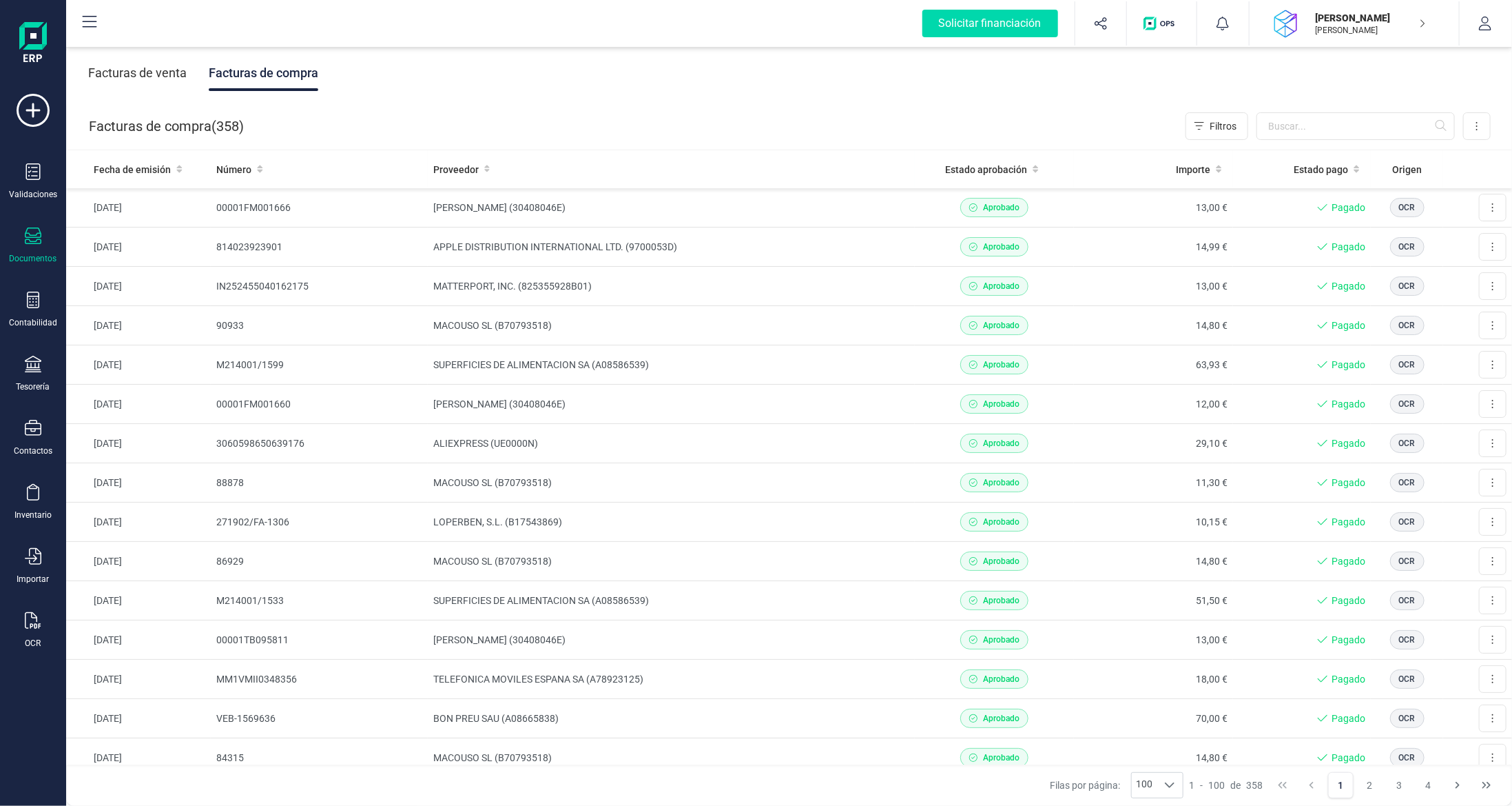
click at [155, 71] on div "Facturas de venta" at bounding box center [137, 73] width 98 height 36
